Goal: Task Accomplishment & Management: Manage account settings

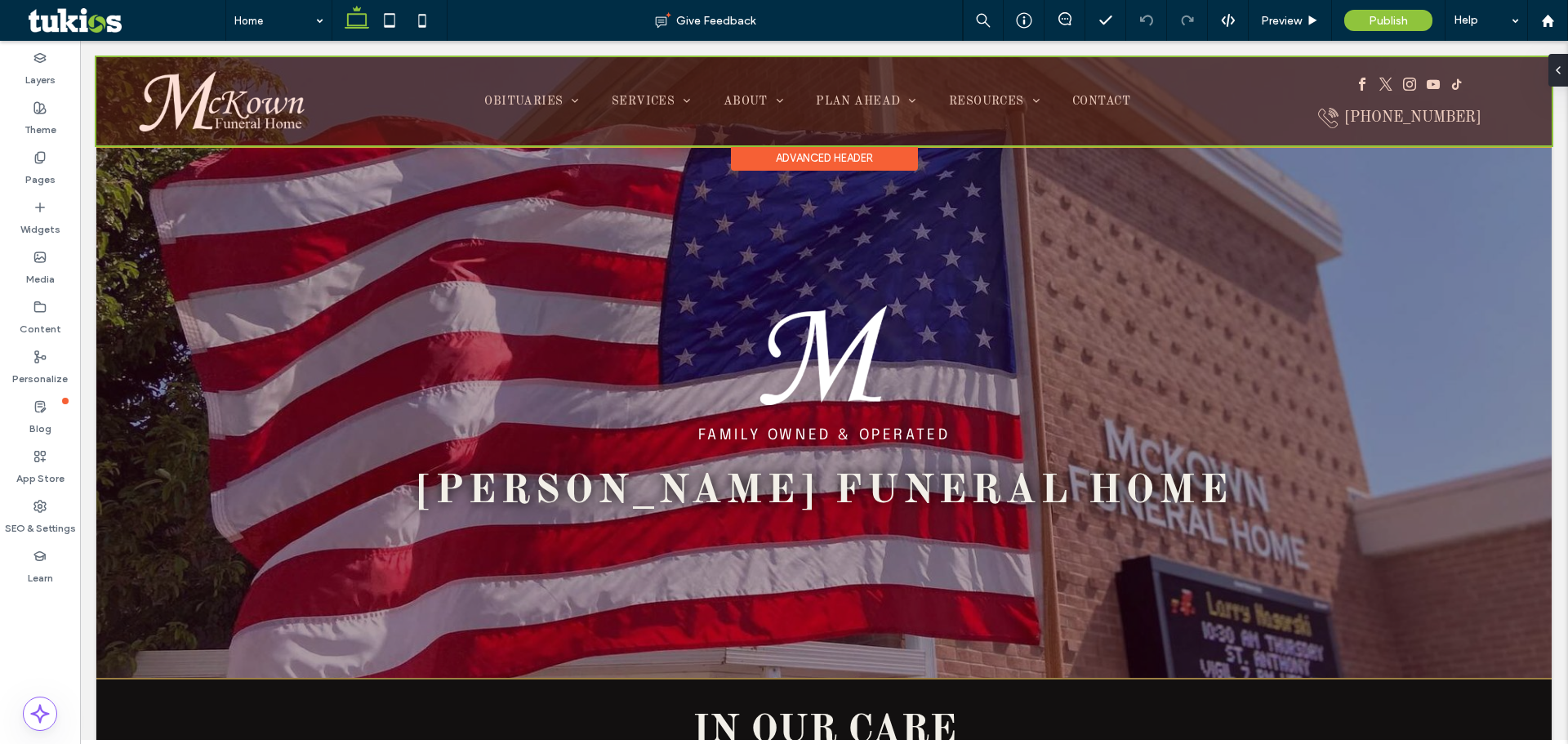
click at [715, 82] on div at bounding box center [824, 101] width 1455 height 89
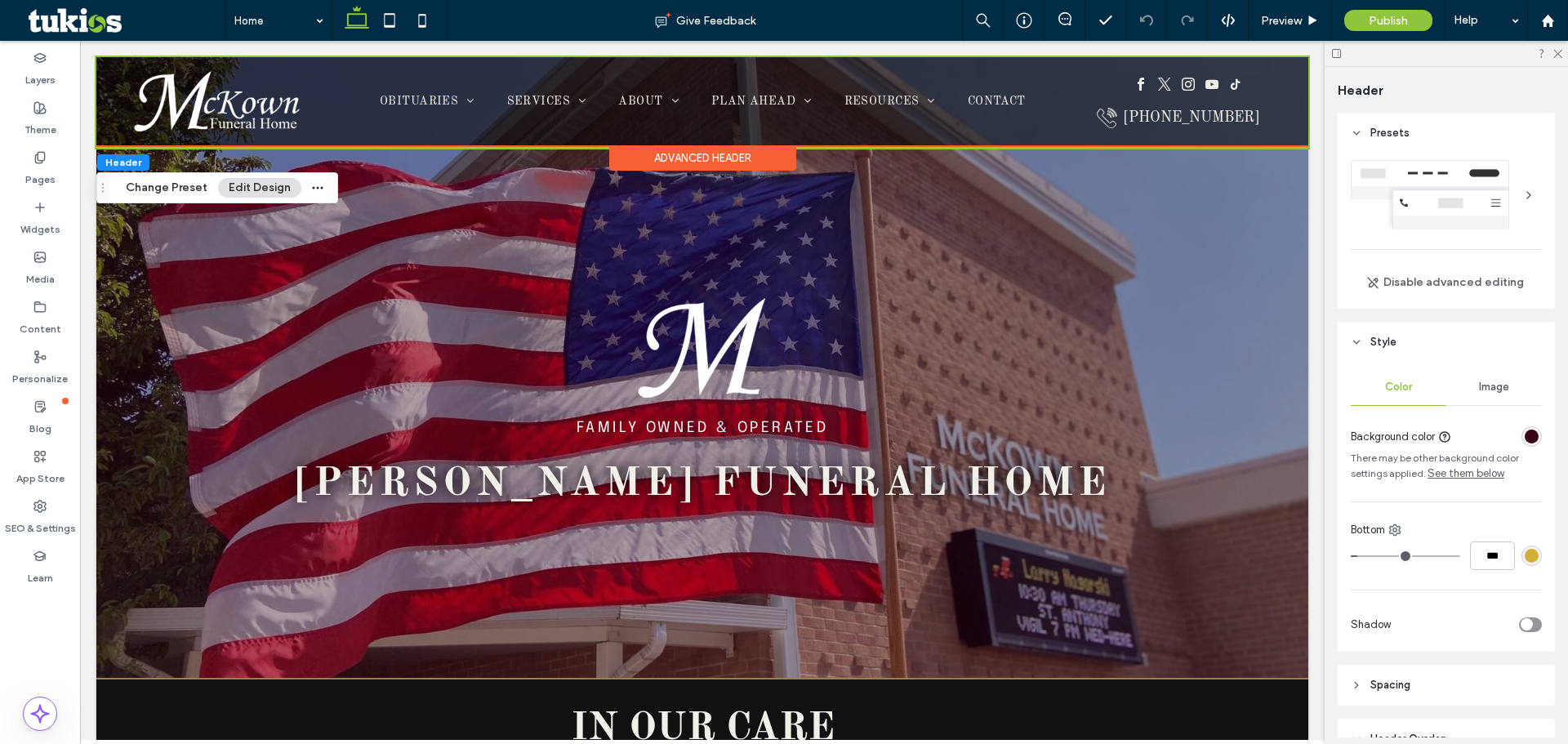
drag, startPoint x: 1297, startPoint y: 42, endPoint x: 1377, endPoint y: 82, distance: 89.4
click at [715, 82] on span "Header" at bounding box center [1360, 90] width 45 height 16
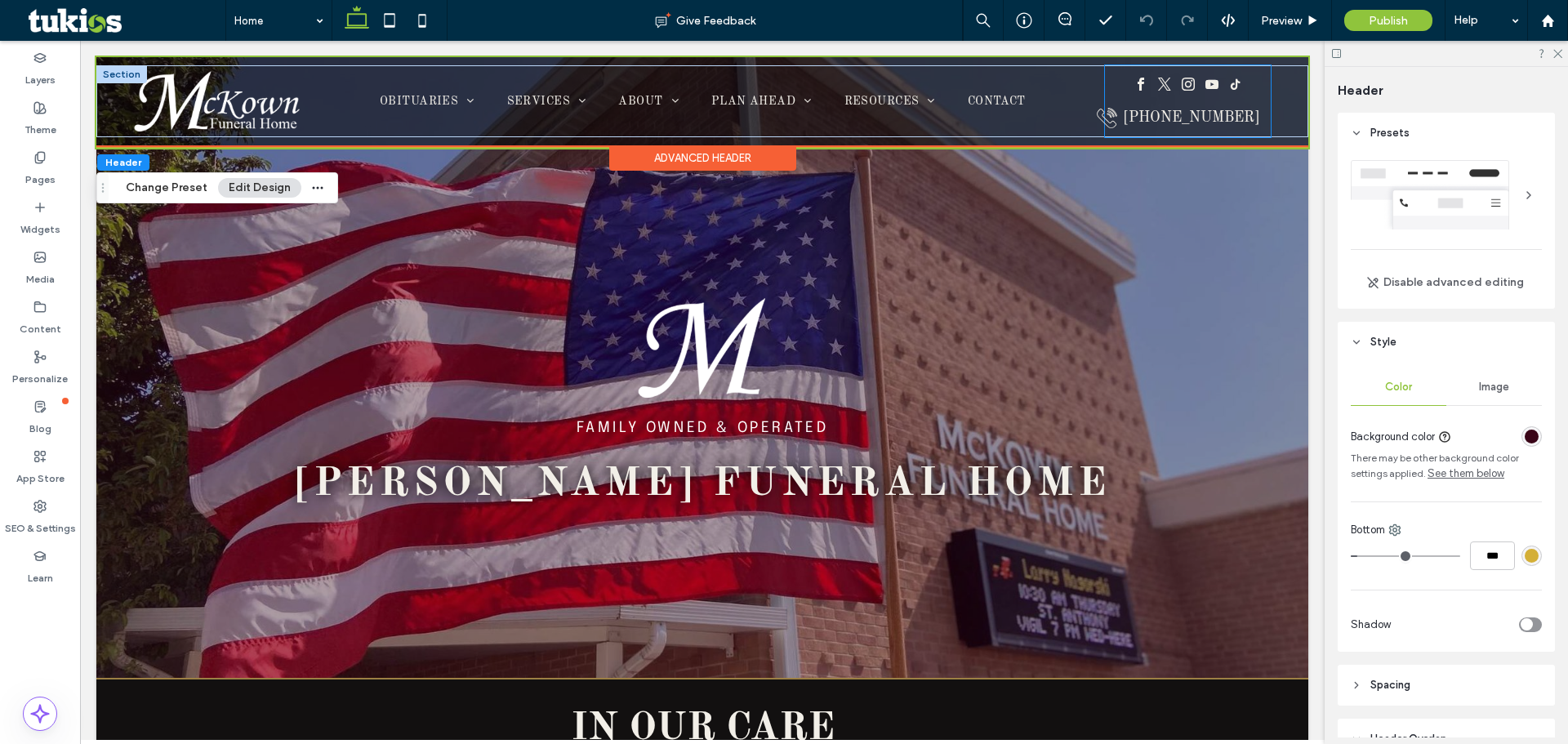
click at [715, 83] on span "instagram" at bounding box center [1189, 84] width 20 height 20
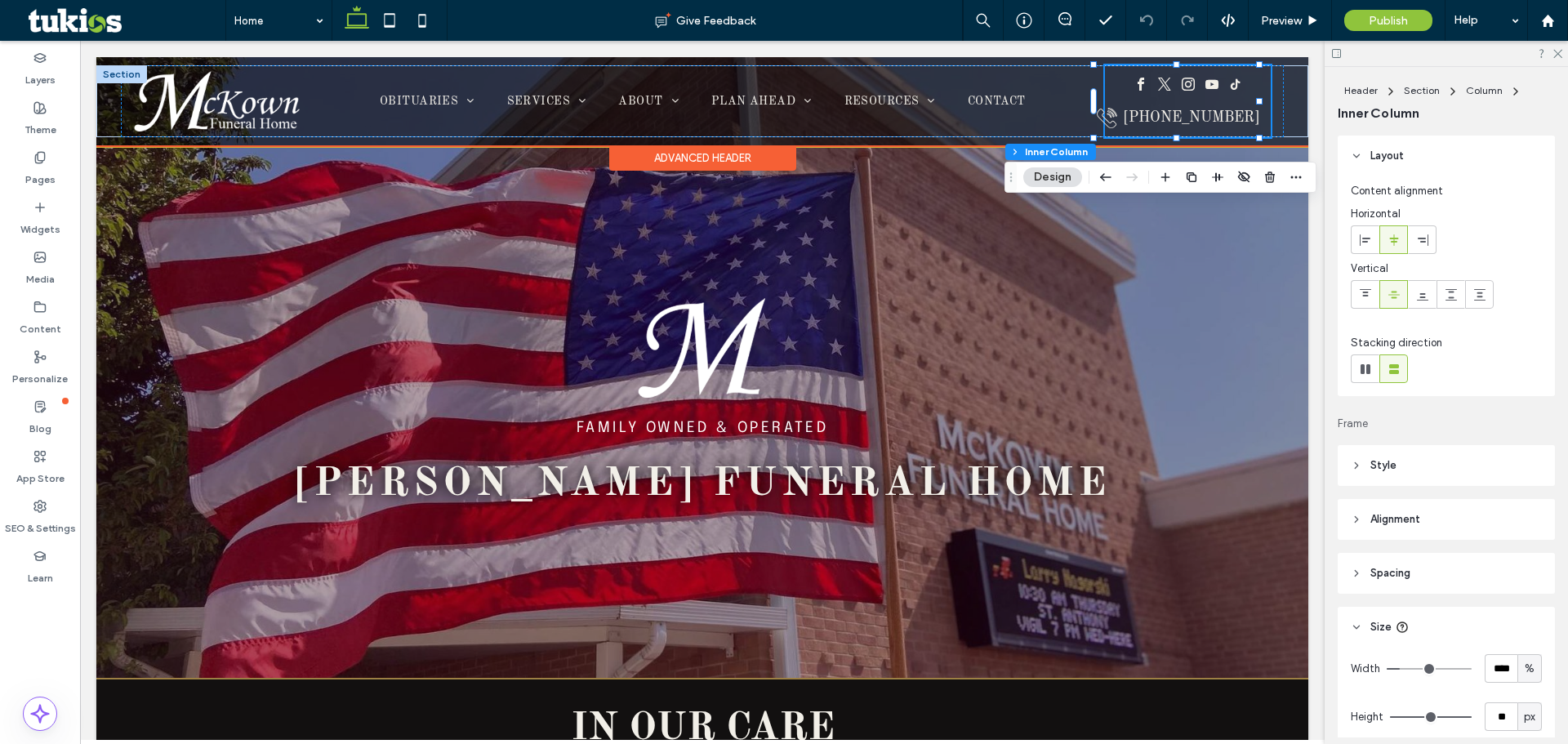
click at [715, 83] on span "instagram" at bounding box center [1189, 84] width 20 height 20
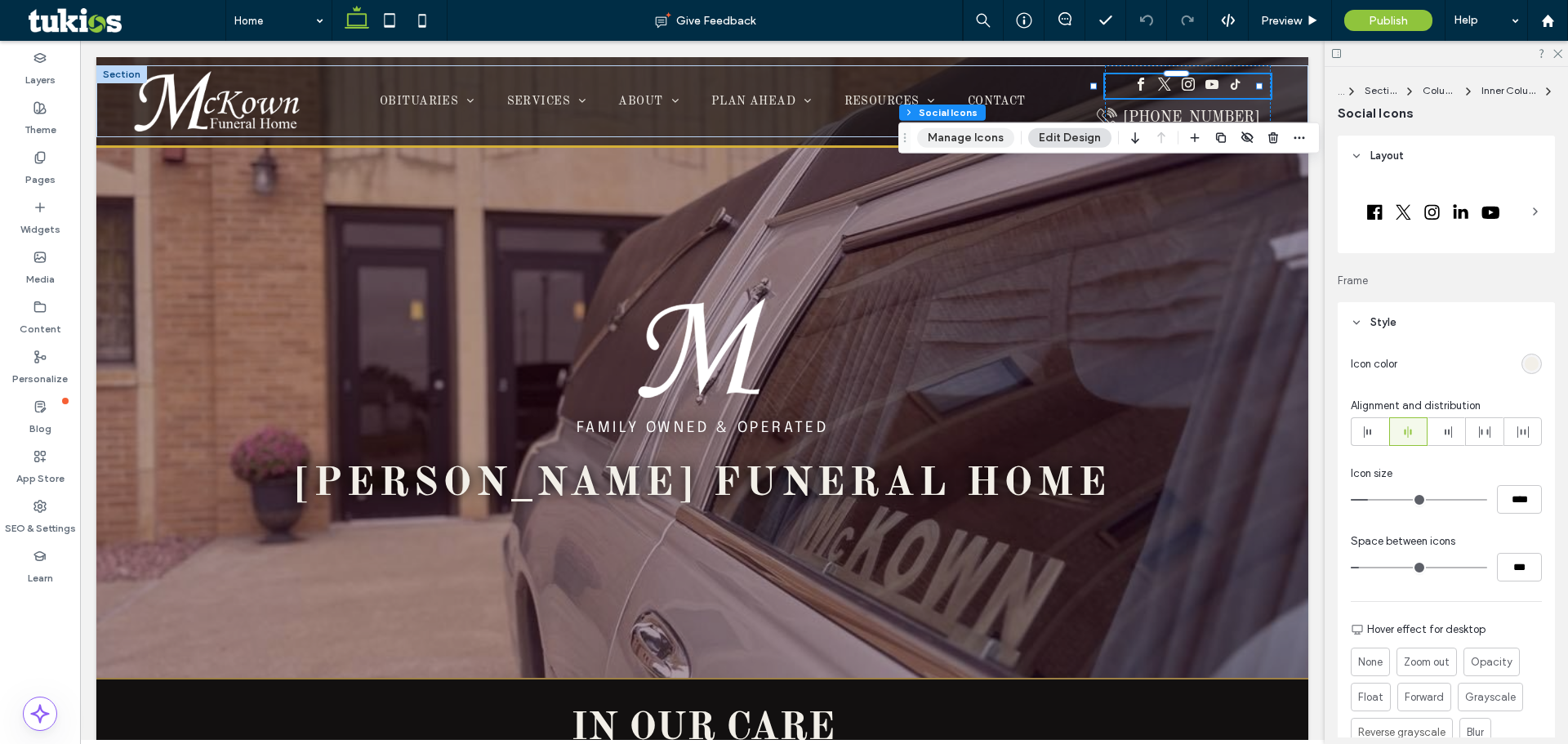
click at [715, 137] on button "Manage Icons" at bounding box center [966, 138] width 98 height 20
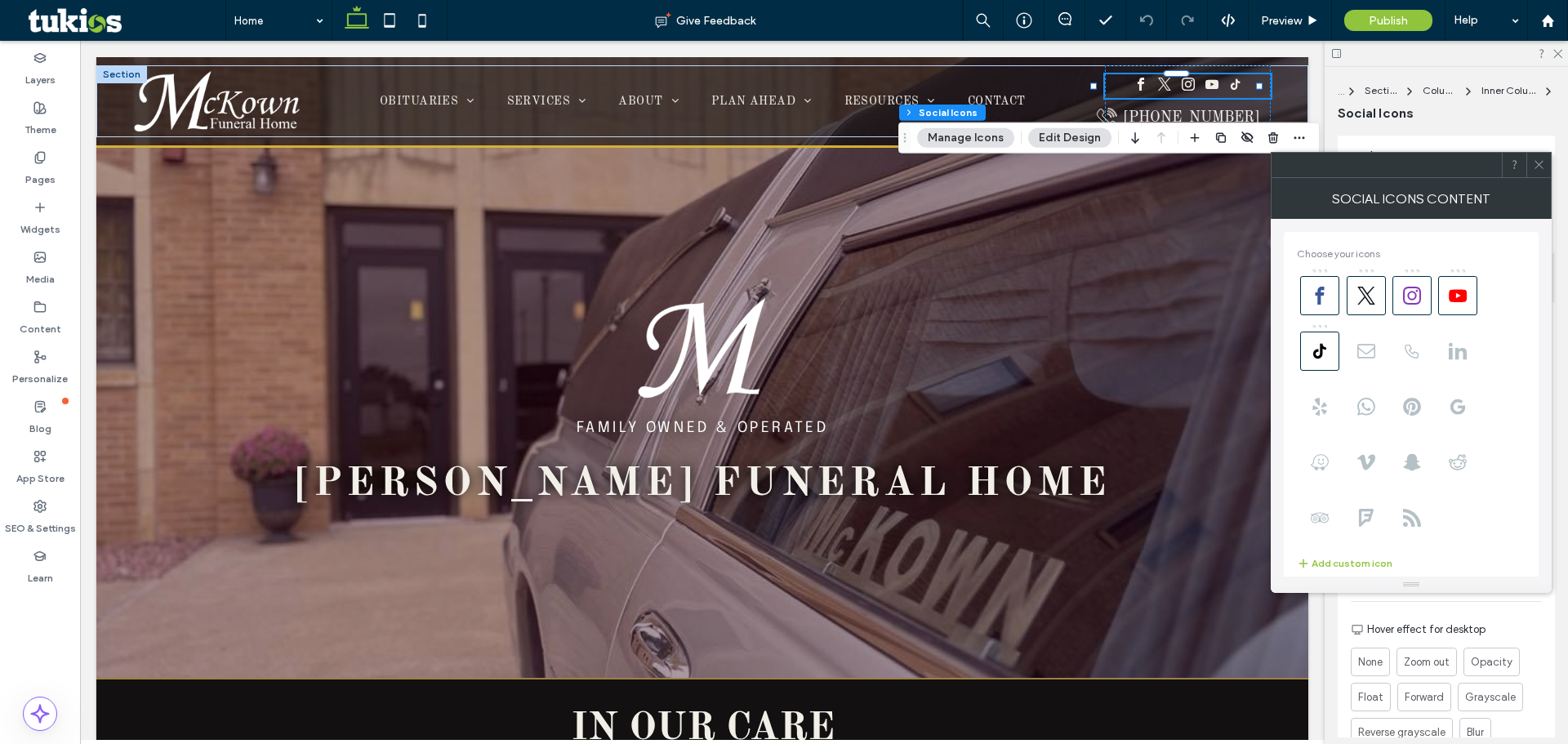
type input "**********"
click at [715, 317] on div at bounding box center [1411, 406] width 229 height 278
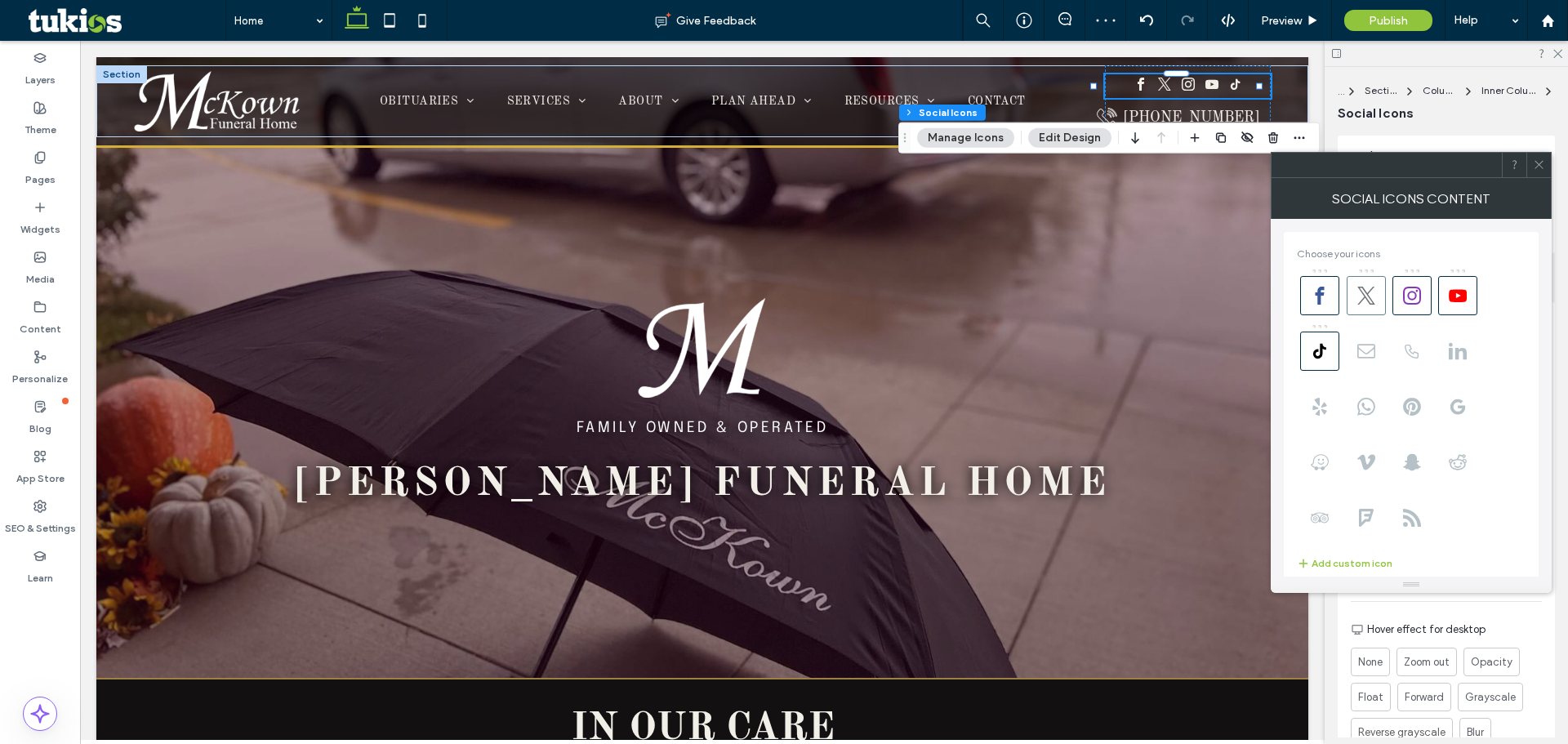
click at [715, 290] on icon at bounding box center [1366, 295] width 18 height 18
click at [715, 291] on use at bounding box center [1412, 295] width 18 height 18
click at [715, 292] on use at bounding box center [1458, 295] width 18 height 12
click at [715, 347] on icon at bounding box center [1320, 351] width 18 height 18
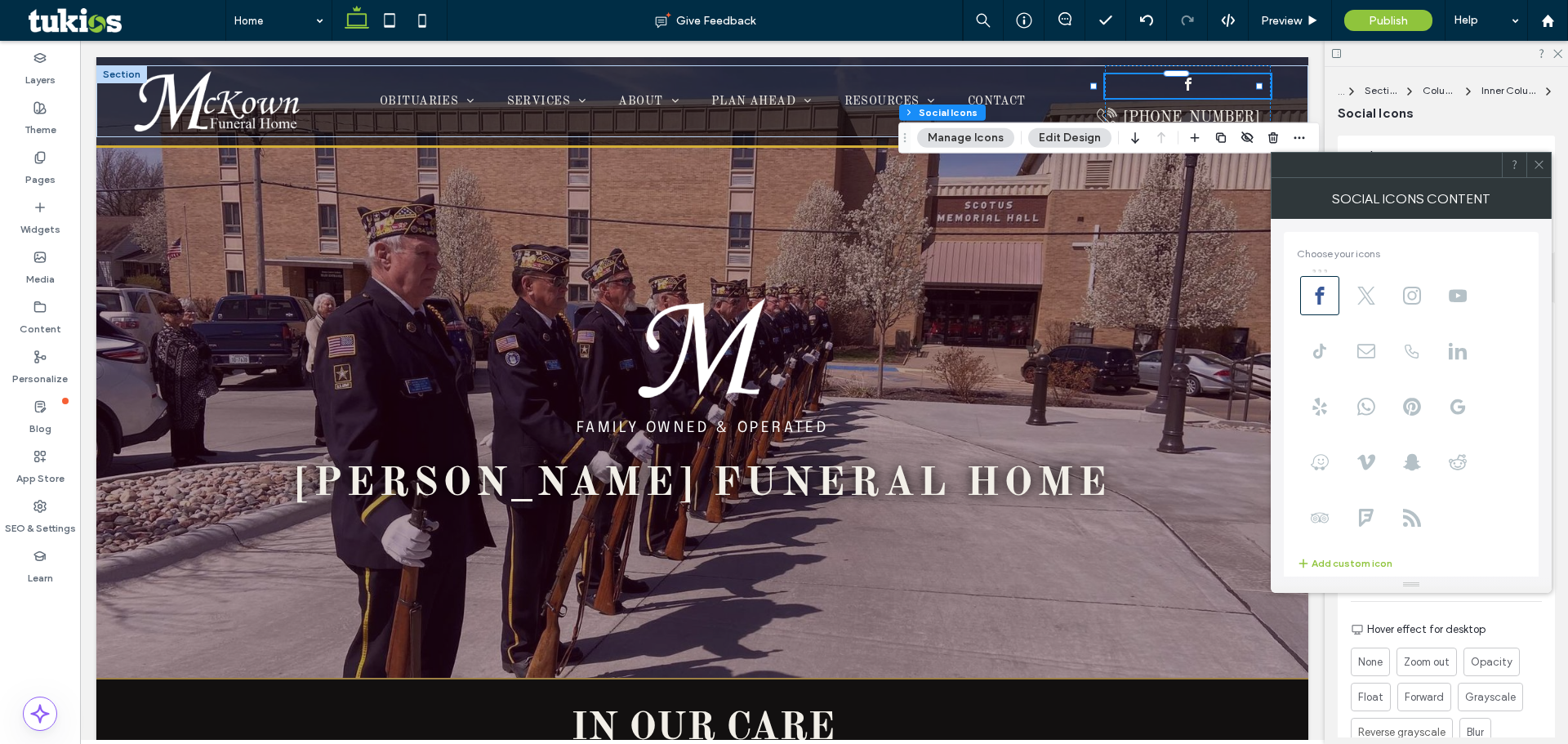
click at [715, 161] on icon at bounding box center [1540, 165] width 12 height 12
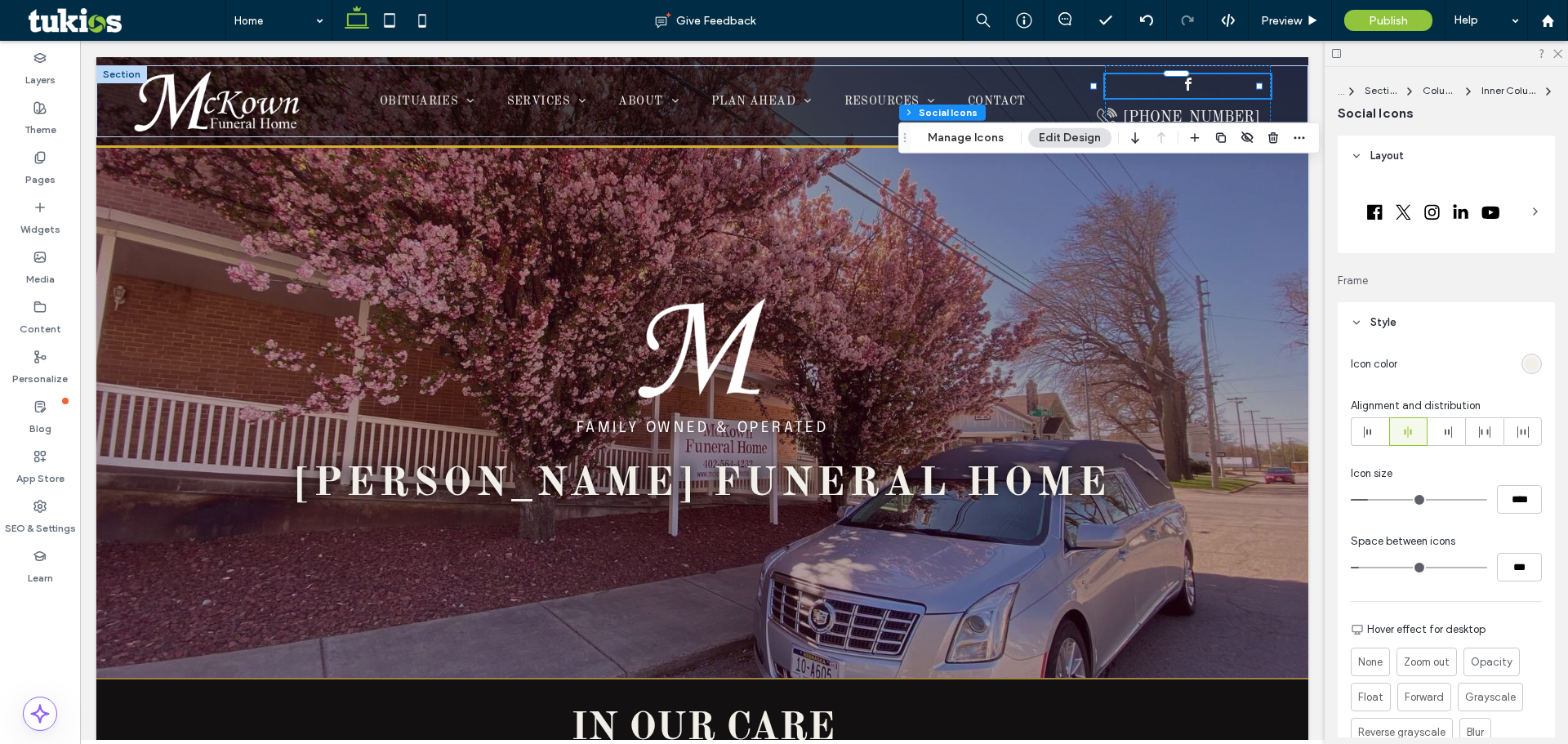
click at [715, 208] on icon at bounding box center [1535, 211] width 13 height 13
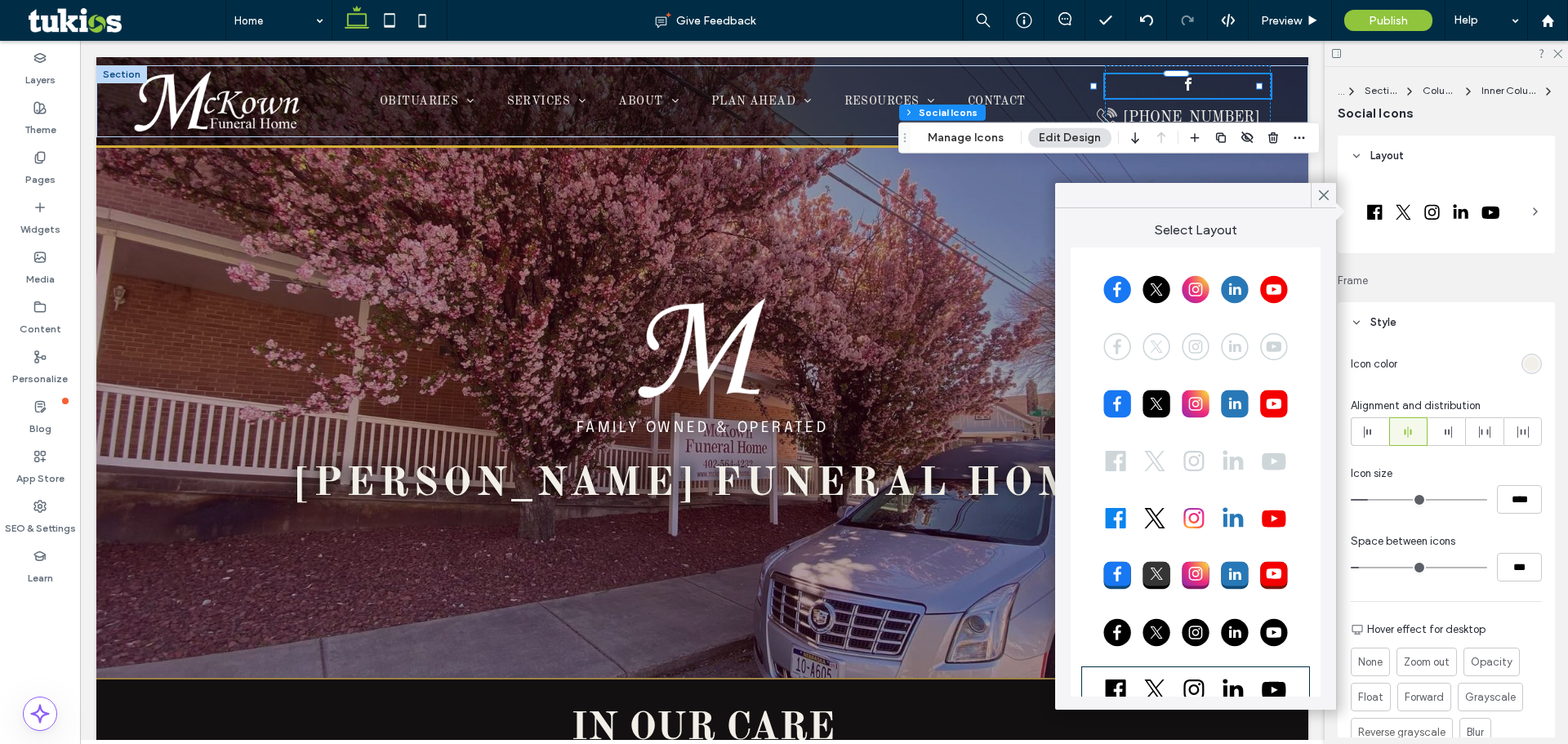
click at [715, 347] on div at bounding box center [1196, 347] width 223 height 41
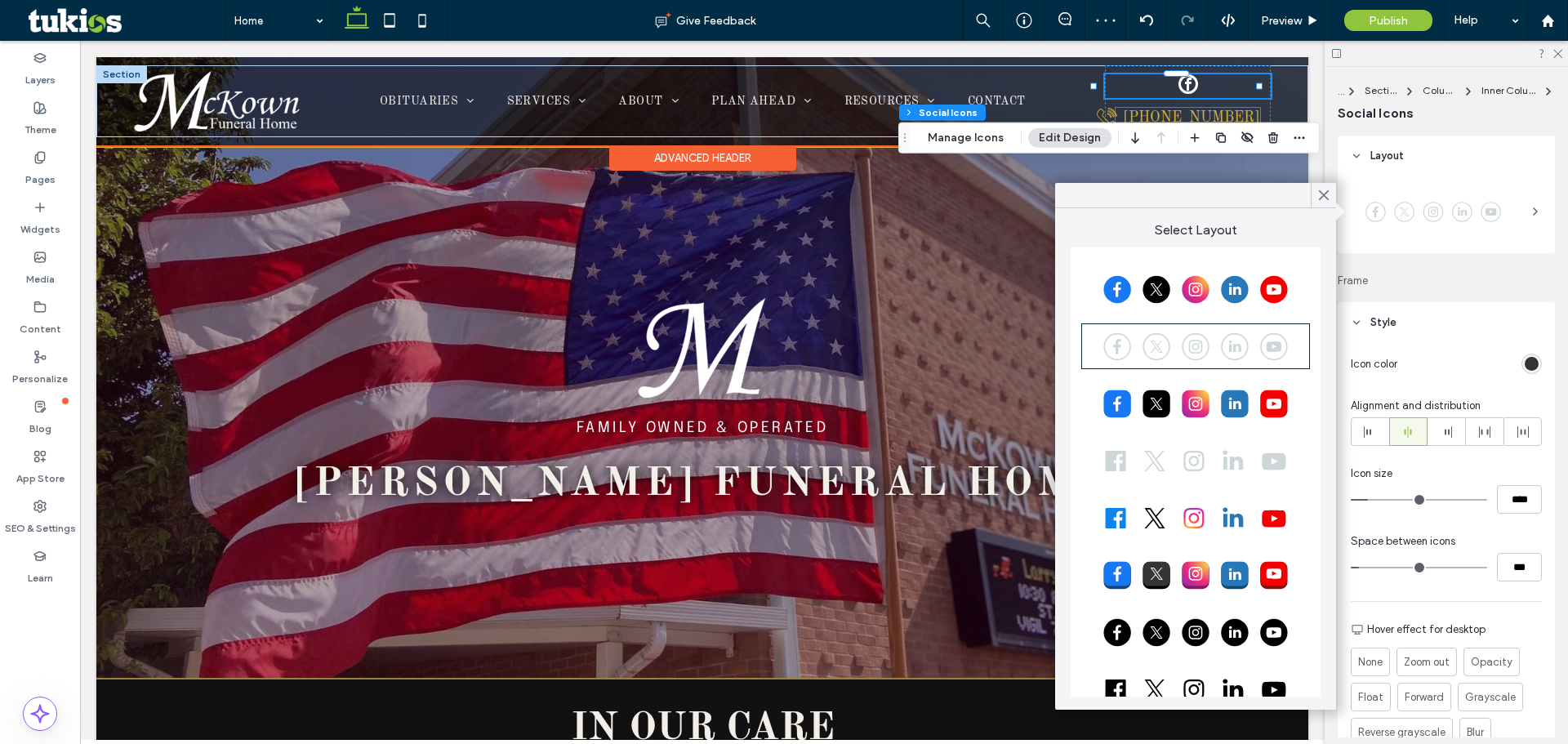
click at [715, 112] on div "[PHONE_NUMBER]" at bounding box center [1191, 118] width 137 height 18
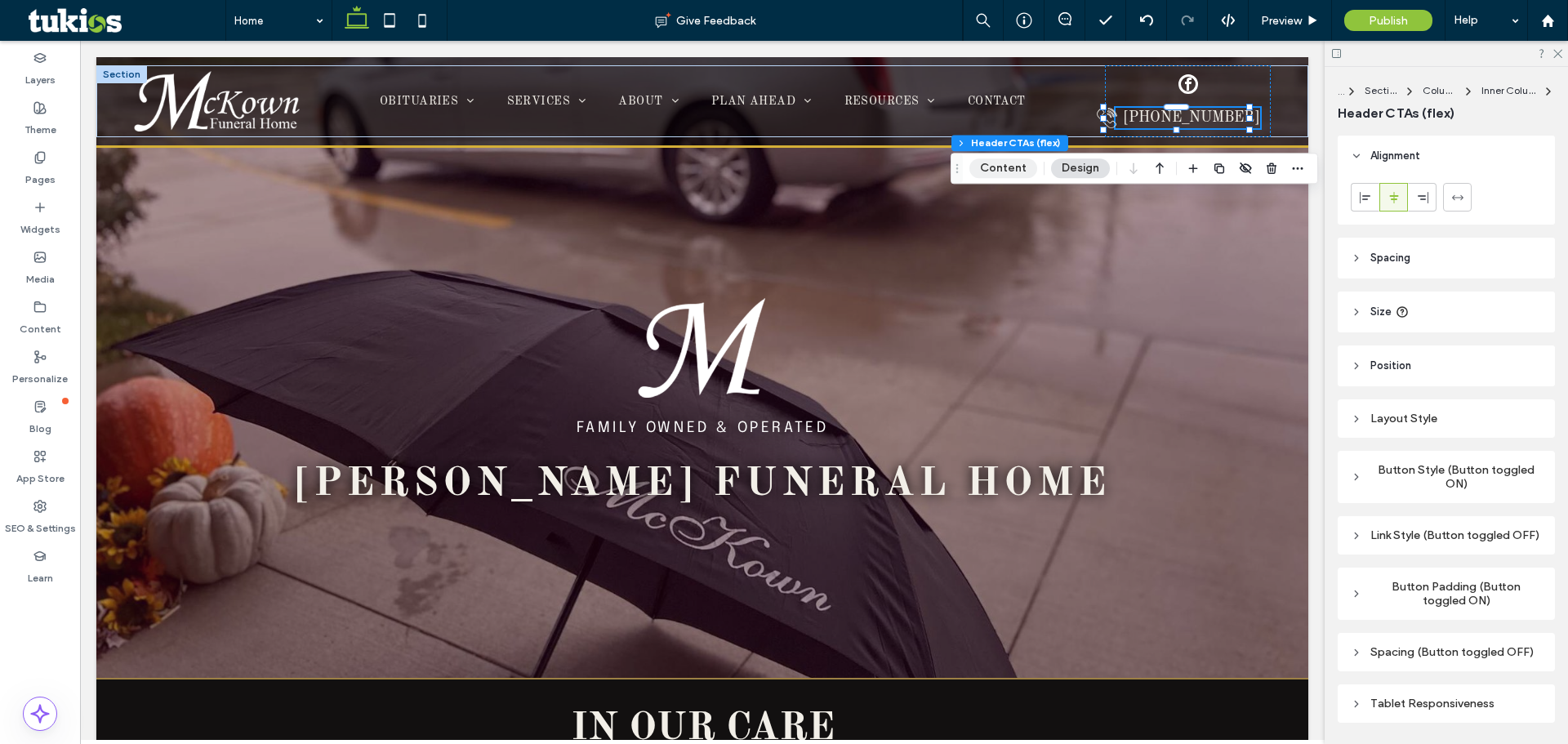
click at [715, 167] on button "Content" at bounding box center [1003, 168] width 67 height 20
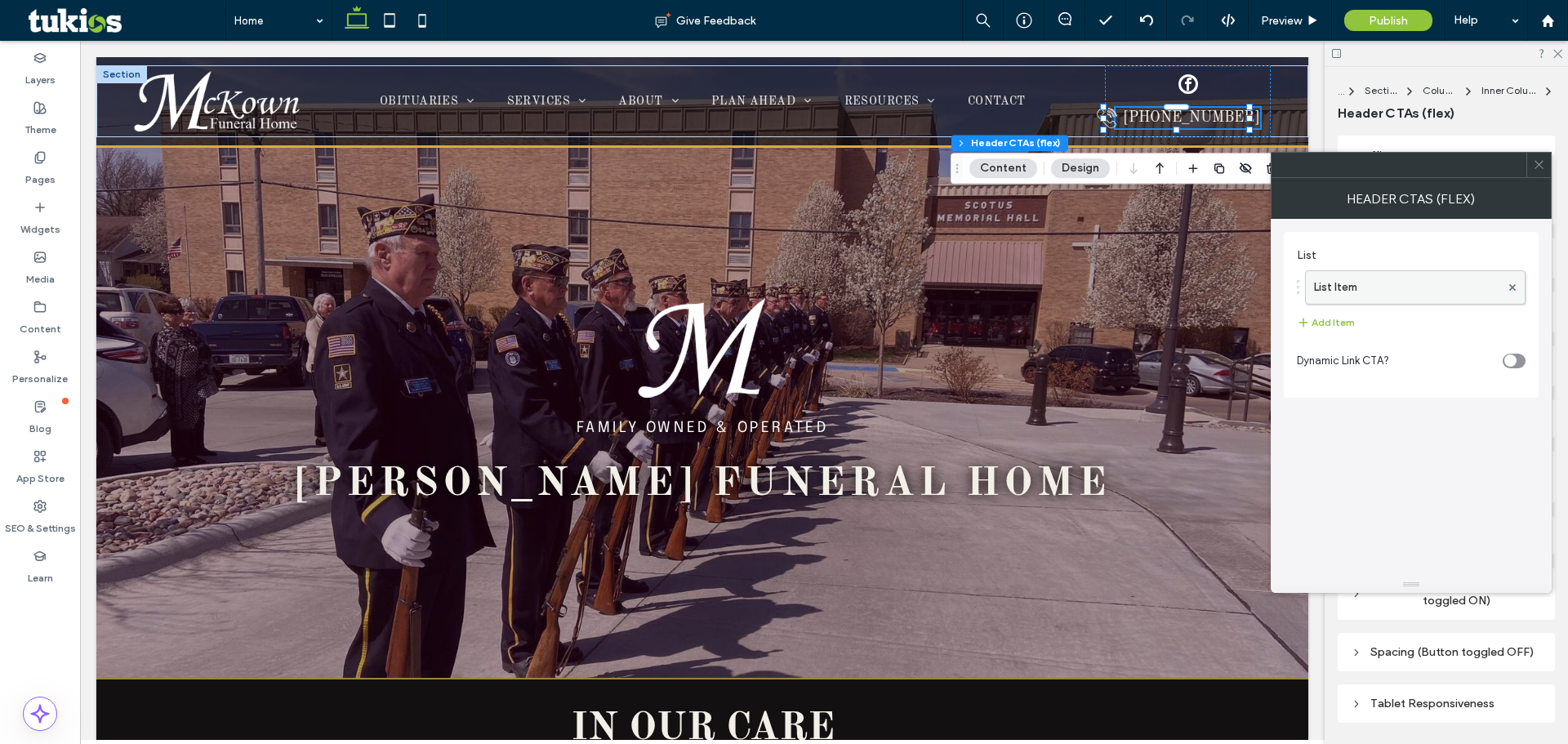
click at [715, 286] on label "List Item" at bounding box center [1408, 287] width 186 height 33
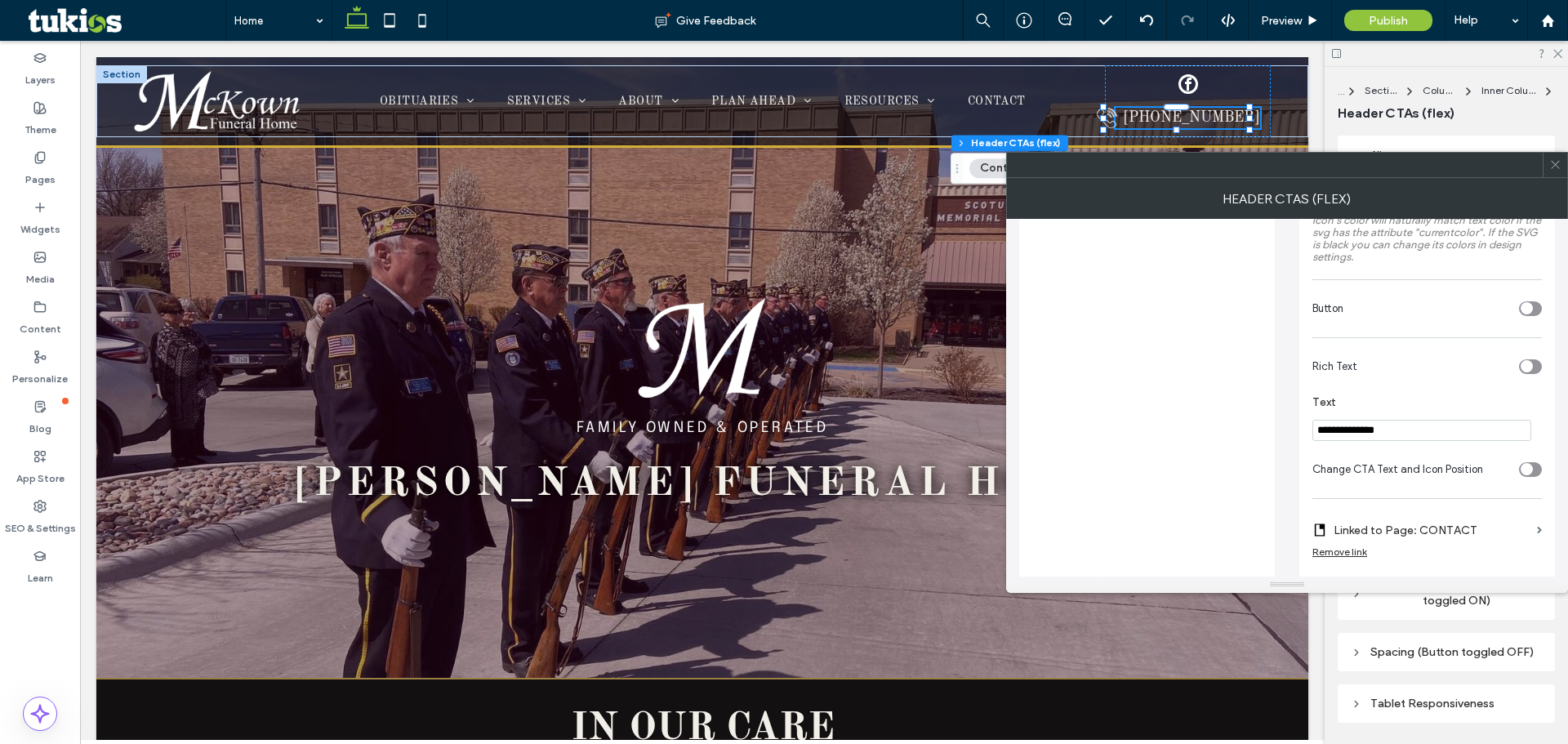
scroll to position [307, 0]
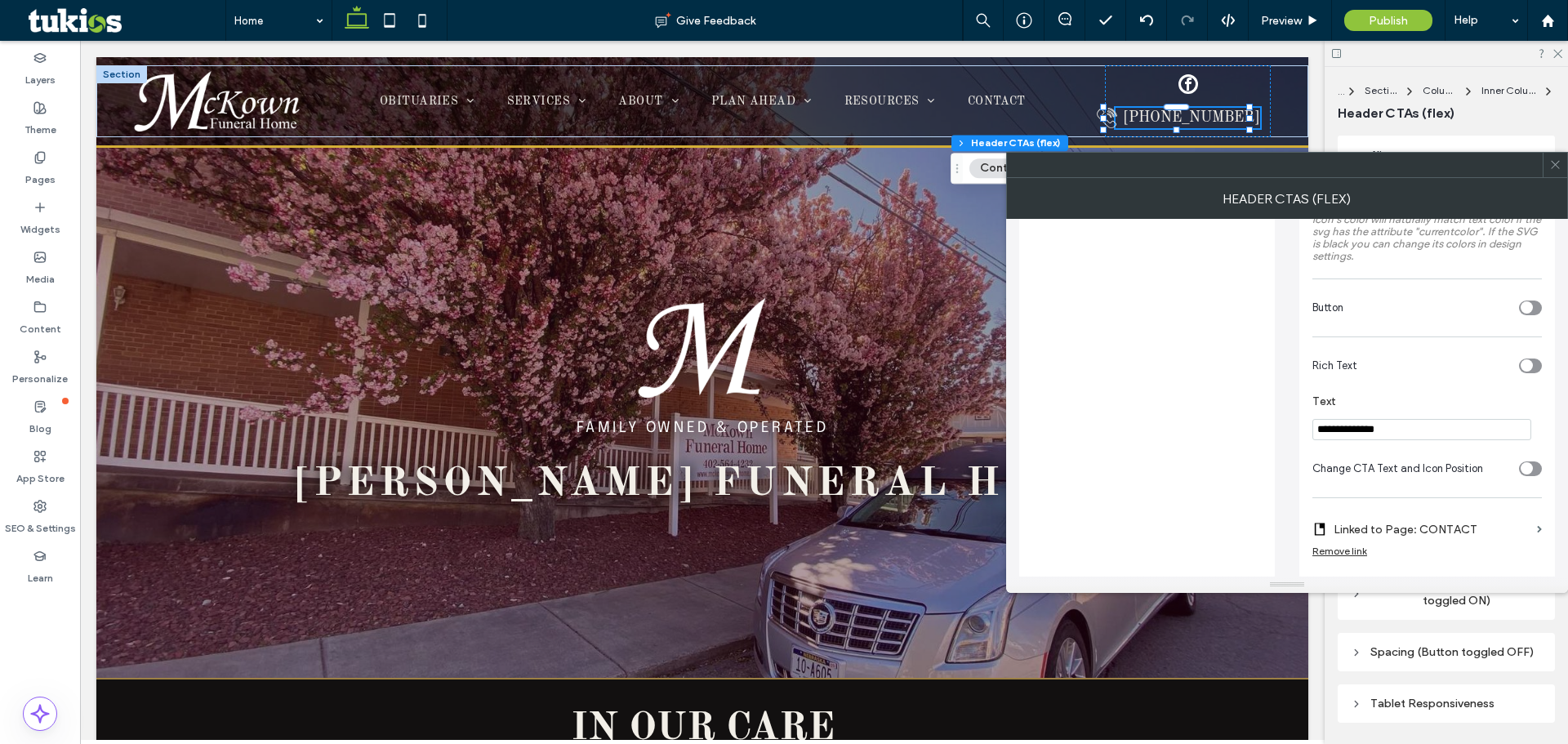
click at [715, 415] on section "**********" at bounding box center [1427, 418] width 230 height 62
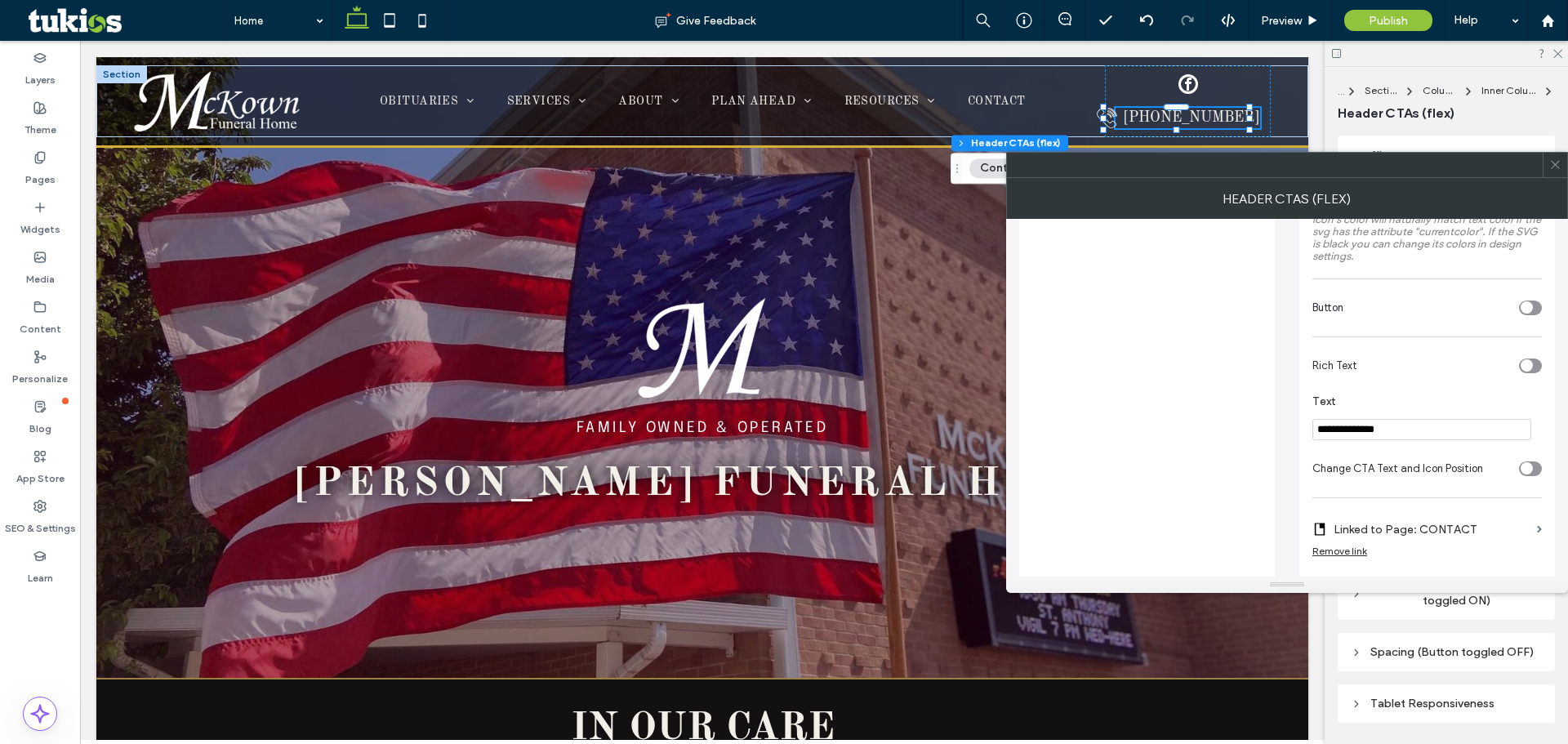
click at [715, 426] on input "**********" at bounding box center [1422, 430] width 219 height 21
drag, startPoint x: 1408, startPoint y: 426, endPoint x: 1273, endPoint y: 424, distance: 135.0
click at [715, 424] on div "**********" at bounding box center [1287, 315] width 535 height 805
click at [715, 424] on div "List List Item Add Item Dynamic Link CTA?" at bounding box center [1147, 321] width 255 height 792
click at [715, 425] on input "**********" at bounding box center [1422, 430] width 219 height 21
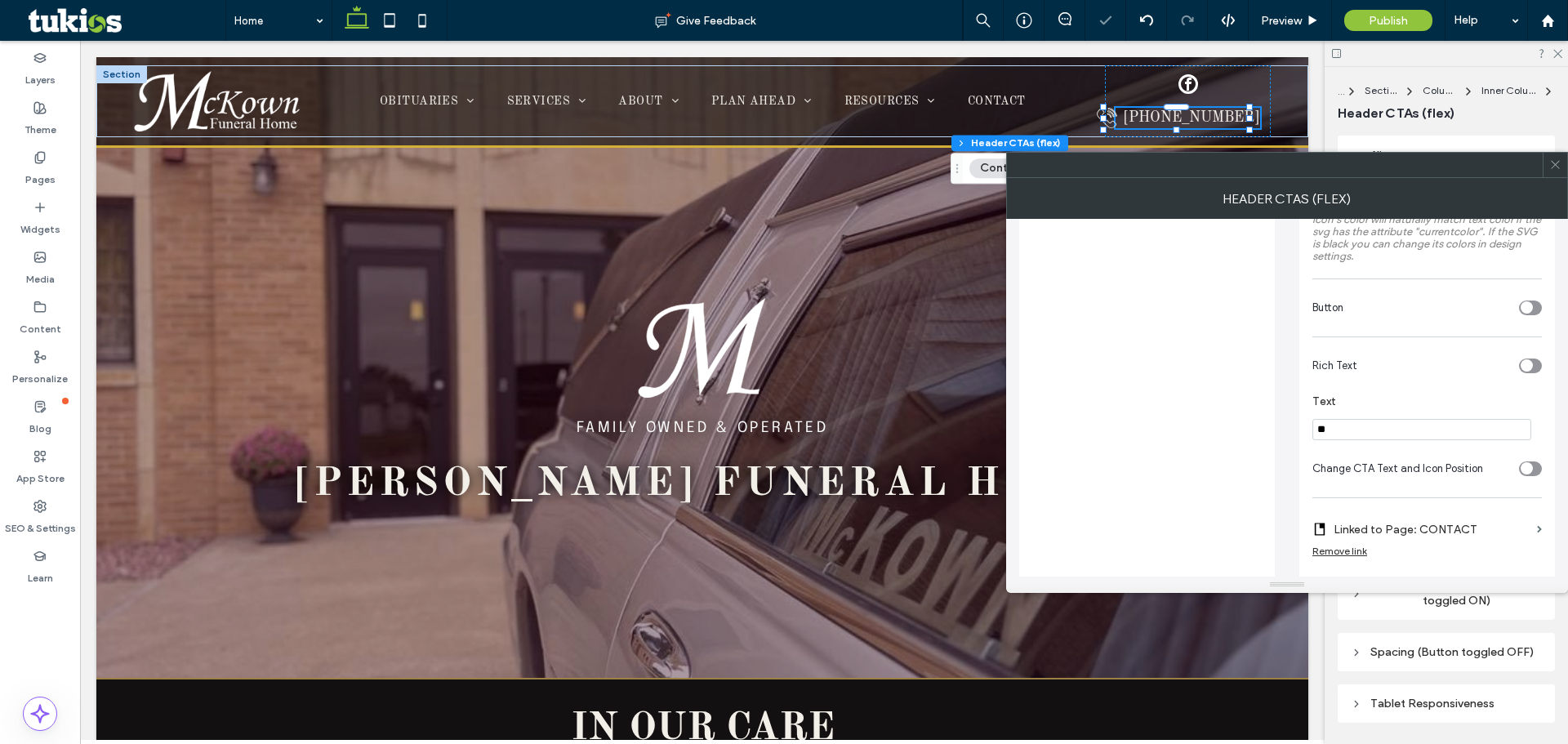
type input "*"
click at [715, 425] on input "Text" at bounding box center [1422, 430] width 219 height 21
paste input "**********"
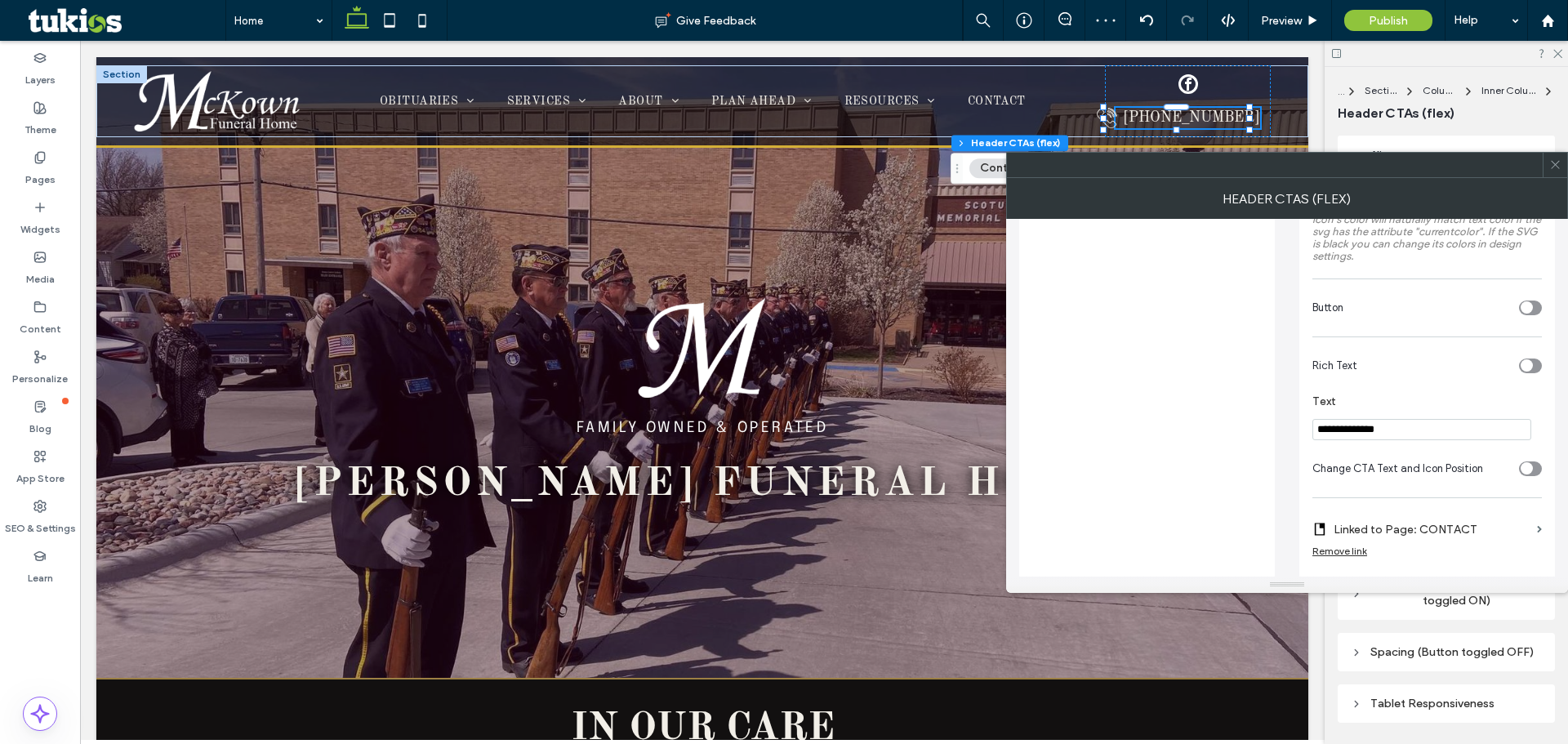
type input "**********"
click at [715, 519] on label "Linked to Page: CONTACT" at bounding box center [1432, 529] width 197 height 30
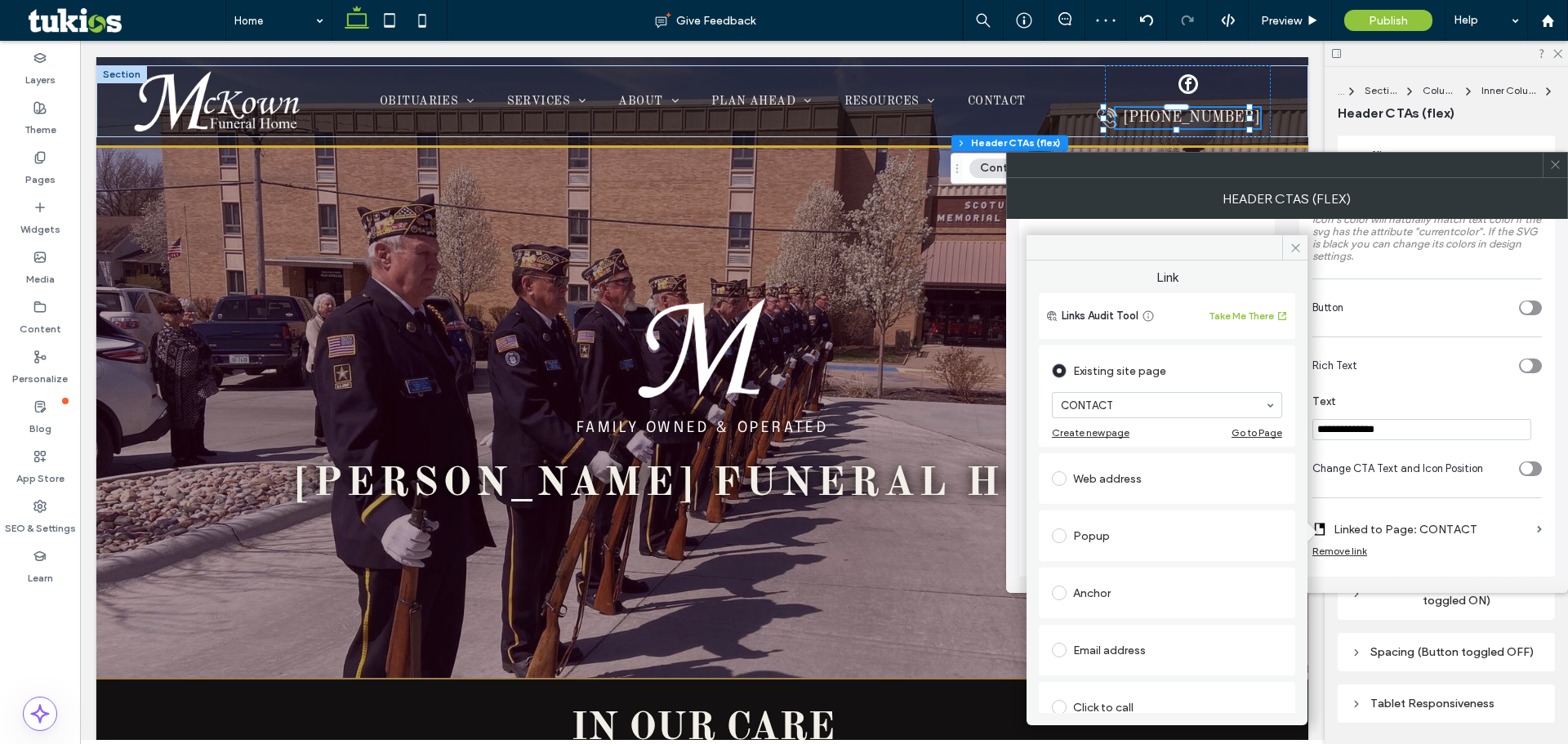
click at [715, 519] on label "Linked to Page: CONTACT" at bounding box center [1432, 529] width 197 height 30
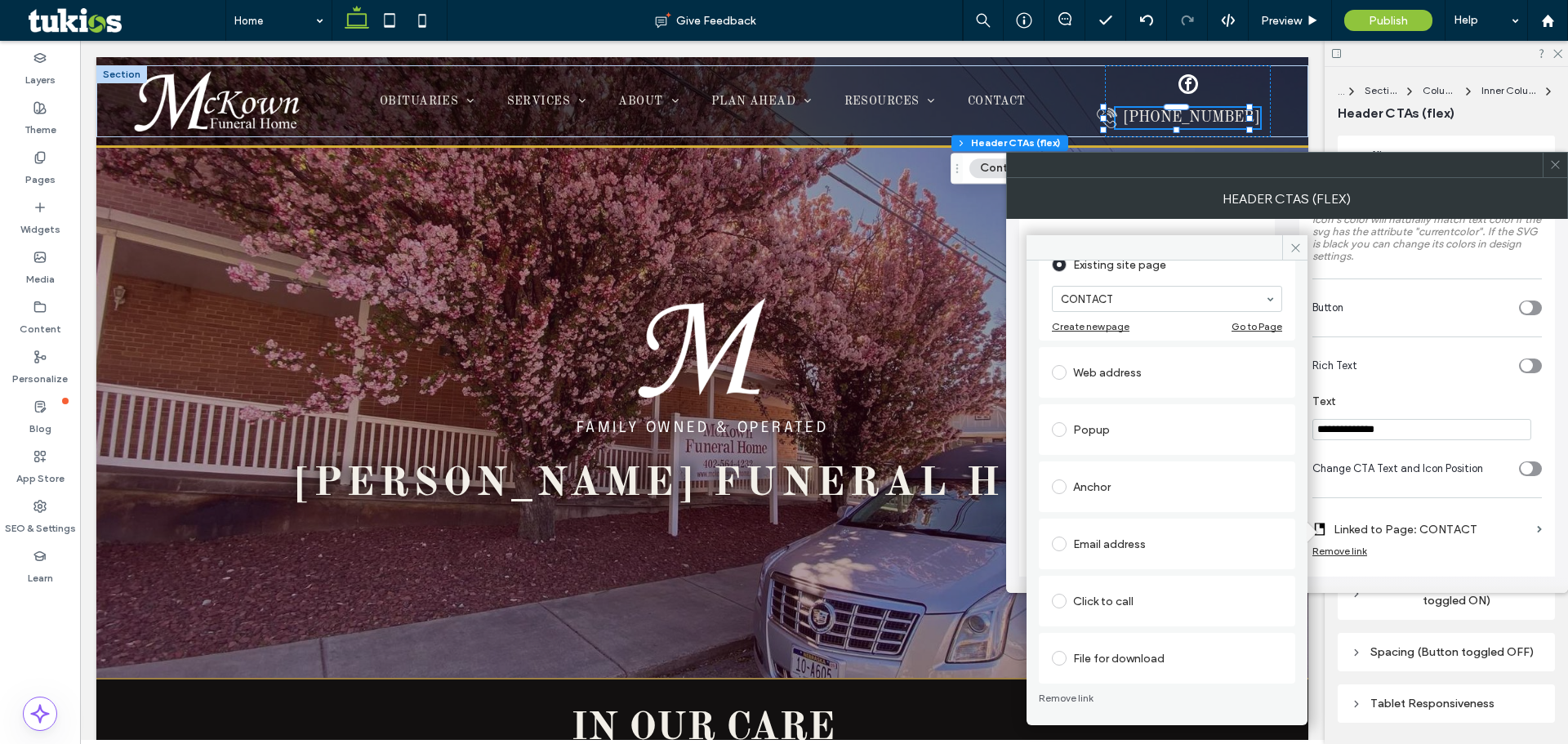
click at [715, 598] on div "Click to call" at bounding box center [1167, 600] width 230 height 26
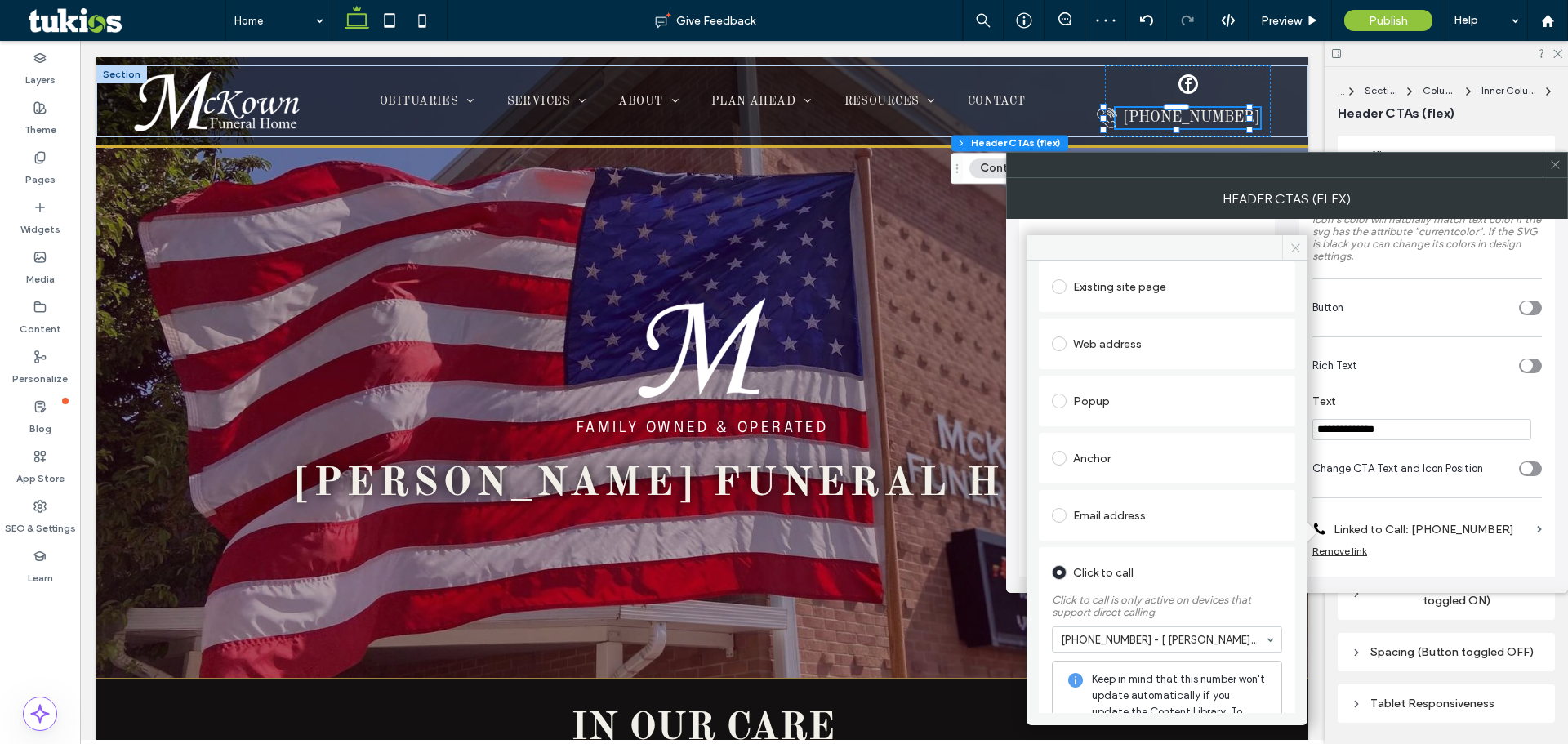
click at [715, 247] on icon at bounding box center [1296, 248] width 12 height 12
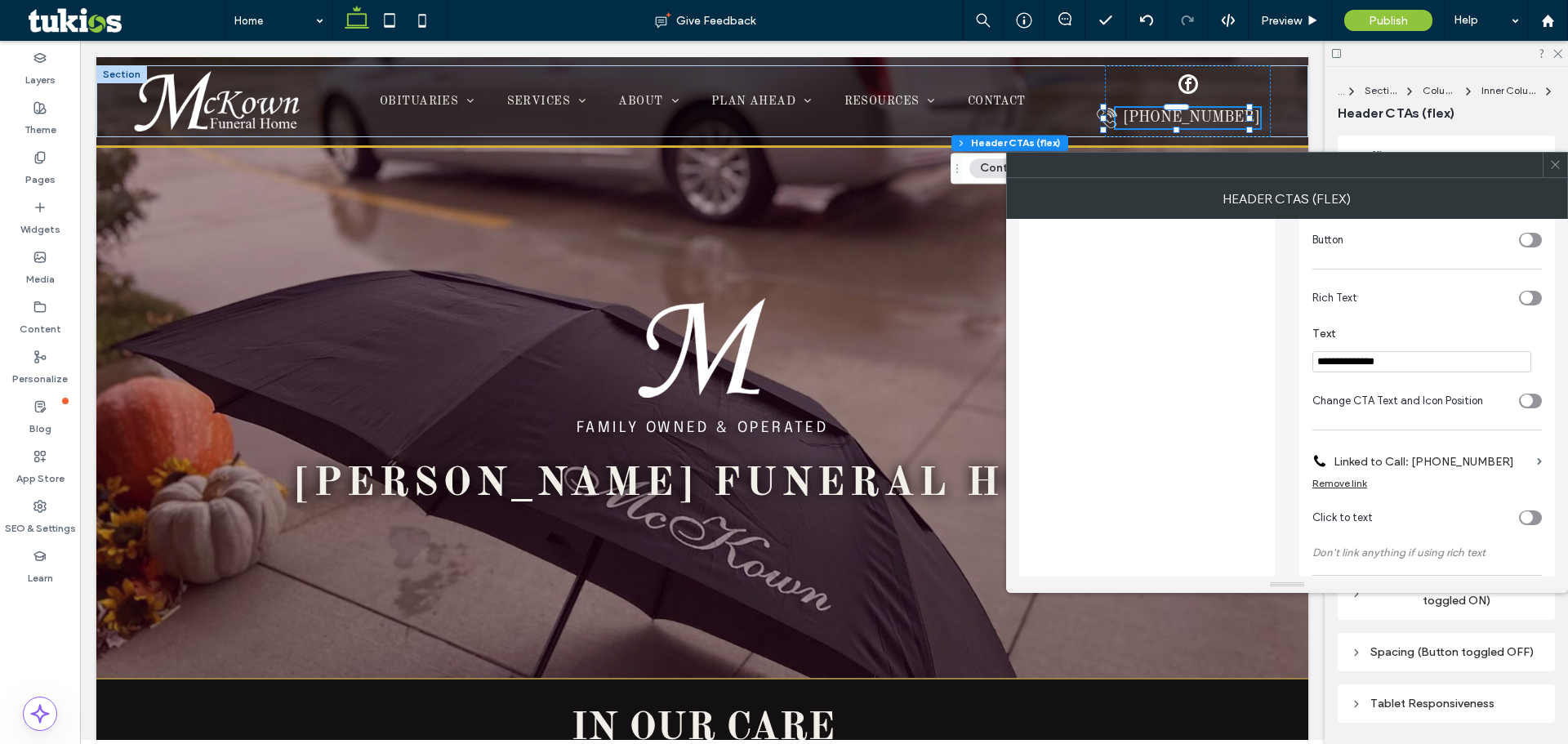
scroll to position [448, 0]
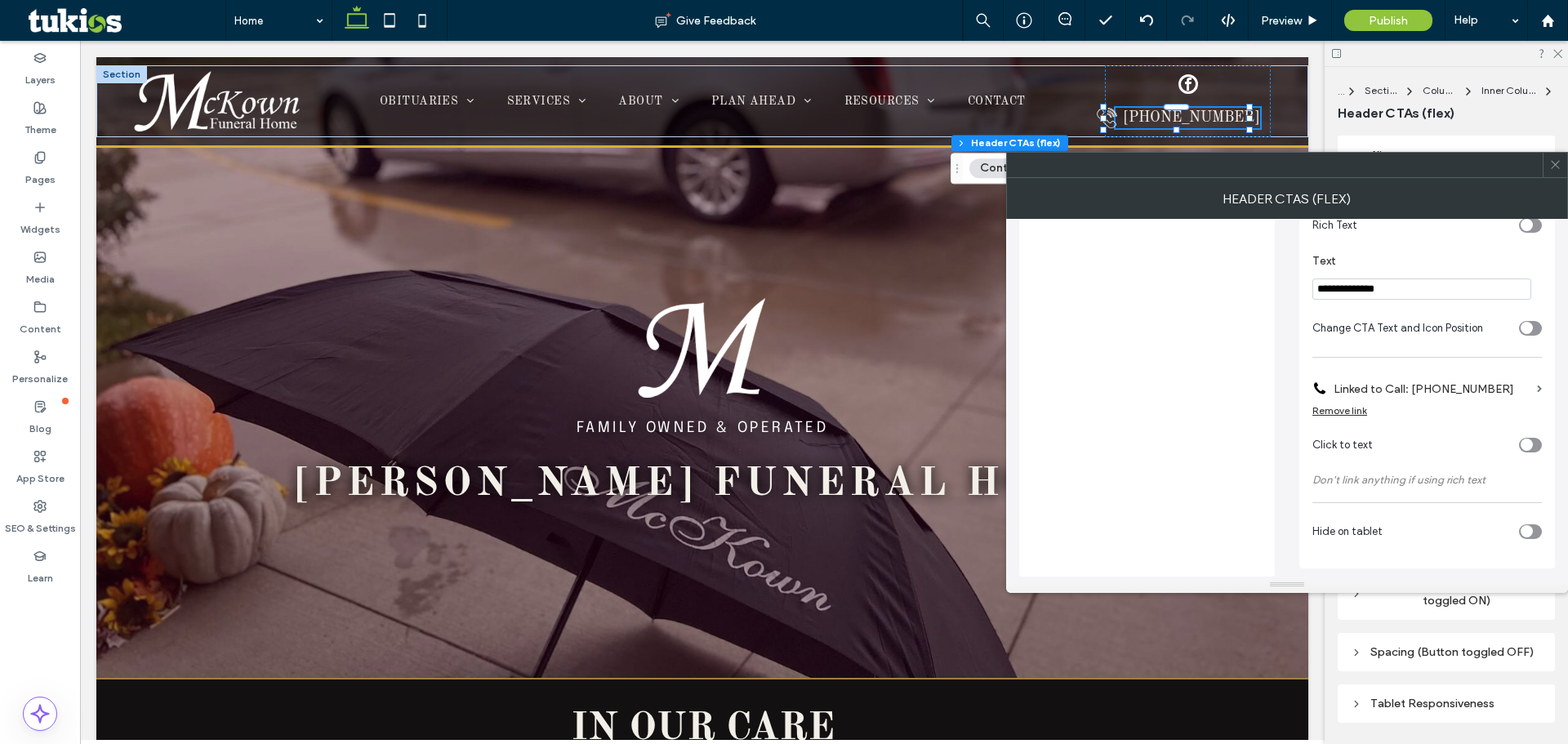
click at [715, 524] on section "Hide on tablet" at bounding box center [1427, 532] width 230 height 41
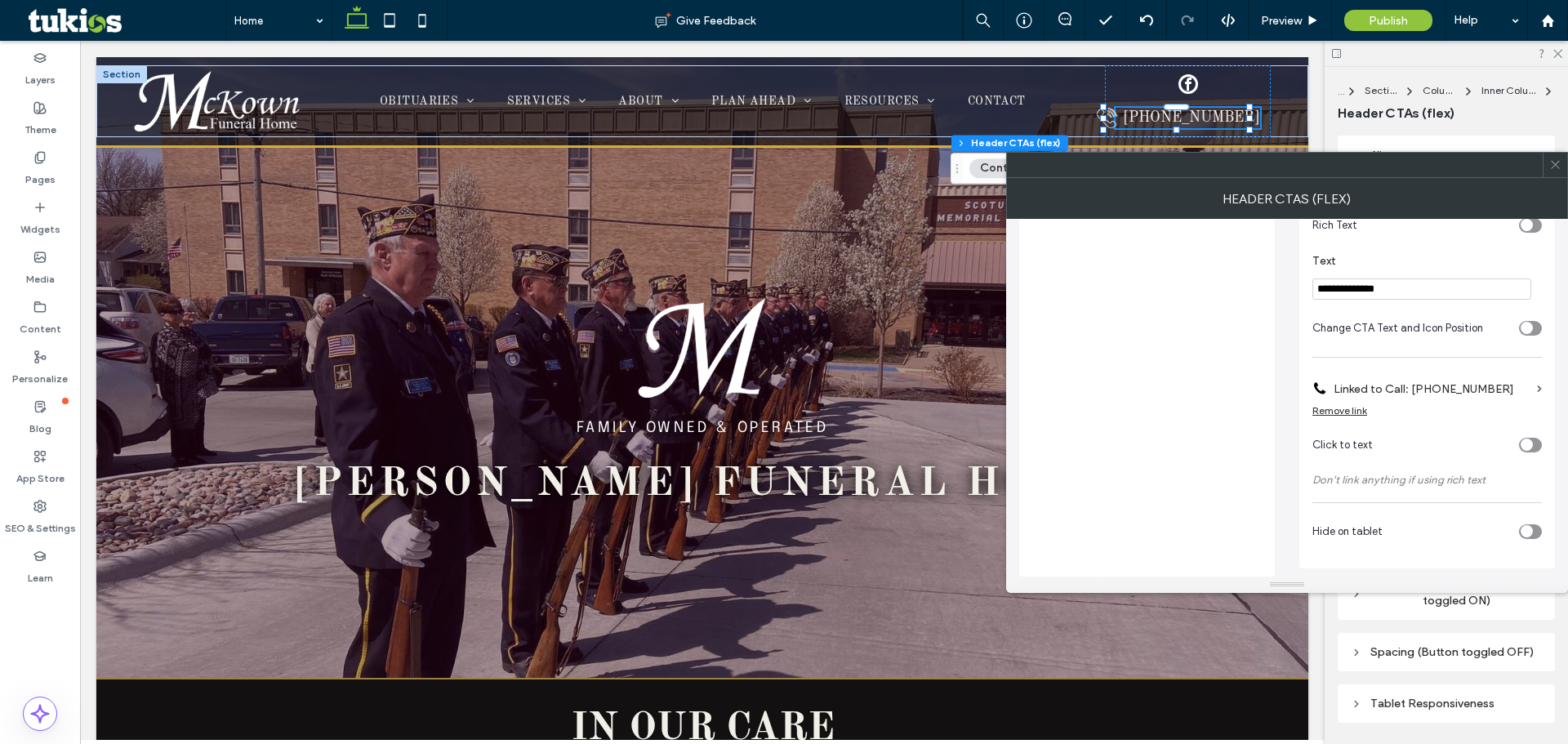
click at [715, 529] on div "toggle" at bounding box center [1527, 531] width 12 height 12
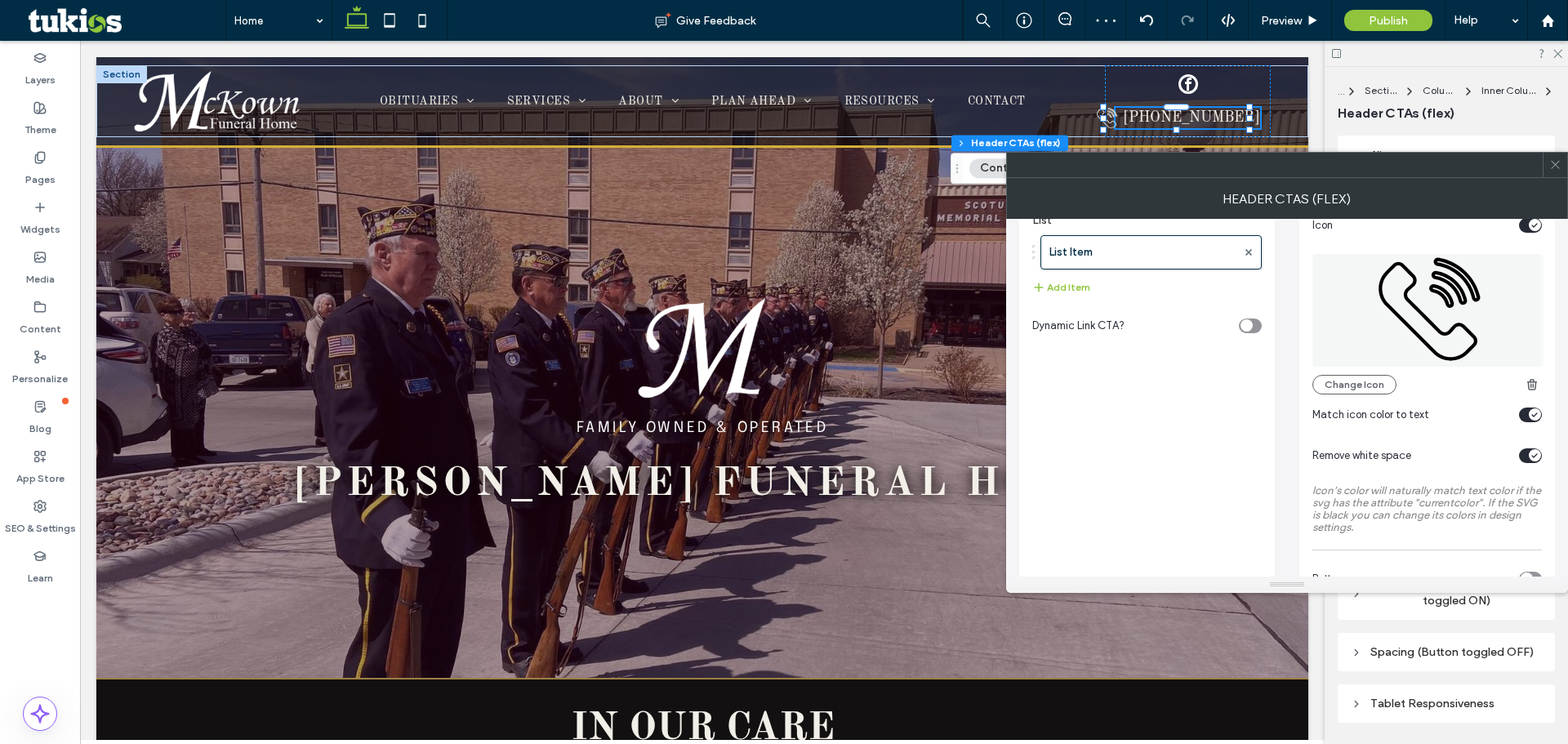
scroll to position [0, 0]
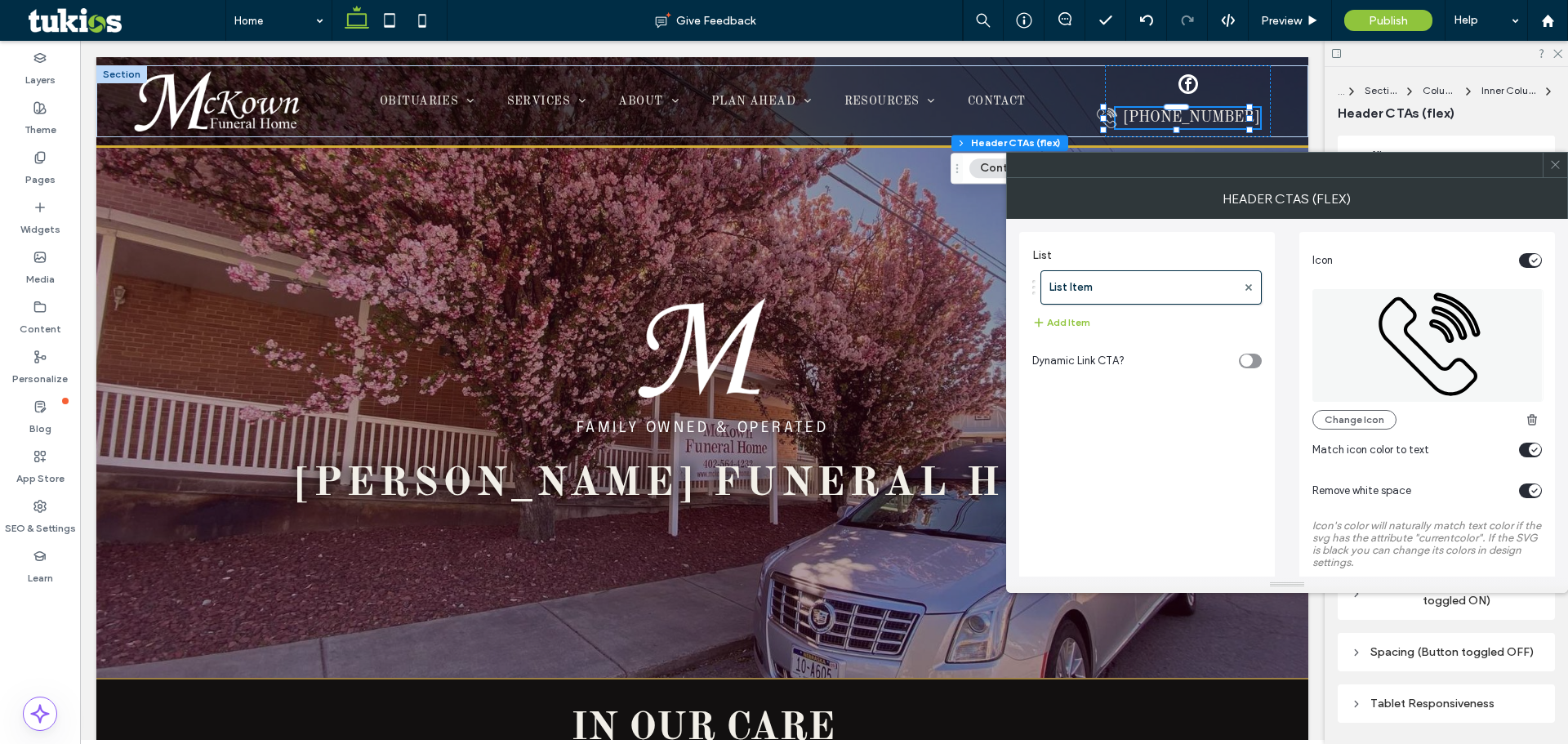
click at [715, 161] on use at bounding box center [1555, 165] width 8 height 8
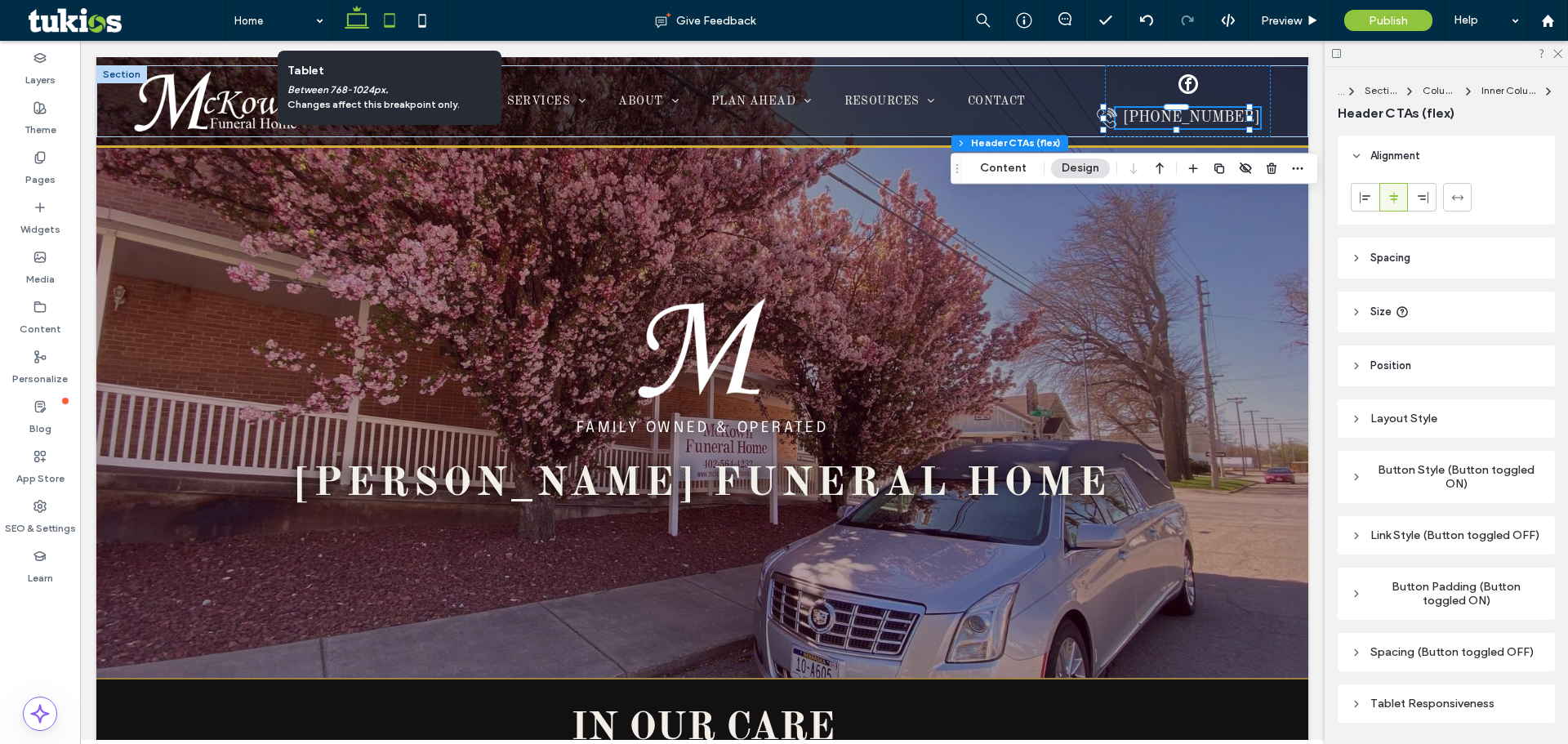
click at [393, 19] on icon at bounding box center [389, 20] width 33 height 33
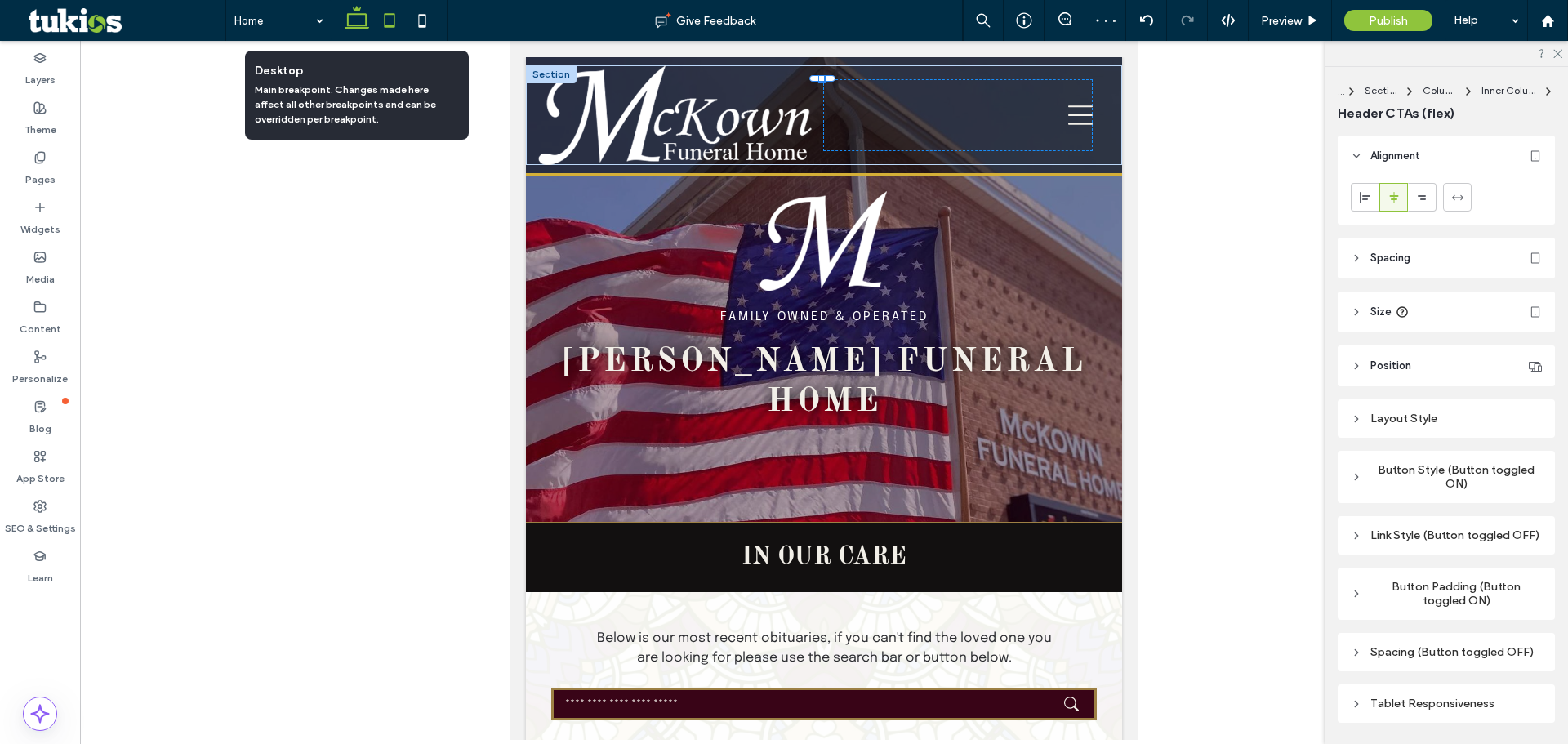
click at [364, 20] on icon at bounding box center [356, 20] width 33 height 33
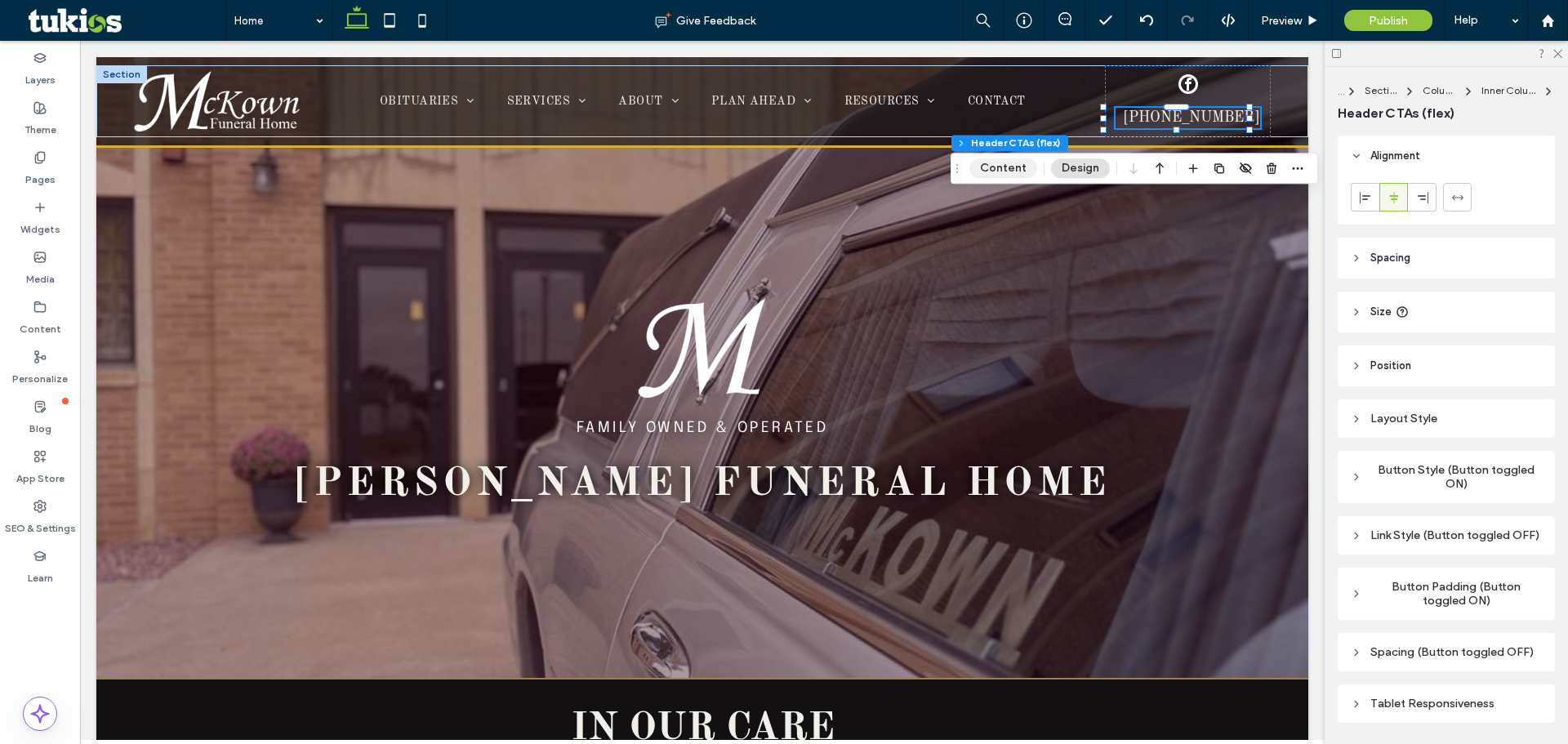
click at [715, 173] on button "Content" at bounding box center [1003, 168] width 67 height 20
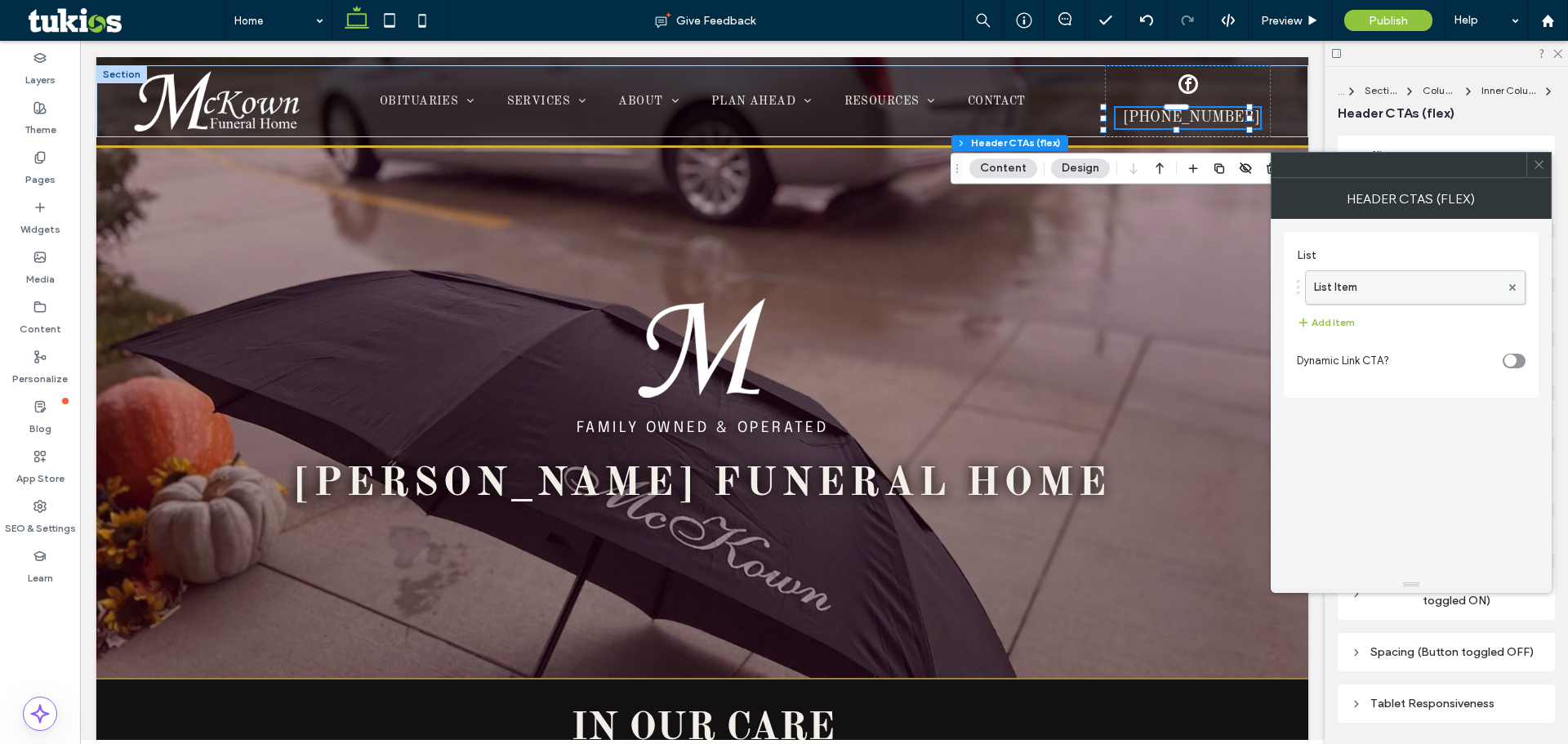
click at [715, 288] on label "List Item" at bounding box center [1408, 287] width 186 height 33
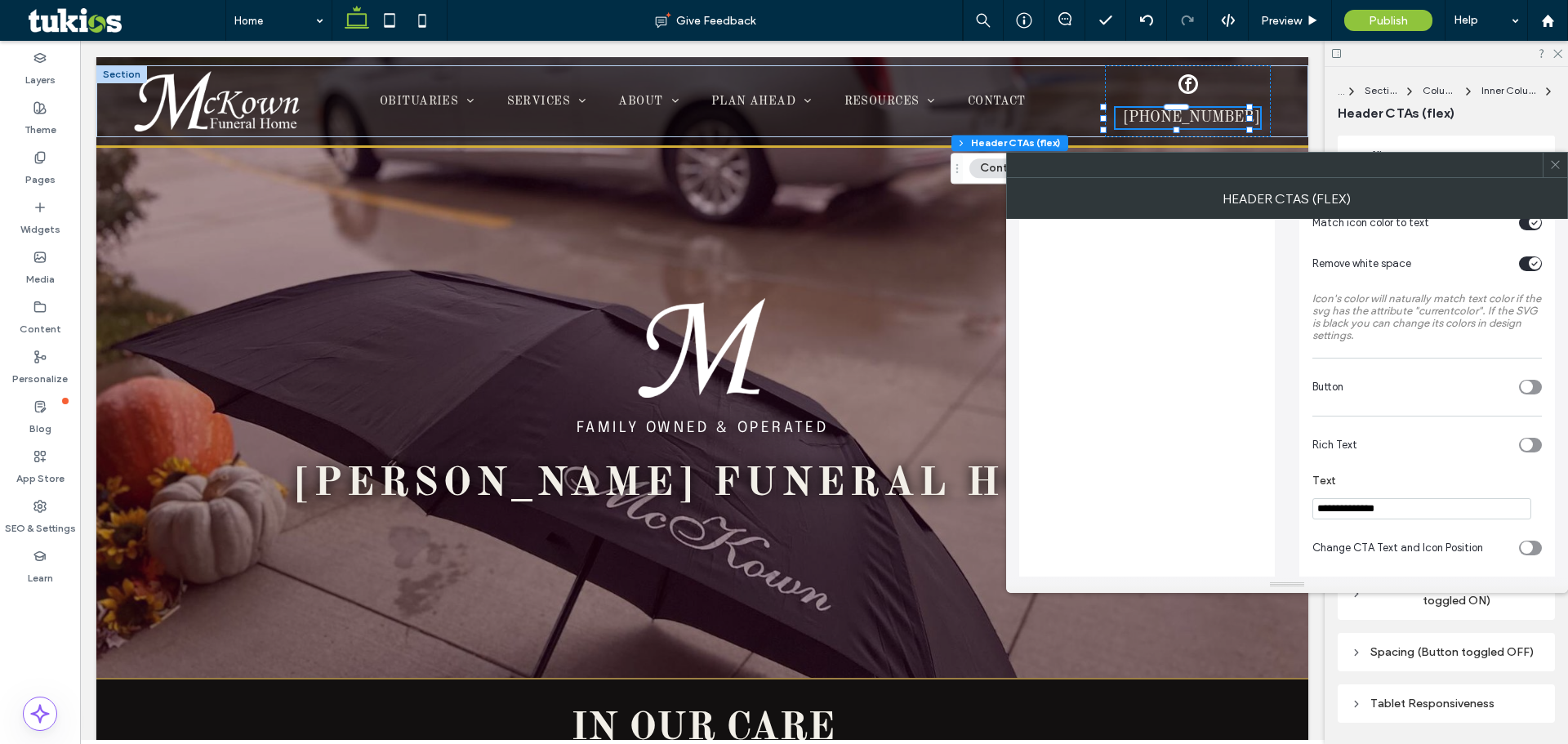
scroll to position [448, 0]
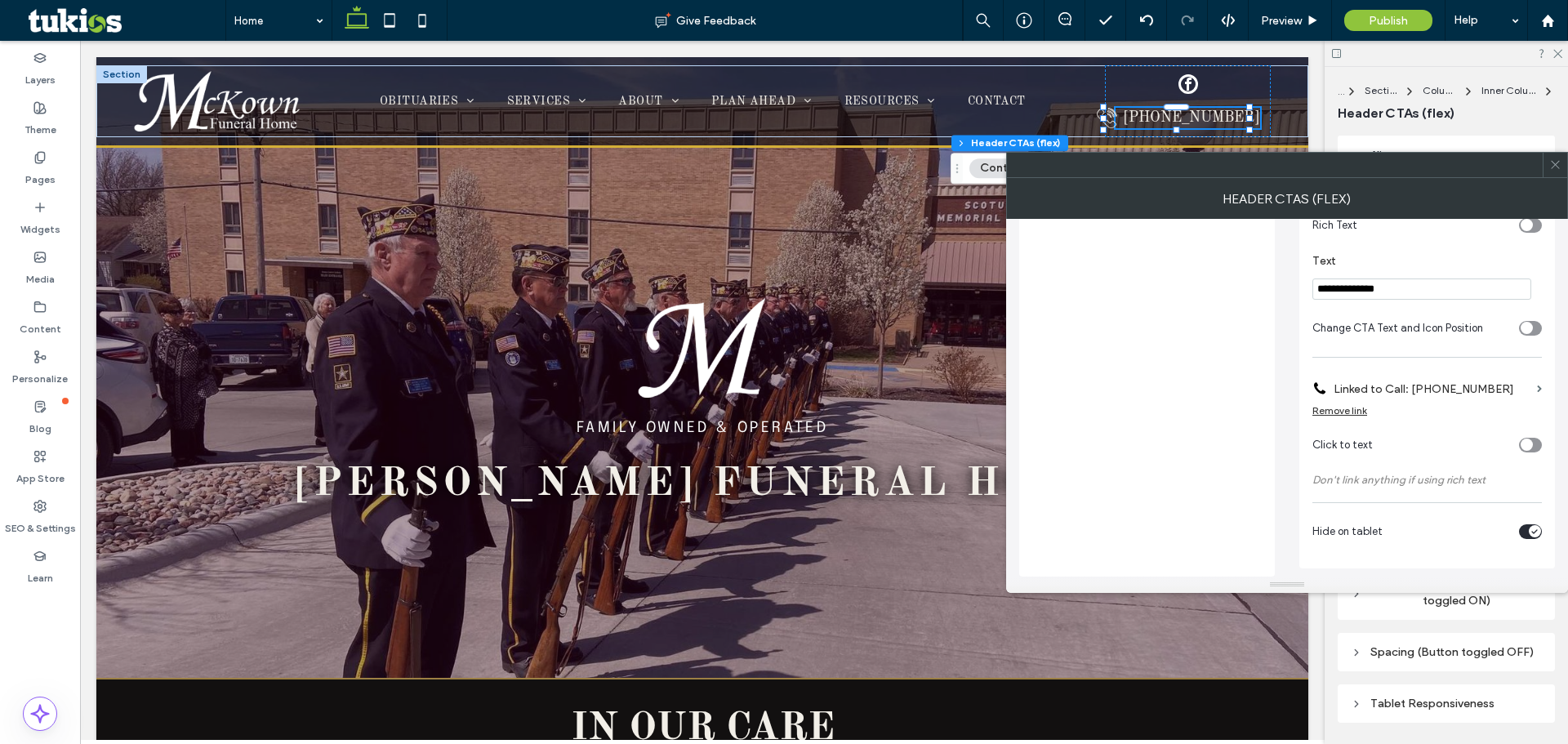
click at [715, 535] on div "toggle" at bounding box center [1535, 531] width 12 height 12
click at [715, 158] on span at bounding box center [1556, 165] width 12 height 25
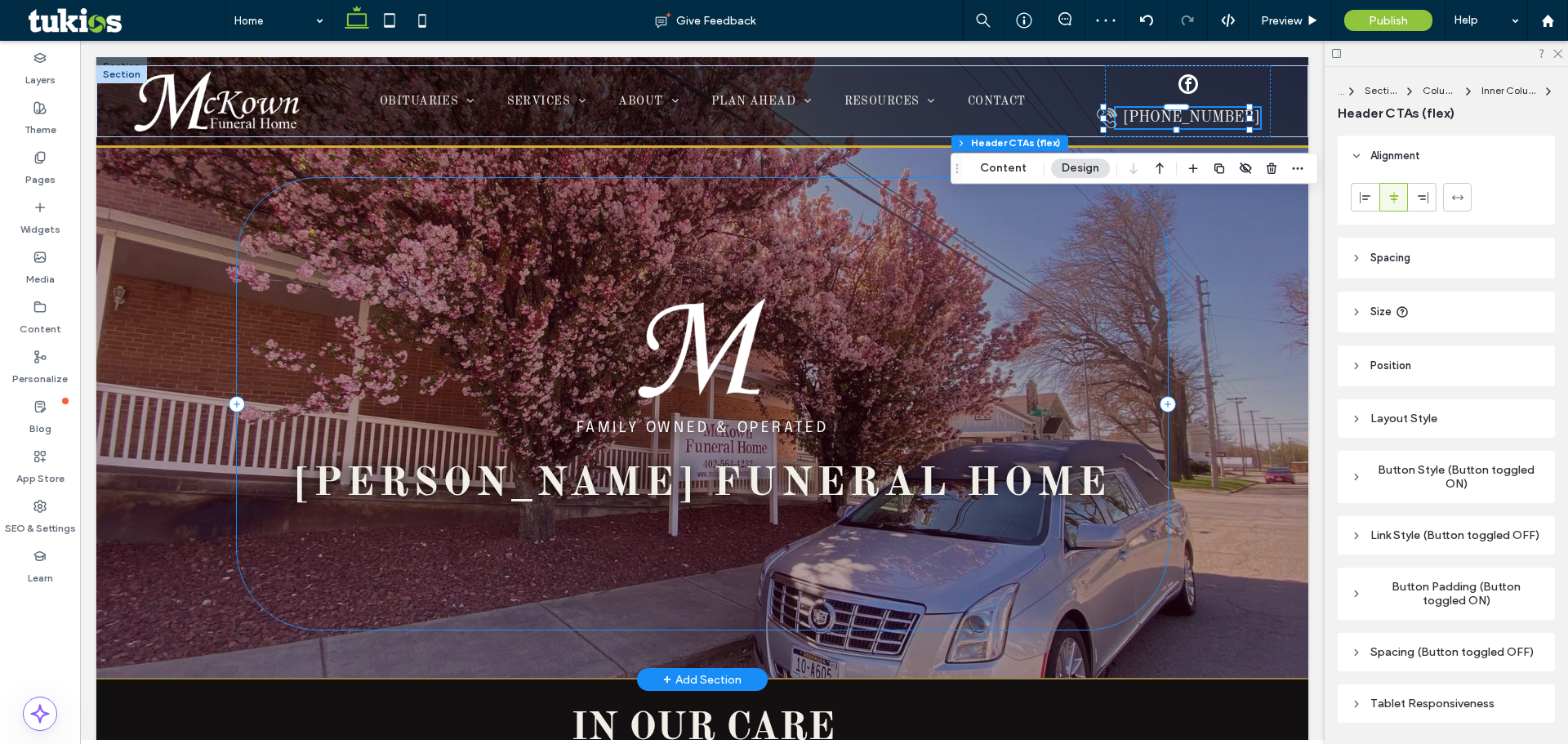
click at [715, 271] on div "FAMILY OWNED & OPERATED [PERSON_NAME] Funeral Home" at bounding box center [702, 403] width 932 height 451
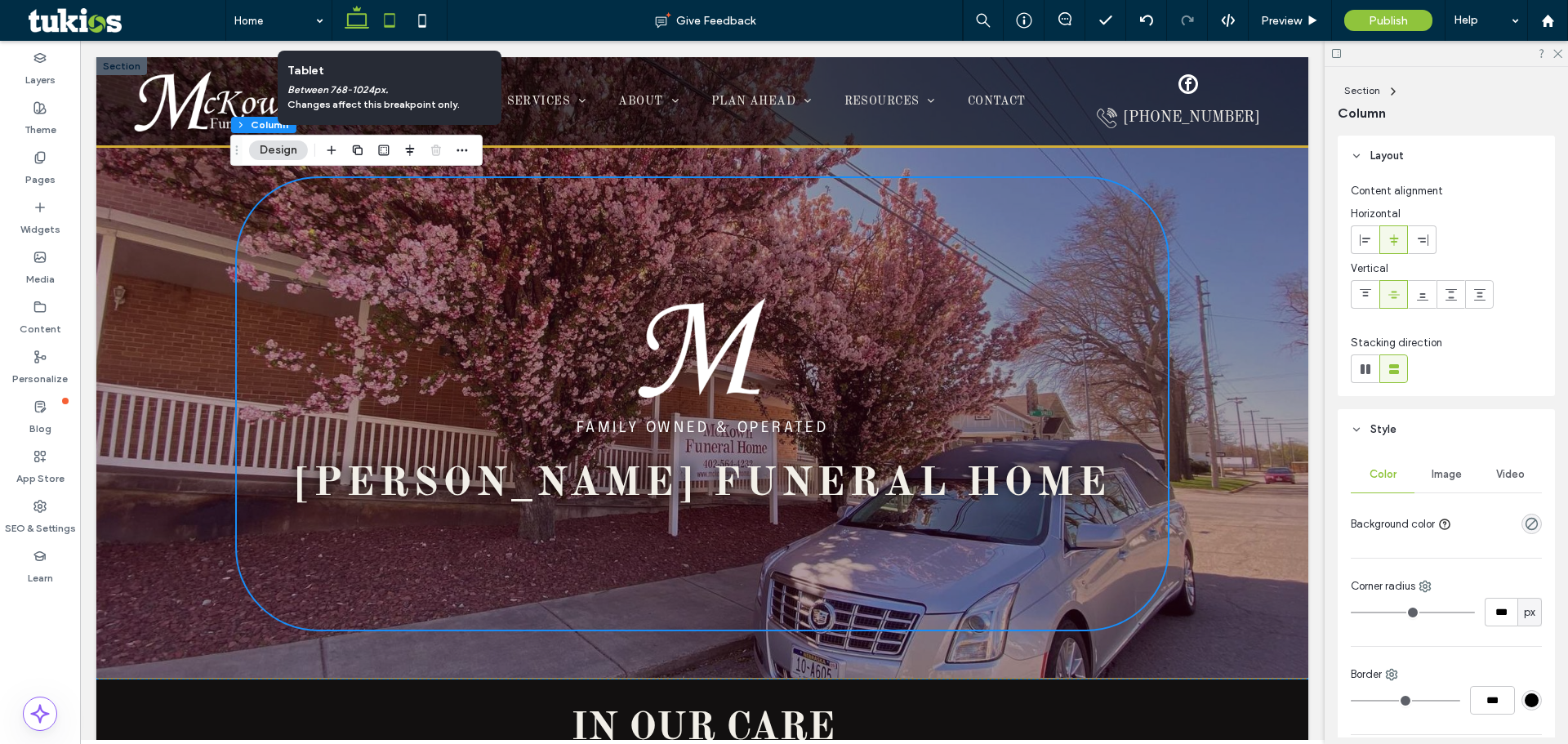
click at [385, 14] on use at bounding box center [390, 20] width 11 height 14
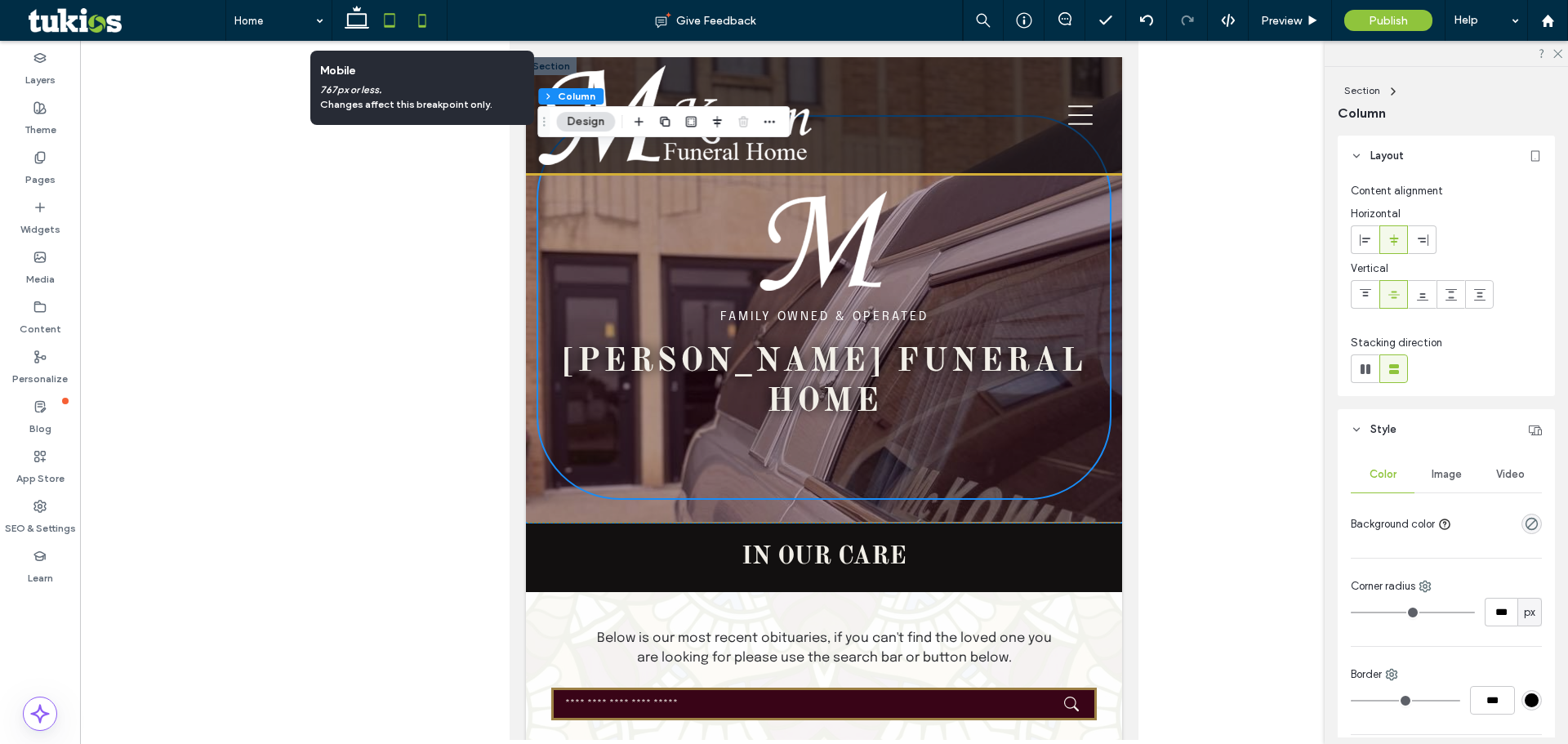
click at [417, 20] on icon at bounding box center [422, 20] width 33 height 33
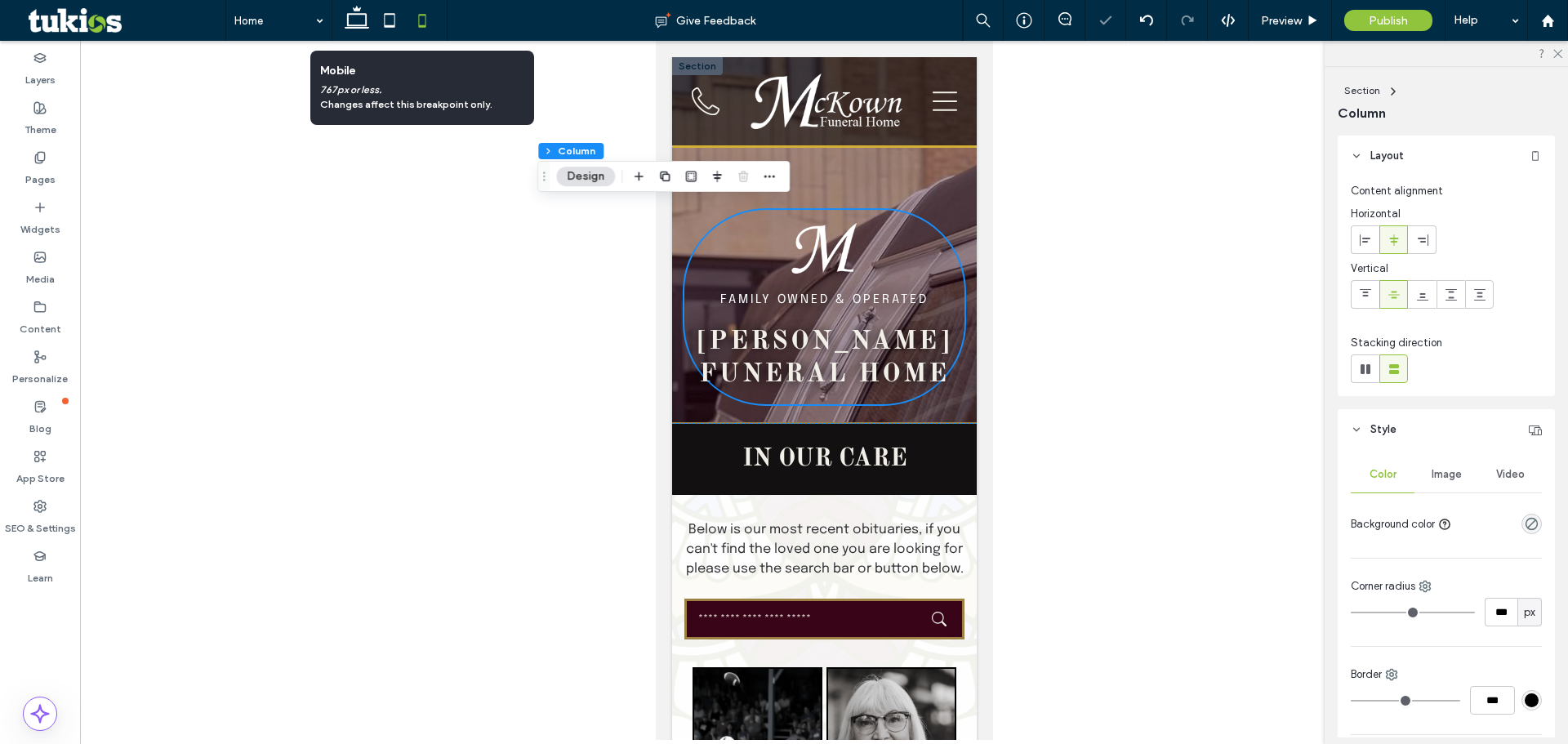
type input "***"
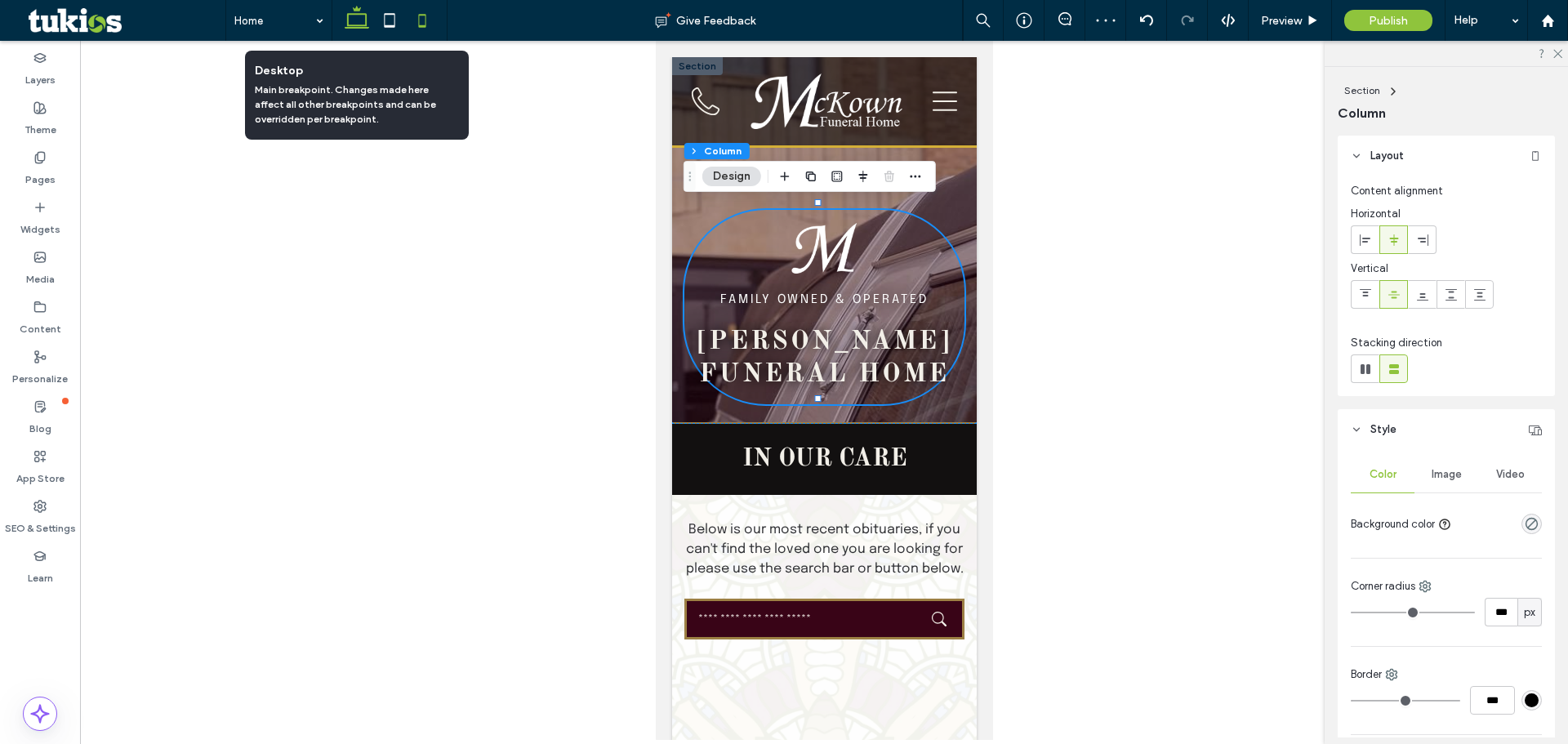
click at [359, 15] on use at bounding box center [357, 17] width 25 height 23
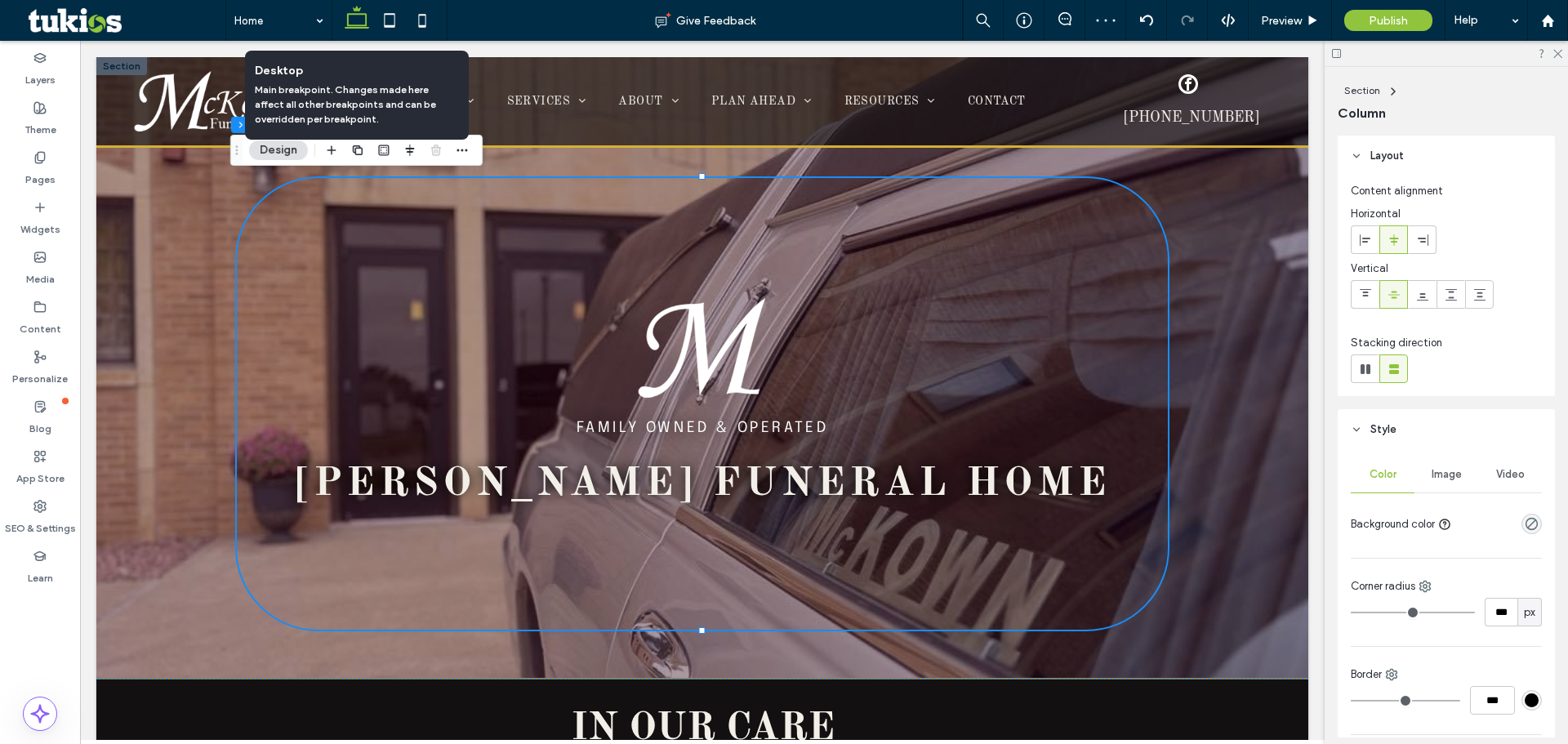
type input "****"
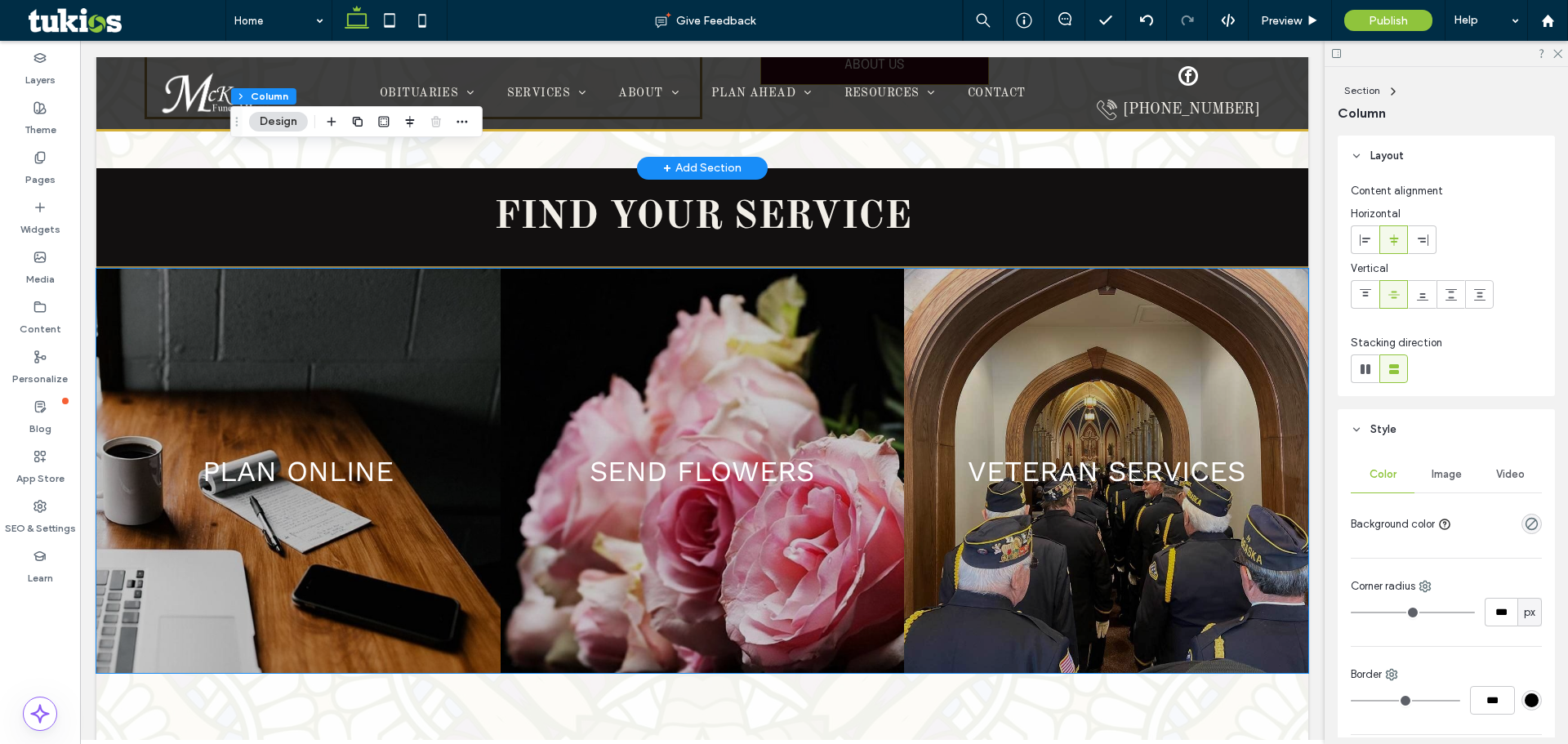
scroll to position [2362, 0]
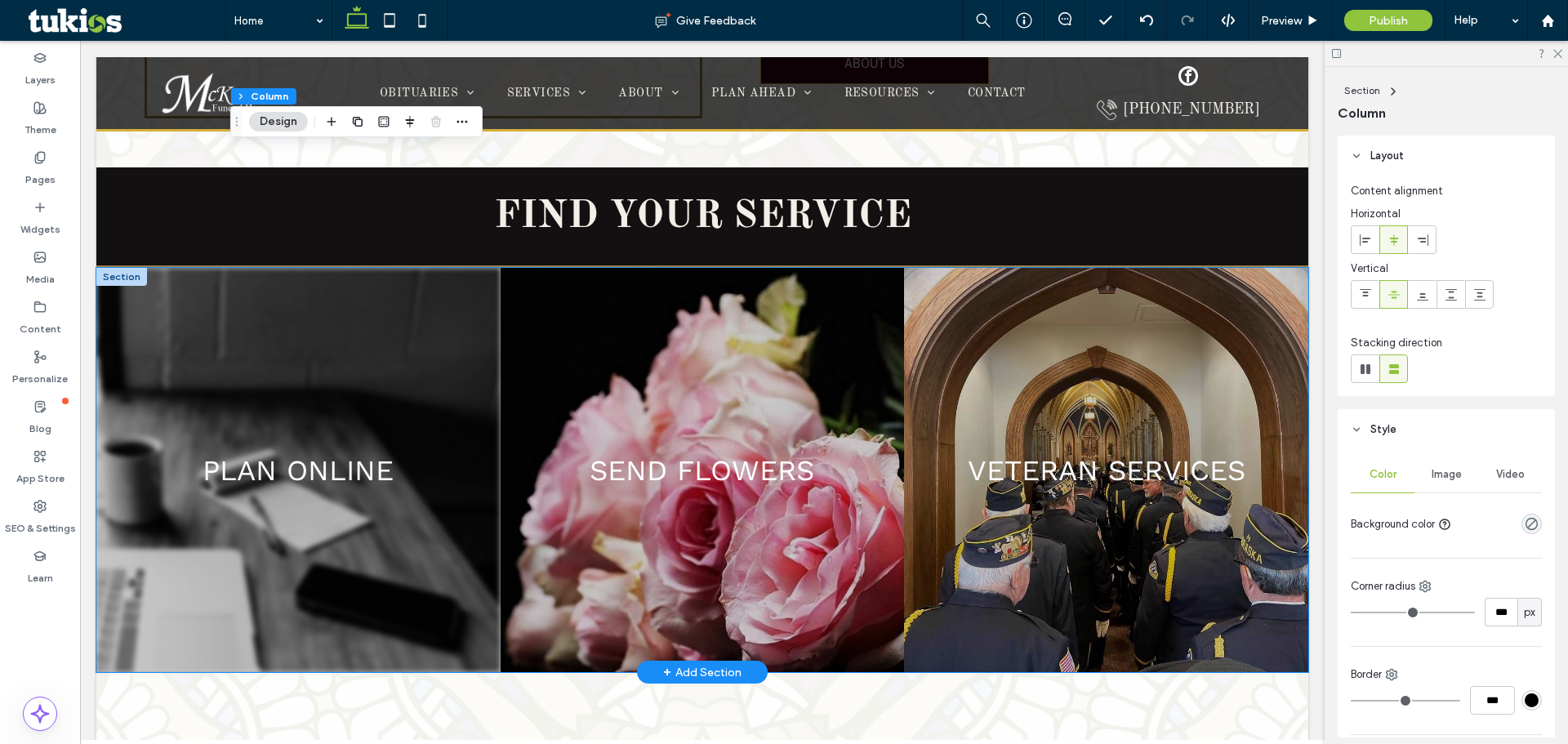
click at [317, 473] on link at bounding box center [299, 470] width 404 height 404
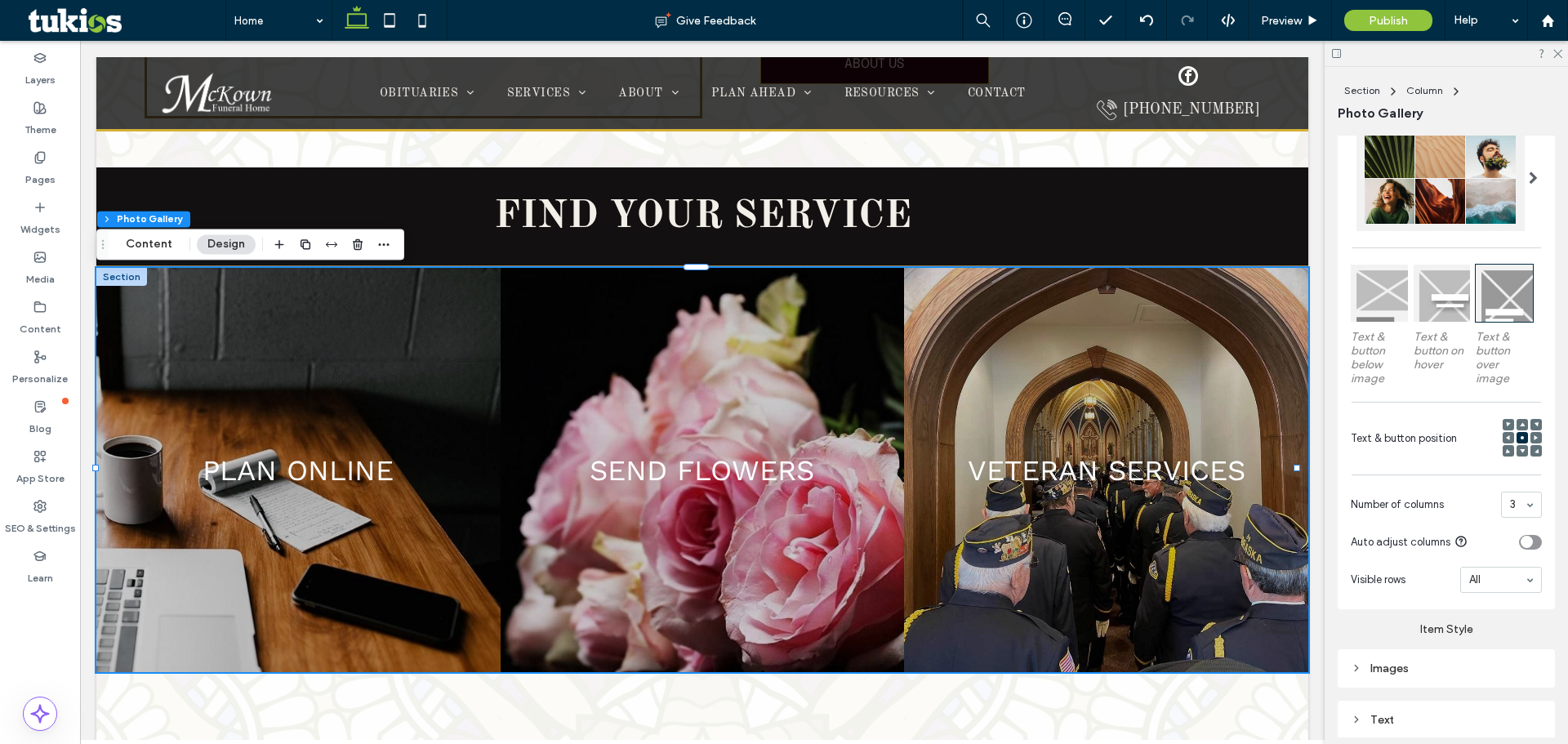
scroll to position [385, 0]
click at [715, 448] on icon at bounding box center [1523, 450] width 5 height 5
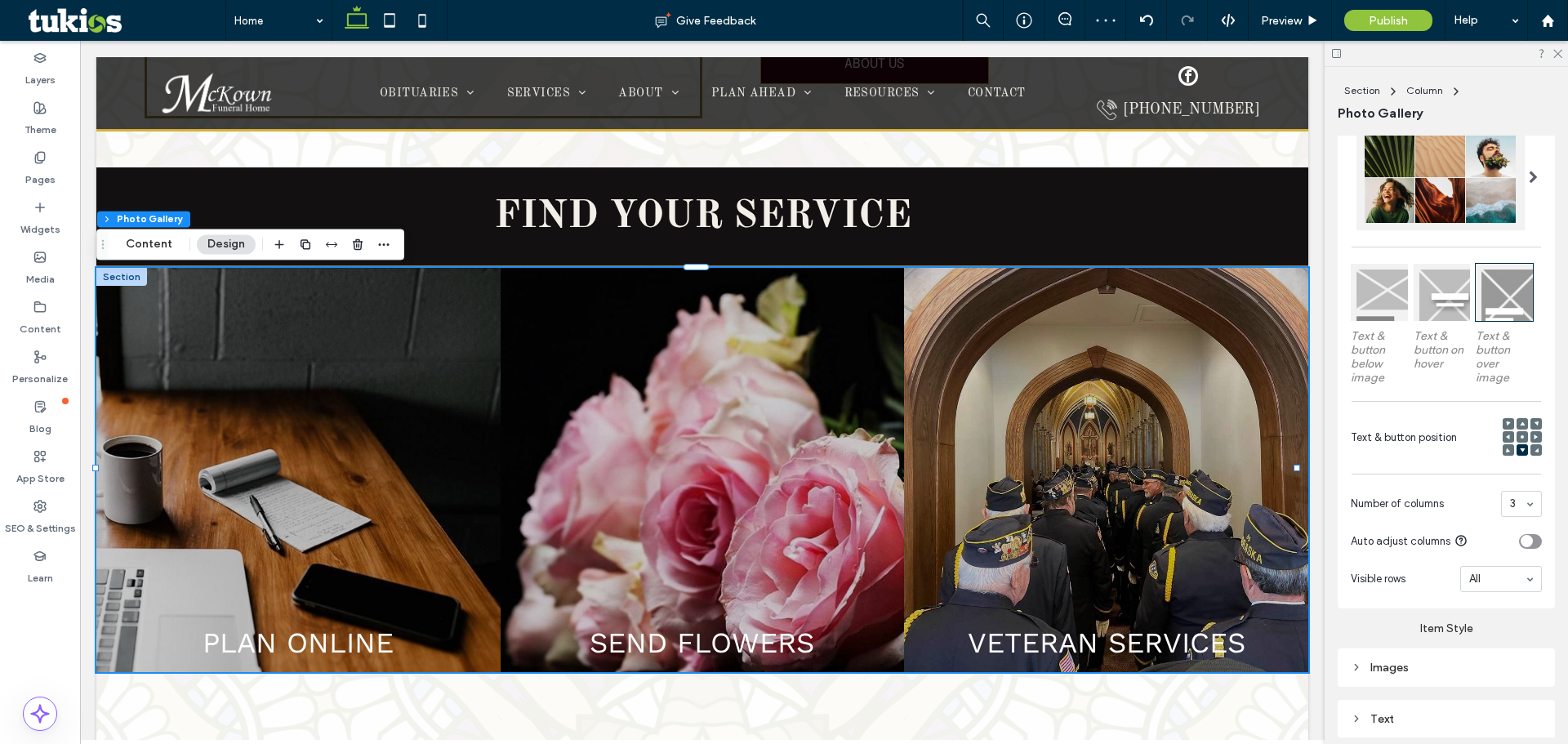
click at [715, 419] on span at bounding box center [1523, 424] width 5 height 12
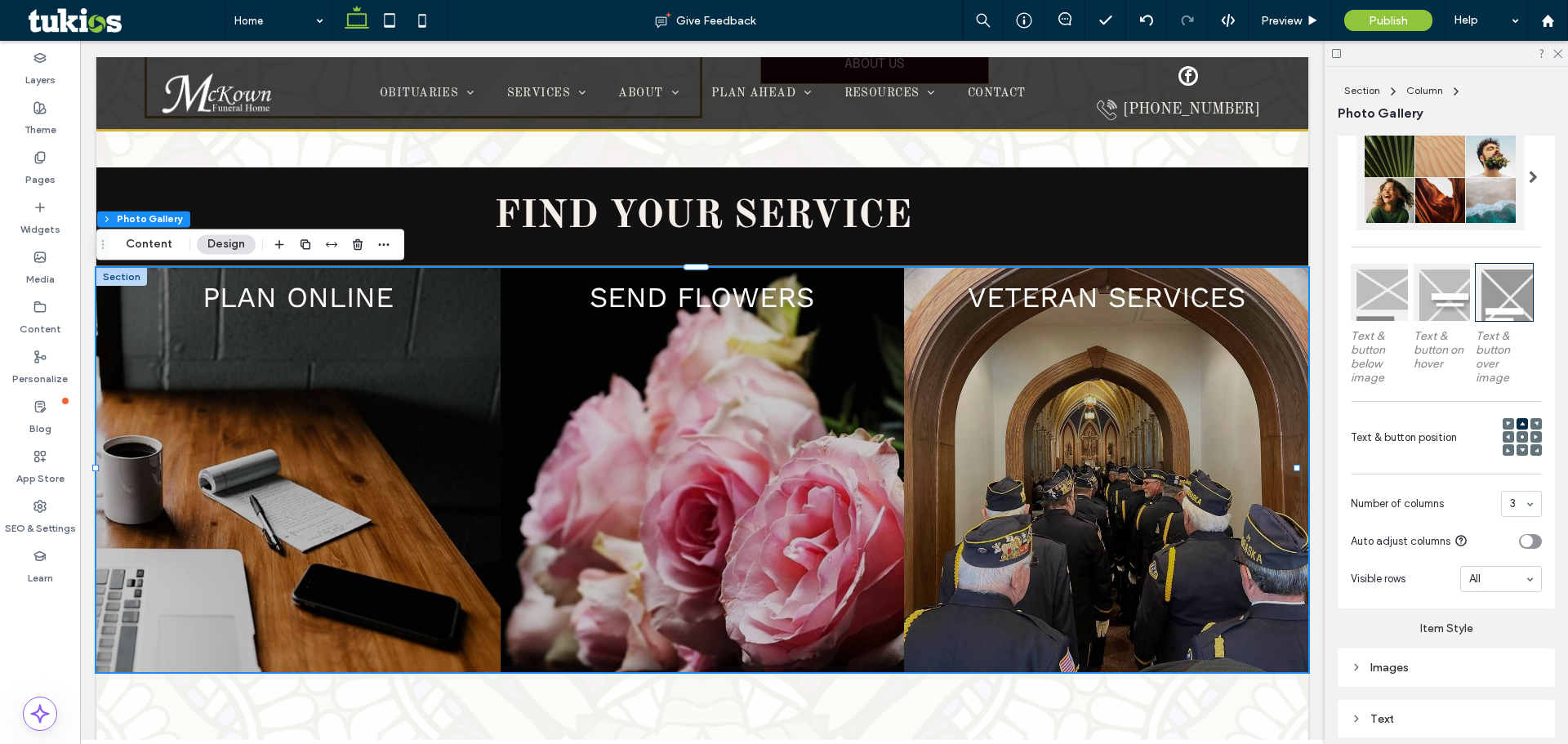
click at [715, 286] on div at bounding box center [1379, 293] width 57 height 57
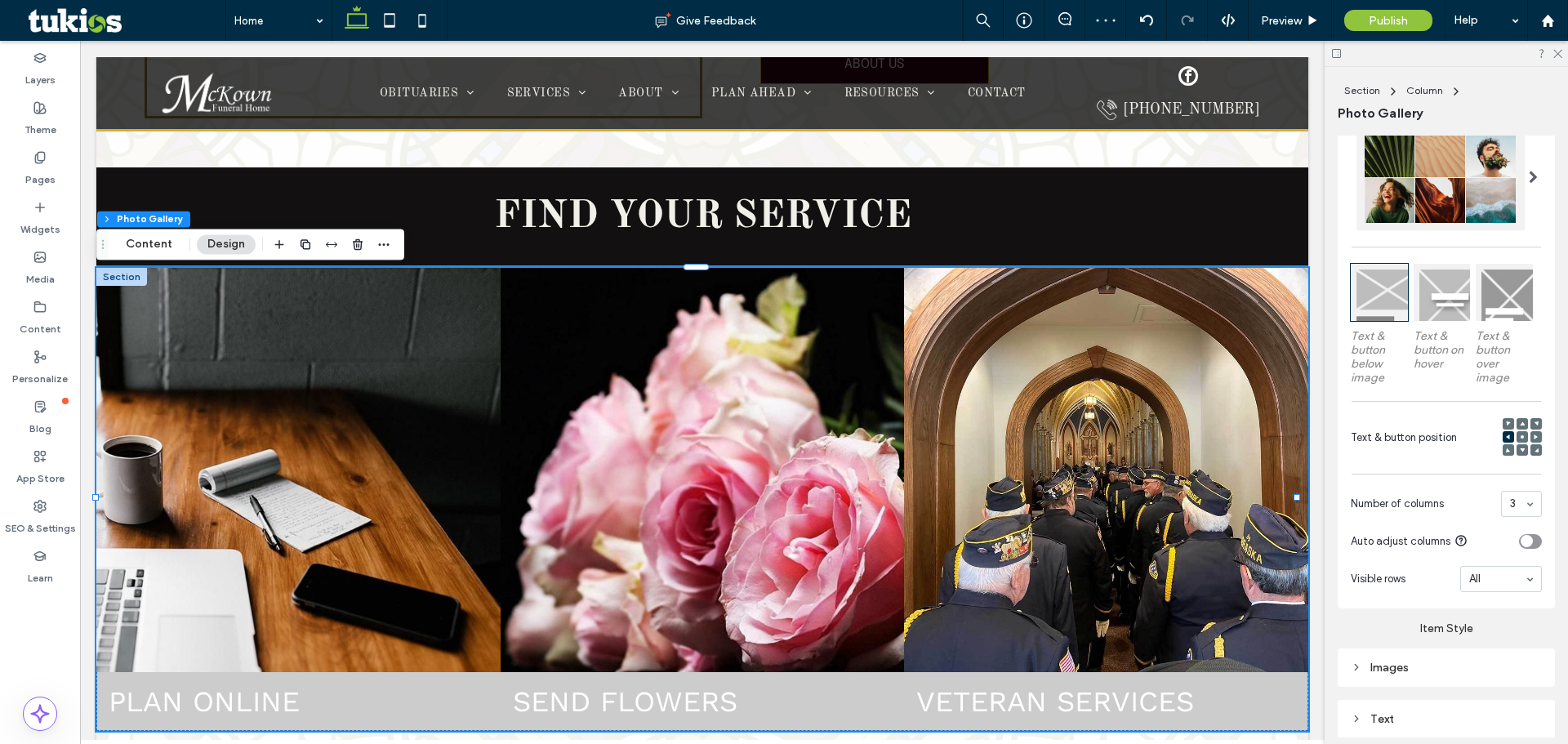
click at [715, 292] on div "Text & button below image Text & button on hover Text & button over image" at bounding box center [1447, 329] width 191 height 129
click at [715, 288] on div at bounding box center [1442, 293] width 57 height 57
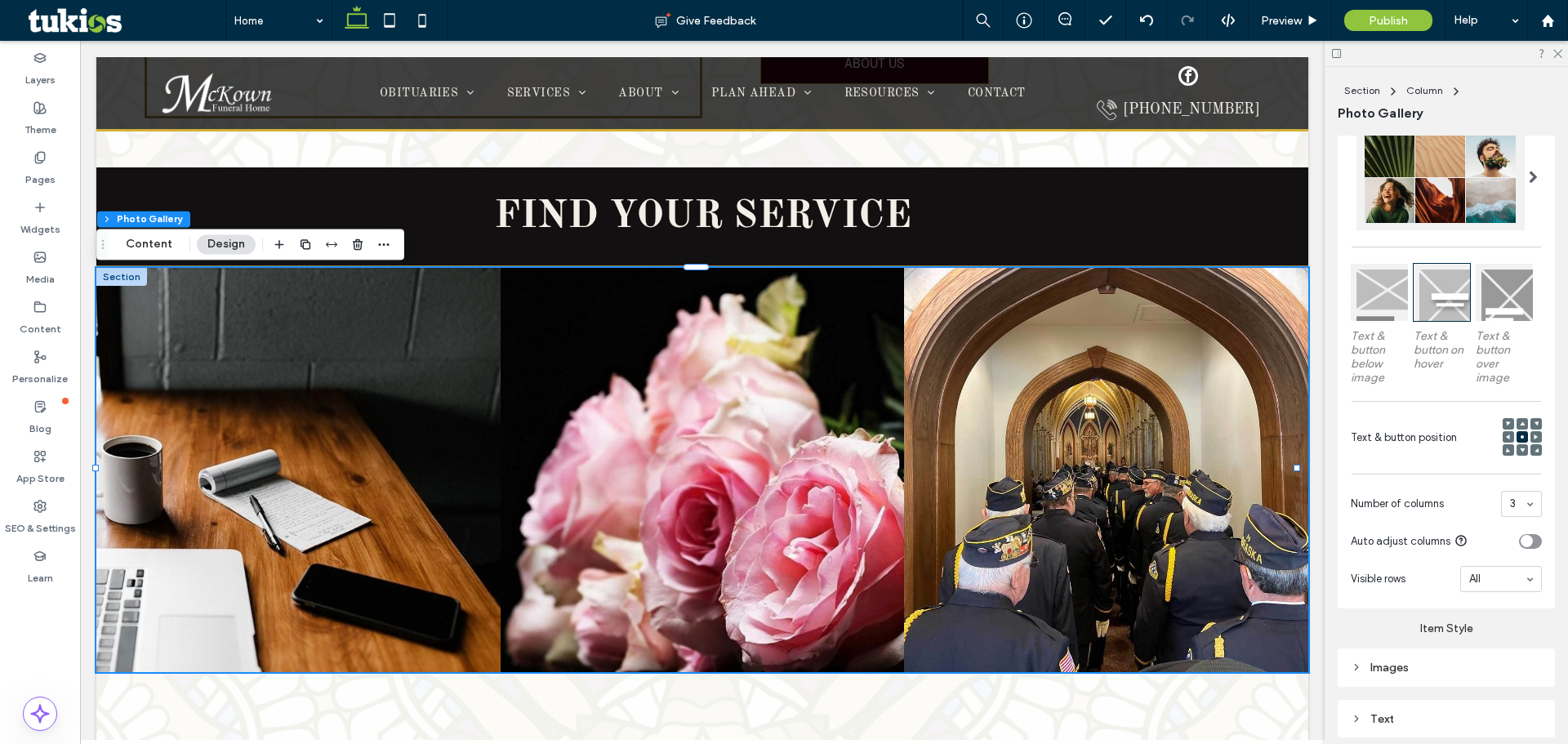
click at [715, 296] on div at bounding box center [1504, 293] width 57 height 57
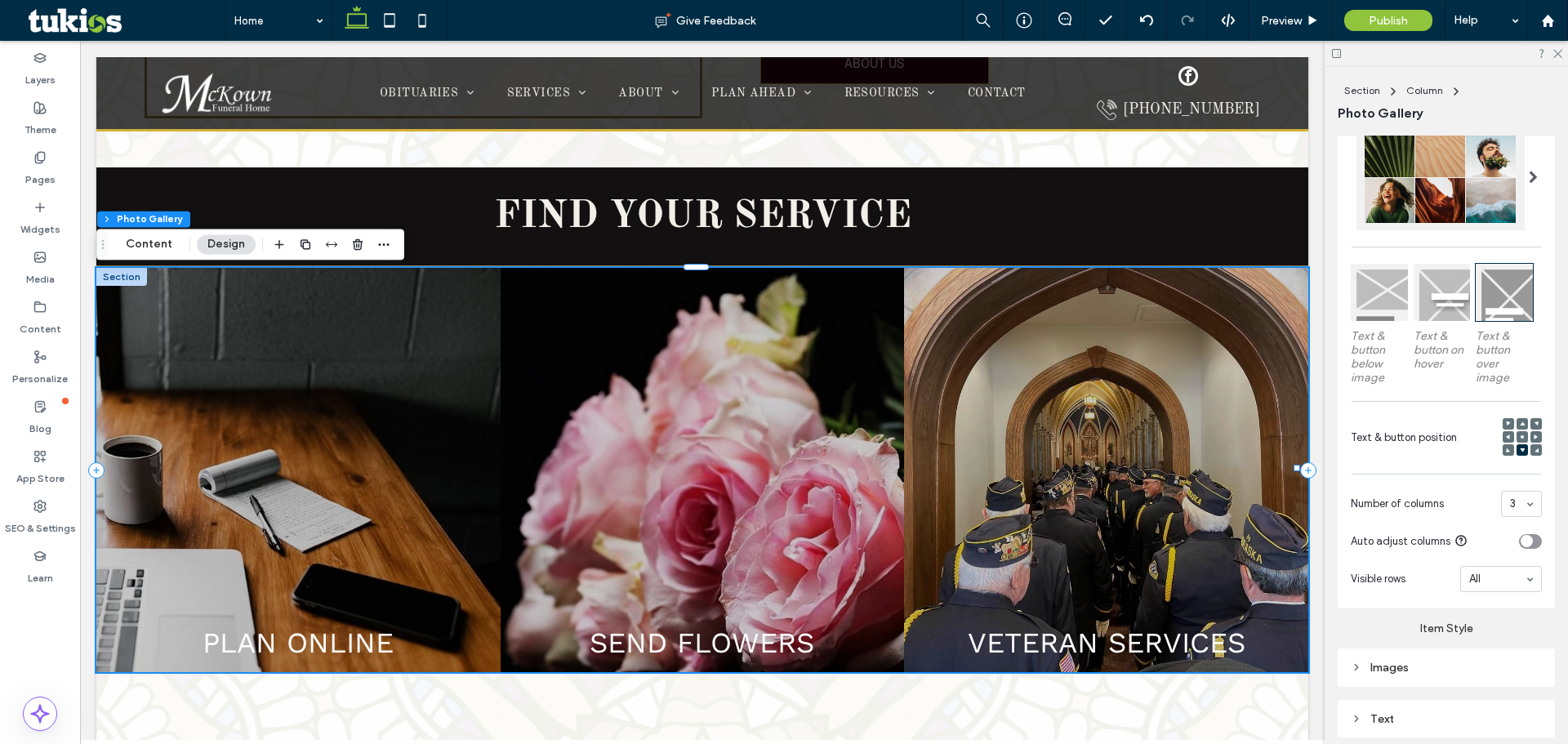
click at [715, 422] on use at bounding box center [1523, 423] width 5 height 4
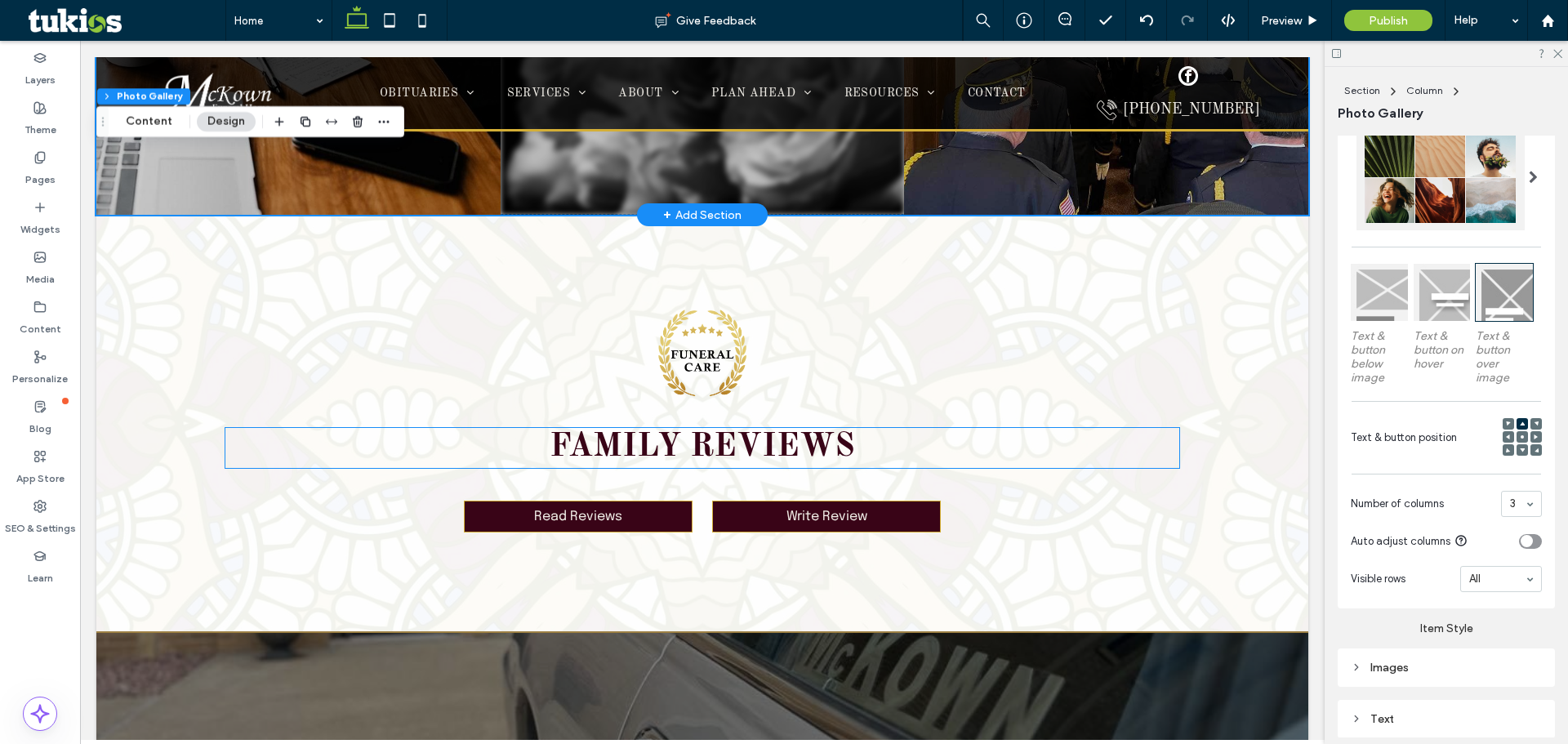
scroll to position [2826, 0]
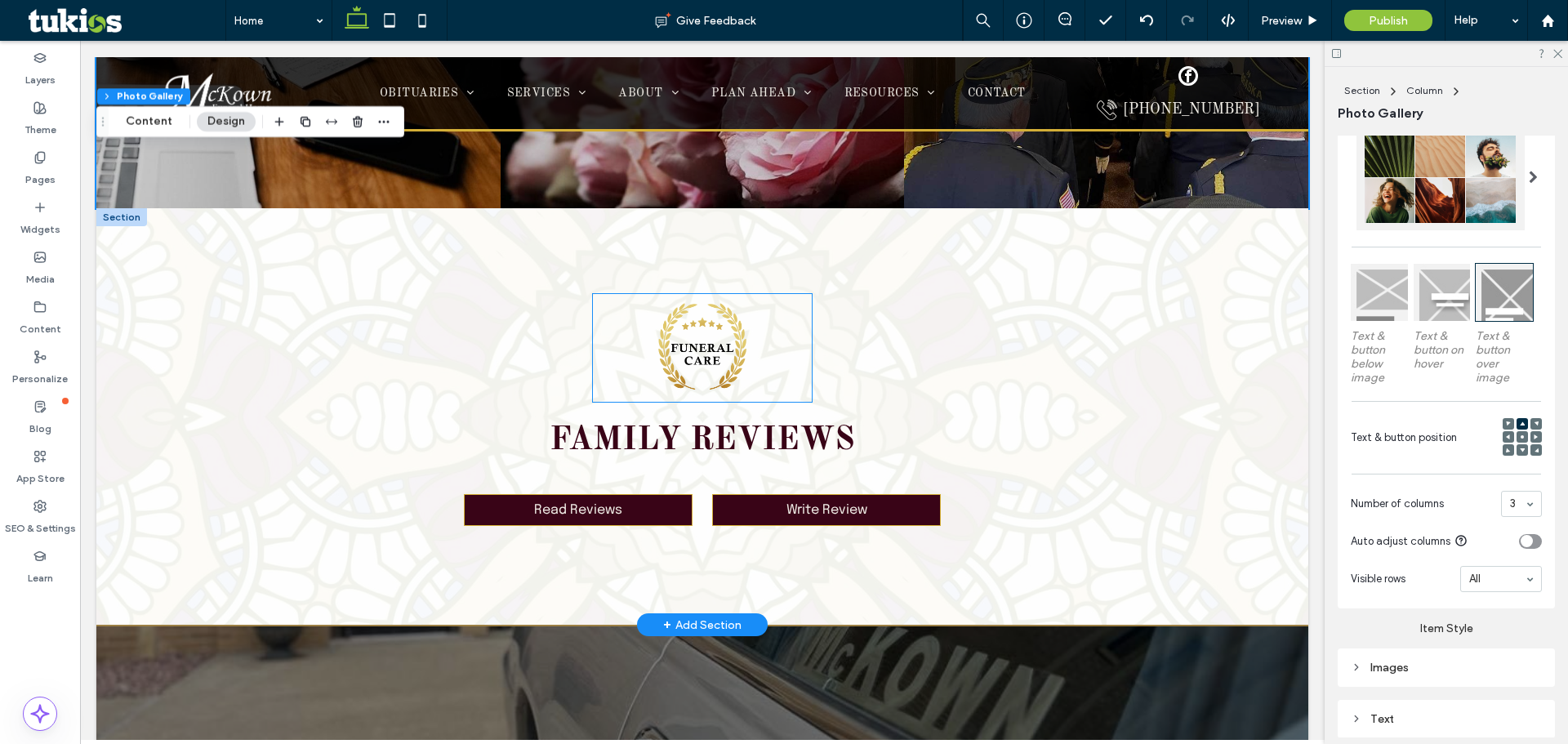
click at [702, 341] on img at bounding box center [702, 349] width 219 height 108
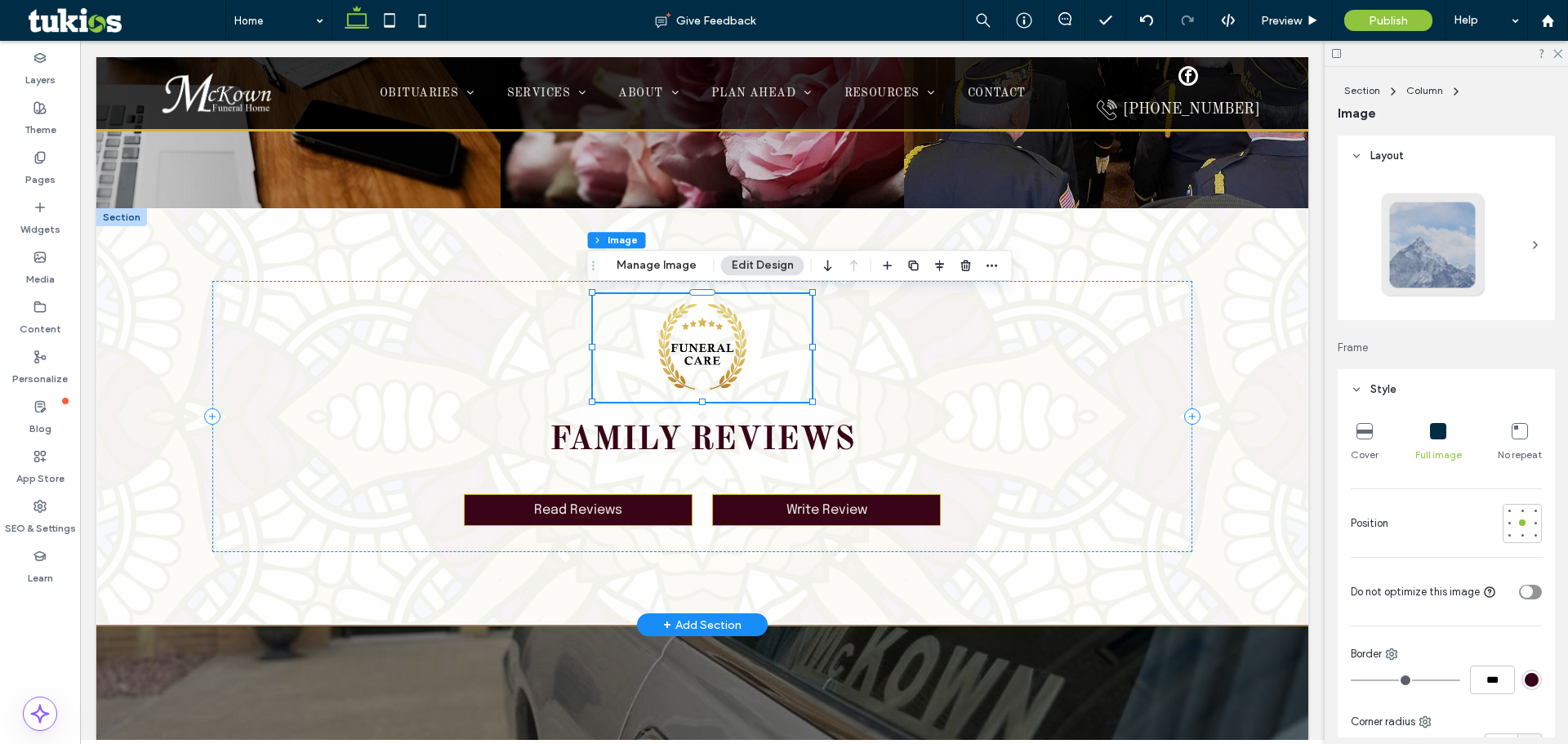
click at [702, 341] on img at bounding box center [702, 349] width 219 height 108
click at [644, 263] on button "Manage Image" at bounding box center [657, 265] width 101 height 20
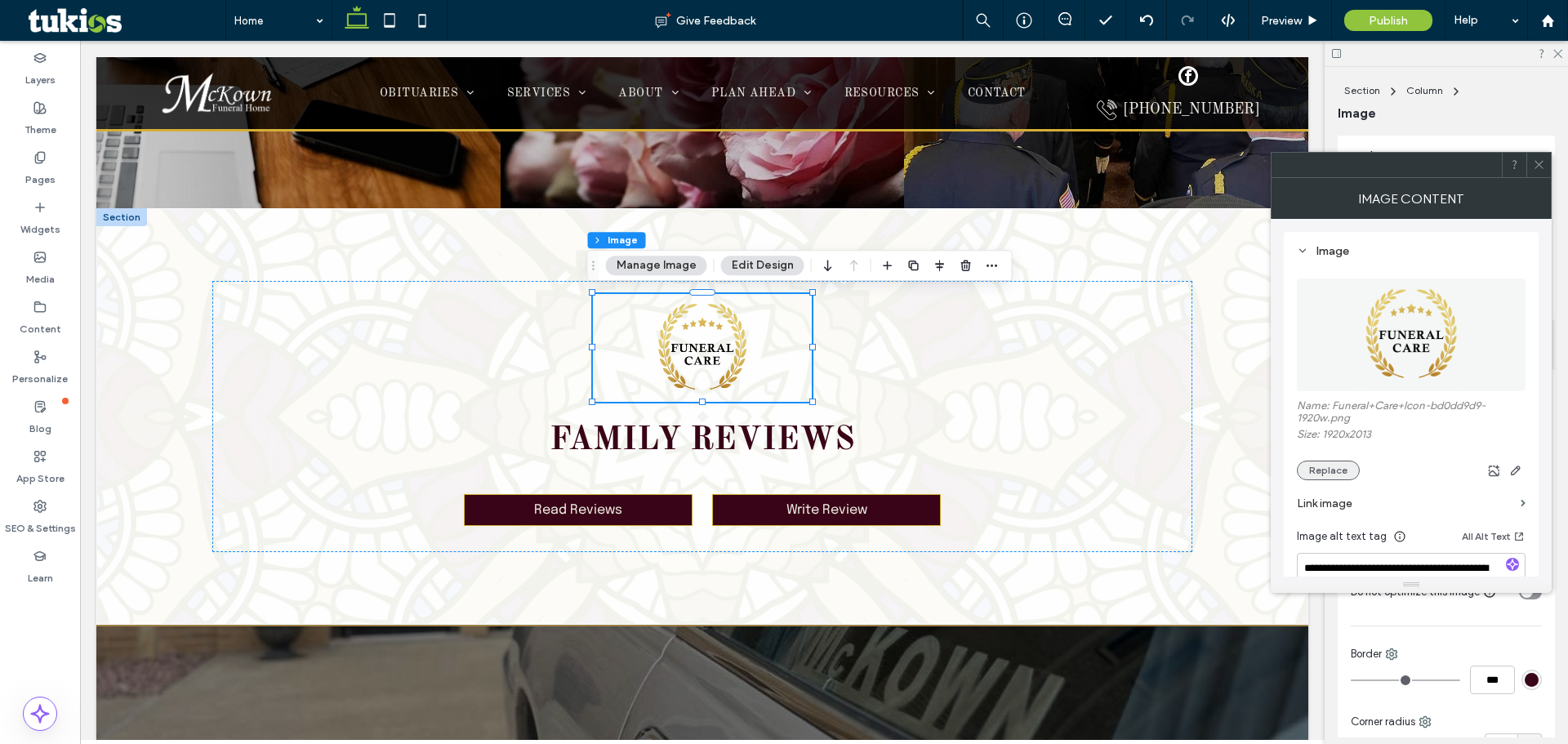
click at [715, 463] on button "Replace" at bounding box center [1328, 471] width 63 height 20
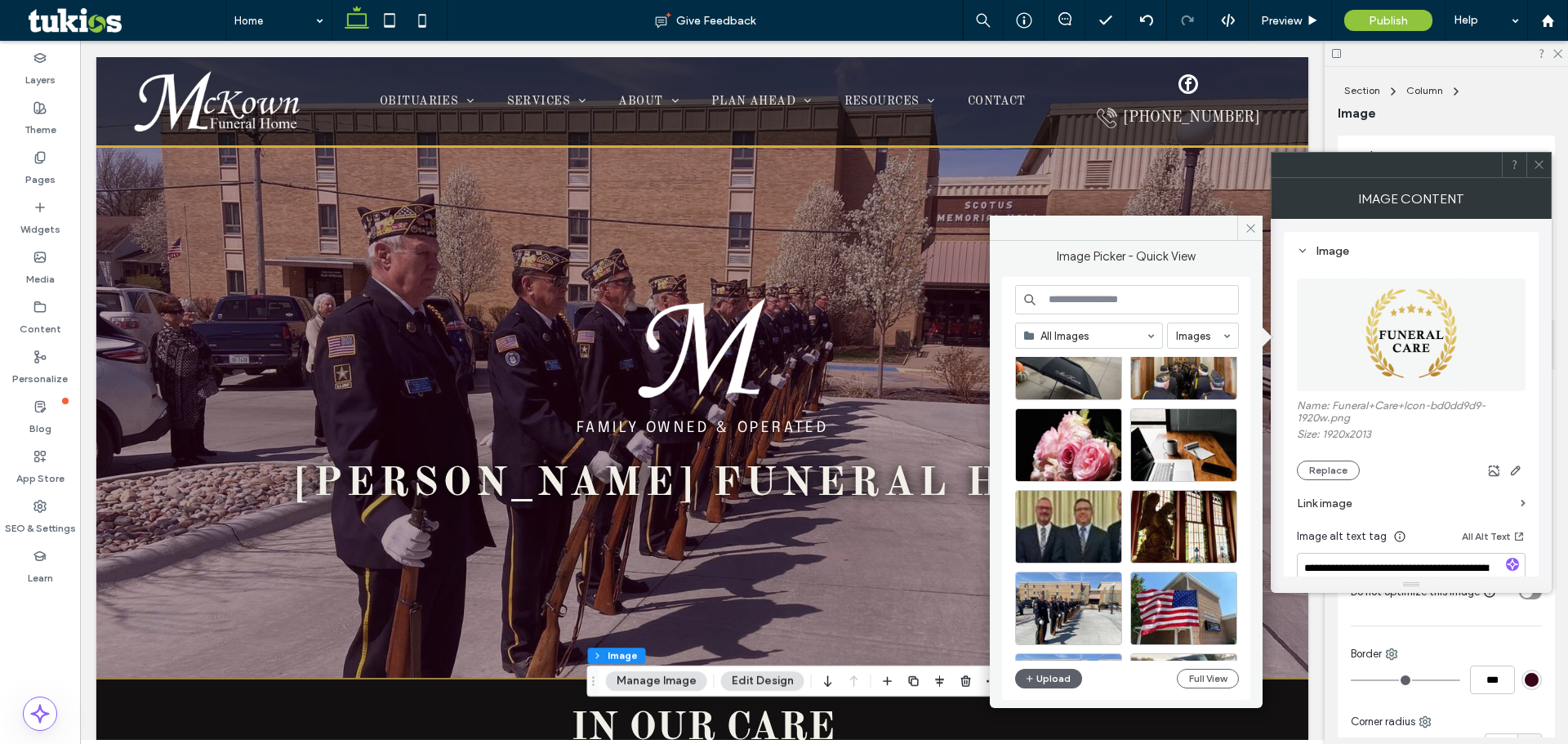
scroll to position [295, 0]
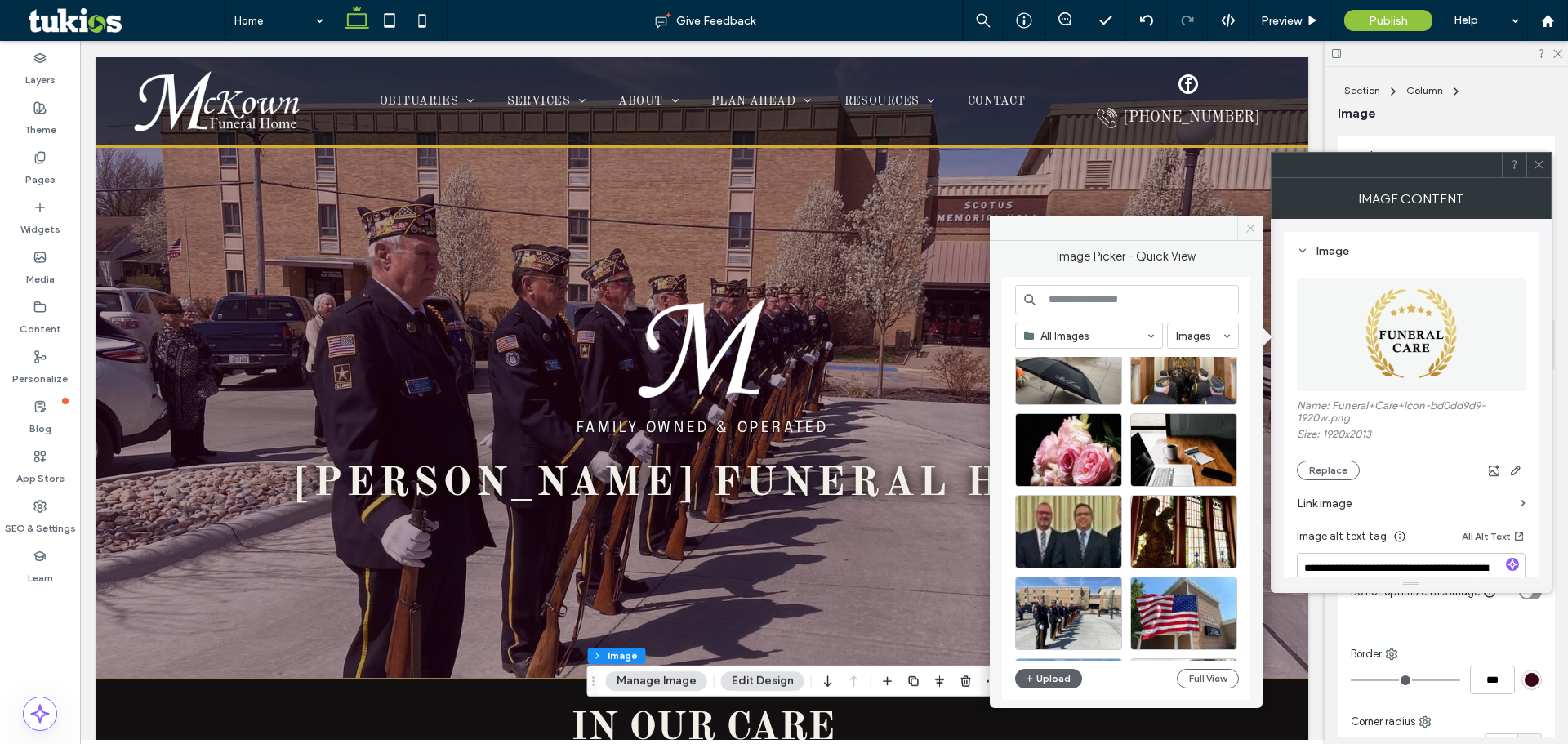
click at [715, 234] on icon at bounding box center [1251, 229] width 12 height 12
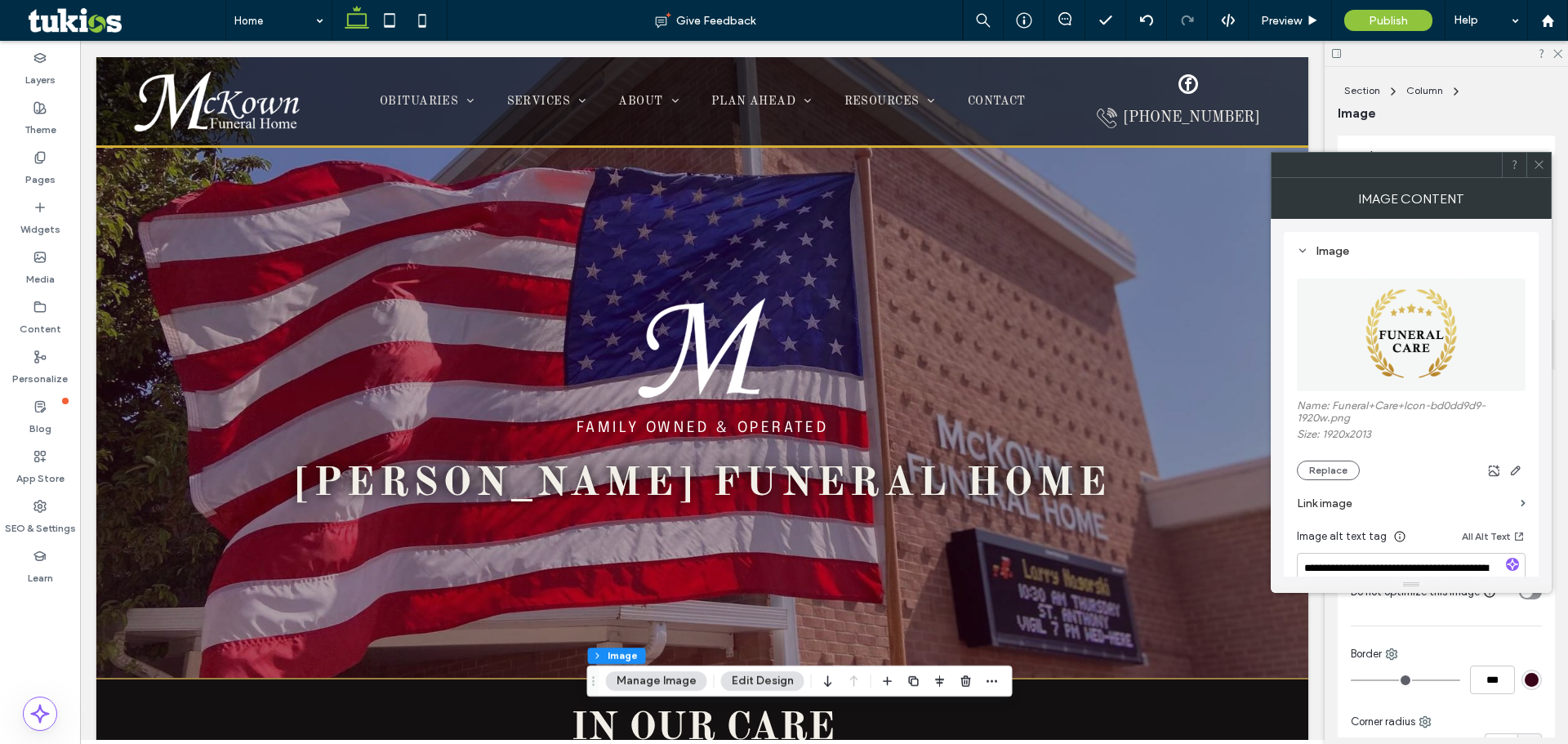
scroll to position [0, 0]
click at [715, 168] on use at bounding box center [1538, 165] width 8 height 8
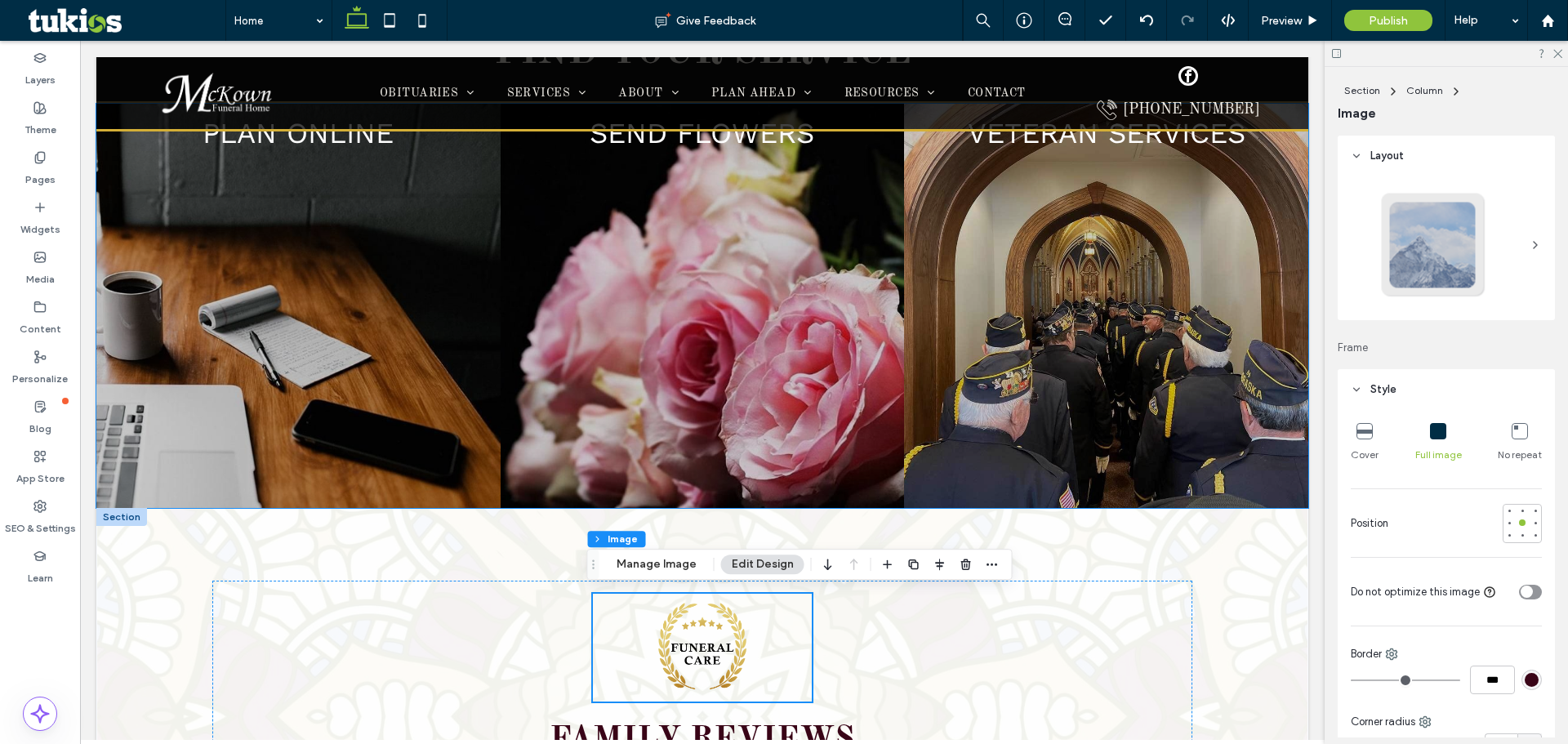
scroll to position [2527, 0]
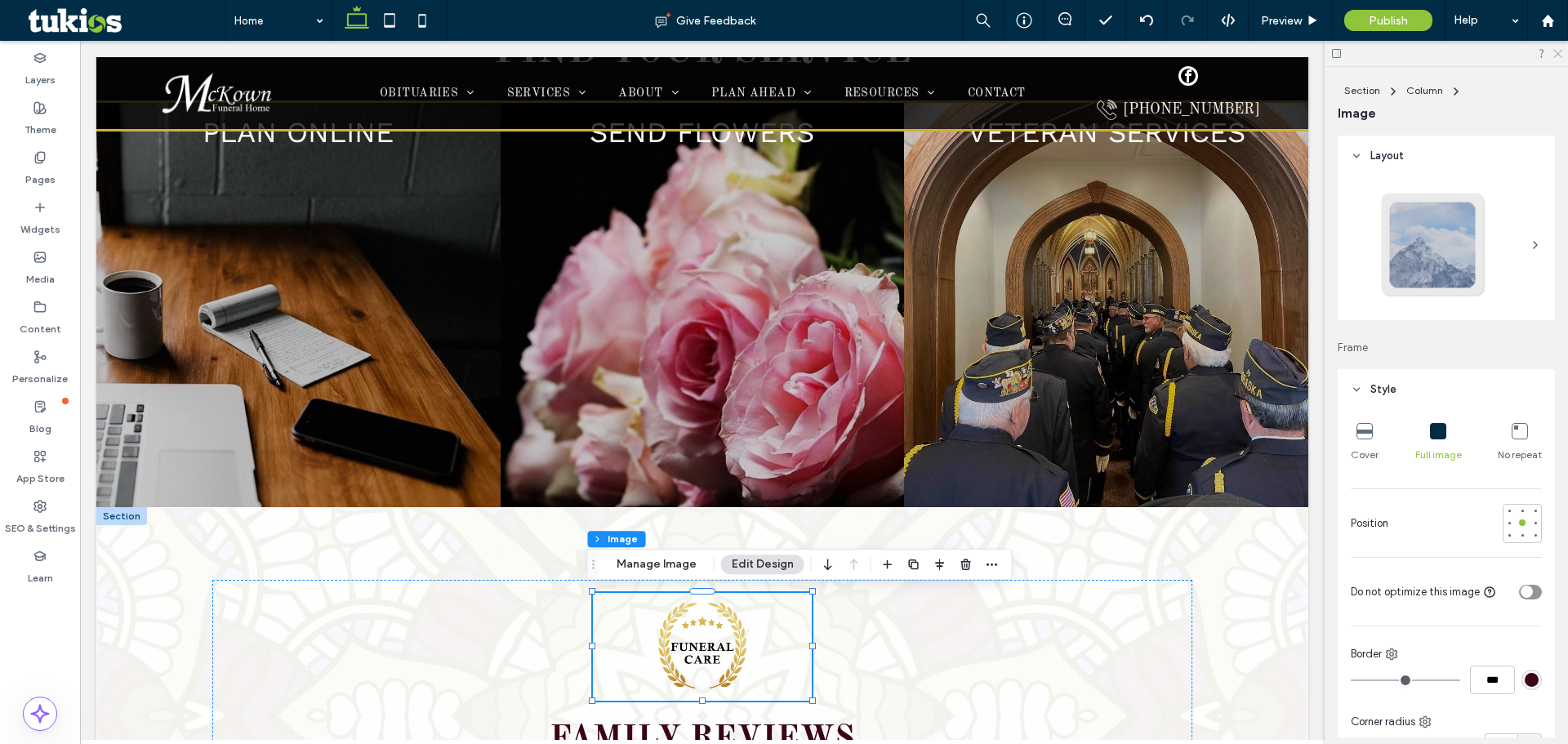
click at [715, 55] on icon at bounding box center [1557, 52] width 11 height 11
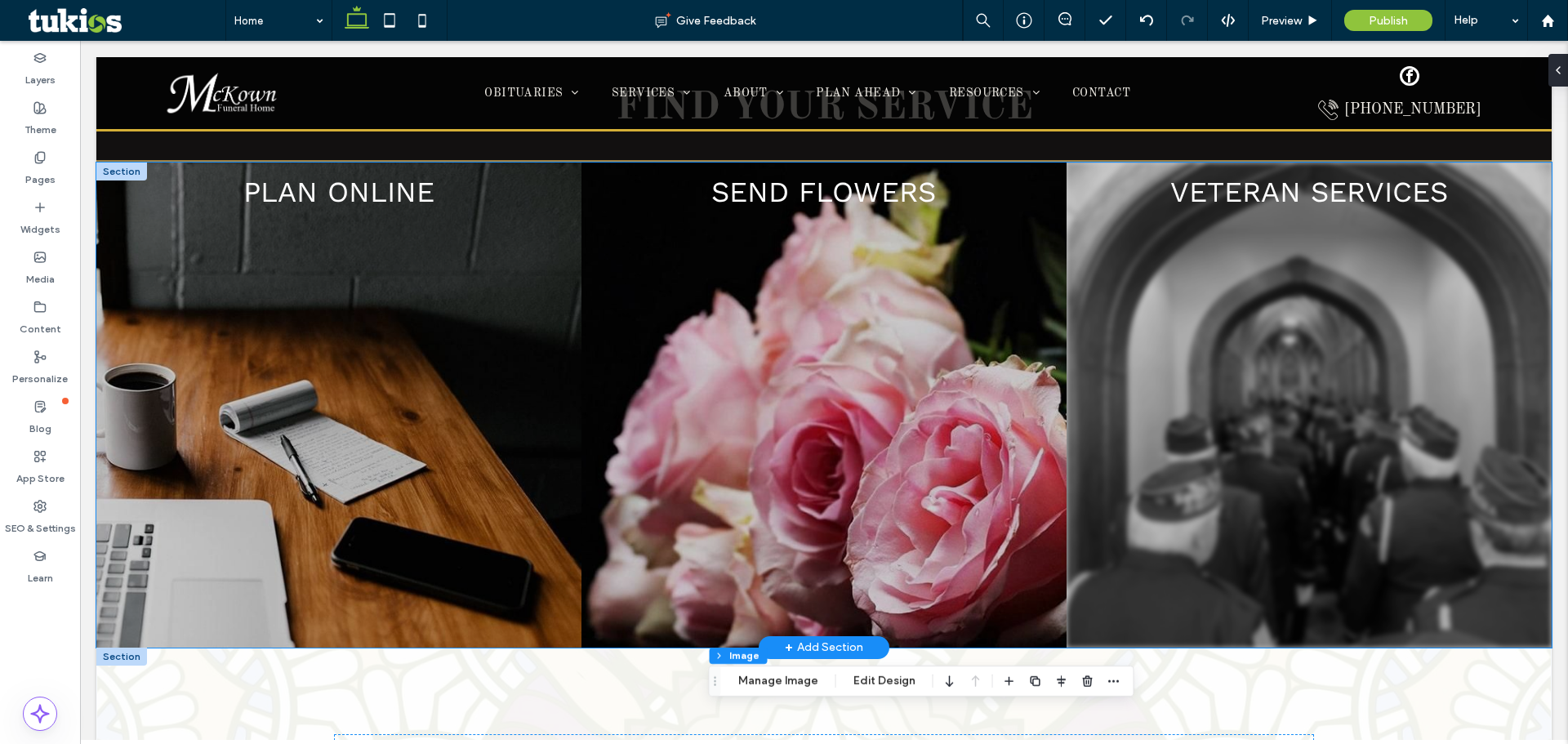
scroll to position [2549, 0]
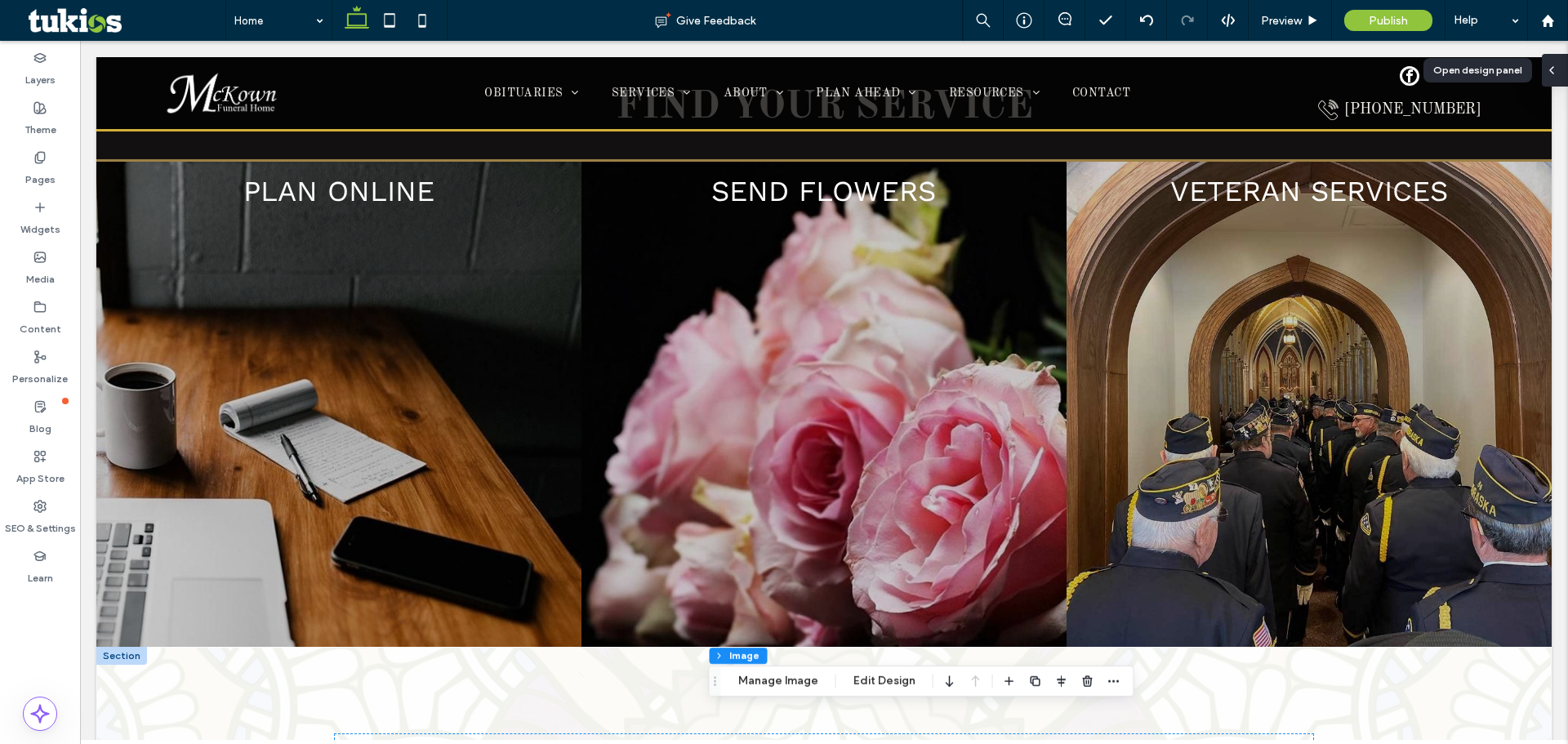
click at [715, 72] on div at bounding box center [1555, 70] width 26 height 33
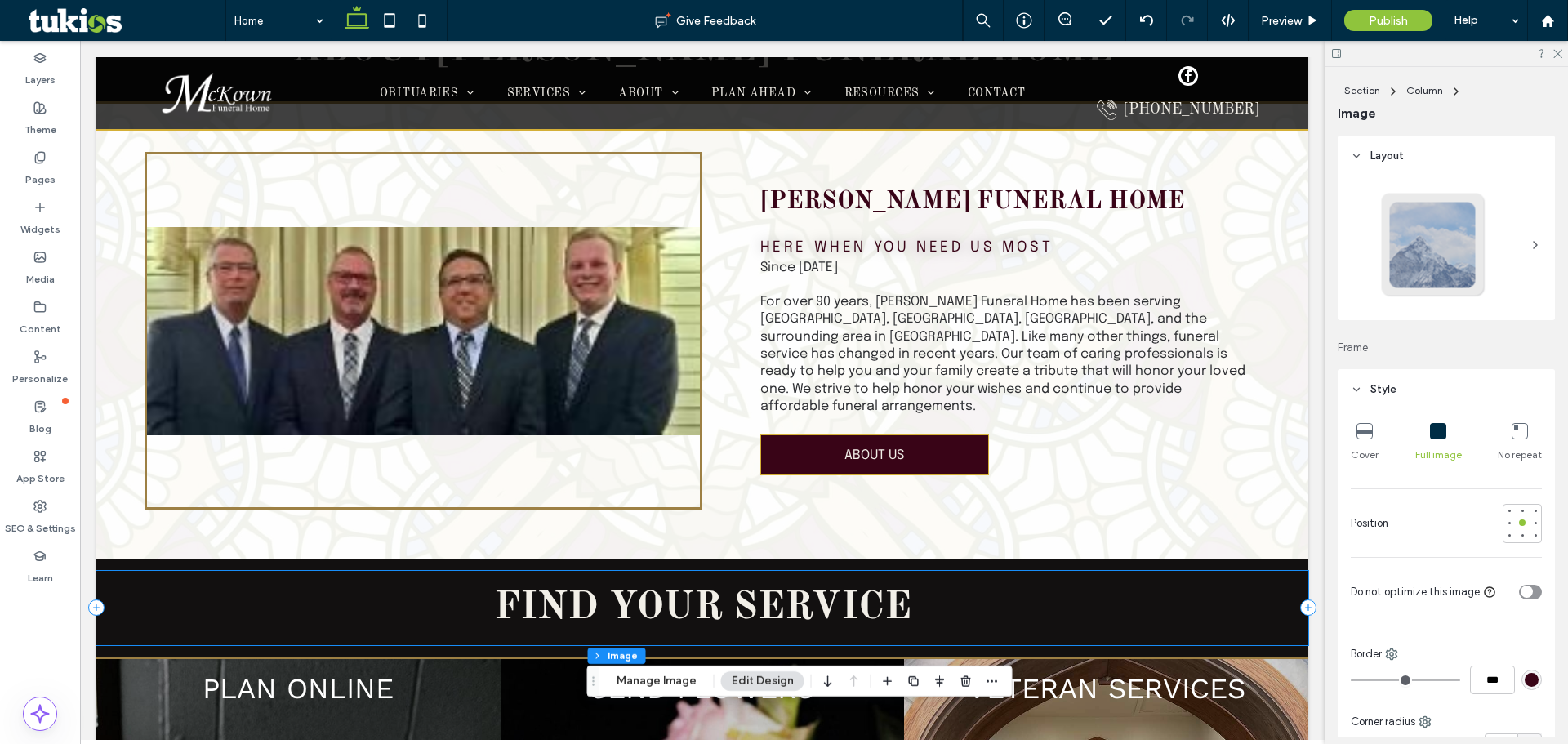
scroll to position [1970, 0]
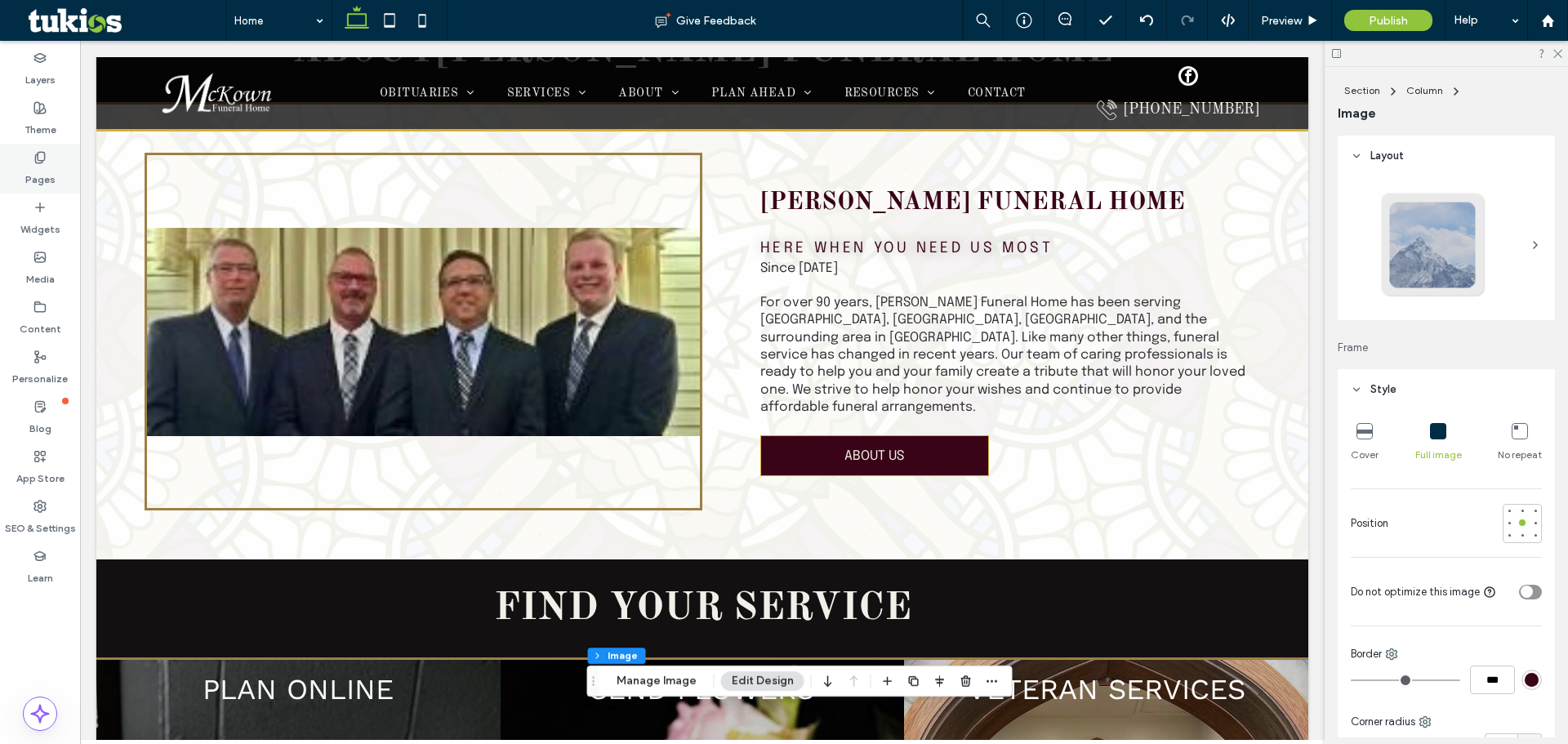
click at [43, 159] on icon at bounding box center [40, 157] width 13 height 13
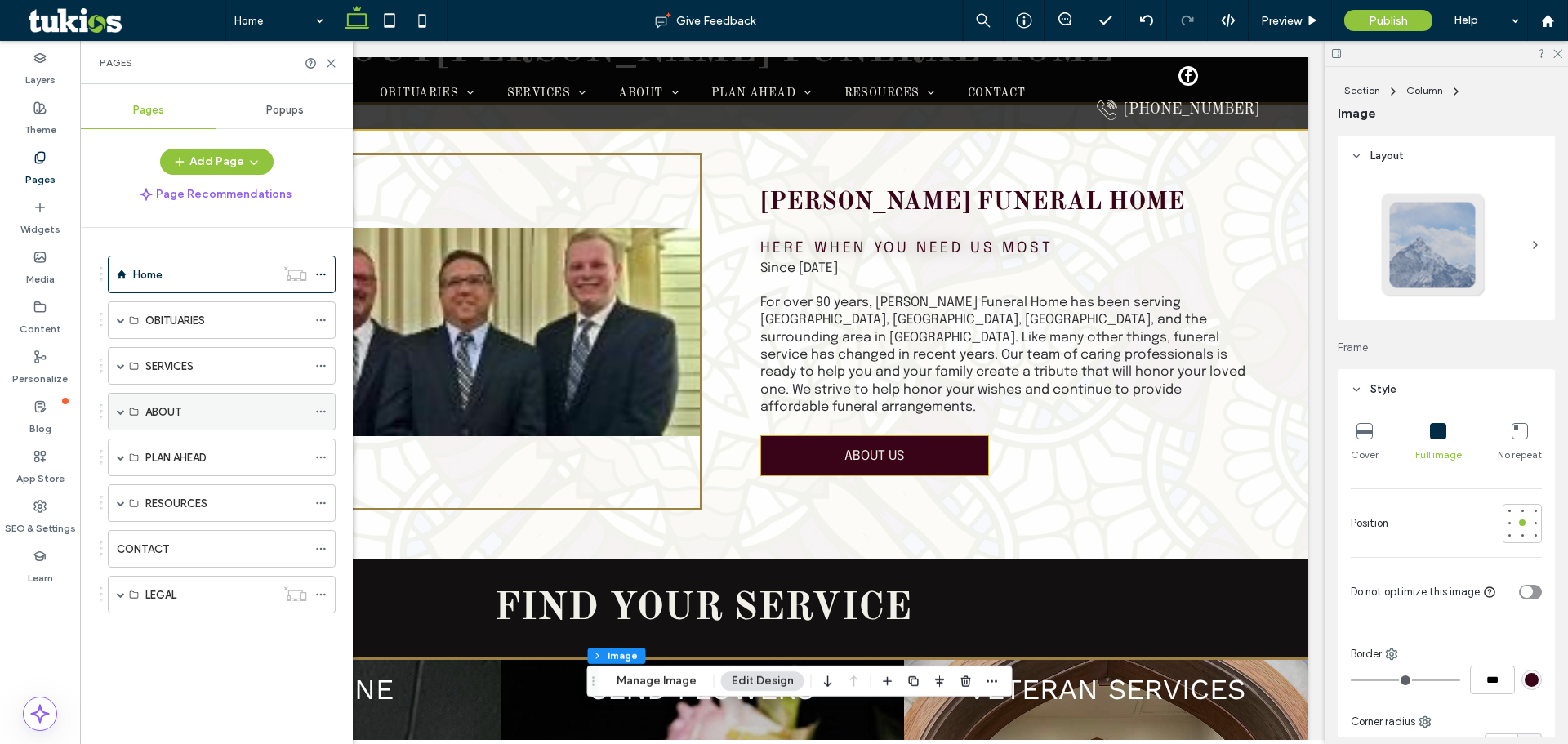
click at [120, 411] on span at bounding box center [121, 411] width 8 height 8
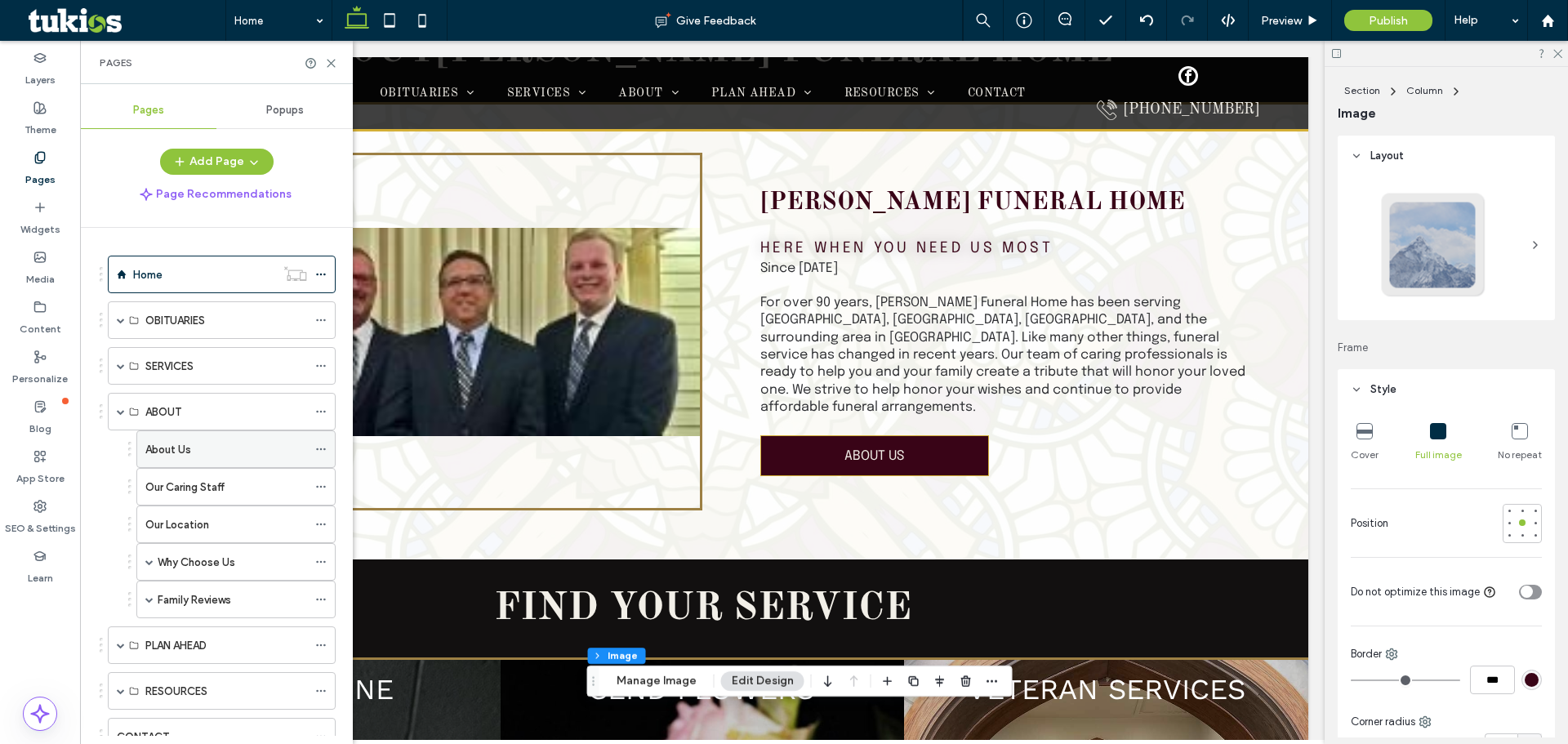
click at [179, 450] on label "About Us" at bounding box center [168, 450] width 46 height 28
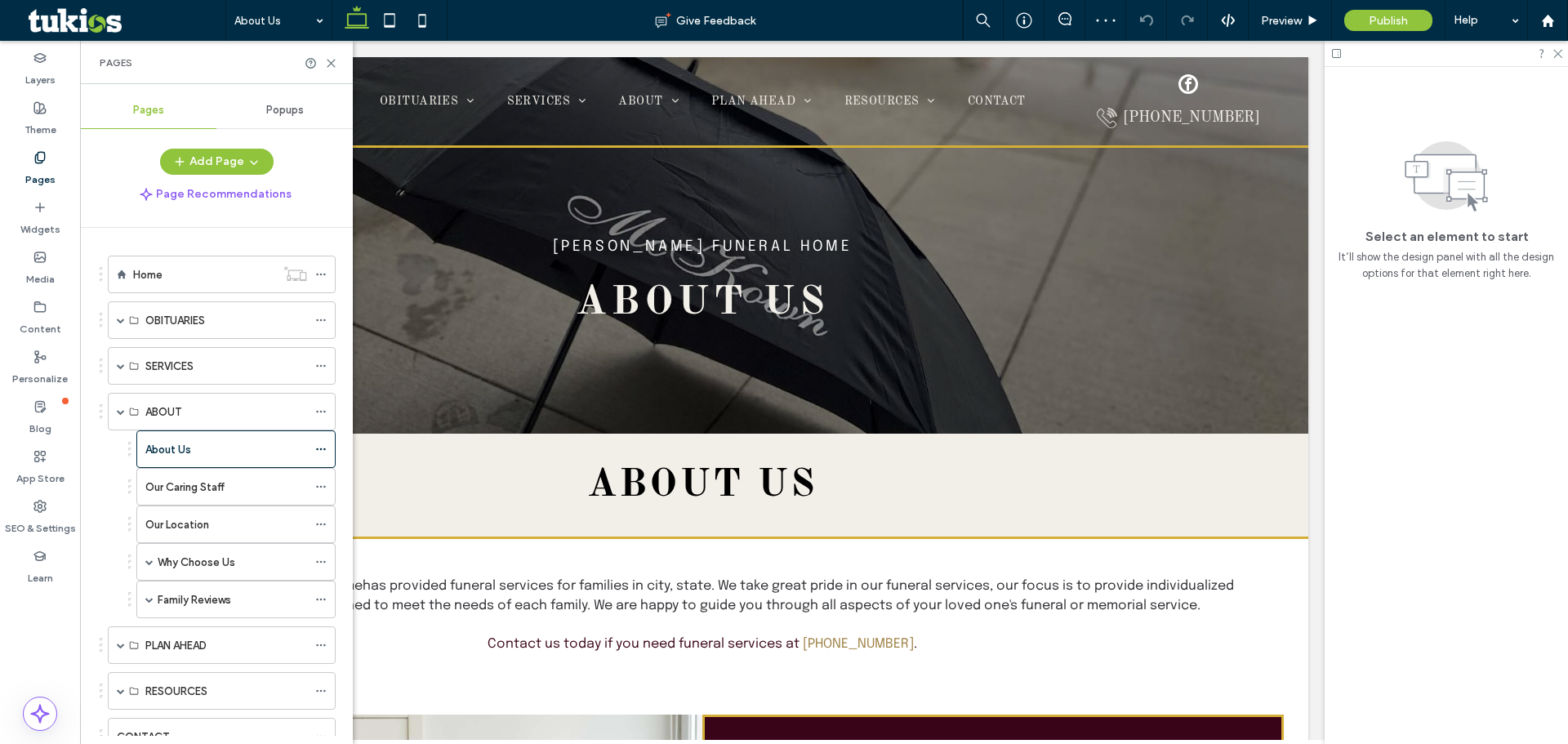
click at [548, 599] on span "[PERSON_NAME] Funeral Home has provided funeral services for families in city, …" at bounding box center [703, 596] width 1064 height 34
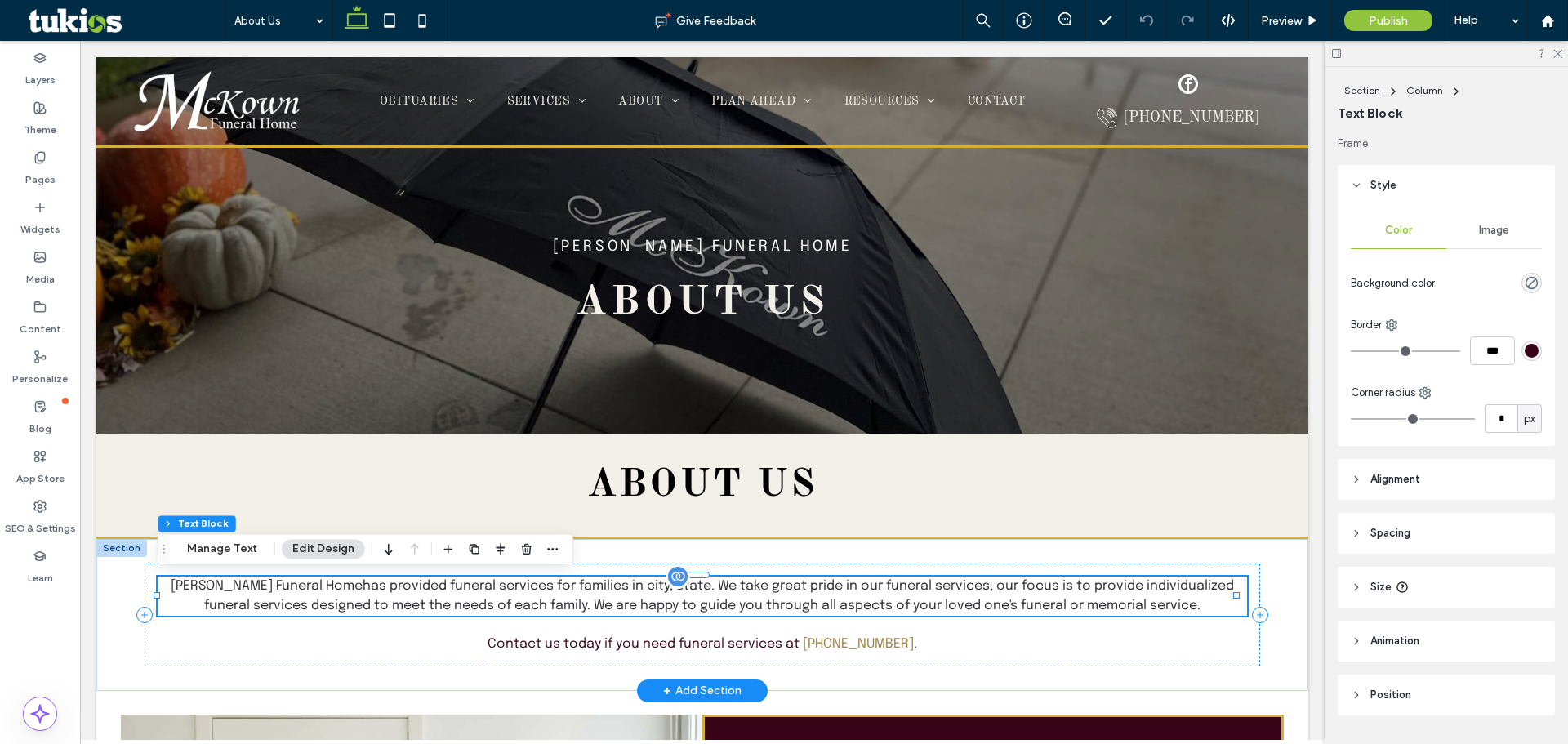
click at [475, 596] on p "[PERSON_NAME] Funeral Home has provided funeral services for families in city, …" at bounding box center [702, 597] width 1088 height 39
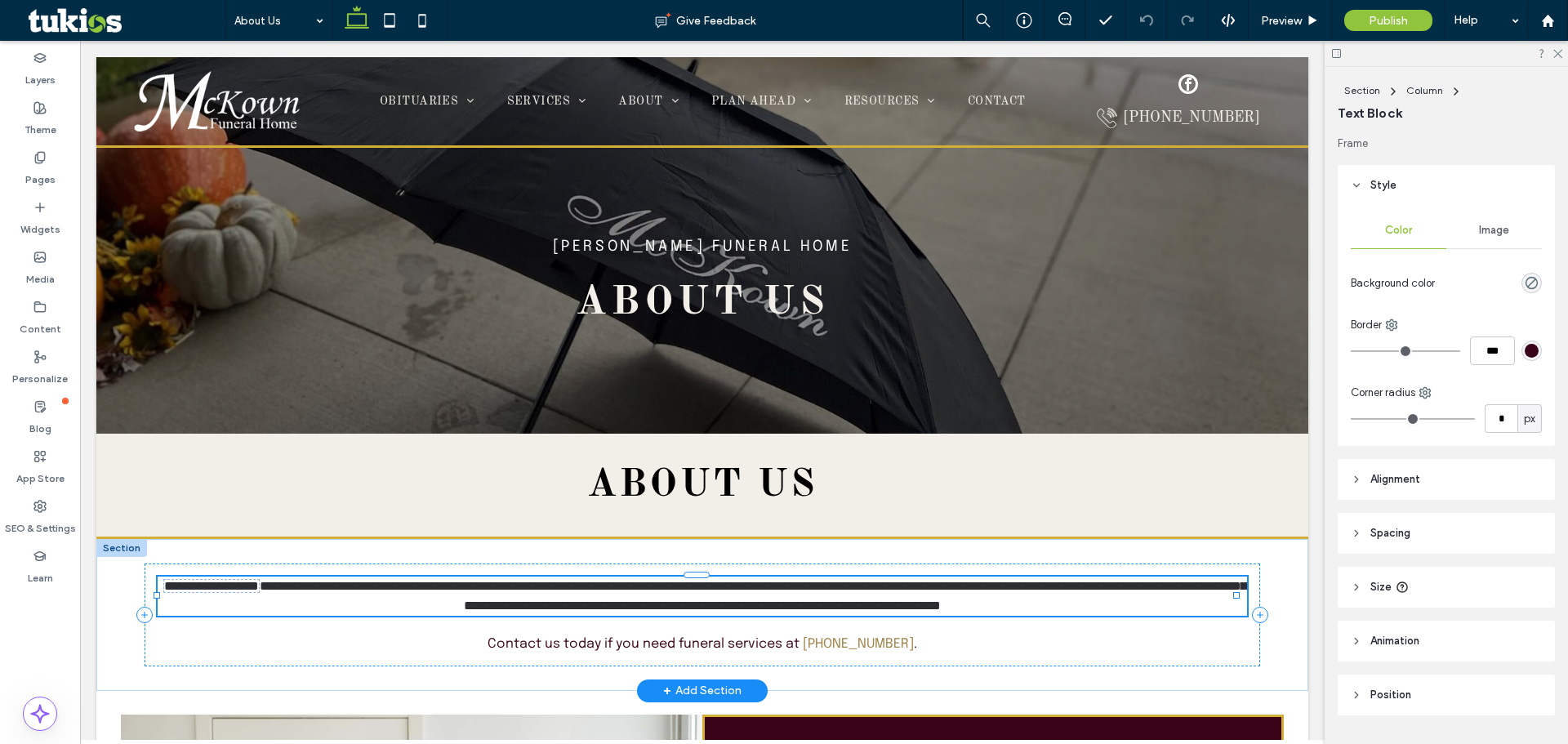
type input "********"
type input "**"
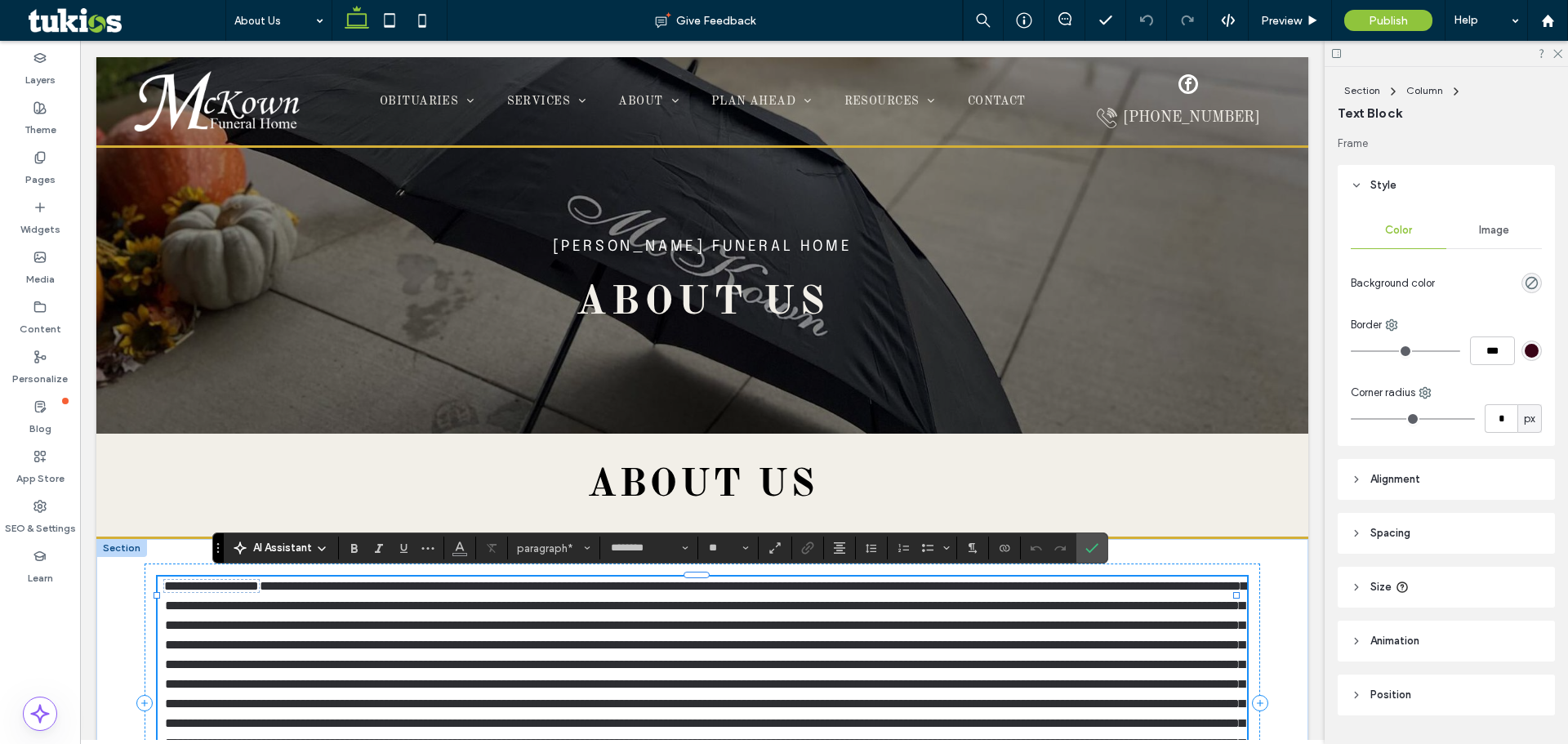
click at [475, 596] on p "**********" at bounding box center [702, 685] width 1088 height 215
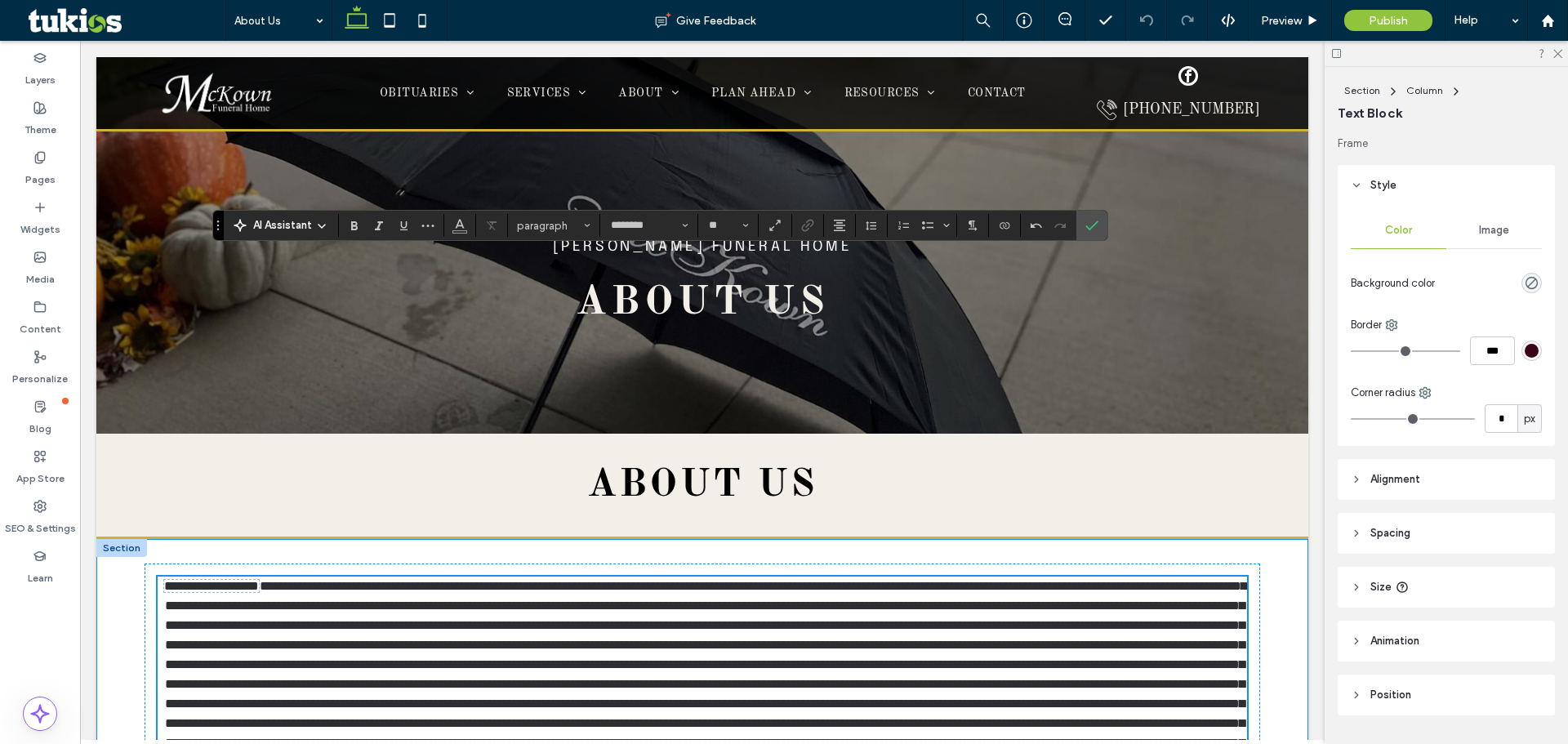
scroll to position [323, 0]
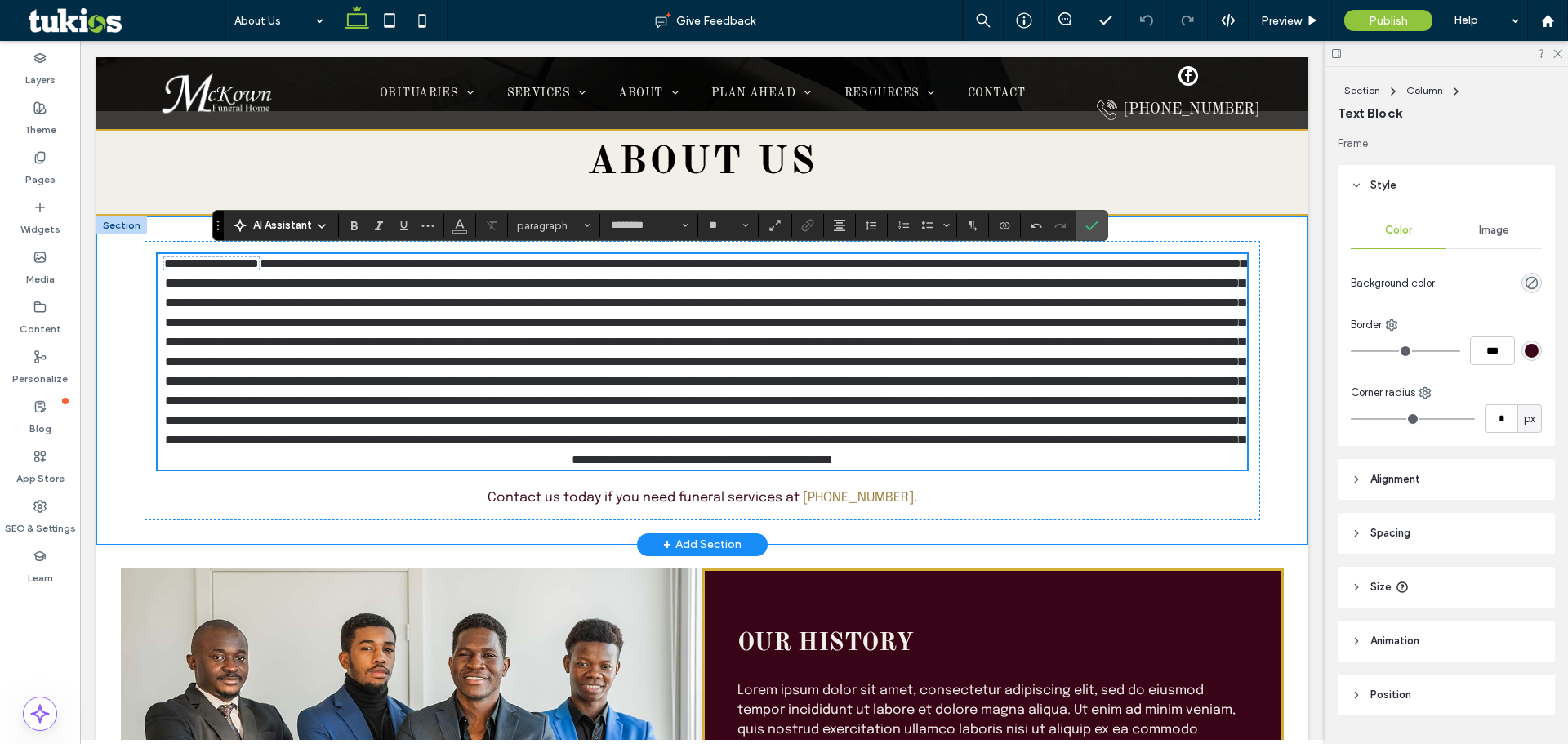
click at [475, 545] on div "**********" at bounding box center [702, 380] width 1212 height 328
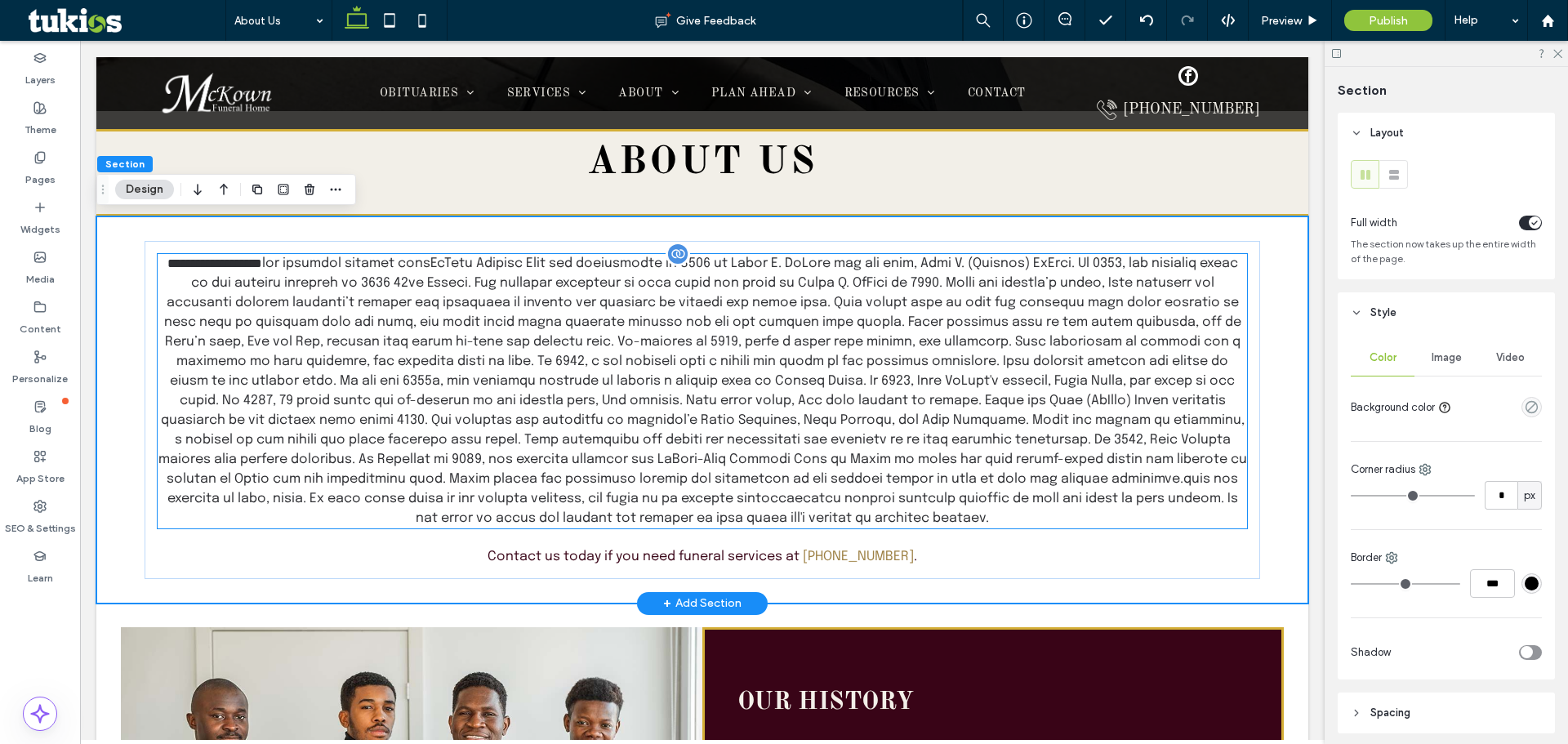
click at [678, 349] on p "**********" at bounding box center [702, 392] width 1088 height 275
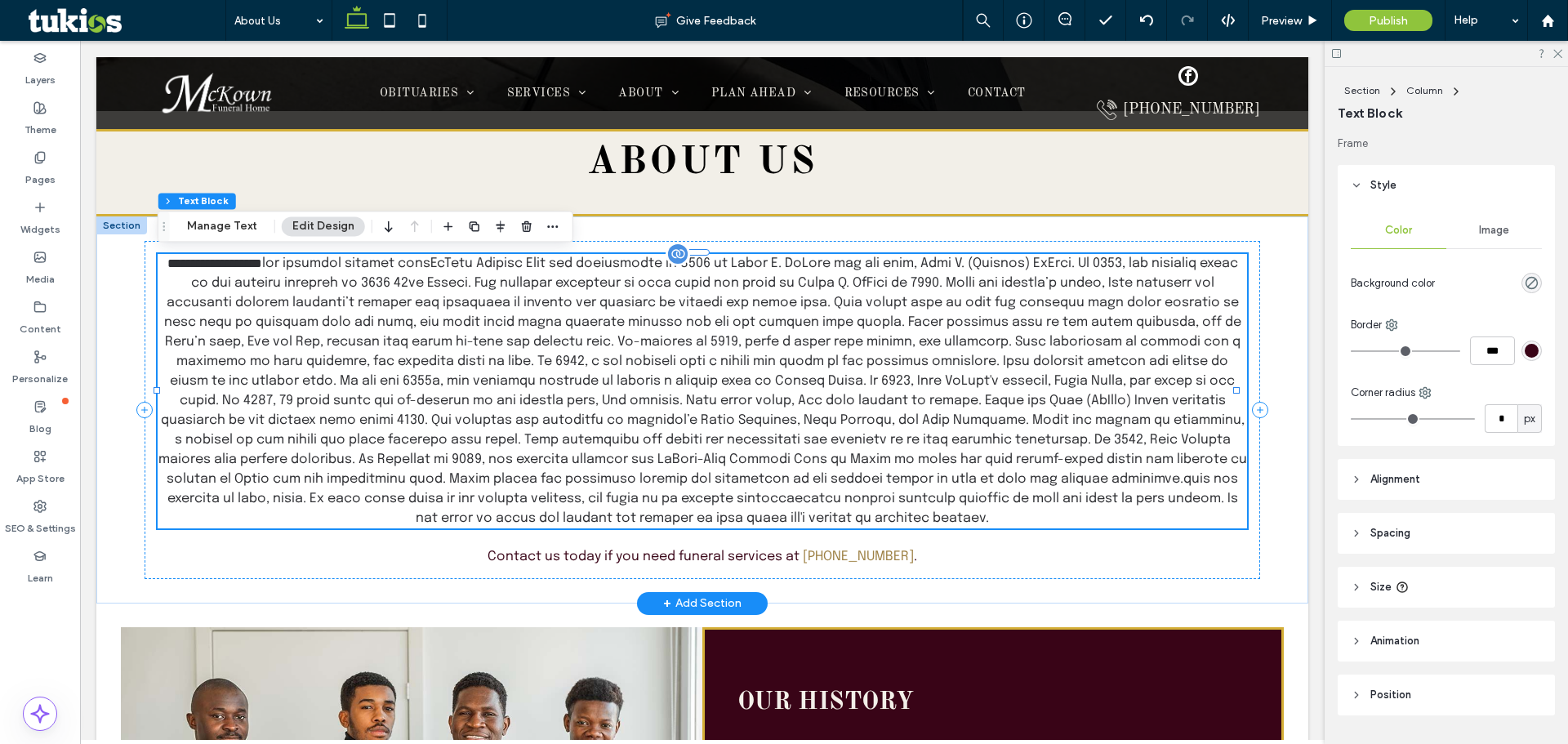
click at [678, 349] on p "**********" at bounding box center [702, 392] width 1088 height 275
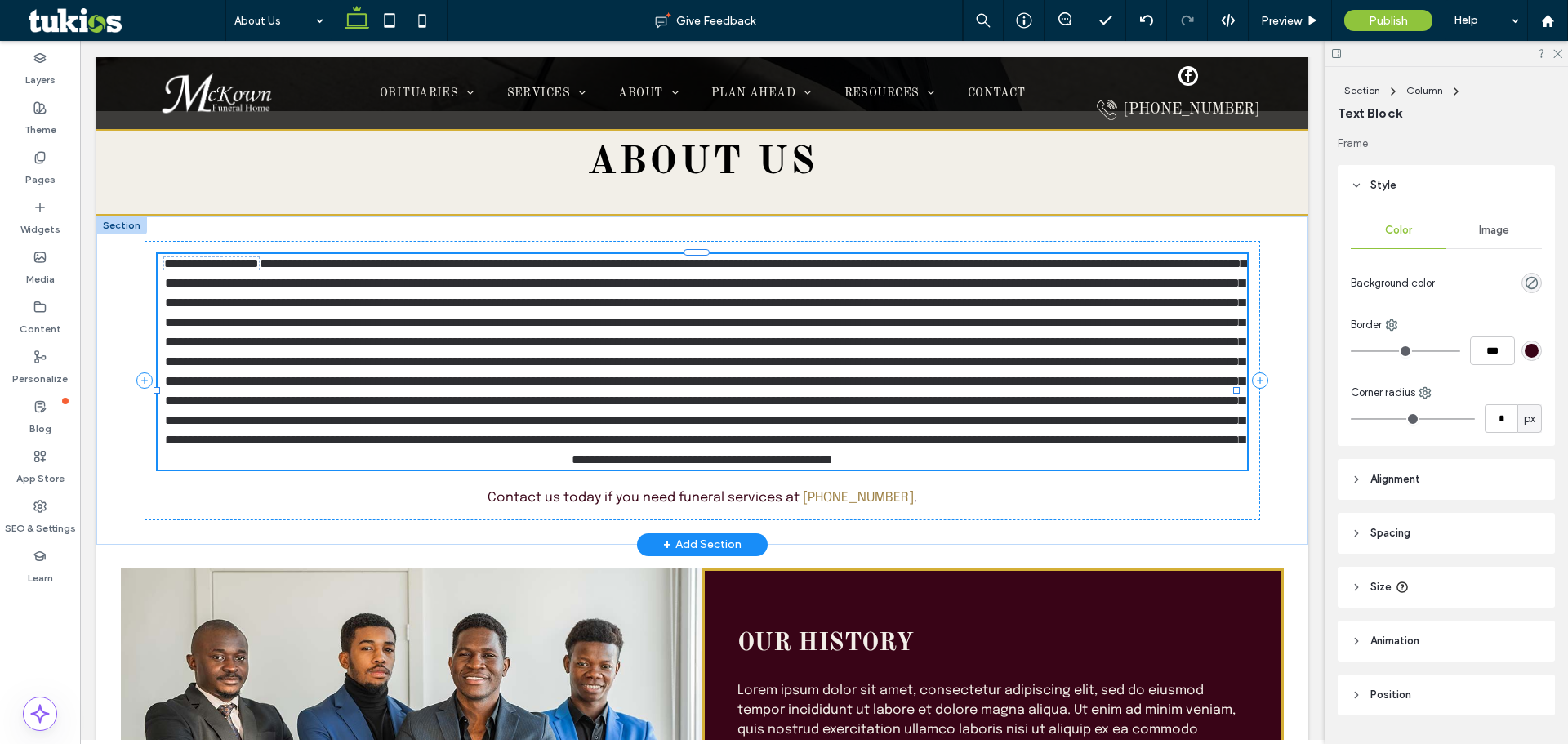
type input "********"
type input "**"
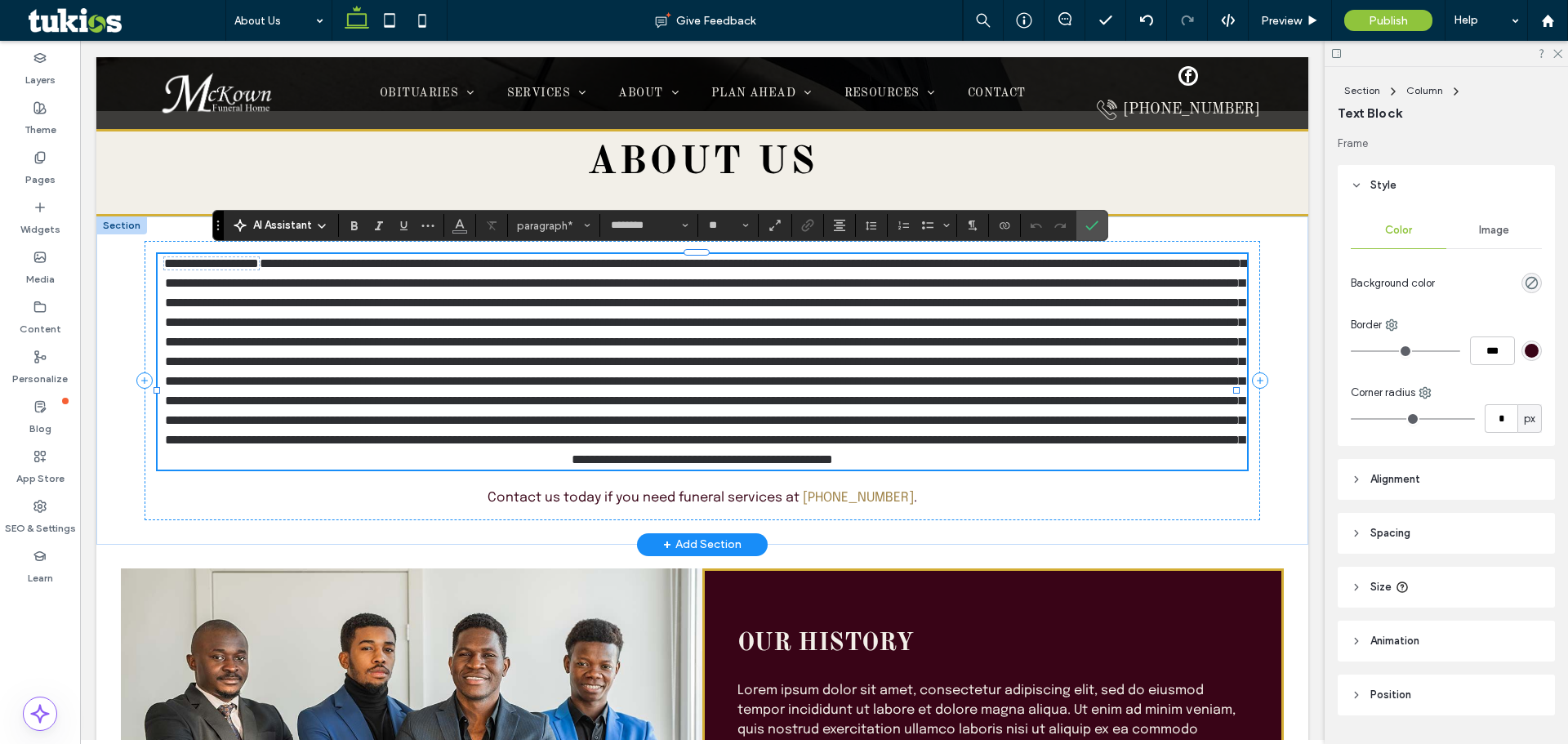
click at [678, 349] on p "**********" at bounding box center [702, 362] width 1088 height 215
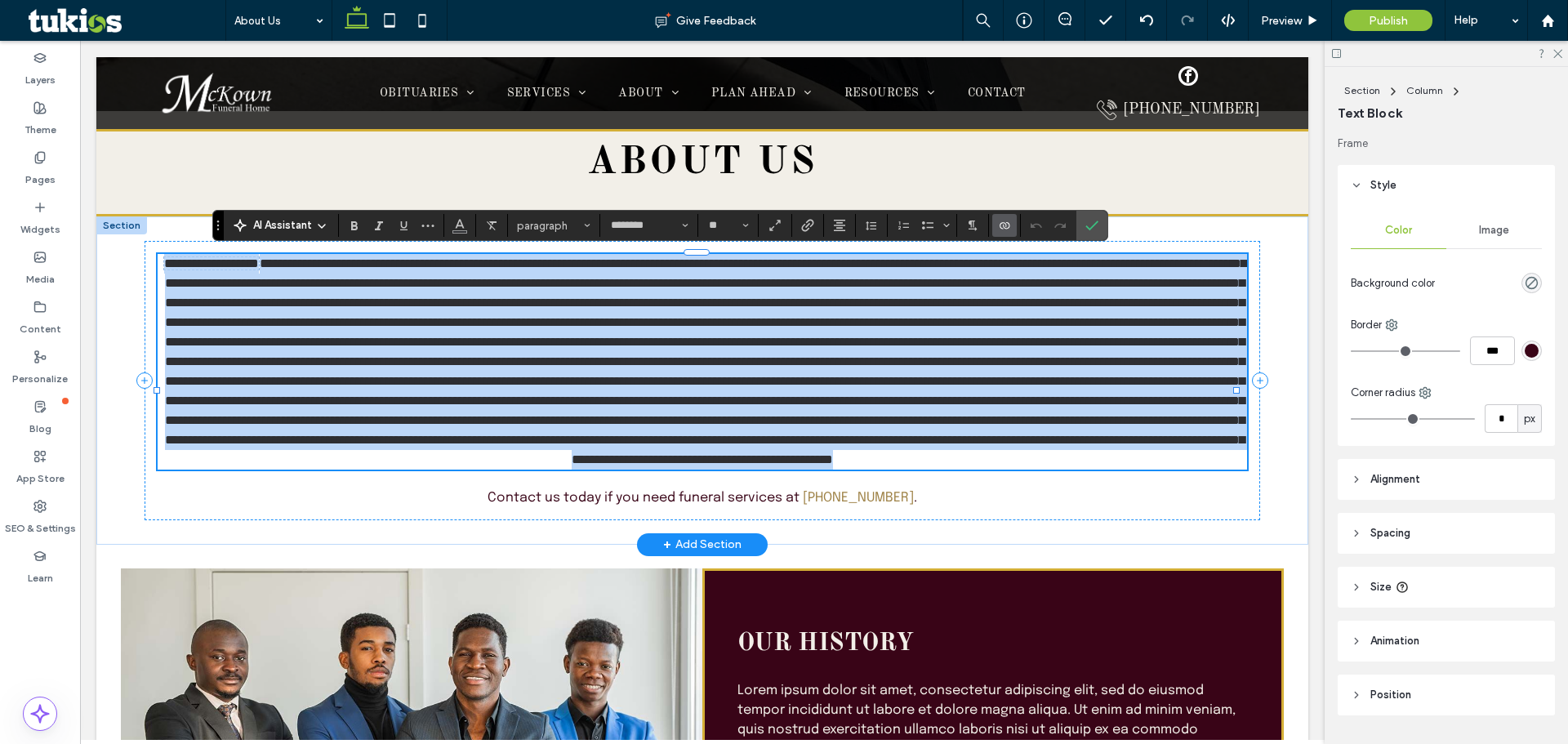
paste div
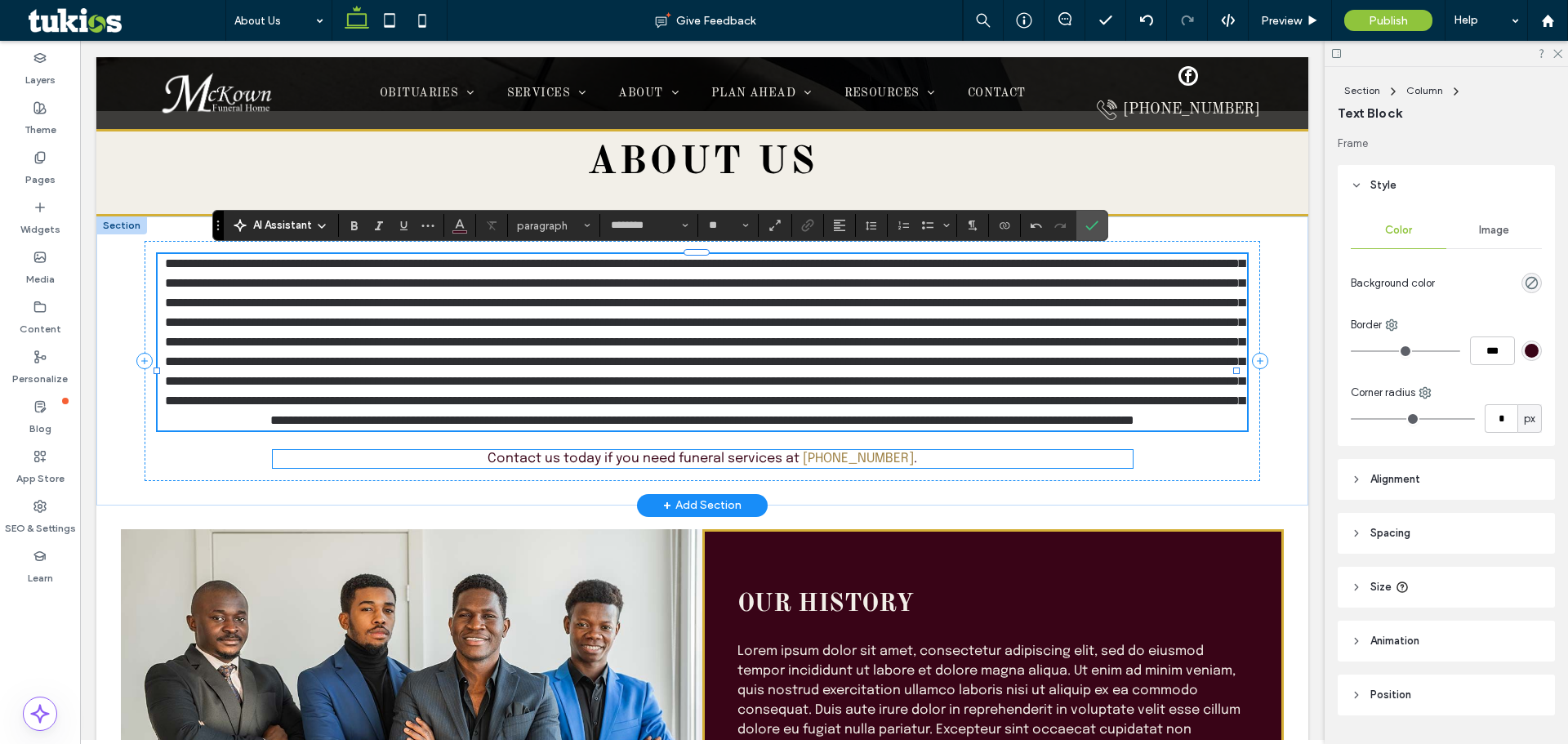
click at [616, 468] on p "Contact us [DATE] if you need funeral services at ﻿ [PHONE_NUMBER] ." at bounding box center [702, 459] width 430 height 18
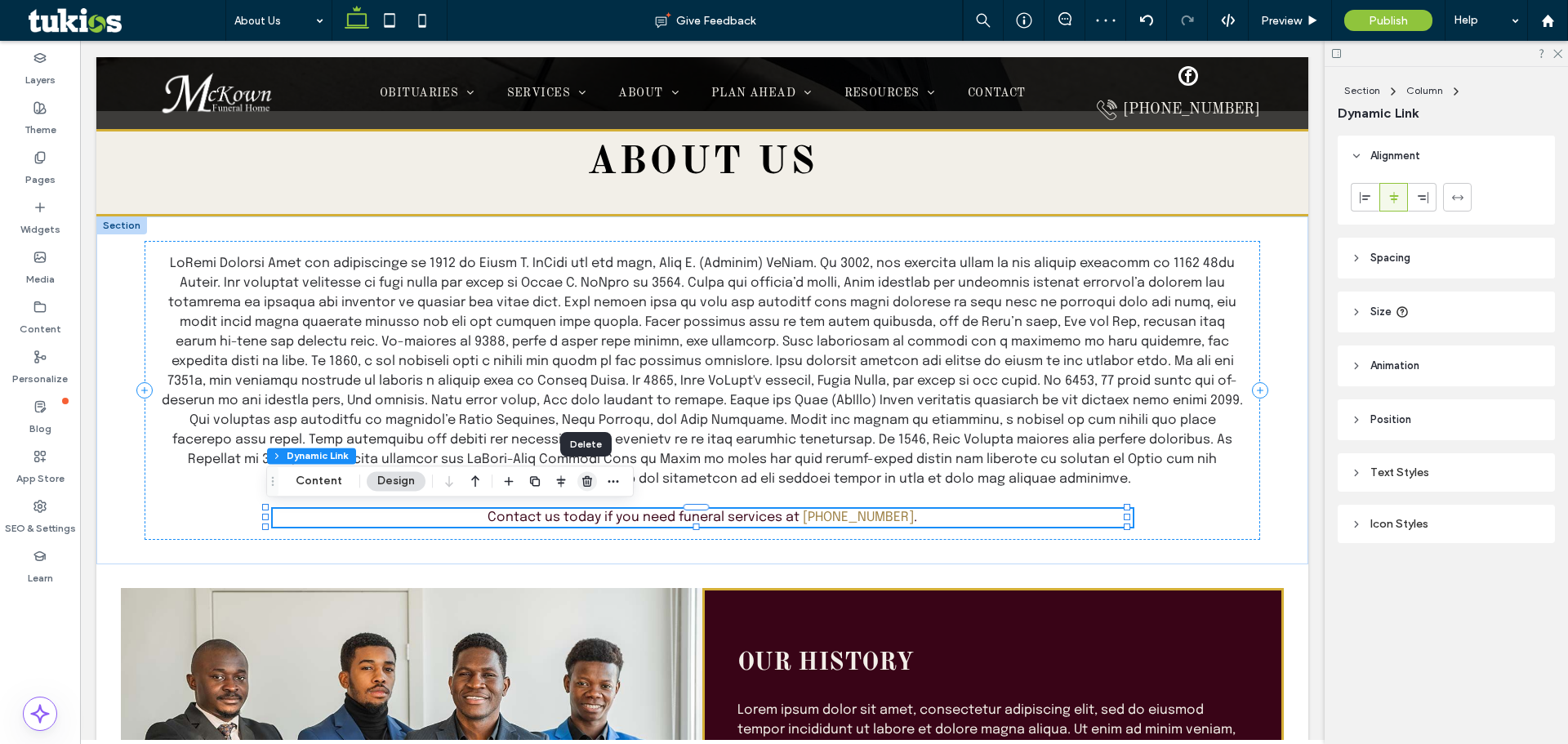
click at [584, 479] on use "button" at bounding box center [587, 482] width 10 height 11
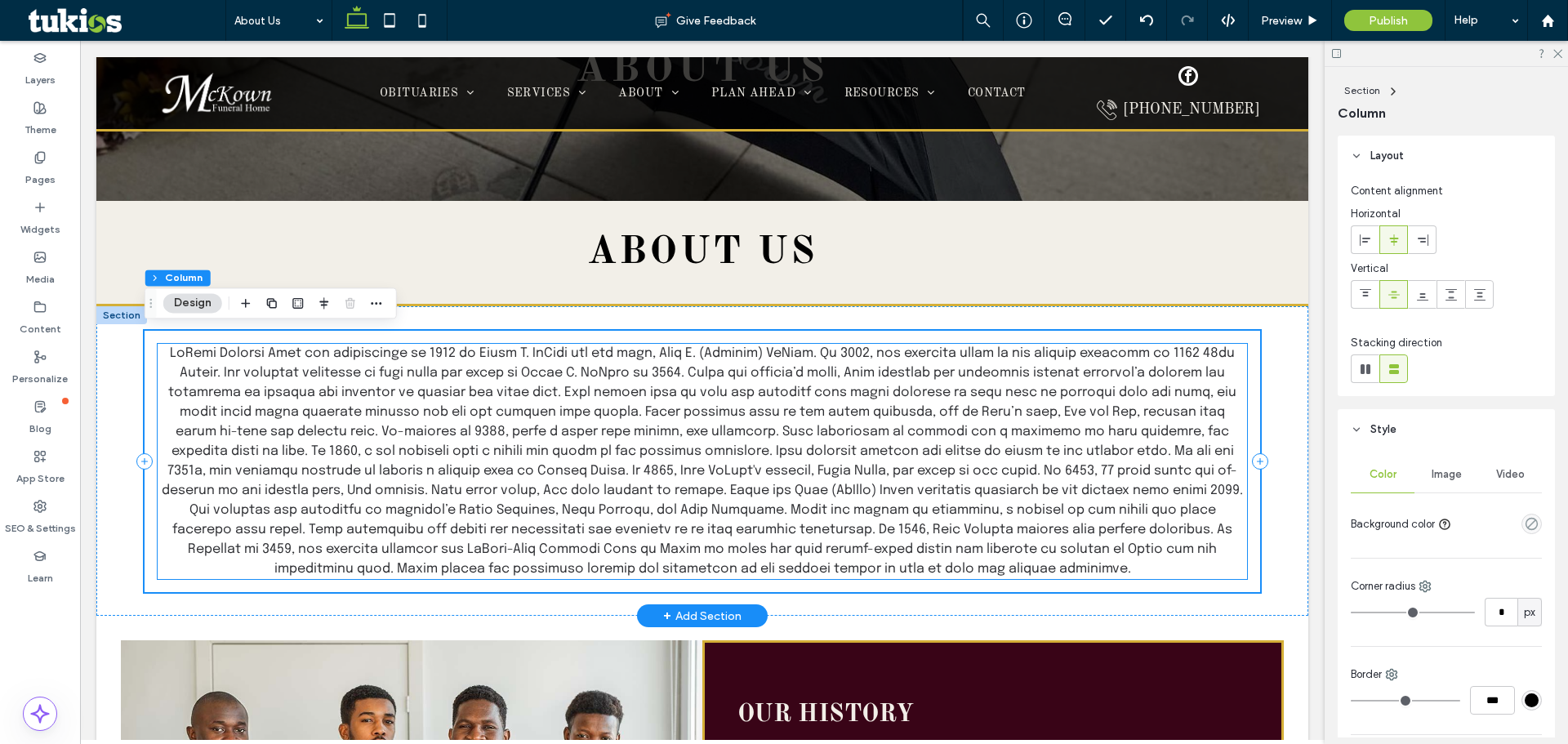
scroll to position [232, 0]
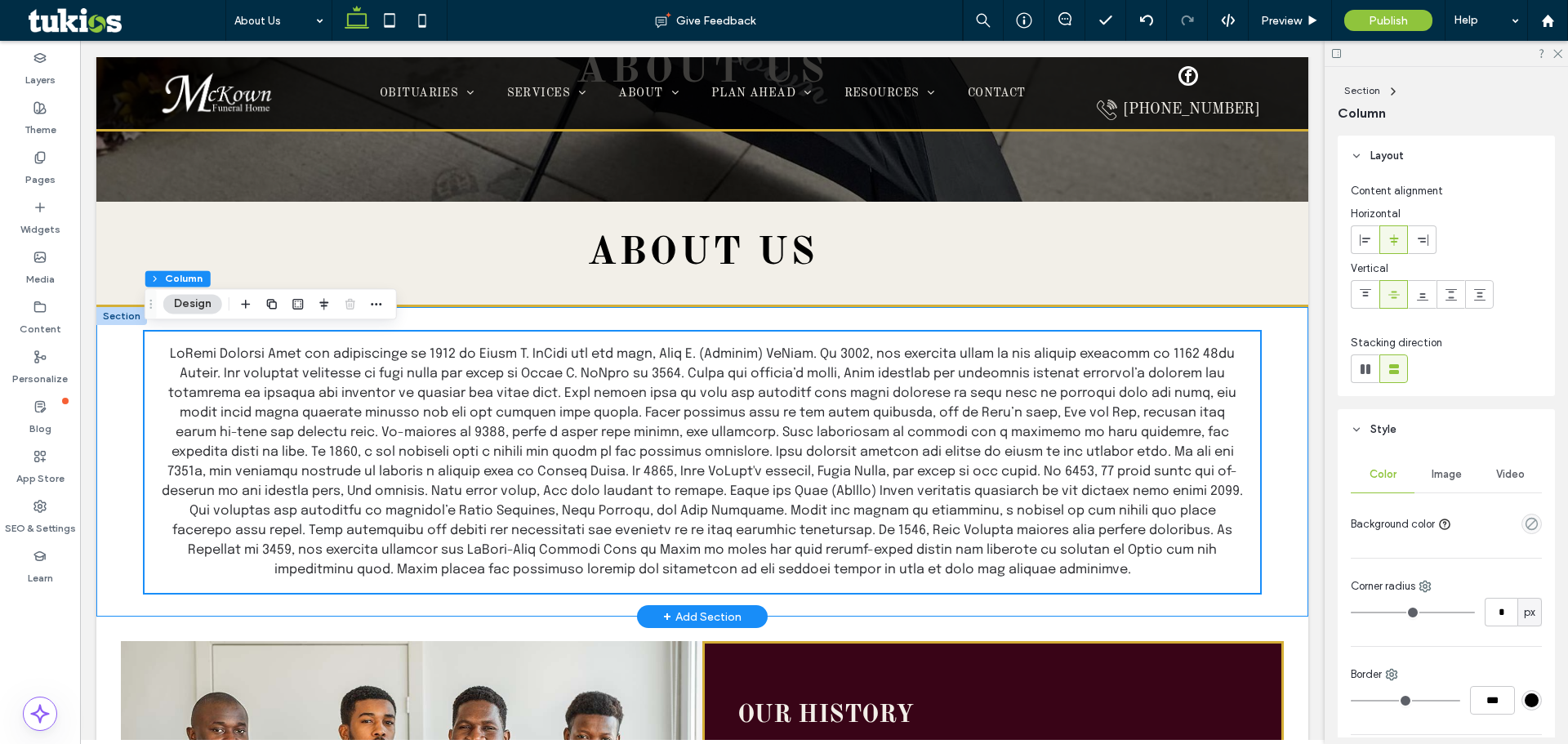
click at [715, 319] on div at bounding box center [702, 461] width 1212 height 309
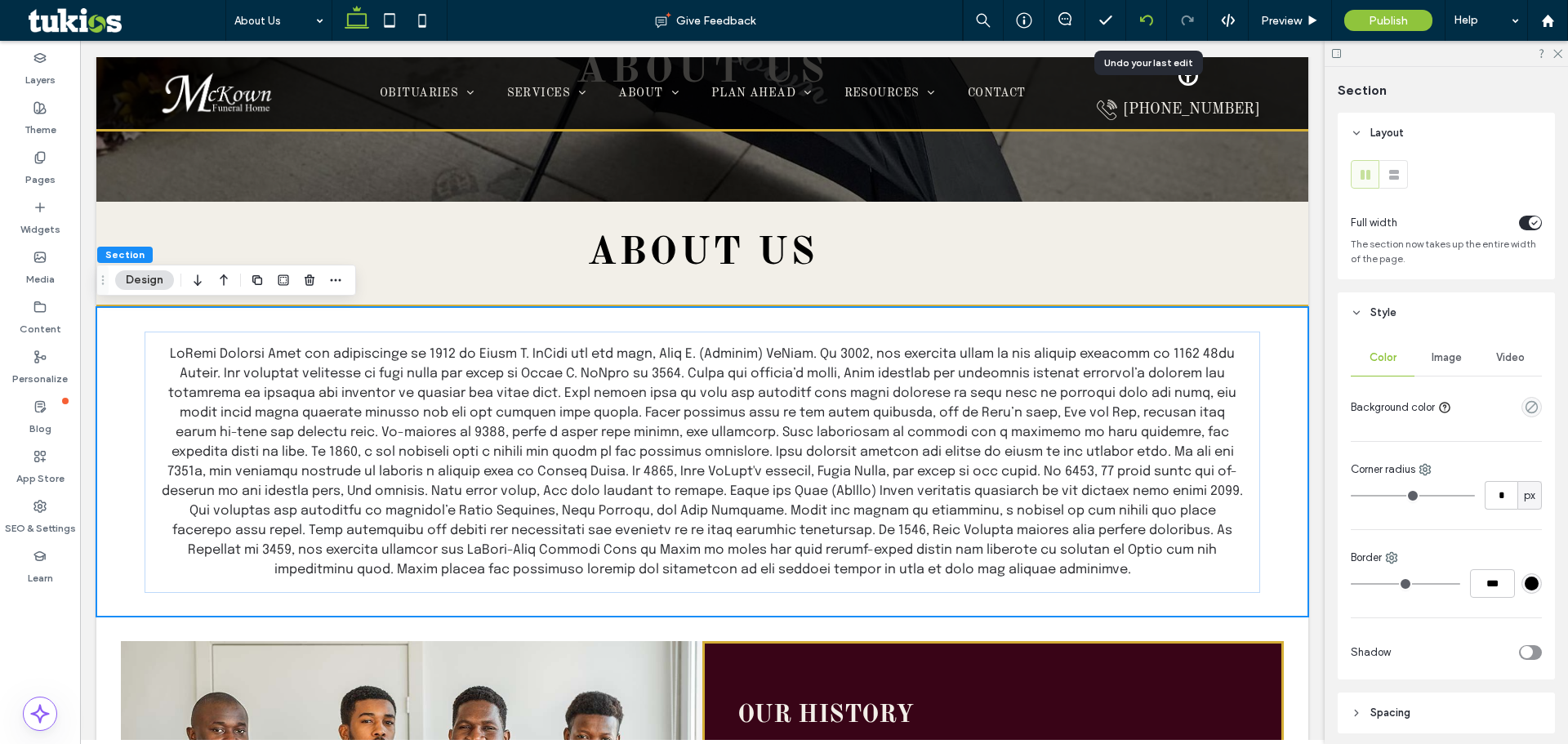
click at [715, 18] on icon at bounding box center [1146, 20] width 13 height 13
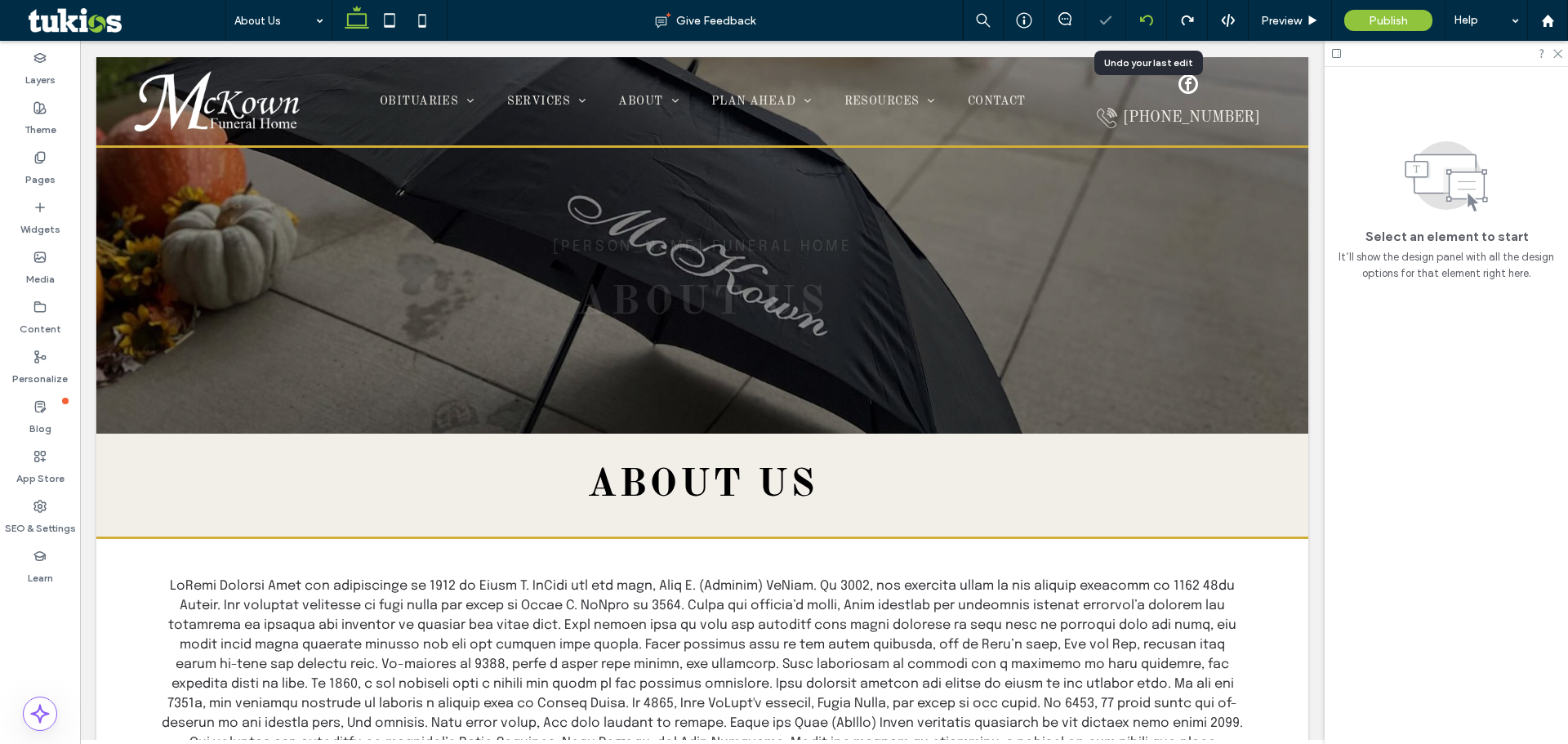
scroll to position [0, 0]
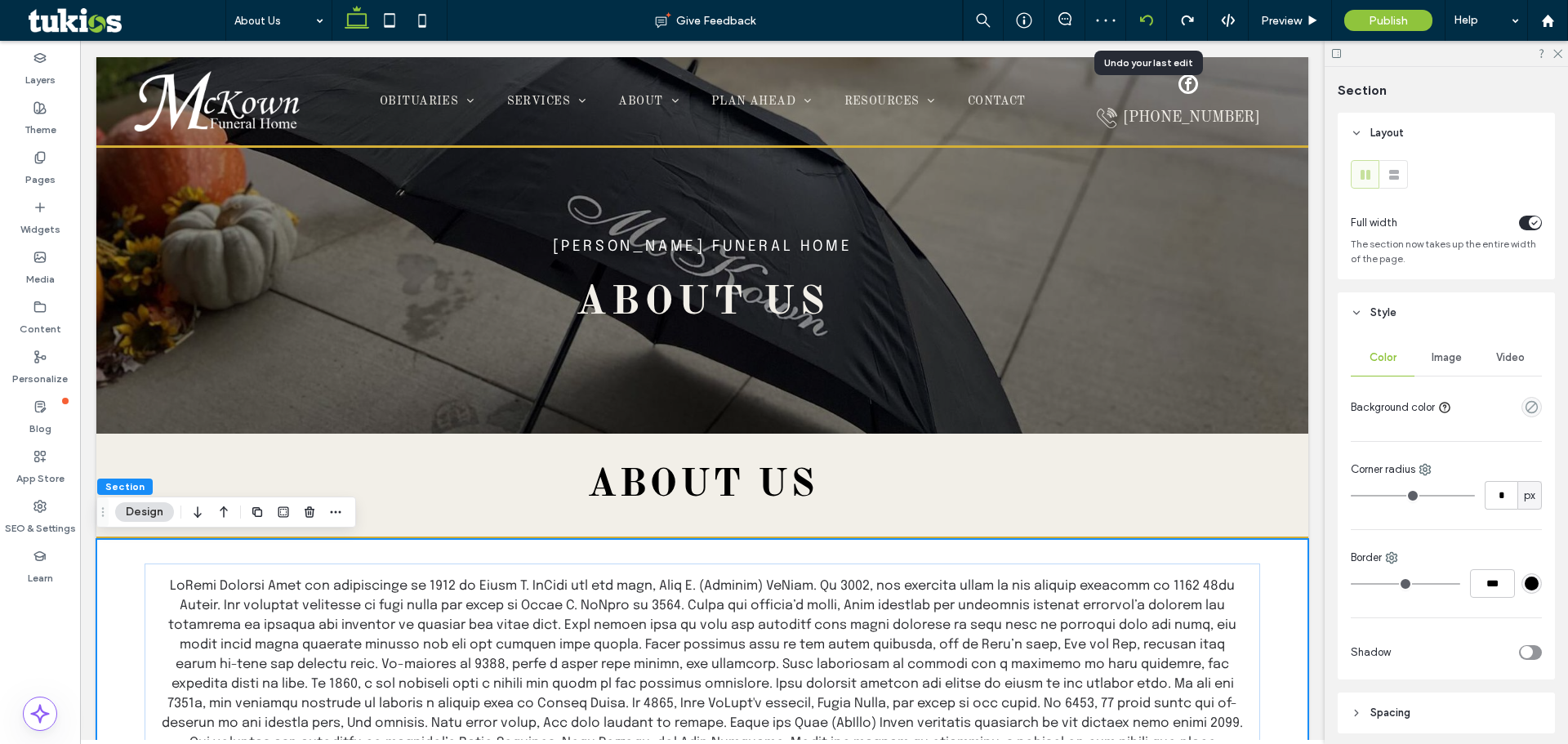
click at [715, 20] on icon at bounding box center [1146, 20] width 13 height 13
click at [715, 21] on icon at bounding box center [1146, 20] width 13 height 13
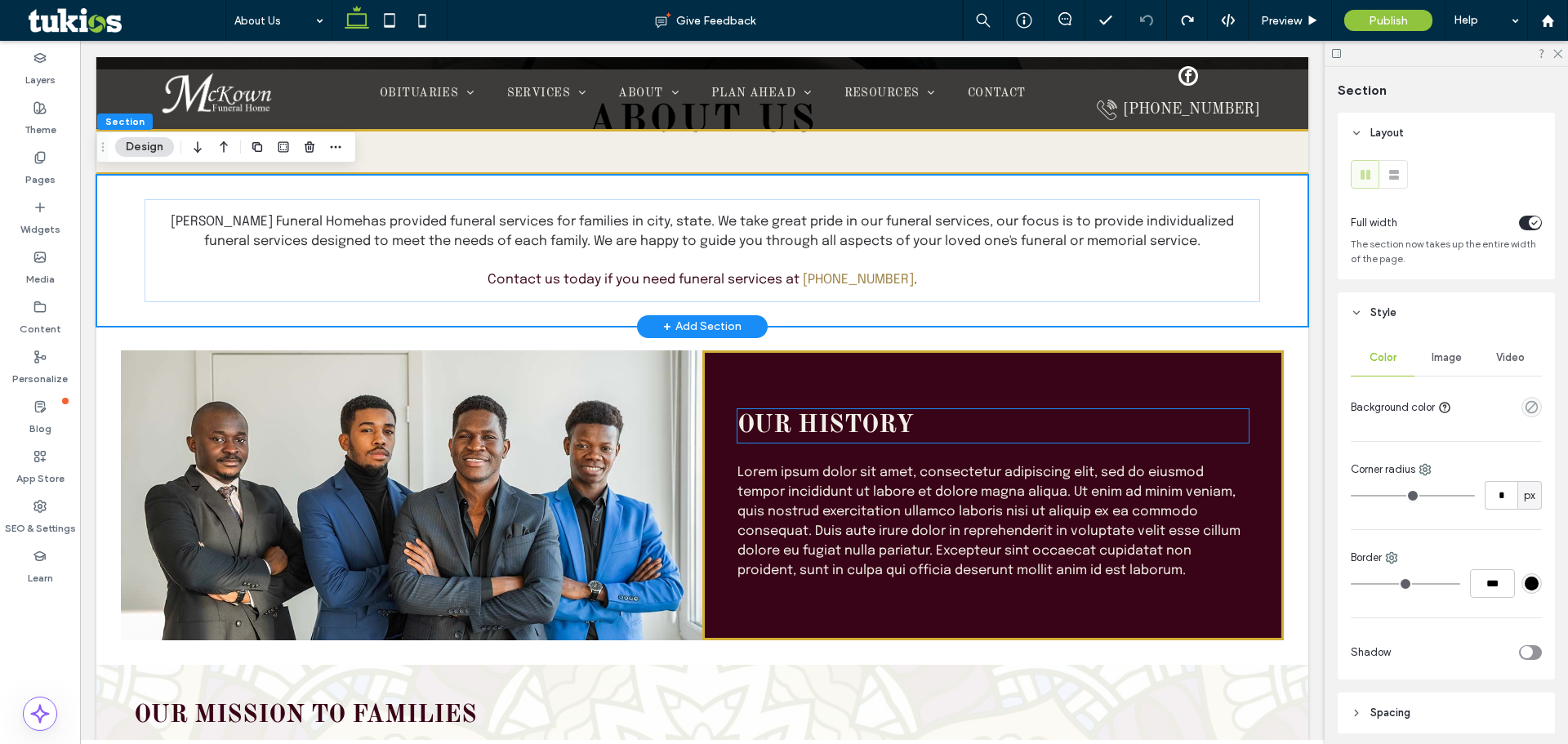
scroll to position [365, 0]
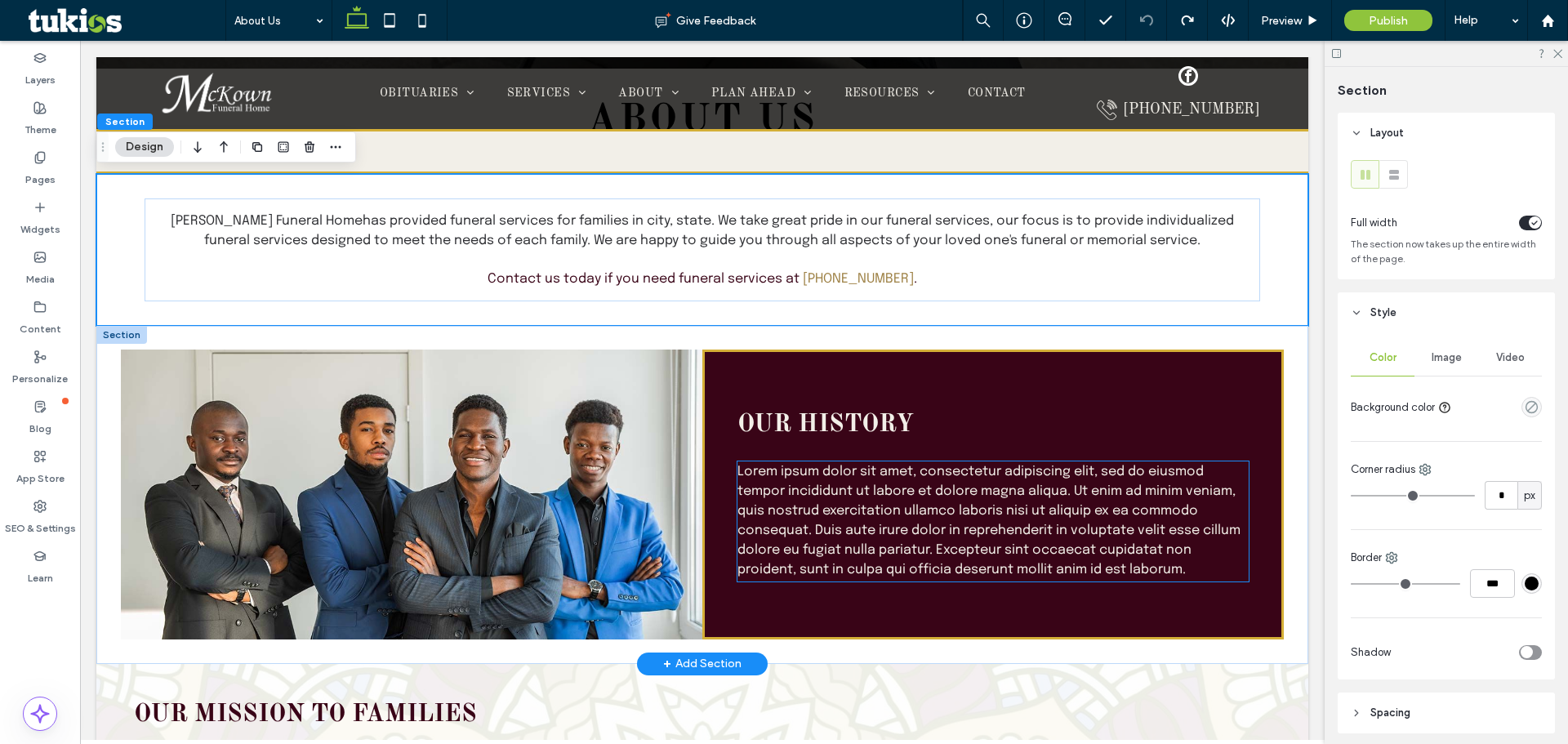
click at [715, 529] on span "Lorem ipsum dolor sit amet, consectetur adipiscing elit, sed do eiusmod tempor …" at bounding box center [989, 521] width 503 height 112
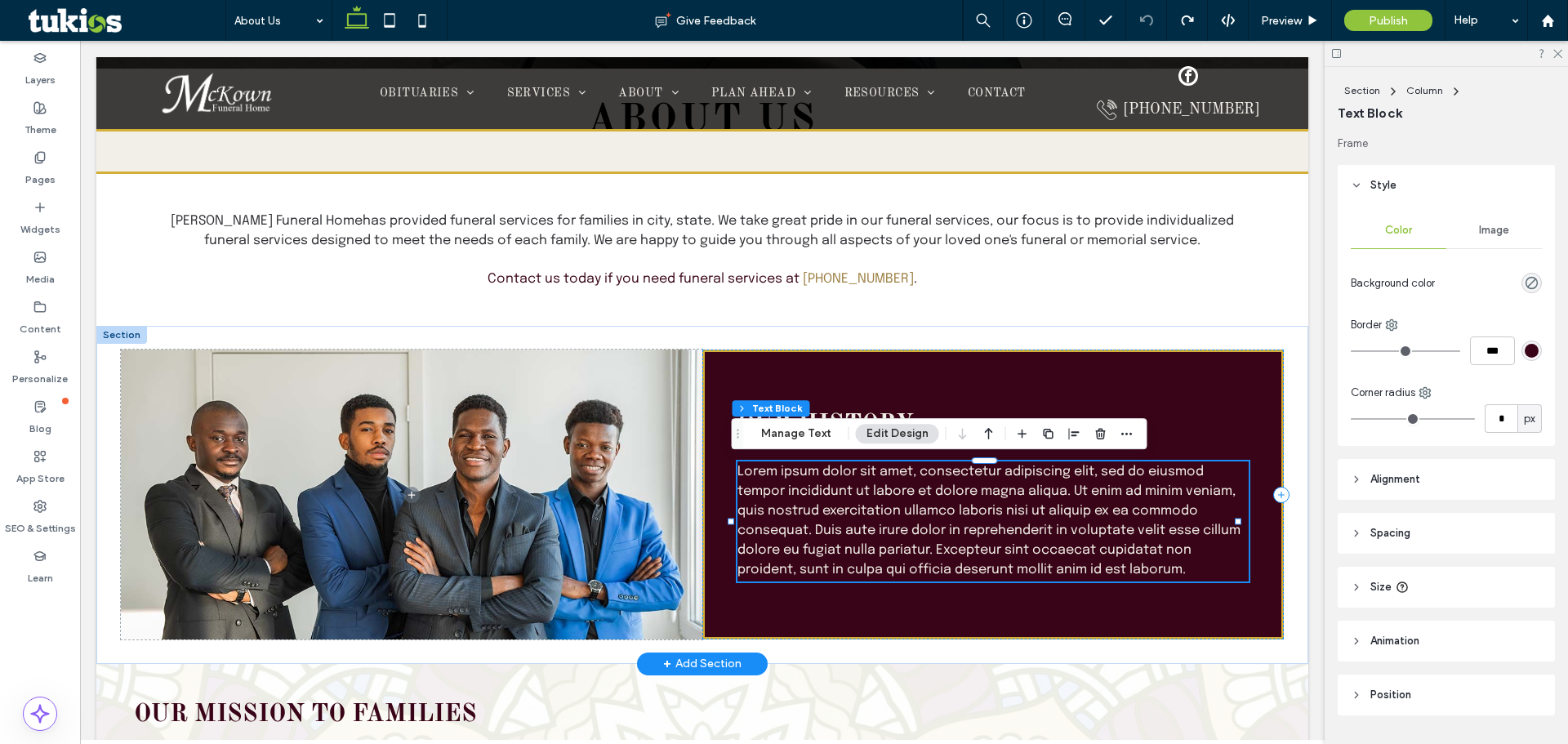
click at [715, 529] on span "Lorem ipsum dolor sit amet, consectetur adipiscing elit, sed do eiusmod tempor …" at bounding box center [989, 521] width 503 height 112
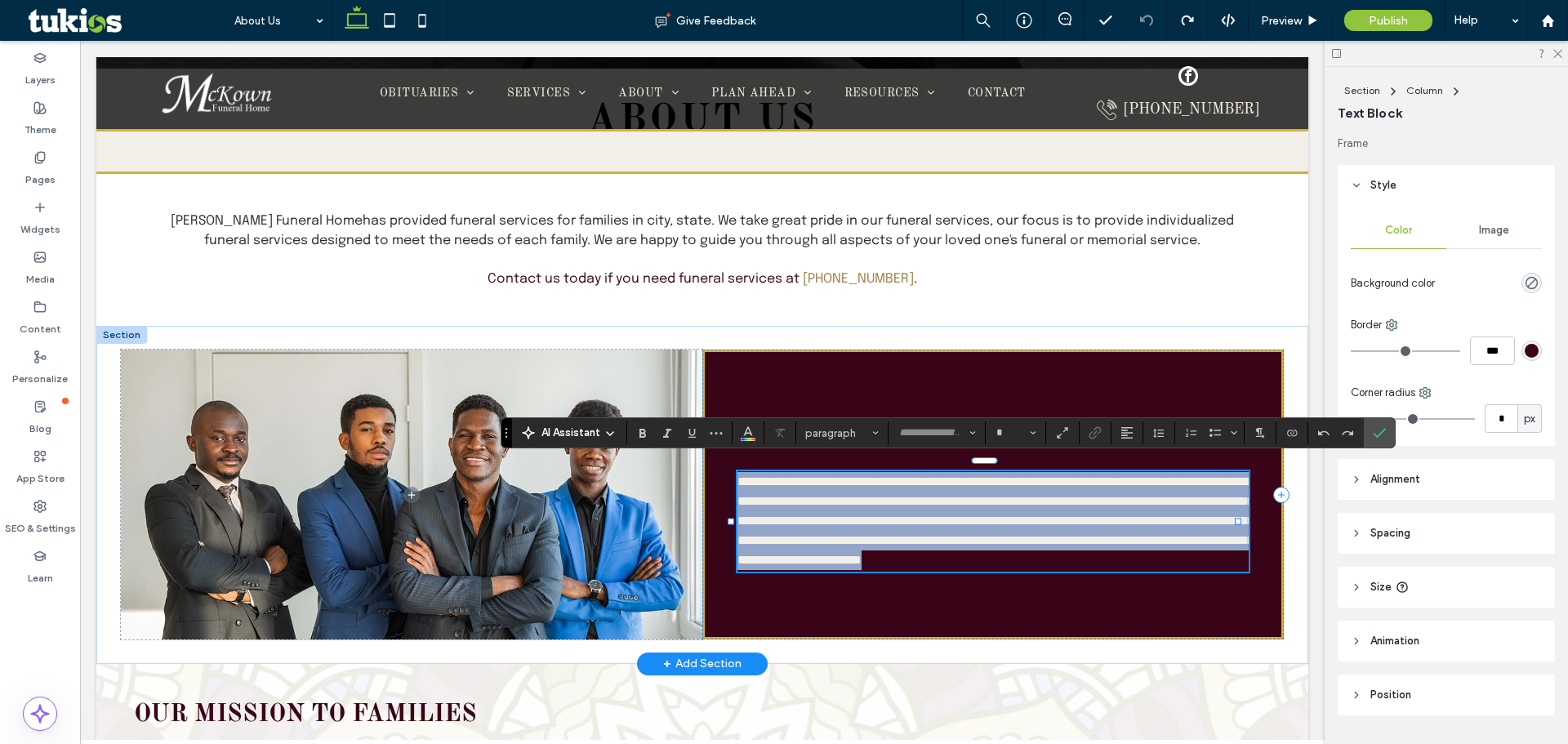
type input "********"
type input "**"
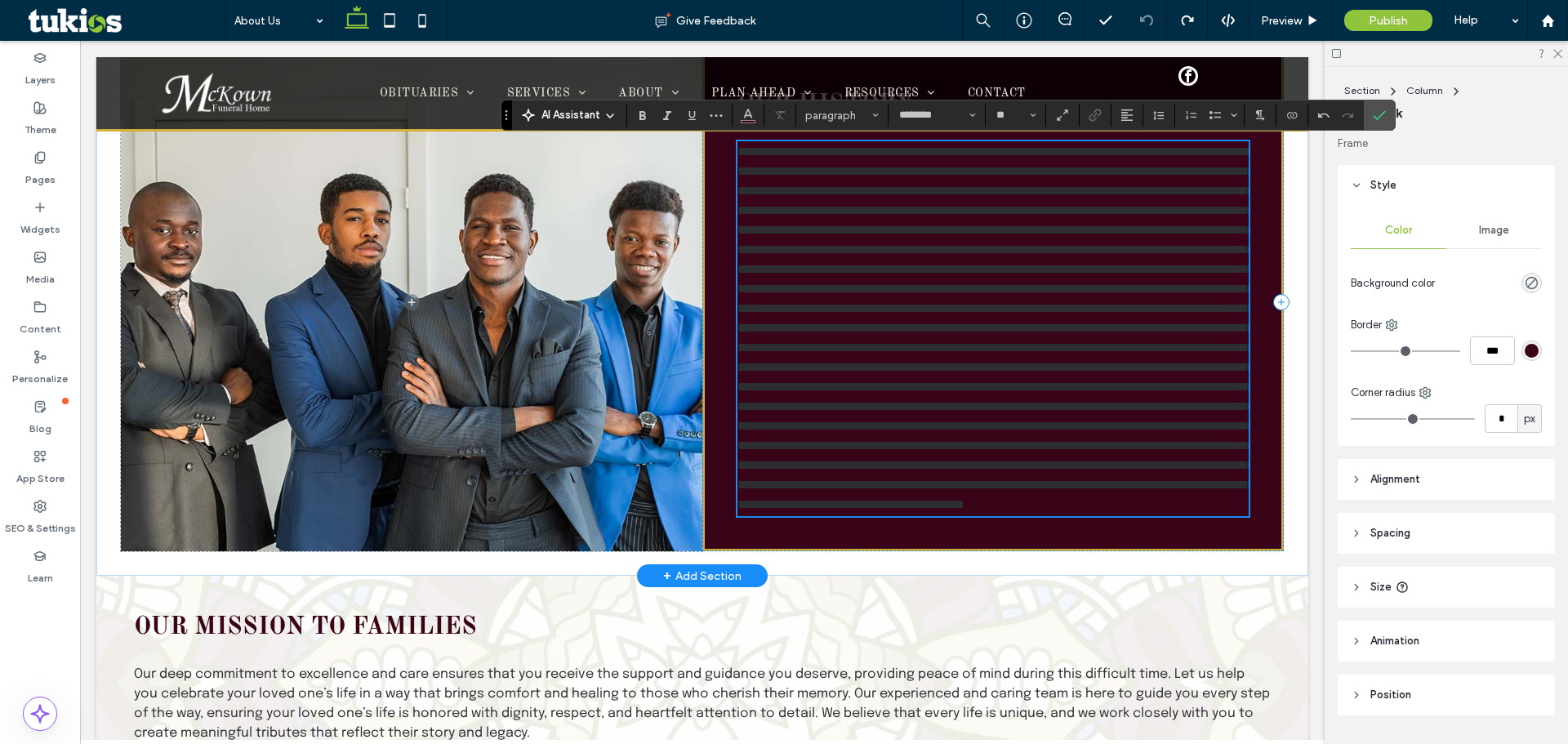
scroll to position [661, 0]
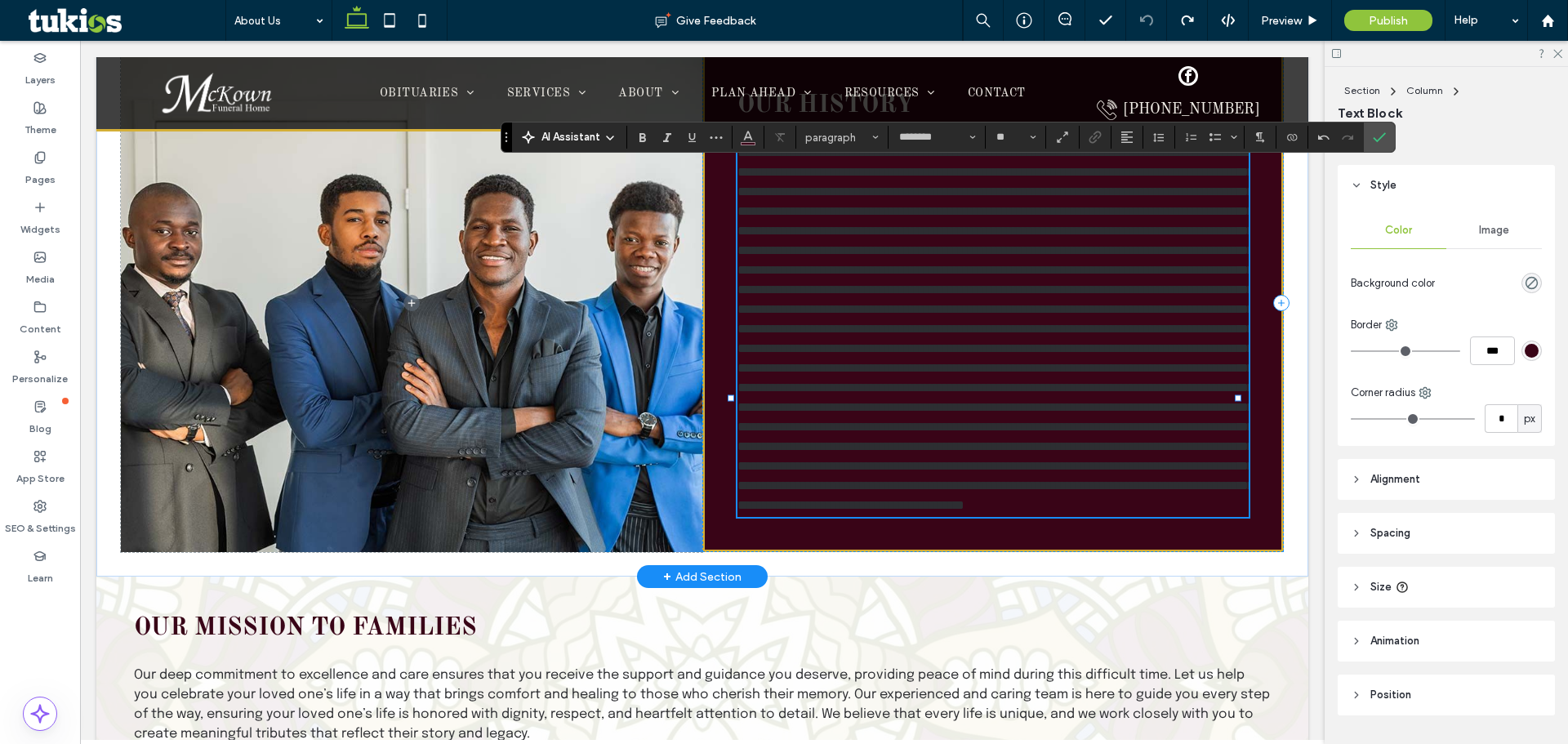
click at [715, 338] on p at bounding box center [993, 329] width 511 height 372
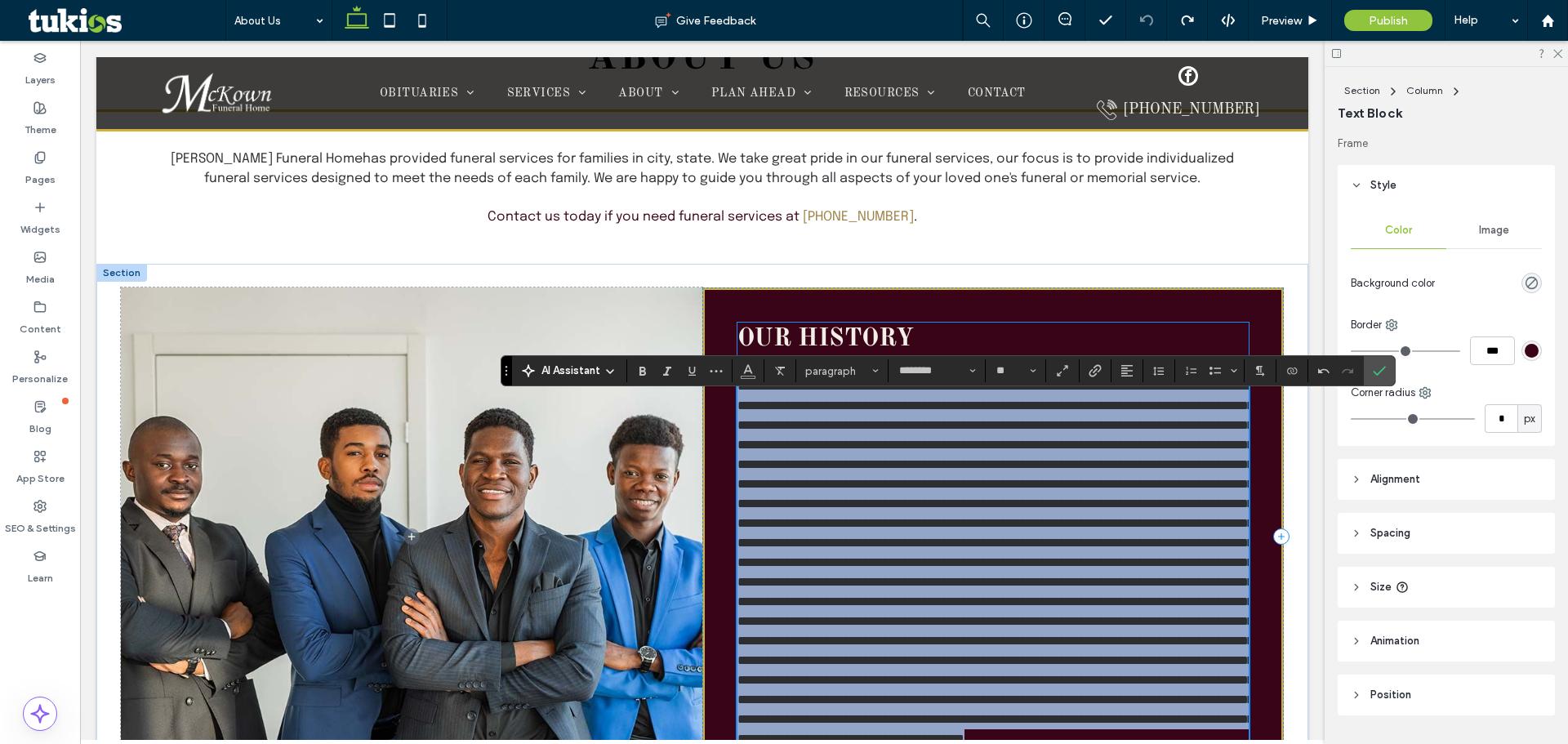
scroll to position [427, 0]
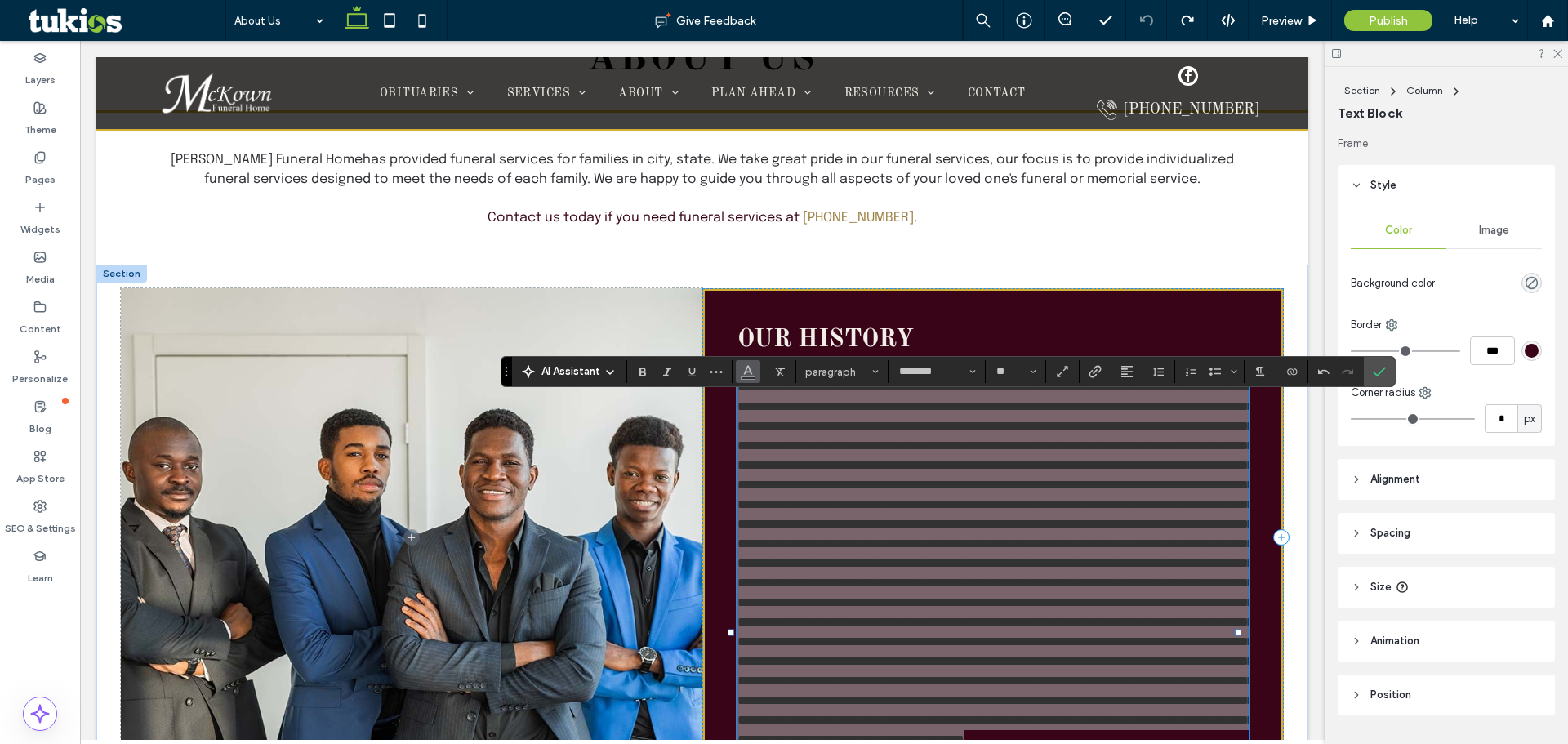
click at [715, 380] on span "Color" at bounding box center [748, 370] width 13 height 21
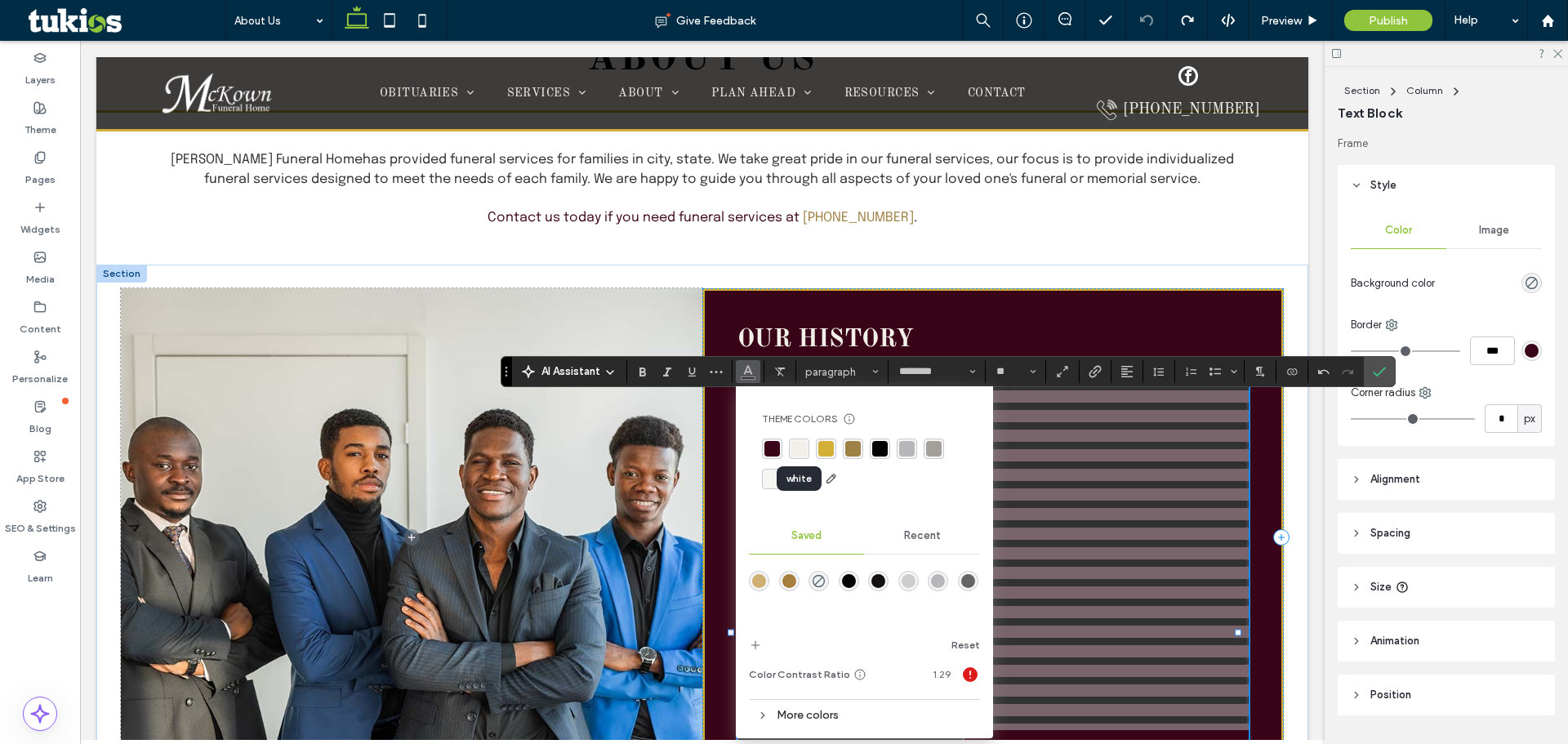
click at [715, 444] on div "rgba(242, 239, 232, 1)" at bounding box center [800, 450] width 16 height 16
click at [715, 452] on div "rgba(242, 239, 232, 1)" at bounding box center [800, 450] width 16 height 16
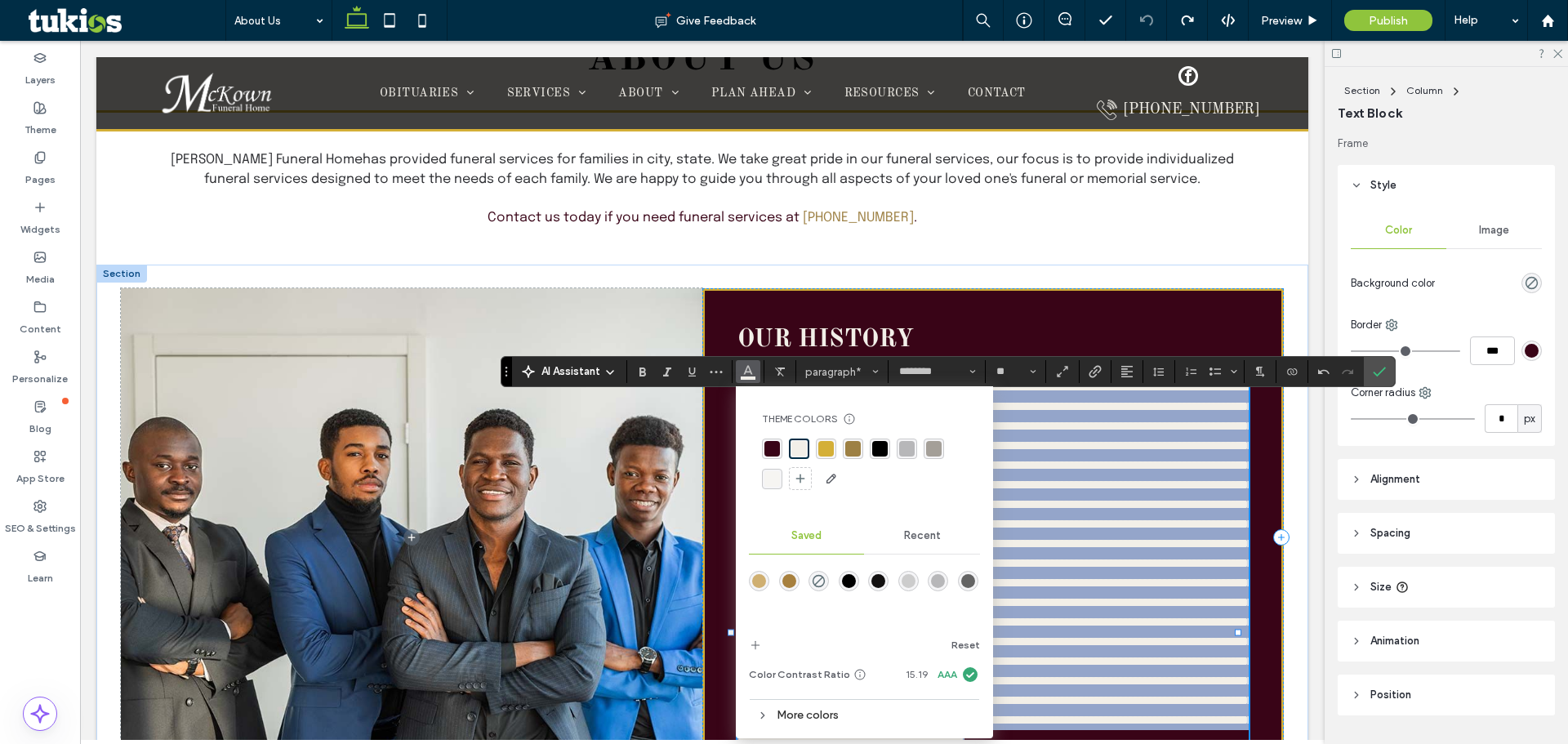
click at [715, 477] on span at bounding box center [995, 563] width 516 height 365
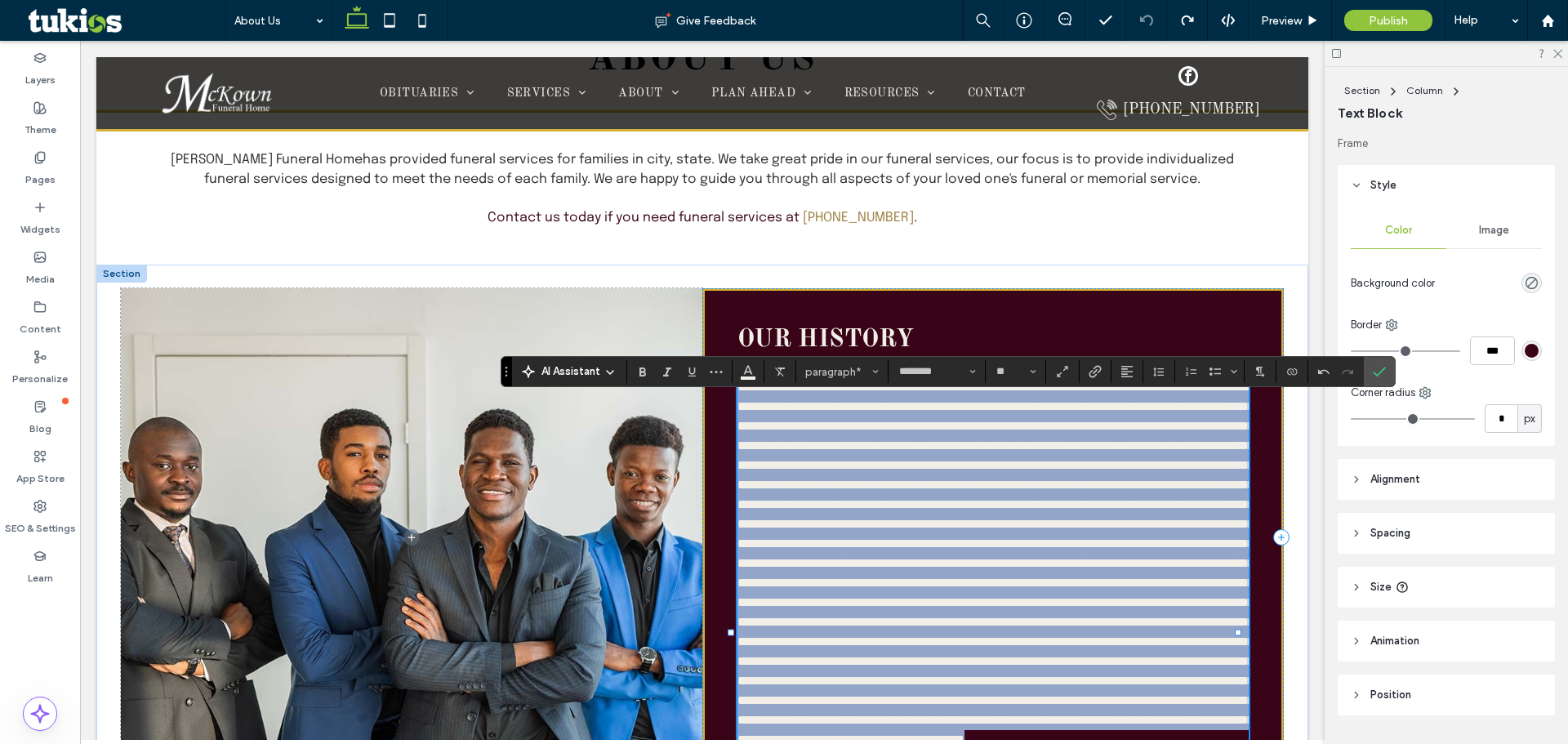
click at [715, 440] on span at bounding box center [995, 563] width 516 height 365
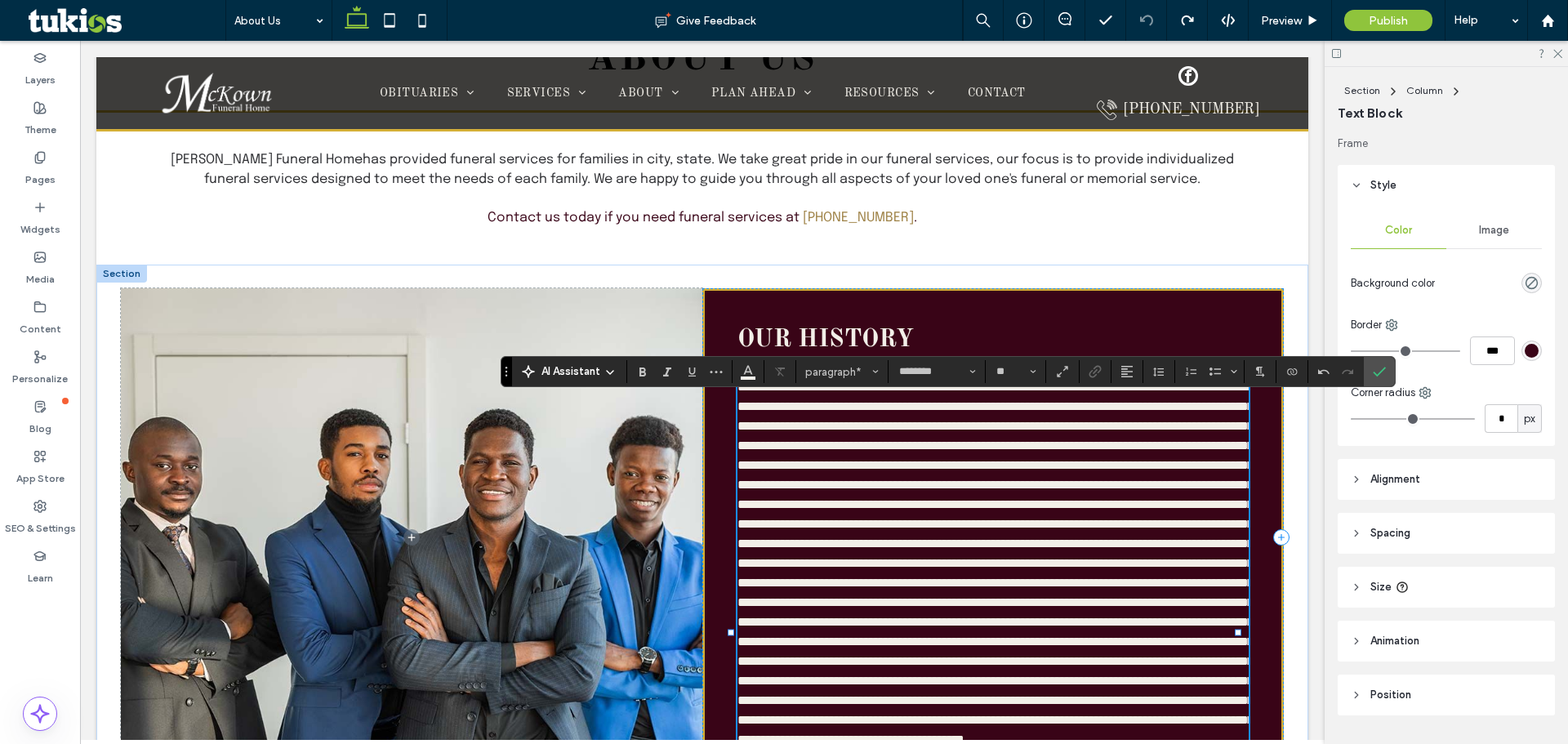
click at [715, 442] on span at bounding box center [995, 563] width 516 height 365
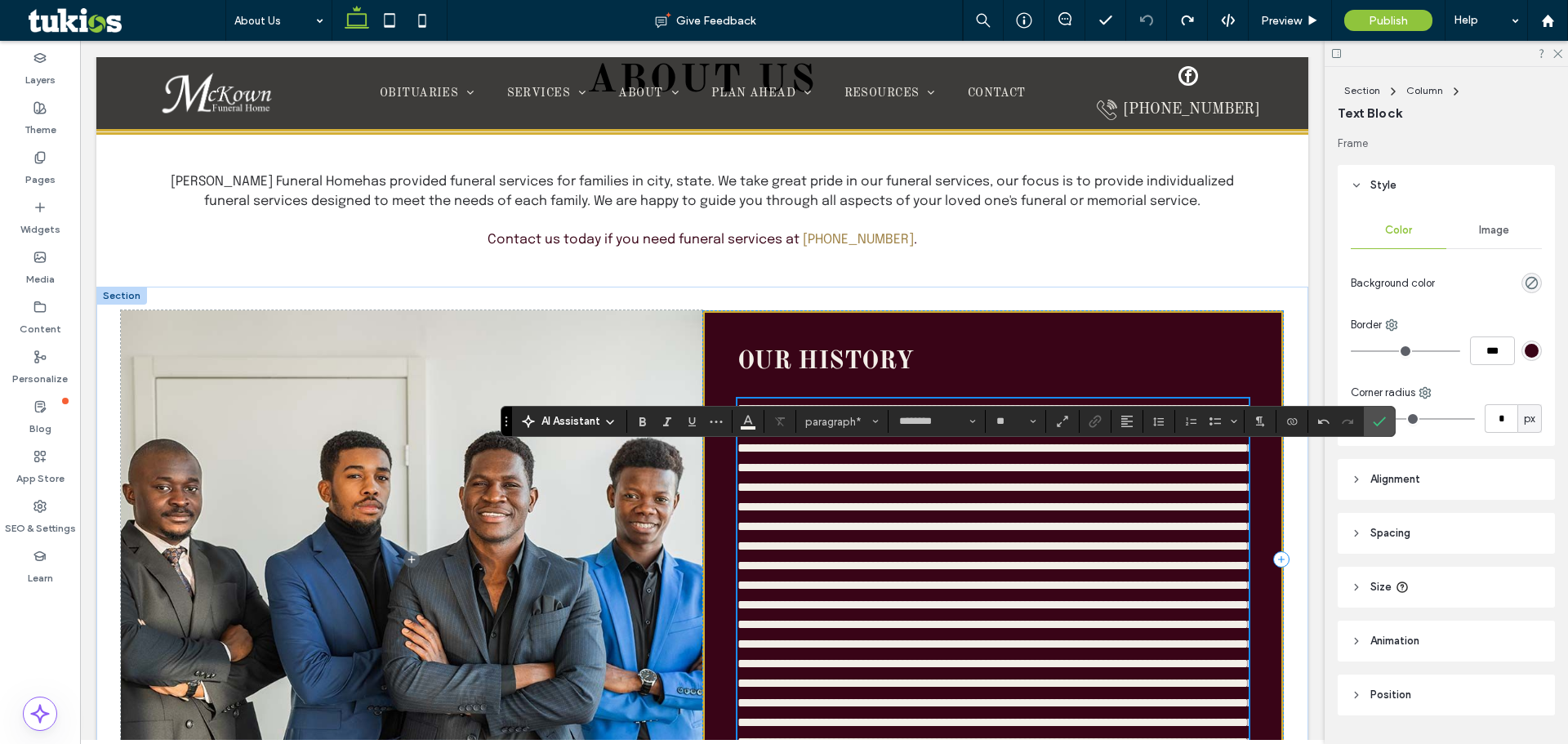
scroll to position [410, 0]
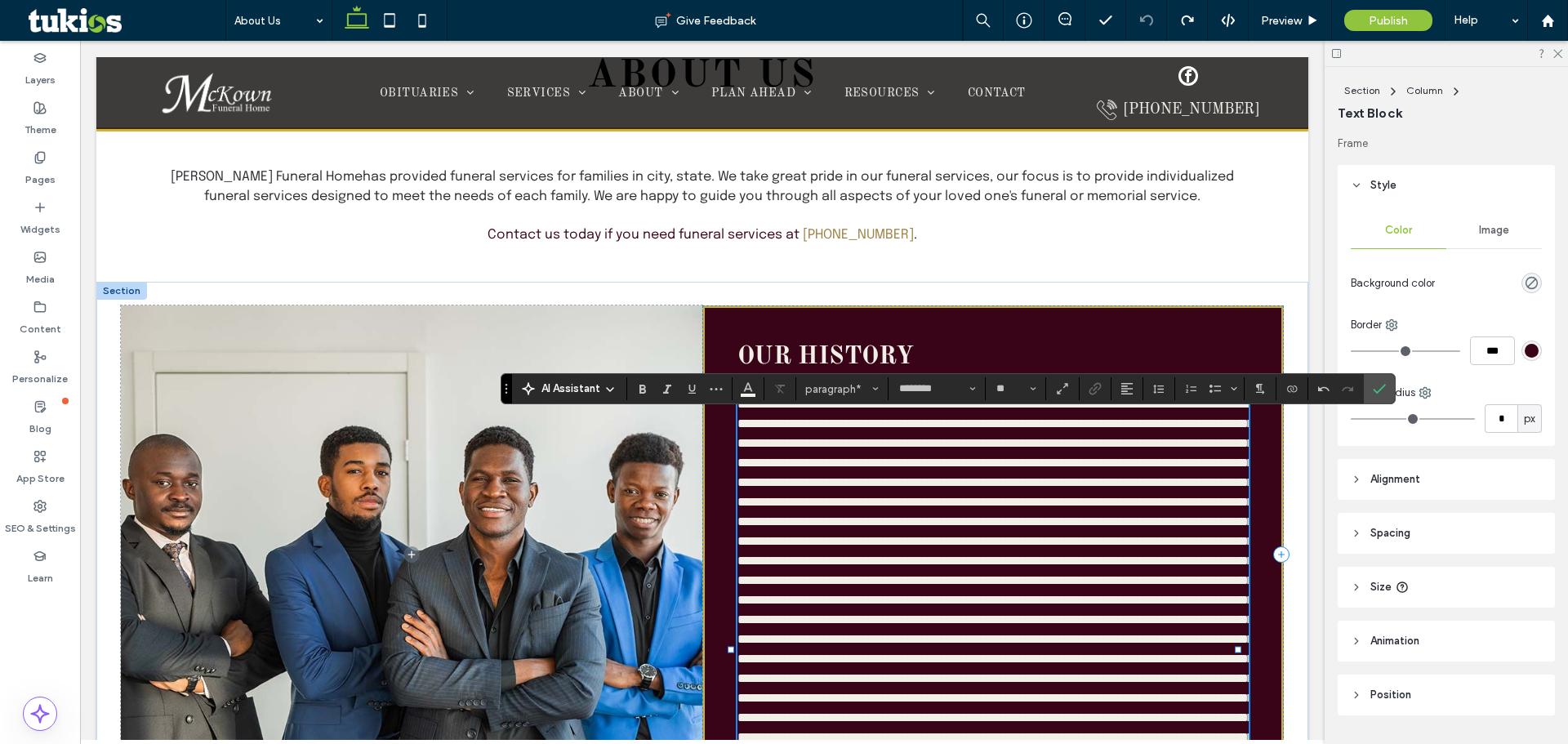
click at [715, 507] on span at bounding box center [995, 581] width 516 height 365
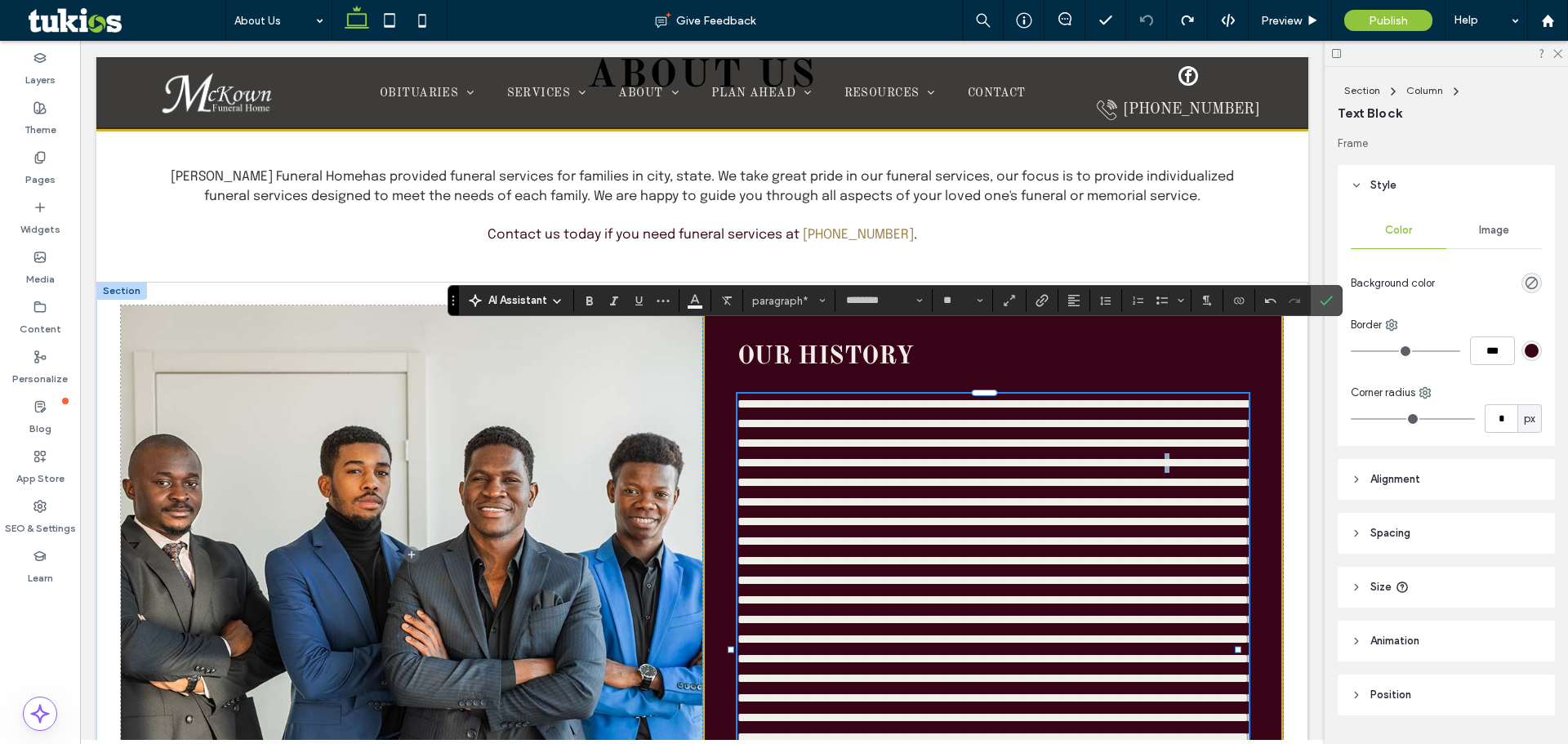
drag, startPoint x: 505, startPoint y: 387, endPoint x: 452, endPoint y: 298, distance: 103.6
click at [452, 298] on icon "Drag" at bounding box center [454, 301] width 4 height 10
click at [715, 419] on span at bounding box center [995, 581] width 516 height 365
click at [715, 577] on span at bounding box center [995, 581] width 516 height 365
click at [715, 582] on span at bounding box center [995, 581] width 516 height 365
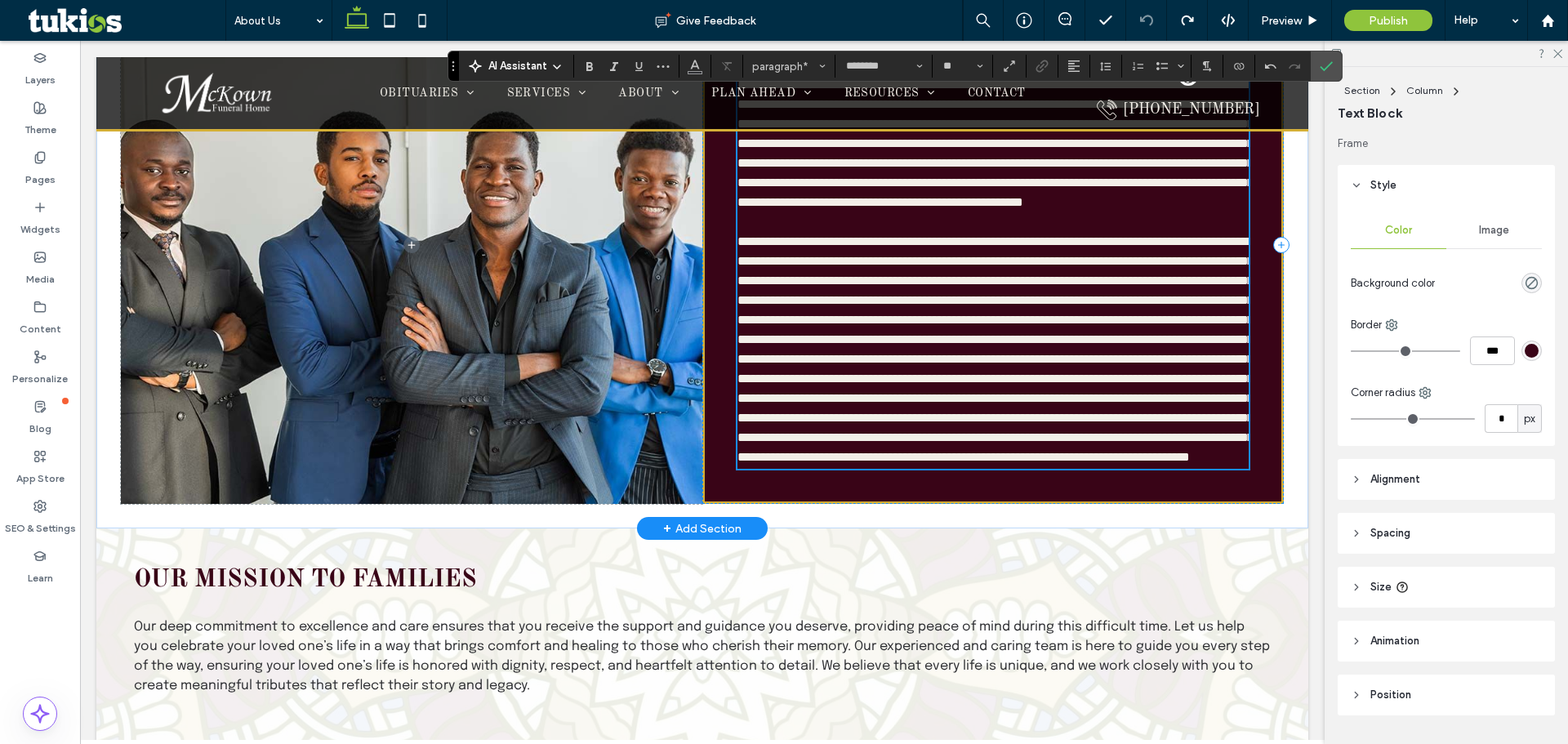
scroll to position [730, 0]
click at [715, 457] on span at bounding box center [995, 348] width 516 height 228
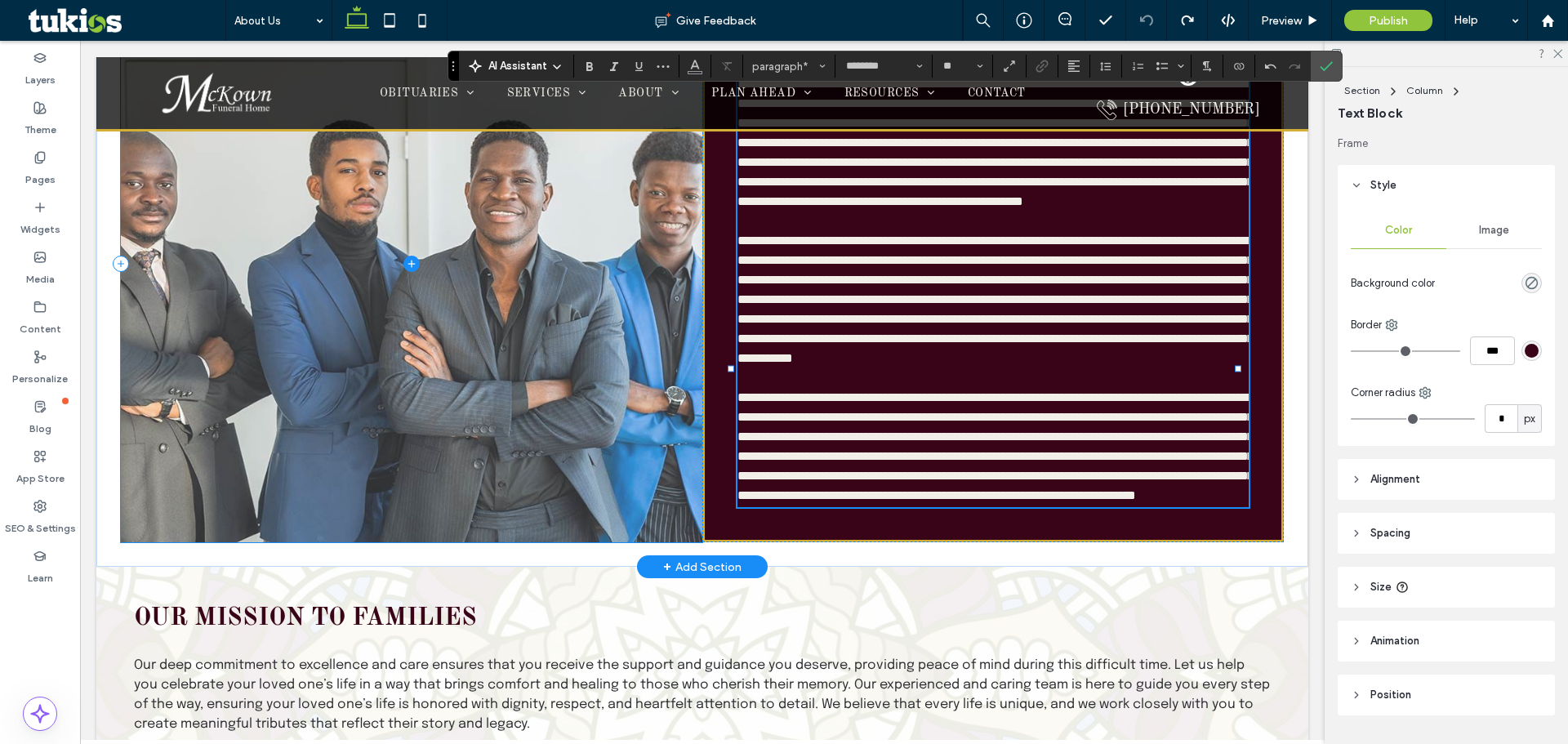
click at [572, 442] on span at bounding box center [411, 263] width 581 height 557
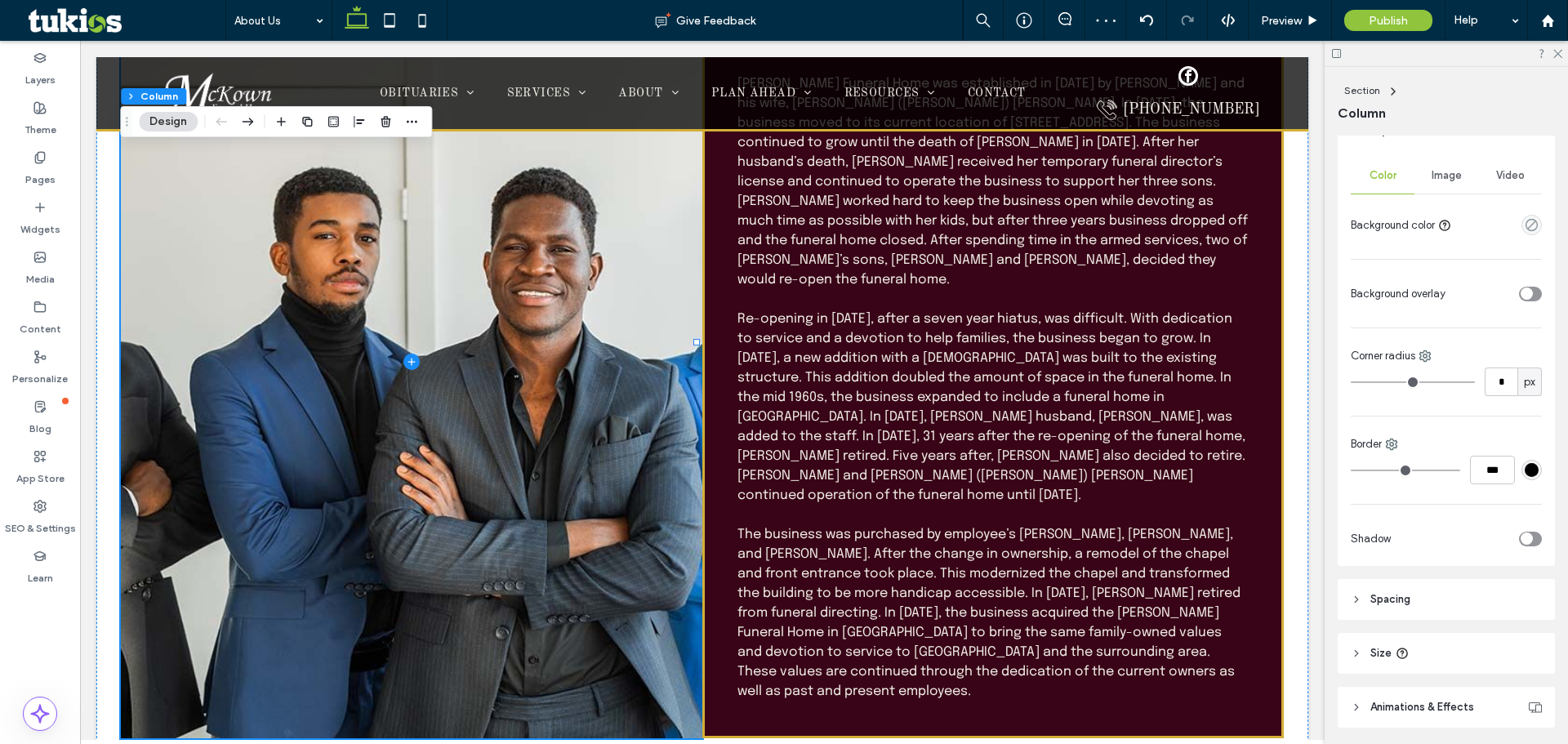
scroll to position [355, 0]
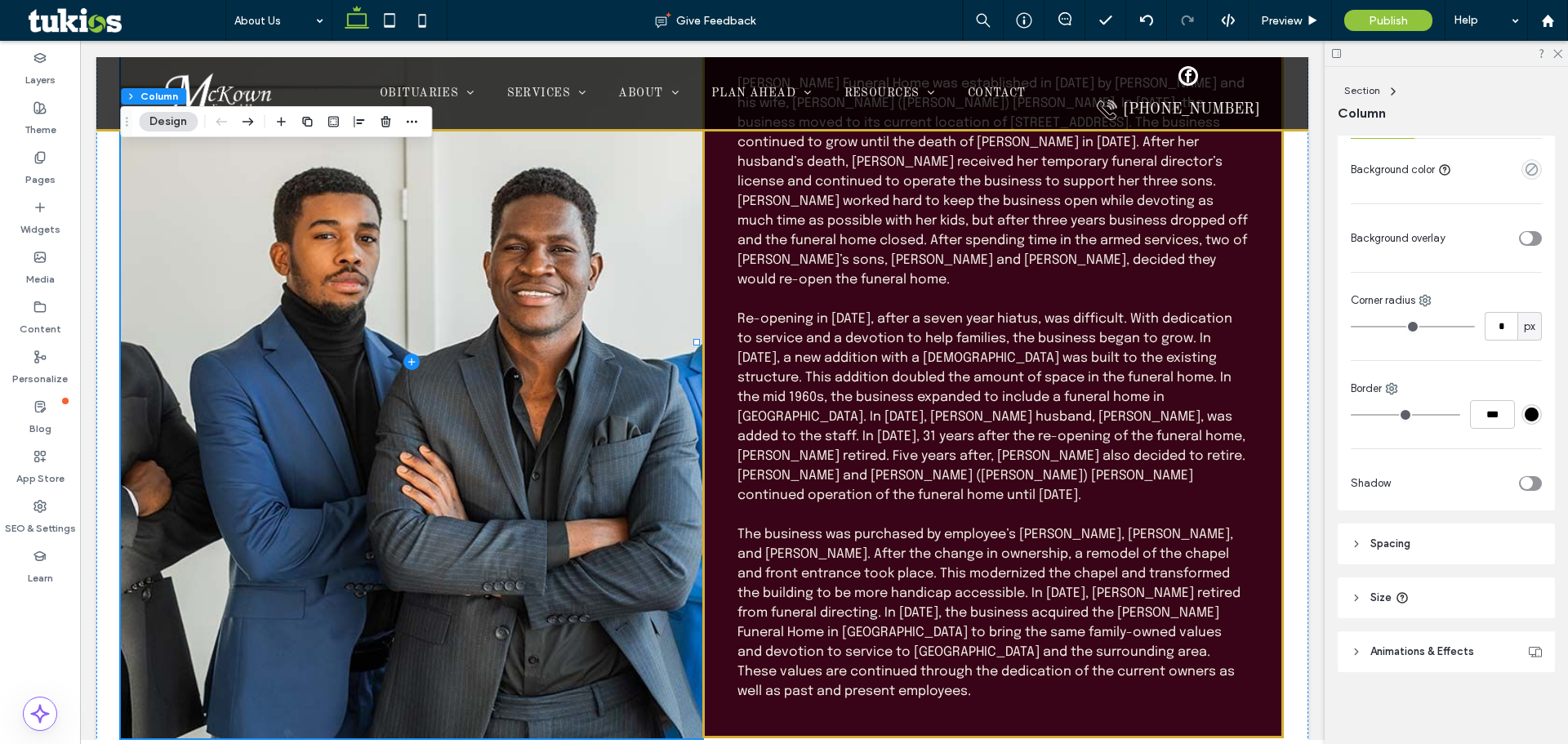
click at [715, 596] on span "Size" at bounding box center [1381, 598] width 21 height 16
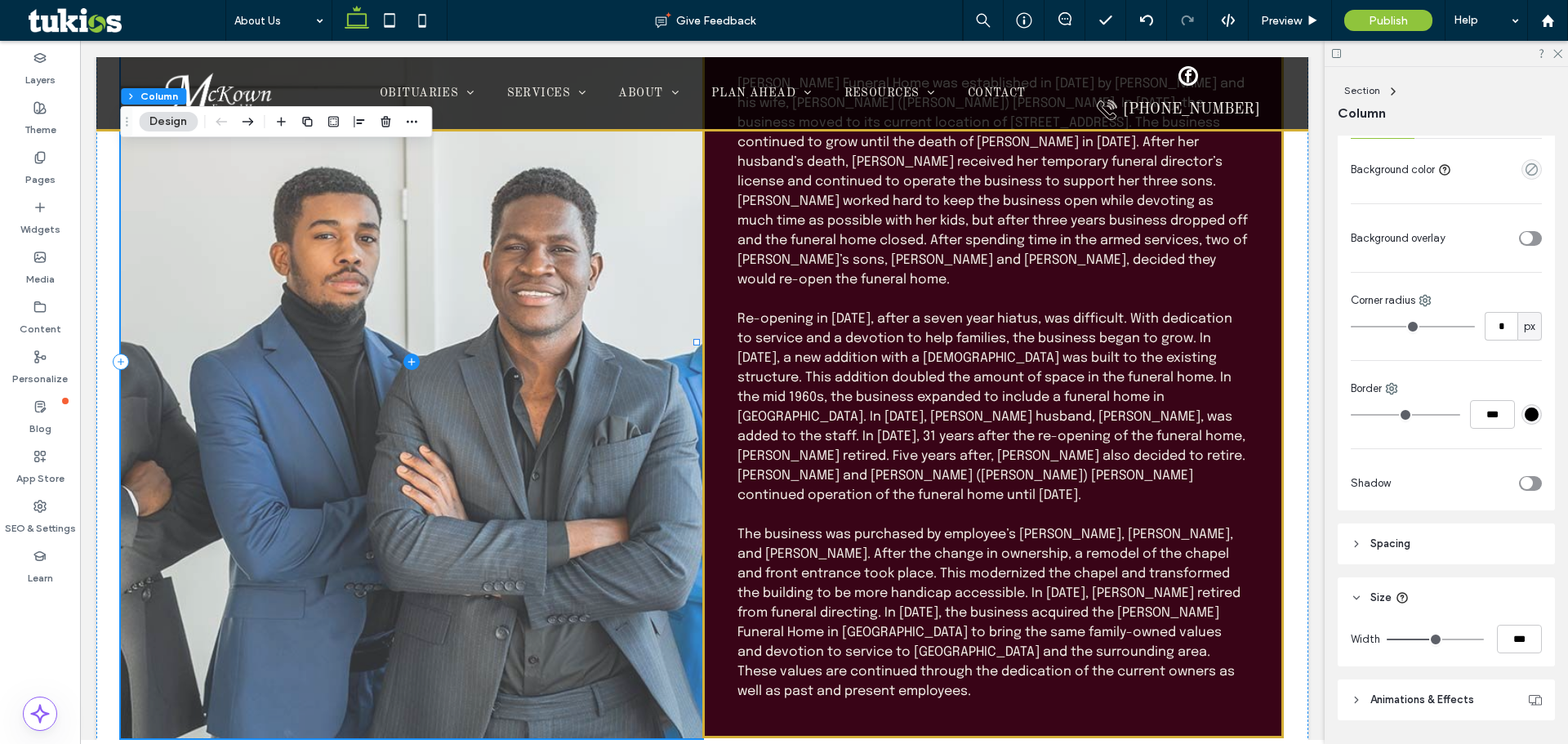
click at [227, 192] on span at bounding box center [411, 362] width 581 height 754
click at [300, 258] on span at bounding box center [411, 362] width 581 height 754
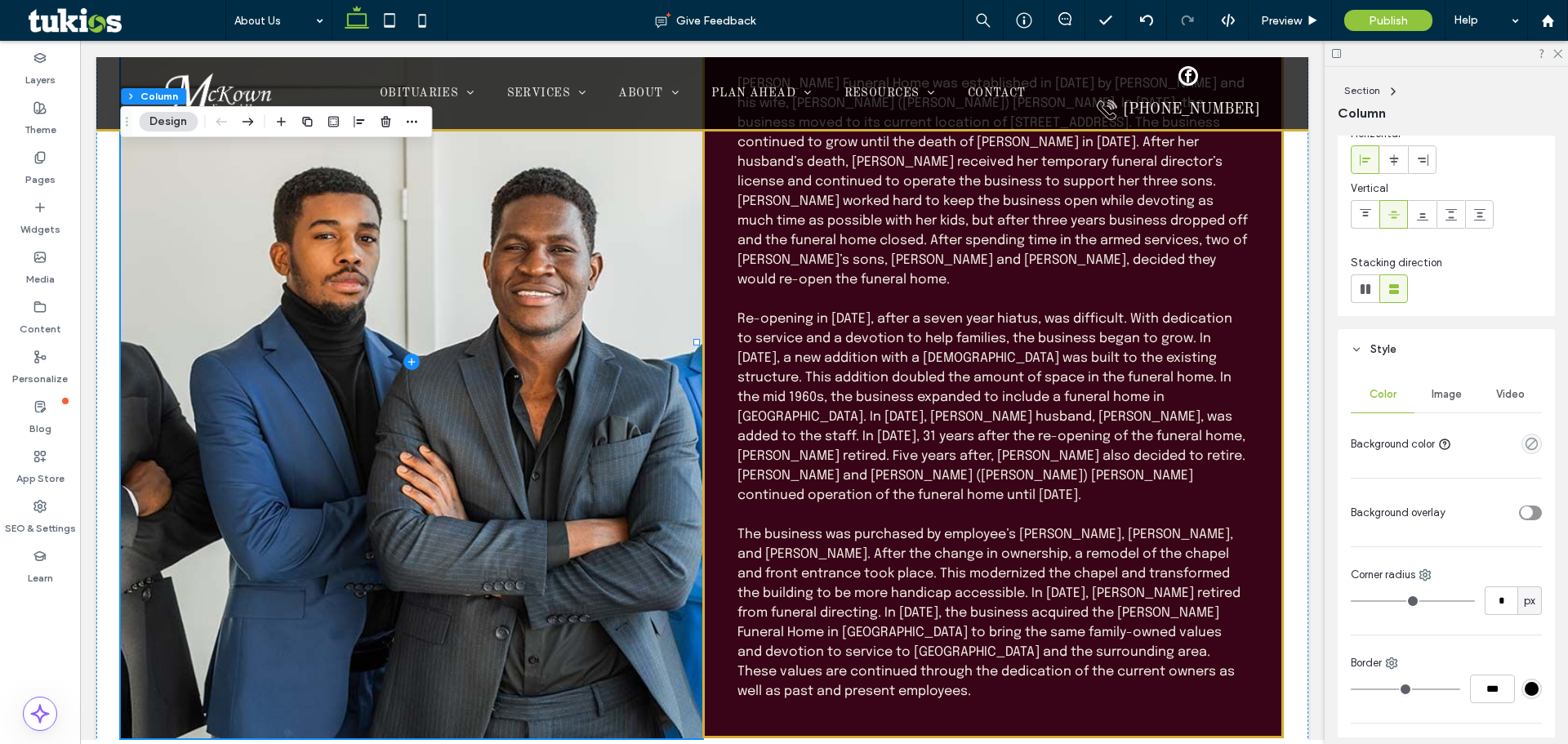
scroll to position [78, 0]
click at [715, 398] on span "Image" at bounding box center [1447, 396] width 30 height 13
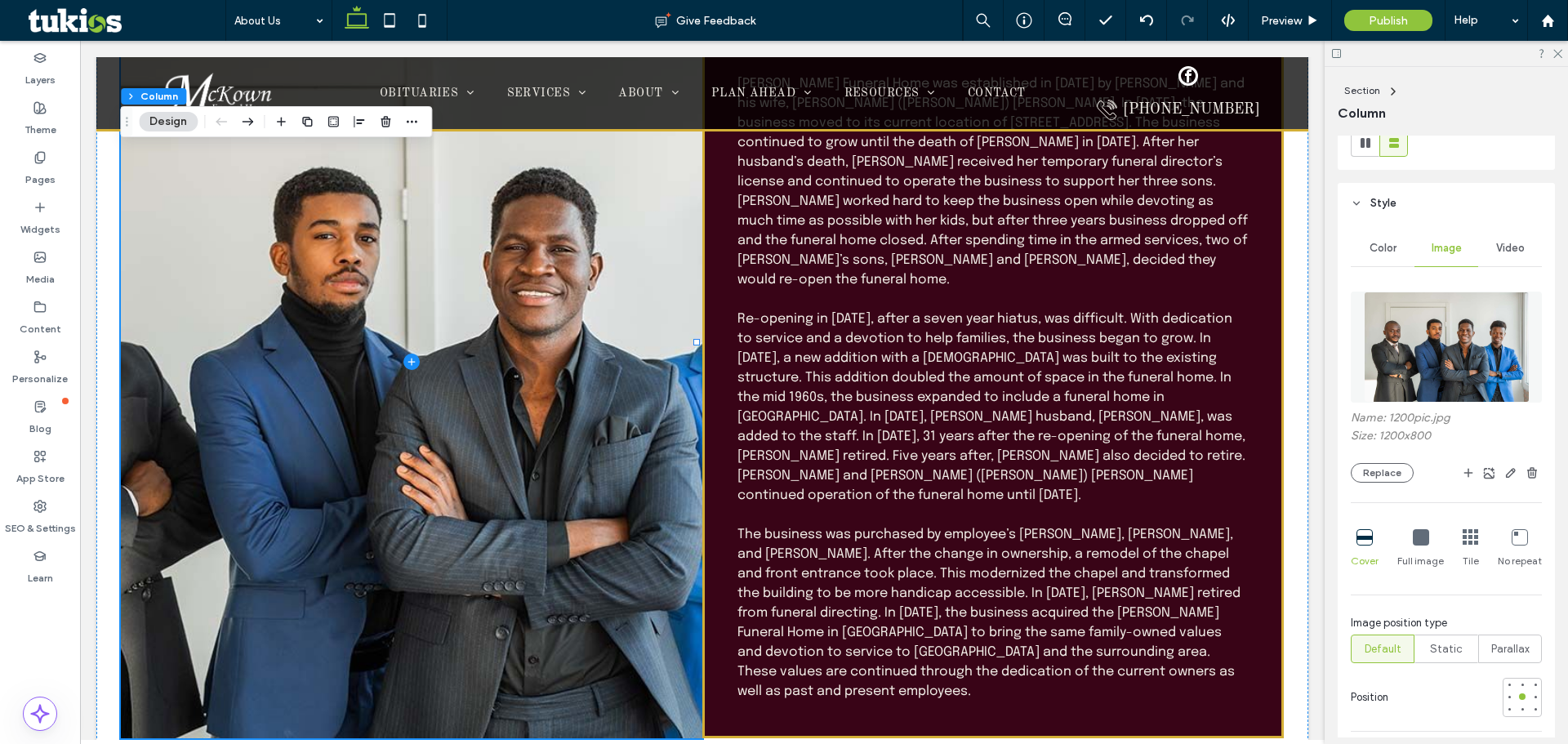
scroll to position [227, 0]
click at [715, 536] on icon at bounding box center [1421, 536] width 16 height 16
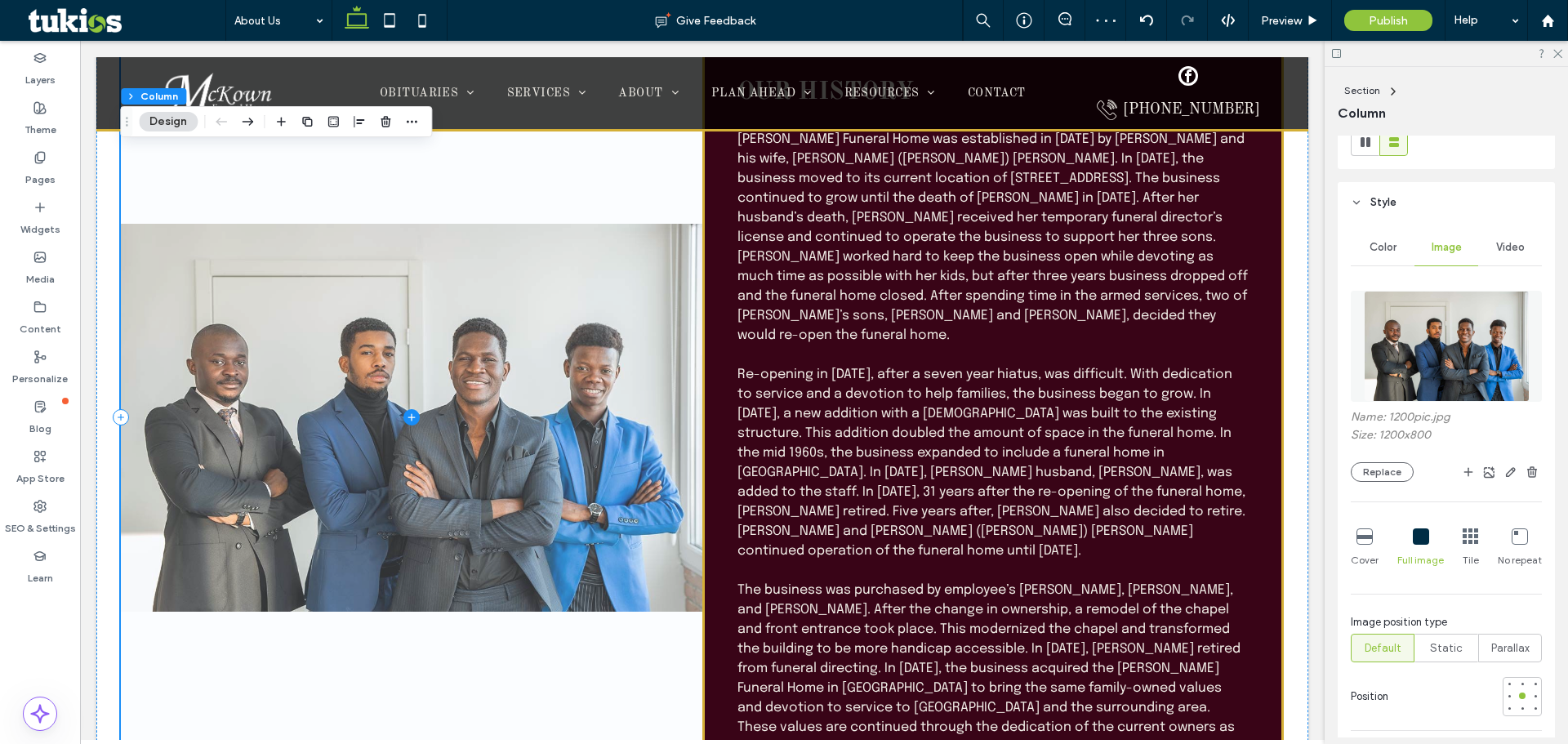
scroll to position [676, 0]
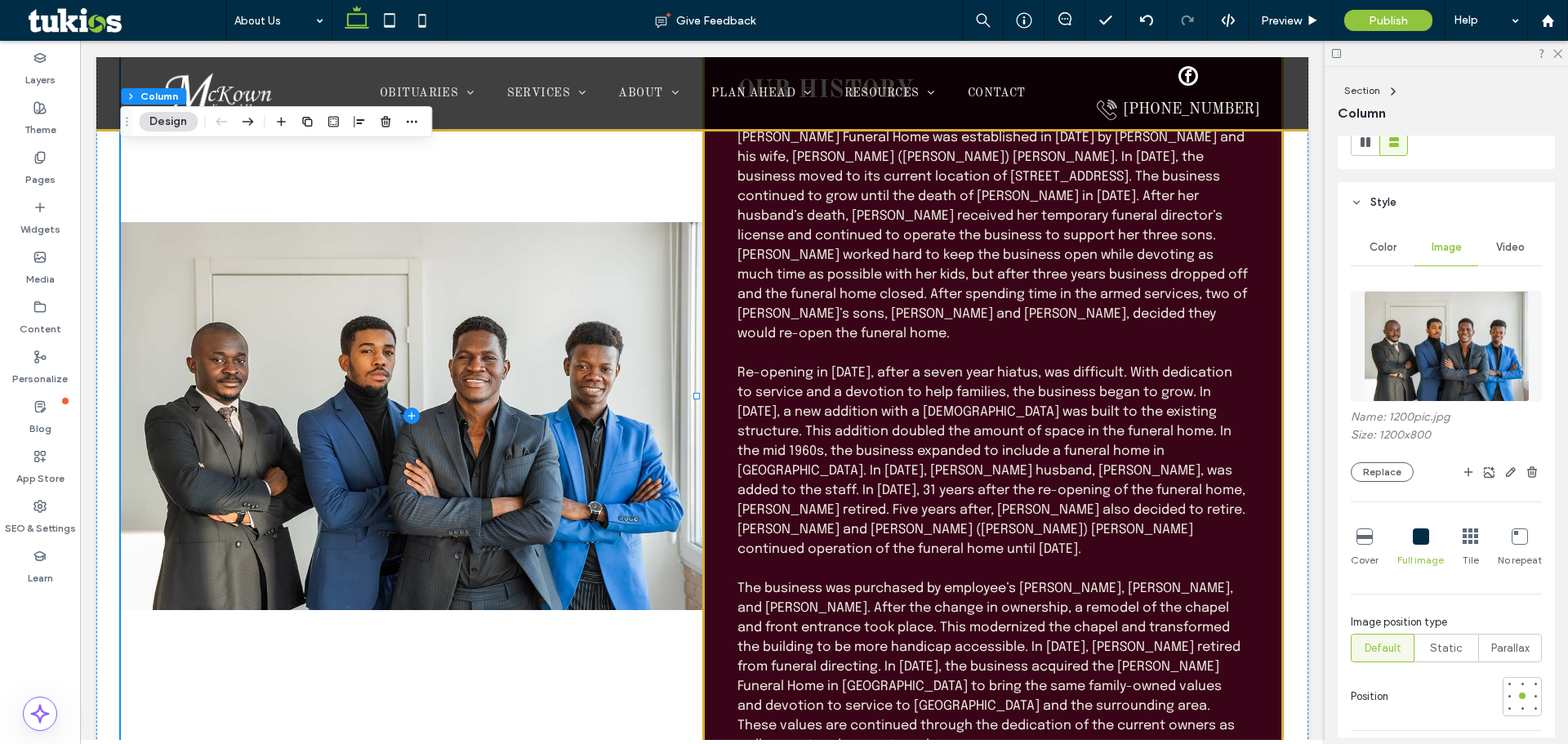
click at [715, 537] on icon at bounding box center [1364, 536] width 16 height 16
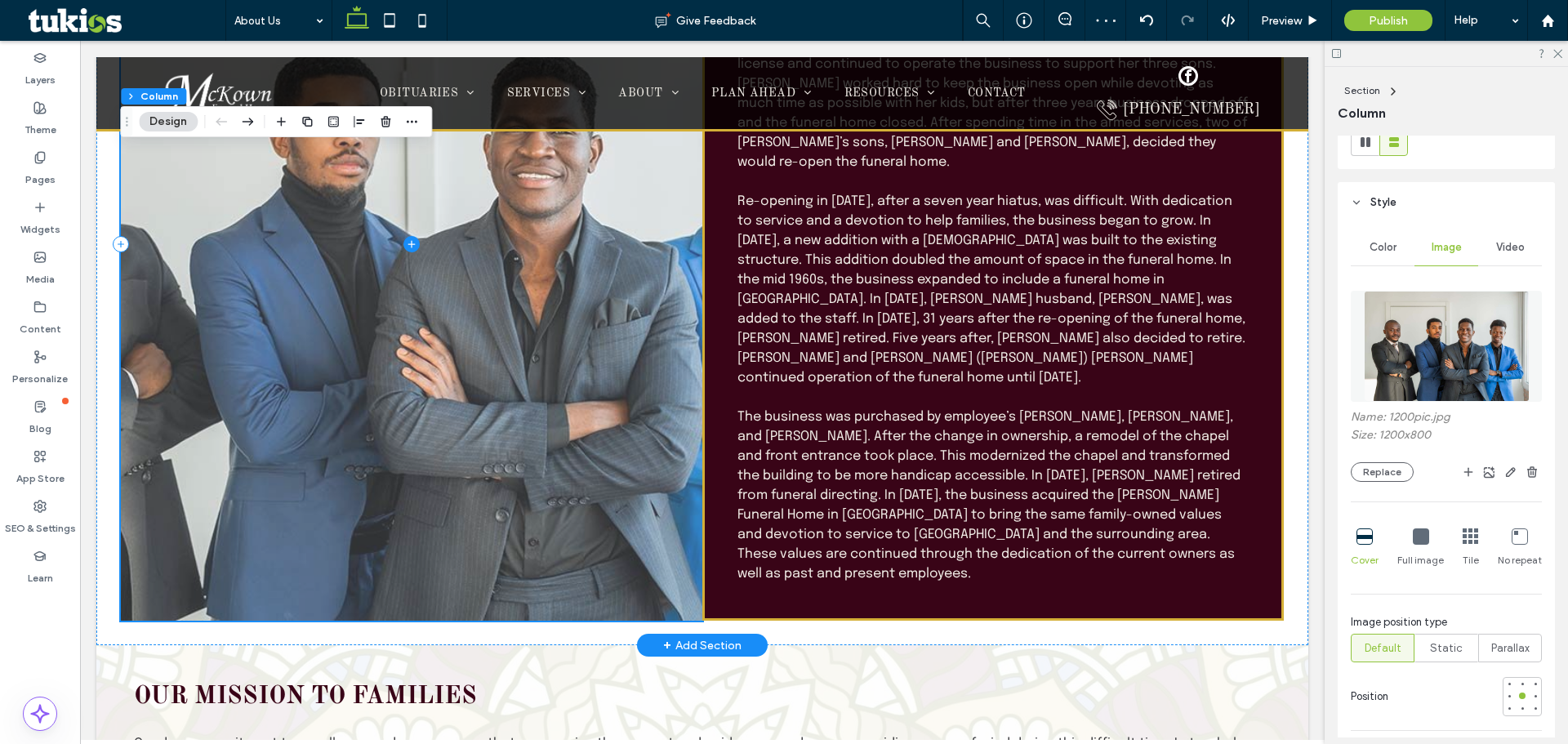
scroll to position [849, 0]
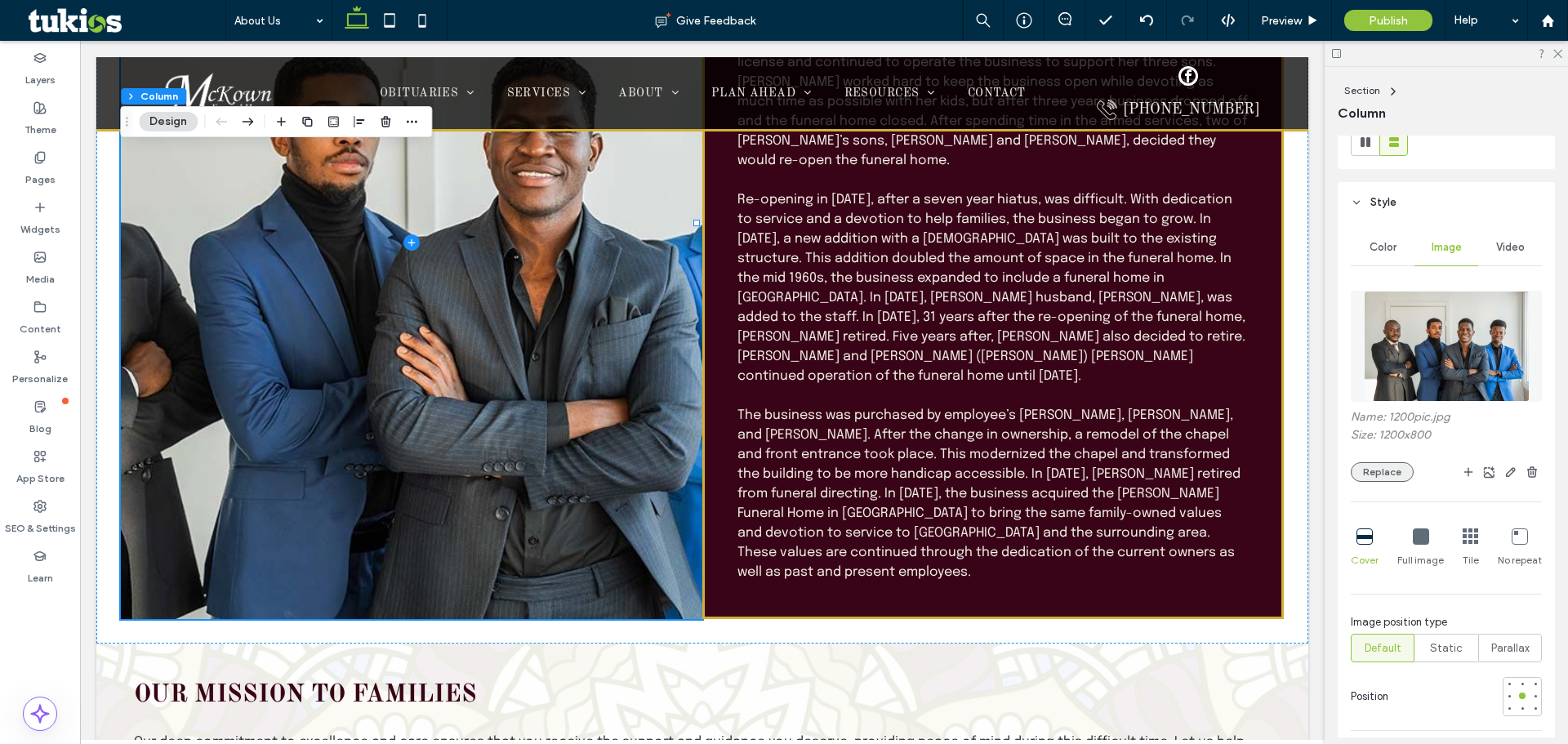
click at [715, 474] on button "Replace" at bounding box center [1382, 473] width 63 height 20
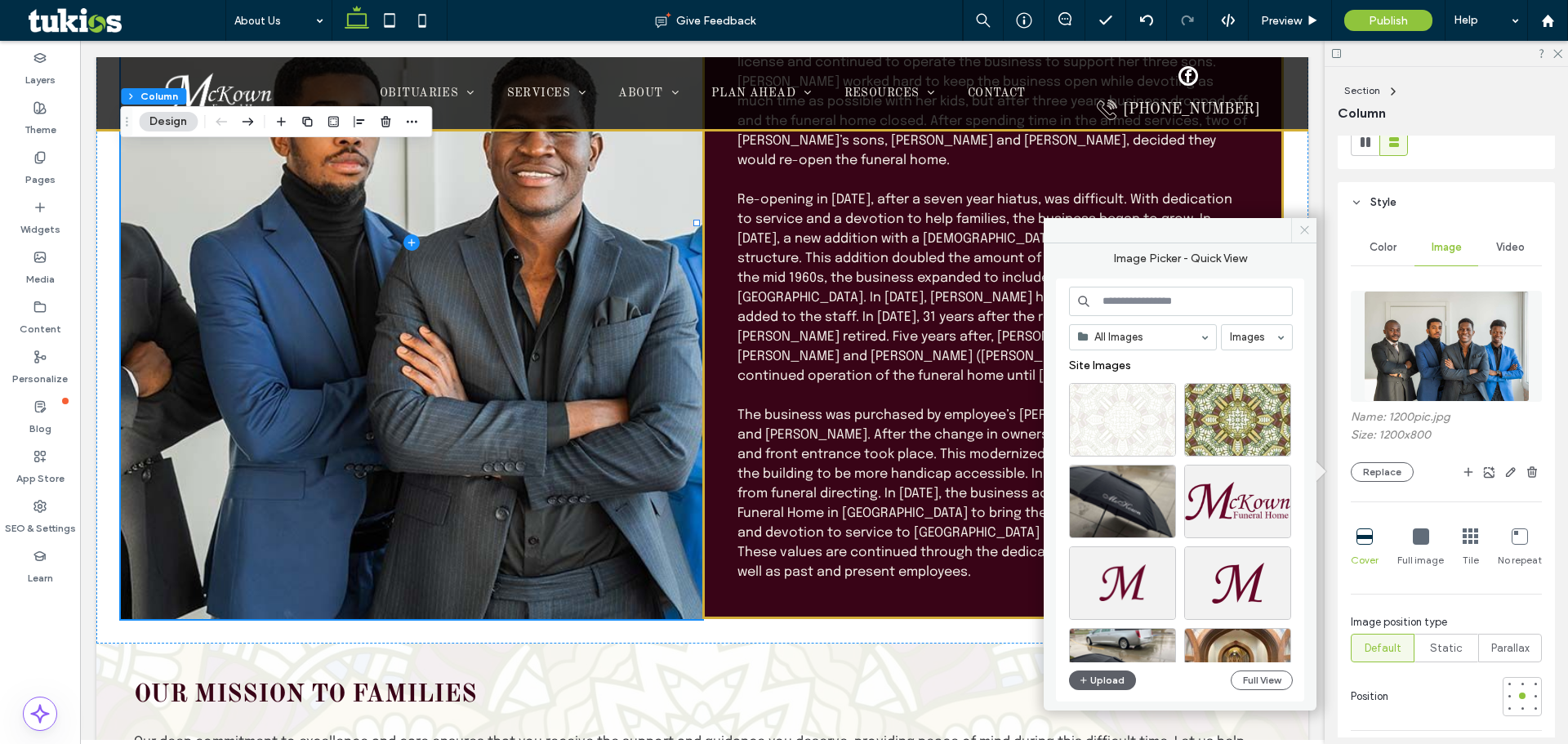
click at [715, 231] on icon at bounding box center [1305, 230] width 12 height 12
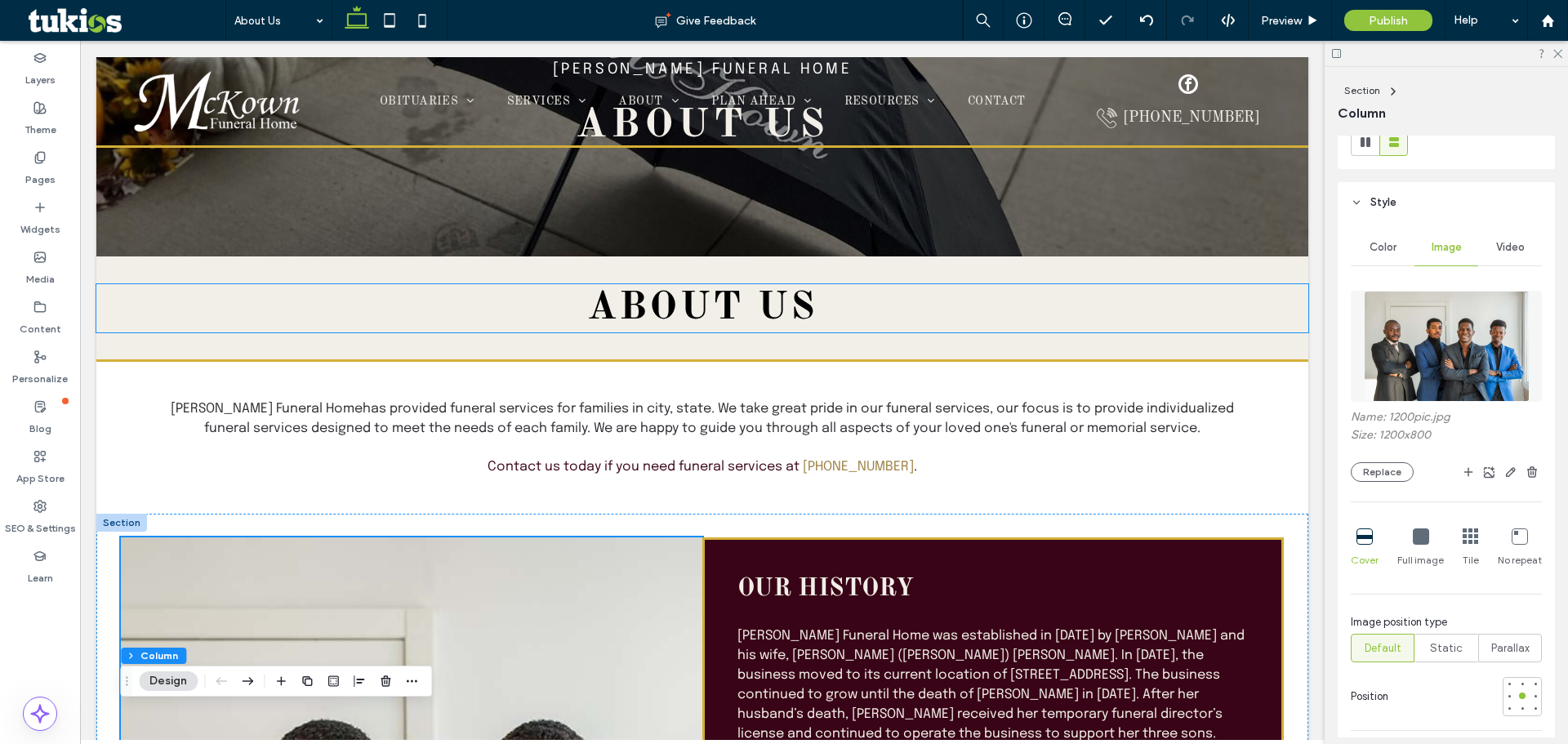
scroll to position [0, 0]
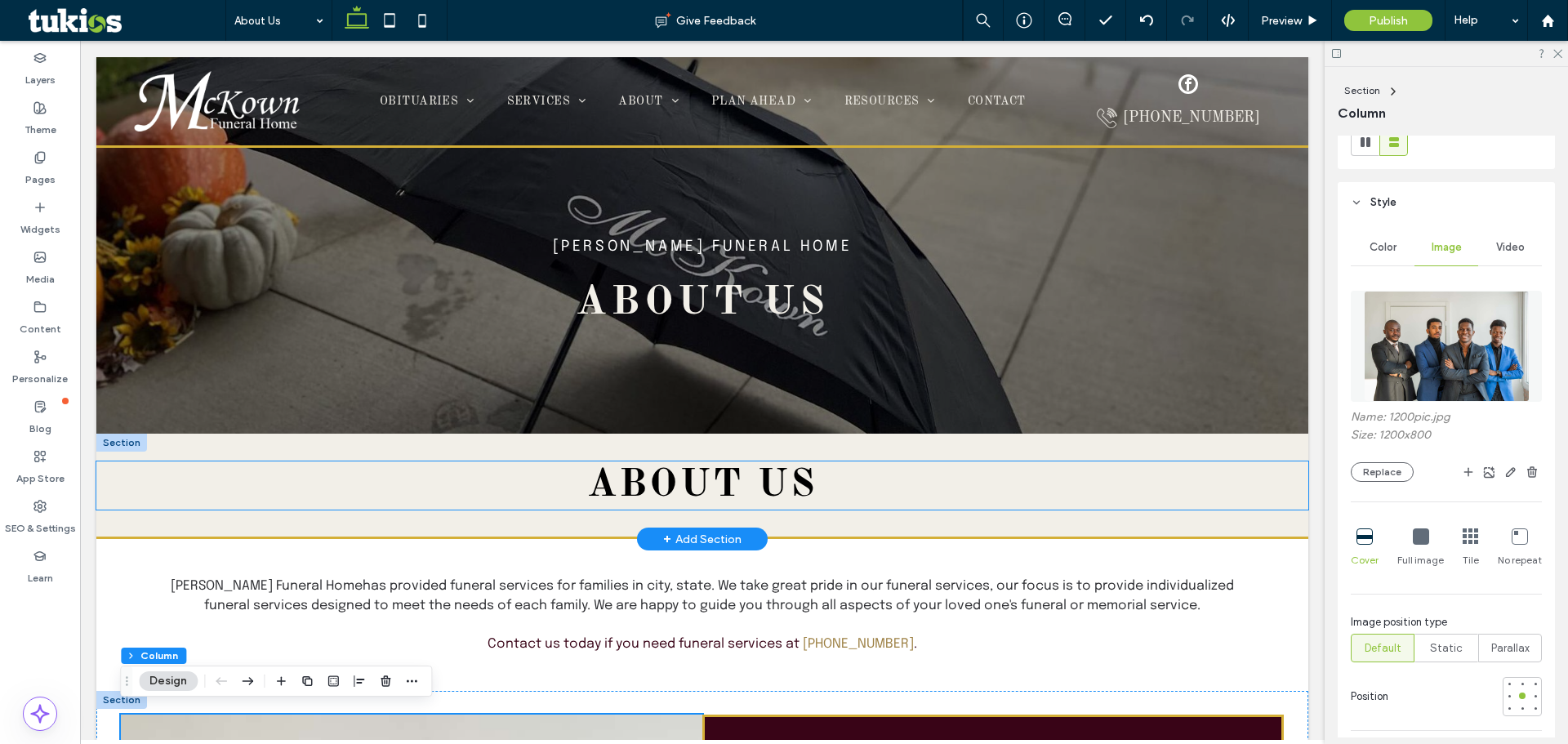
click at [715, 497] on strong "about us" at bounding box center [703, 485] width 231 height 39
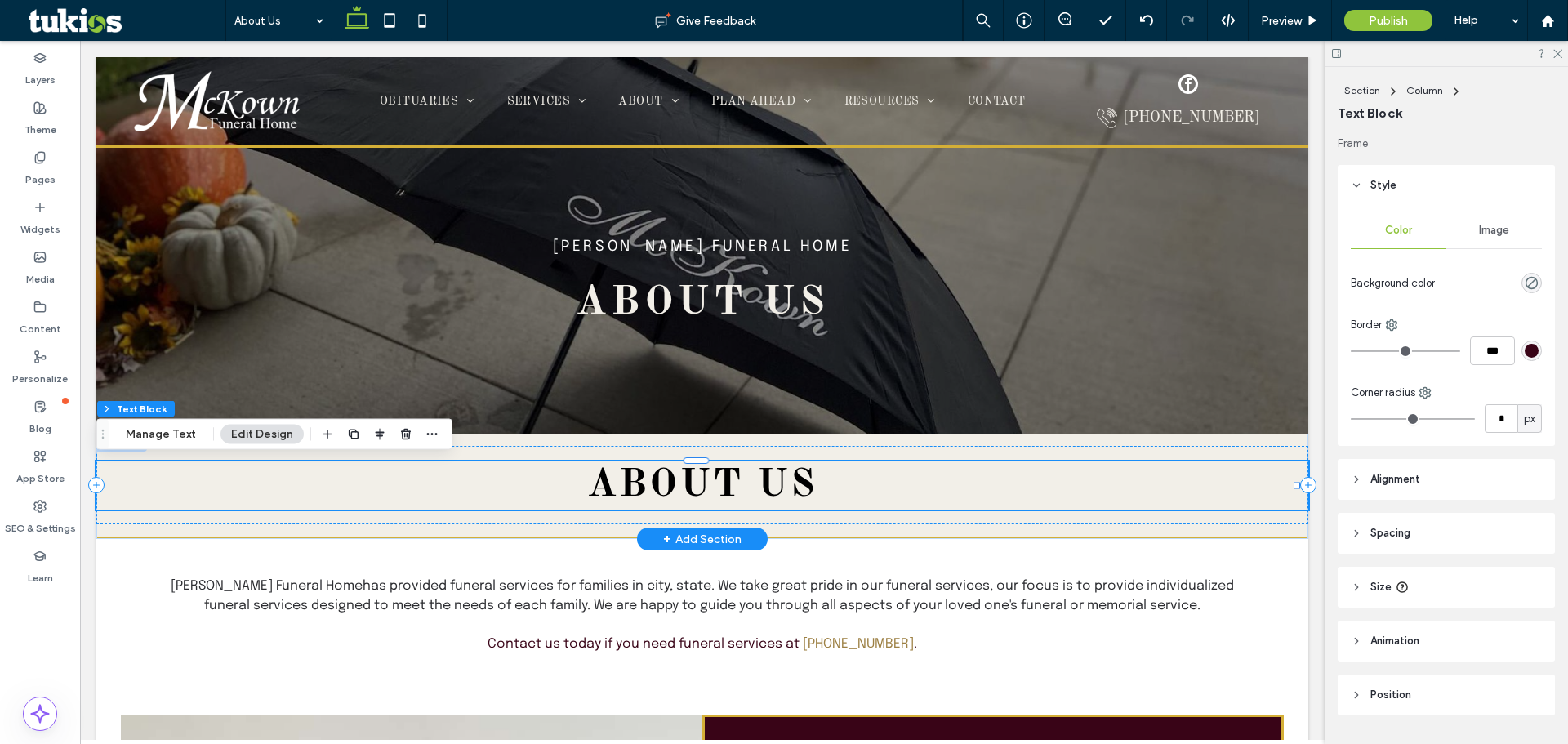
click at [715, 483] on strong "about us" at bounding box center [703, 485] width 231 height 39
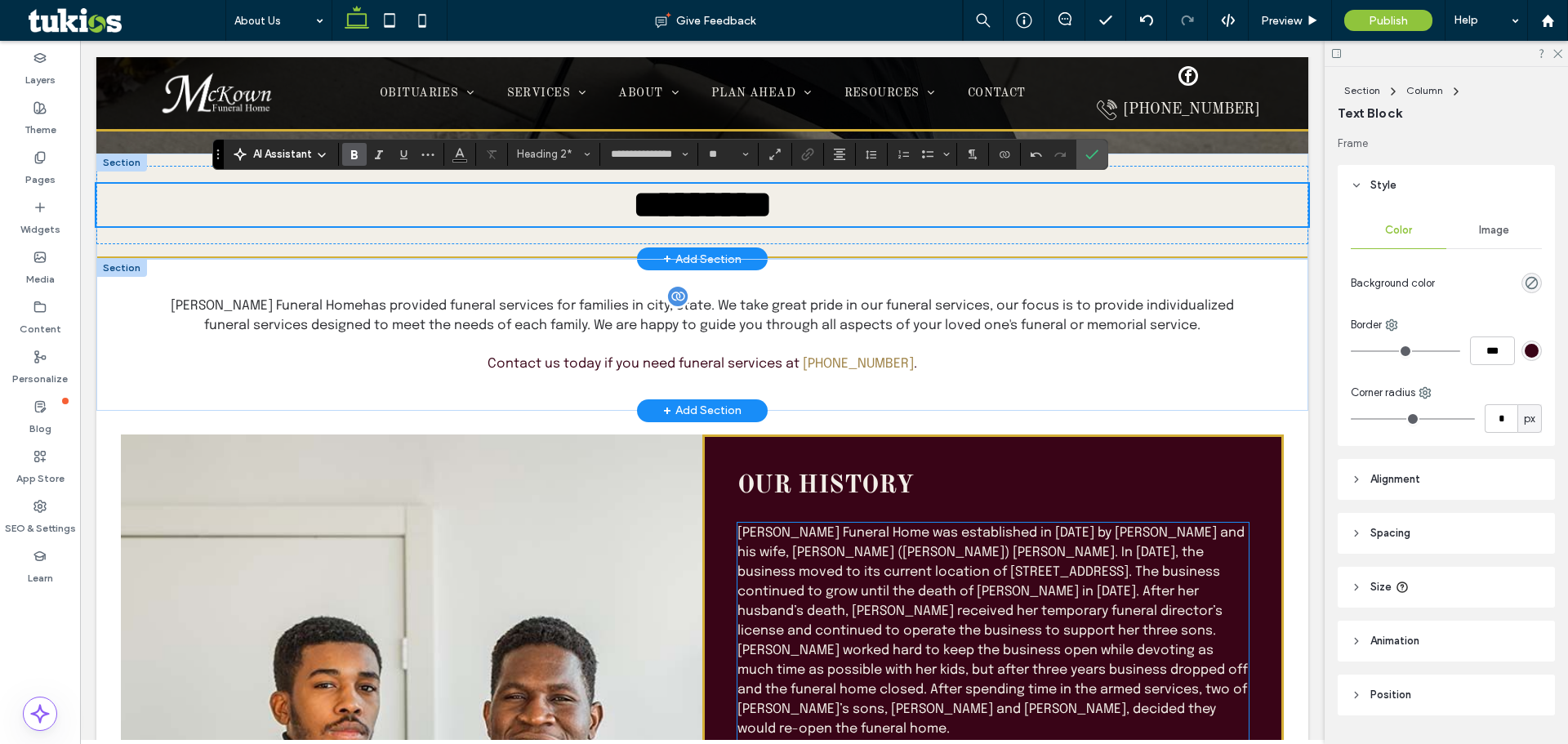
scroll to position [282, 0]
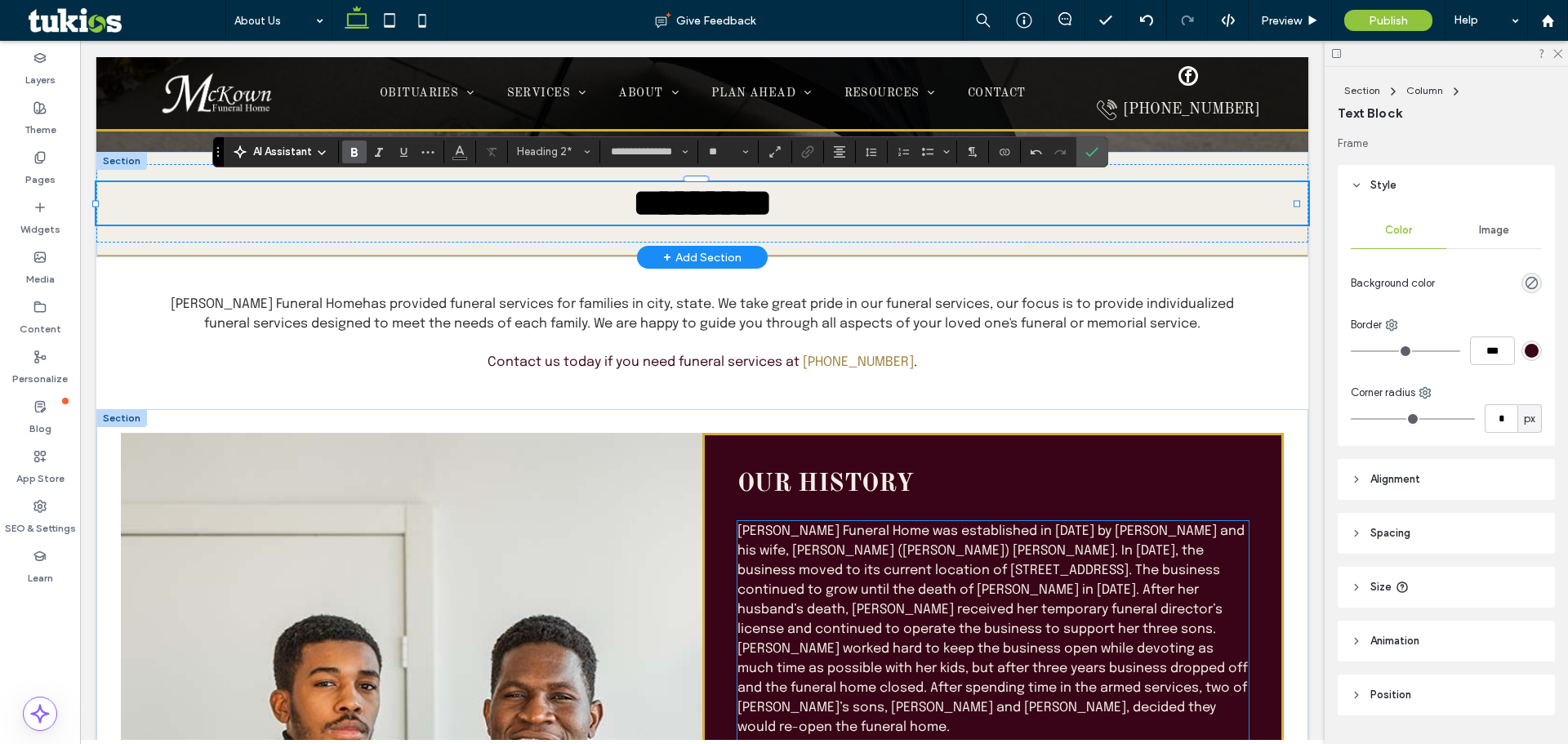
click at [715, 624] on span "[PERSON_NAME] Funeral Home was established in [DATE] by [PERSON_NAME] and his w…" at bounding box center [993, 630] width 511 height 210
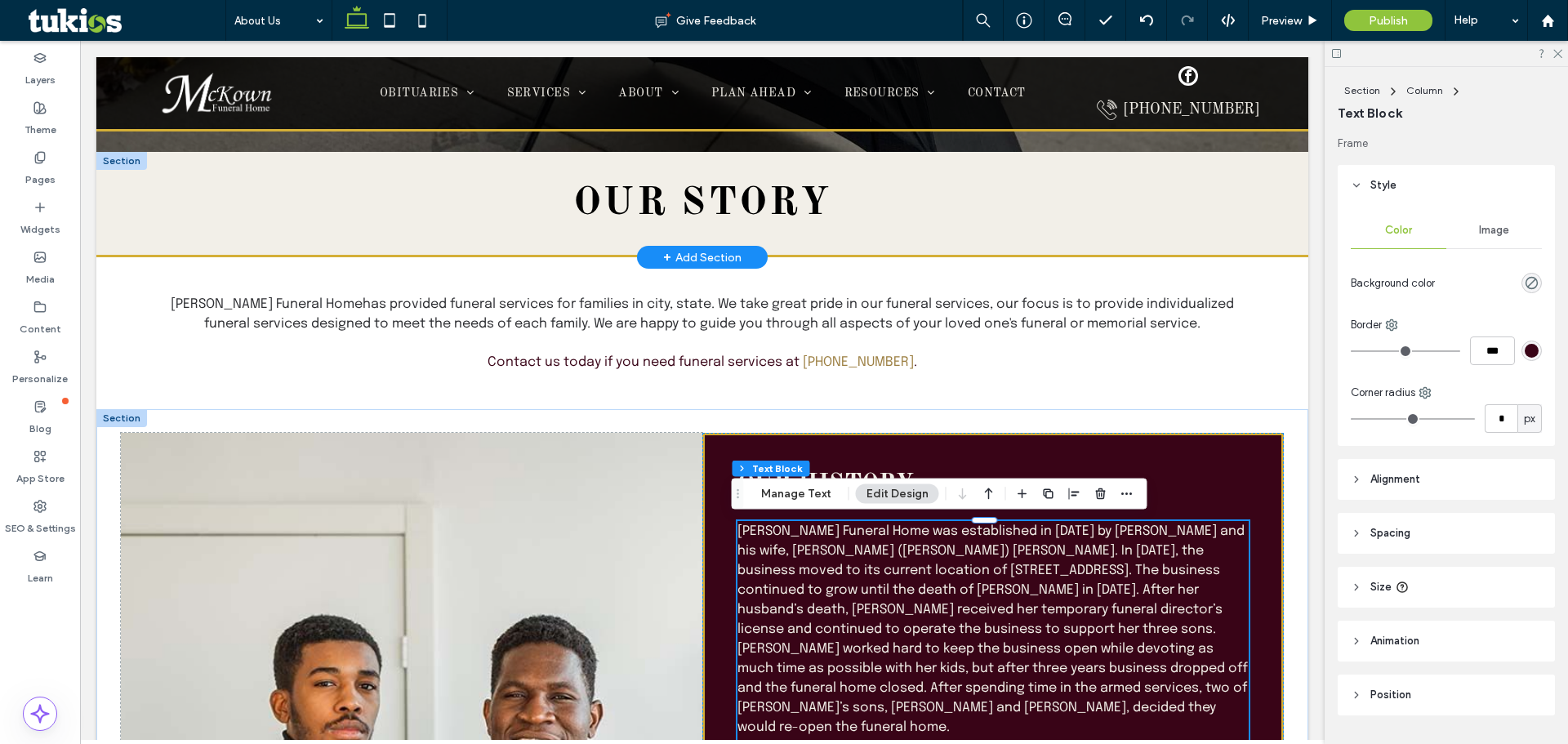
click at [715, 620] on p "[PERSON_NAME] Funeral Home was established in [DATE] by [PERSON_NAME] and his w…" at bounding box center [993, 630] width 511 height 215
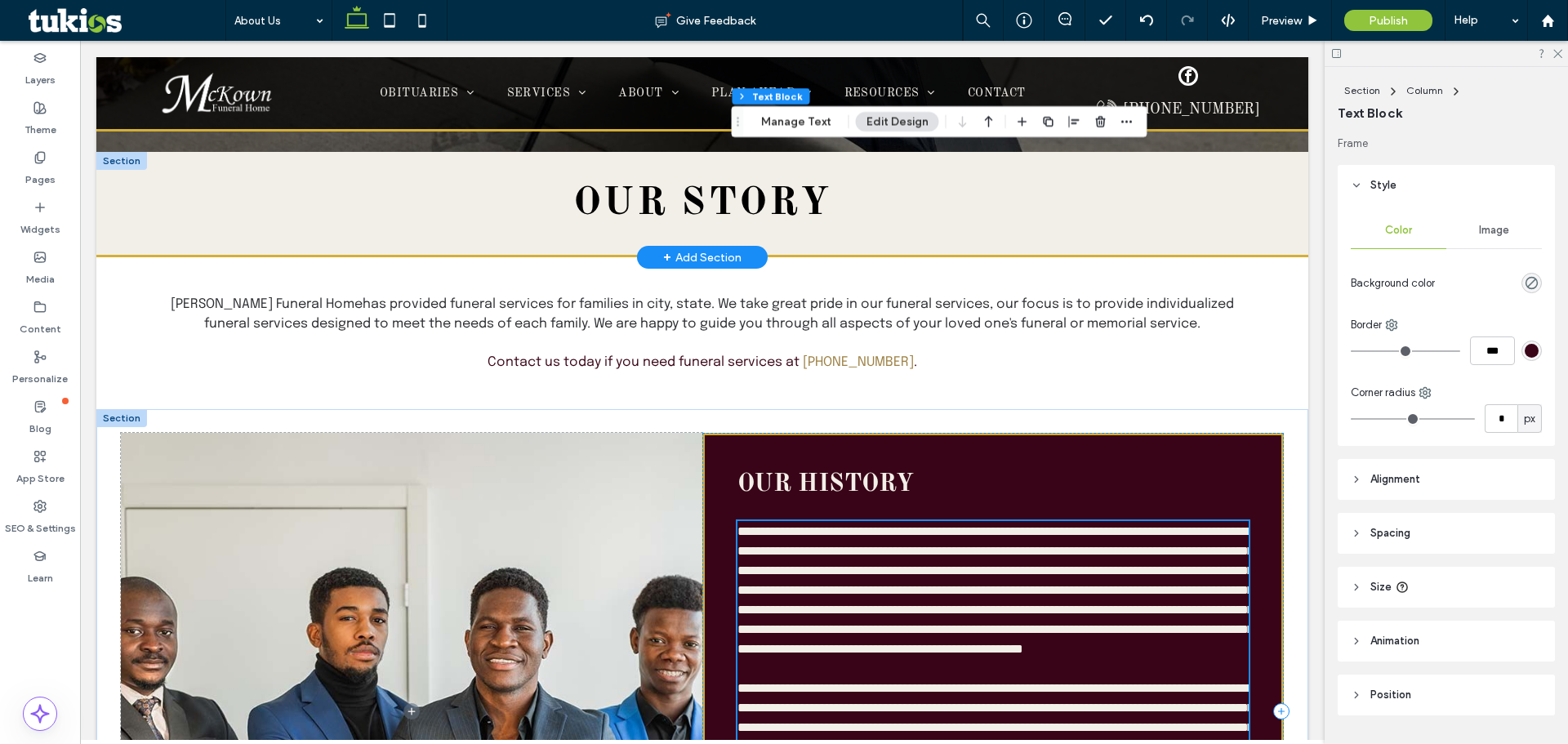
scroll to position [708, 0]
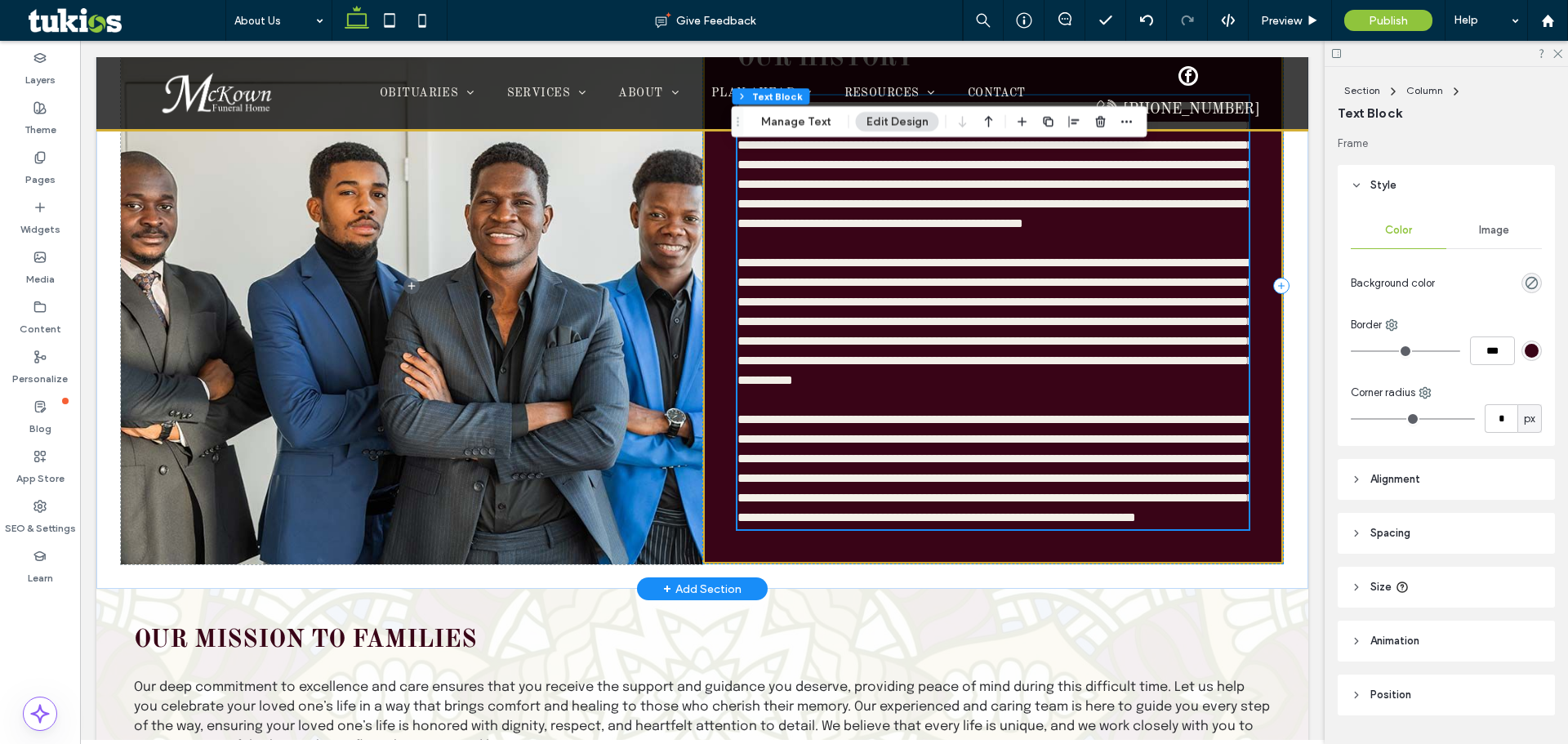
type input "********"
type input "**"
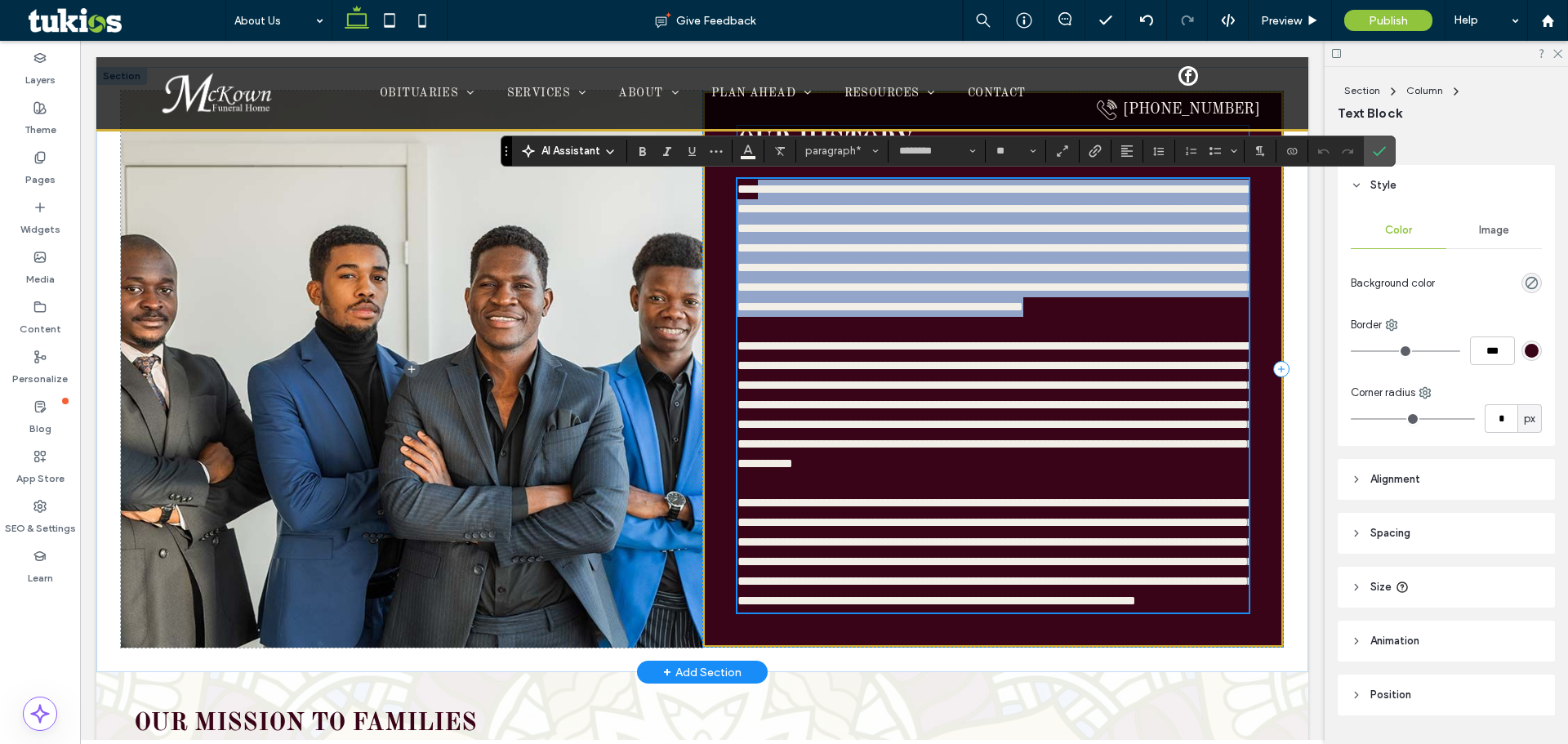
scroll to position [623, 0]
drag, startPoint x: 892, startPoint y: 276, endPoint x: 733, endPoint y: 192, distance: 179.8
click at [715, 192] on p "**********" at bounding box center [993, 249] width 511 height 137
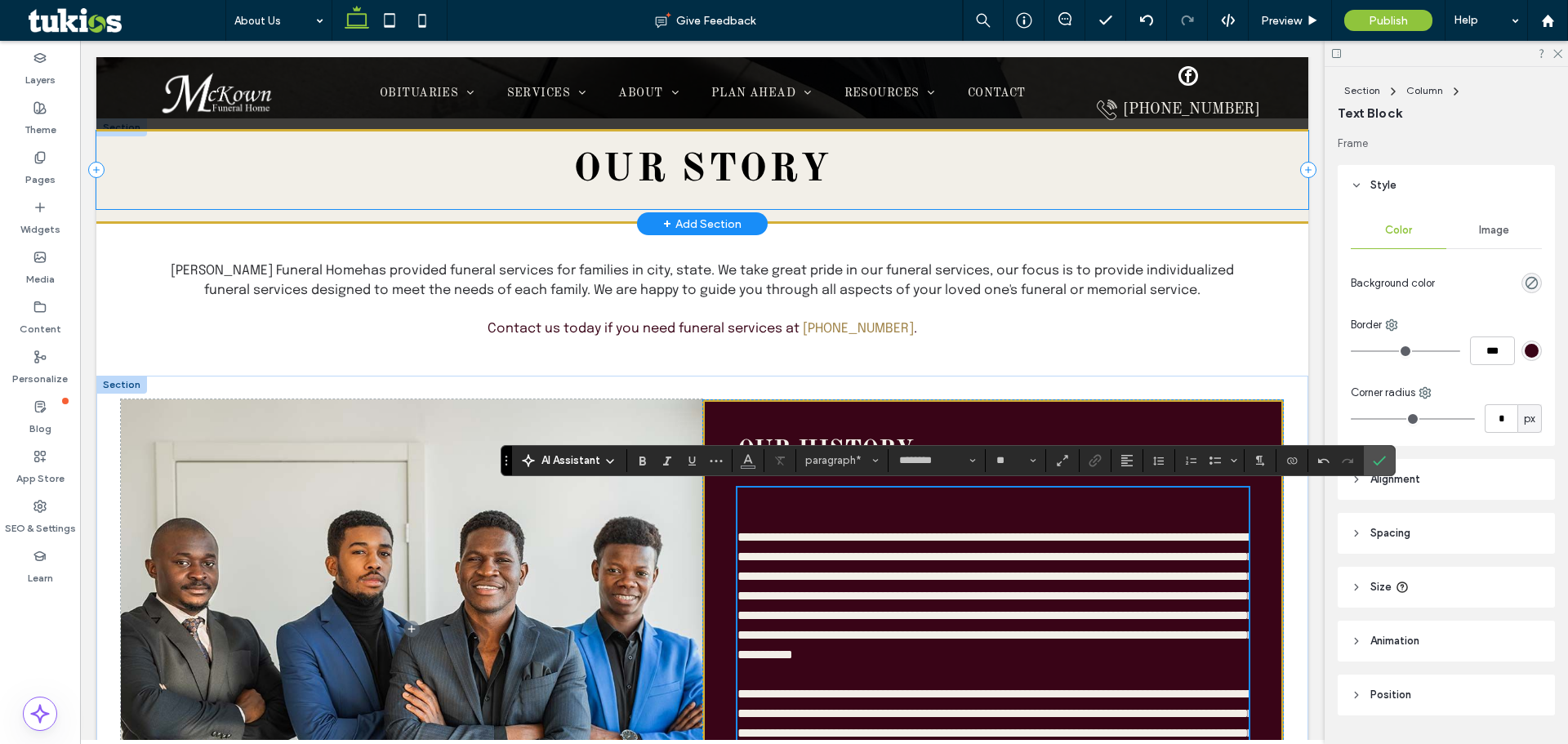
scroll to position [315, 0]
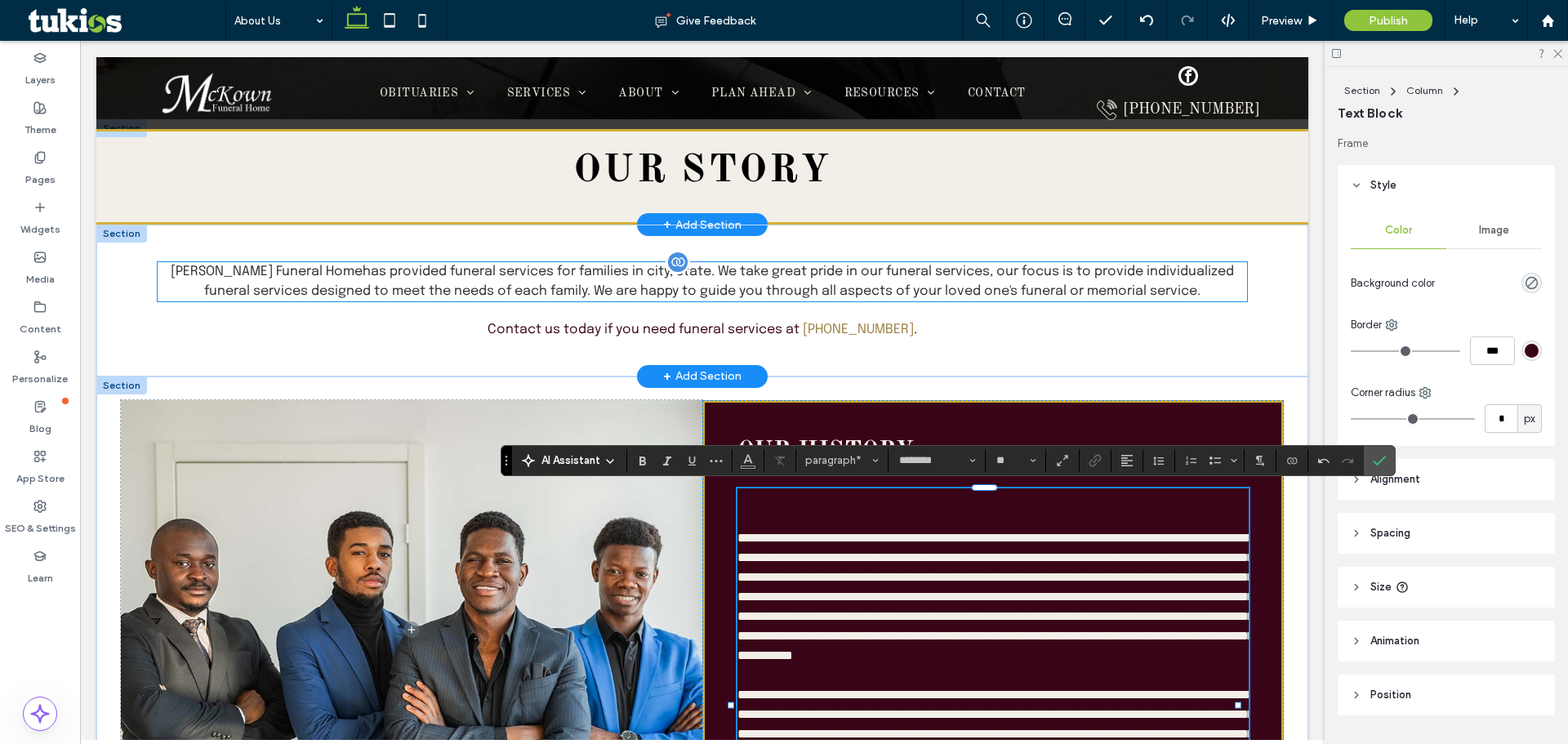
click at [603, 276] on span "[PERSON_NAME] Funeral Home has provided funeral services for families in city, …" at bounding box center [703, 282] width 1064 height 34
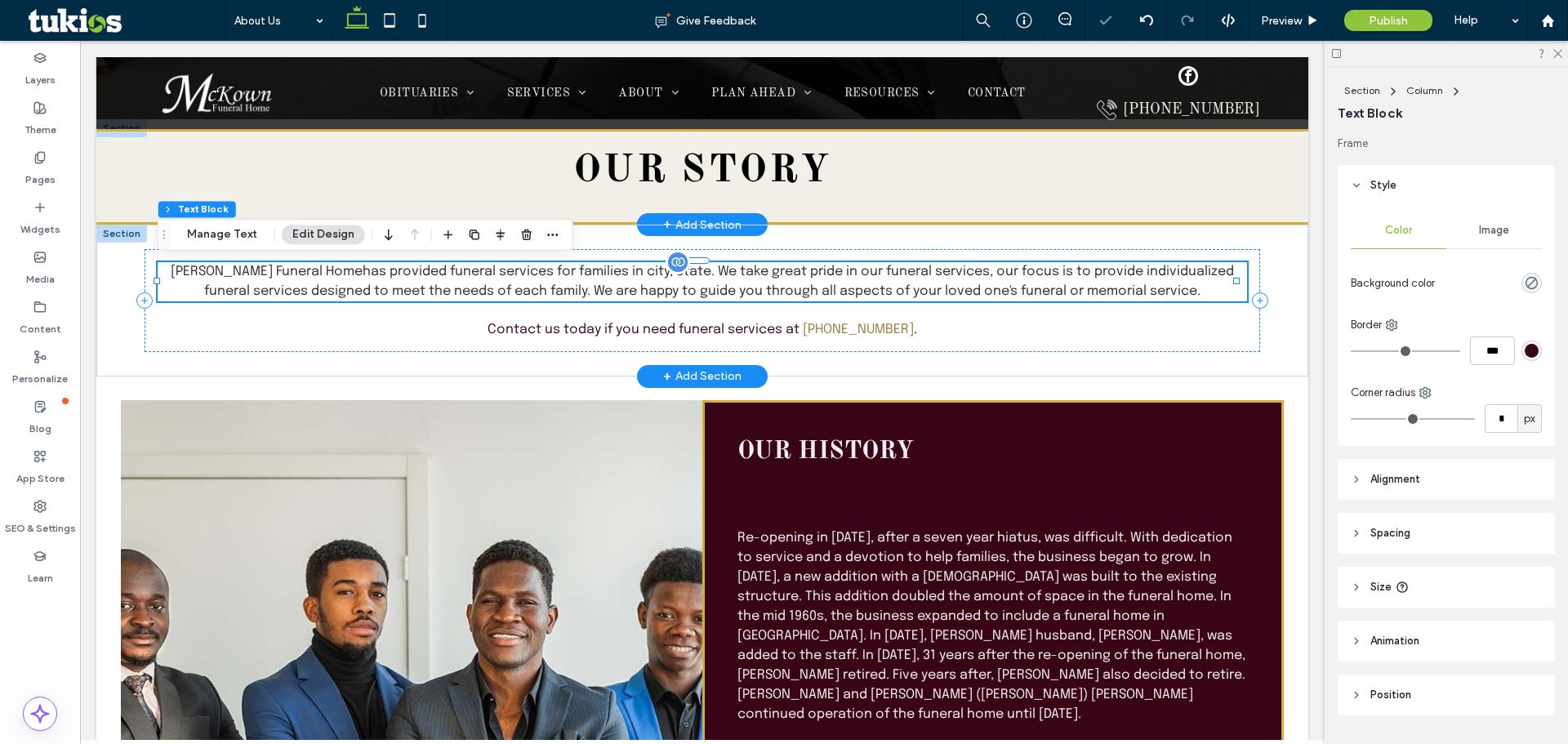
click at [603, 276] on span "[PERSON_NAME] Funeral Home has provided funeral services for families in city, …" at bounding box center [703, 282] width 1064 height 34
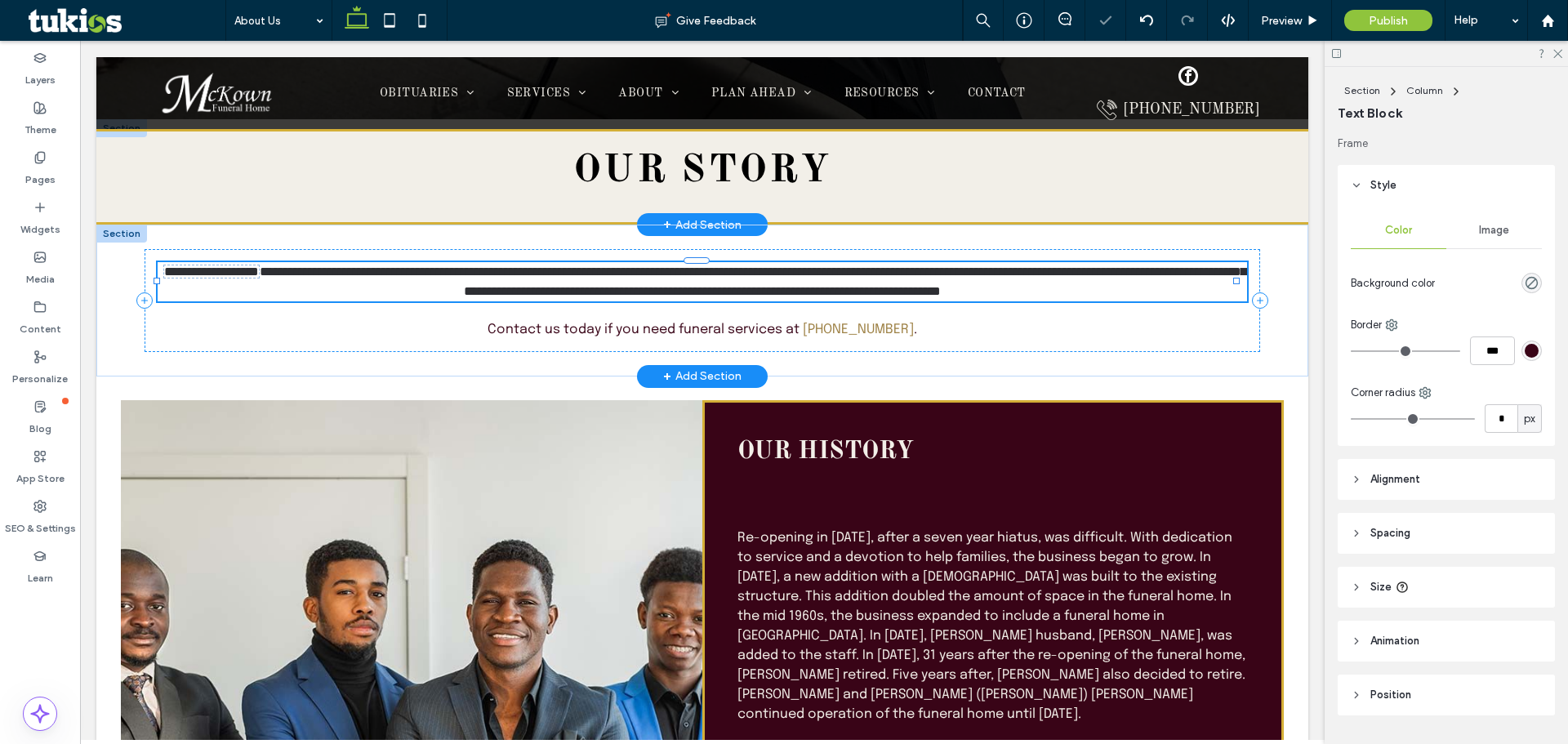
type input "********"
type input "**"
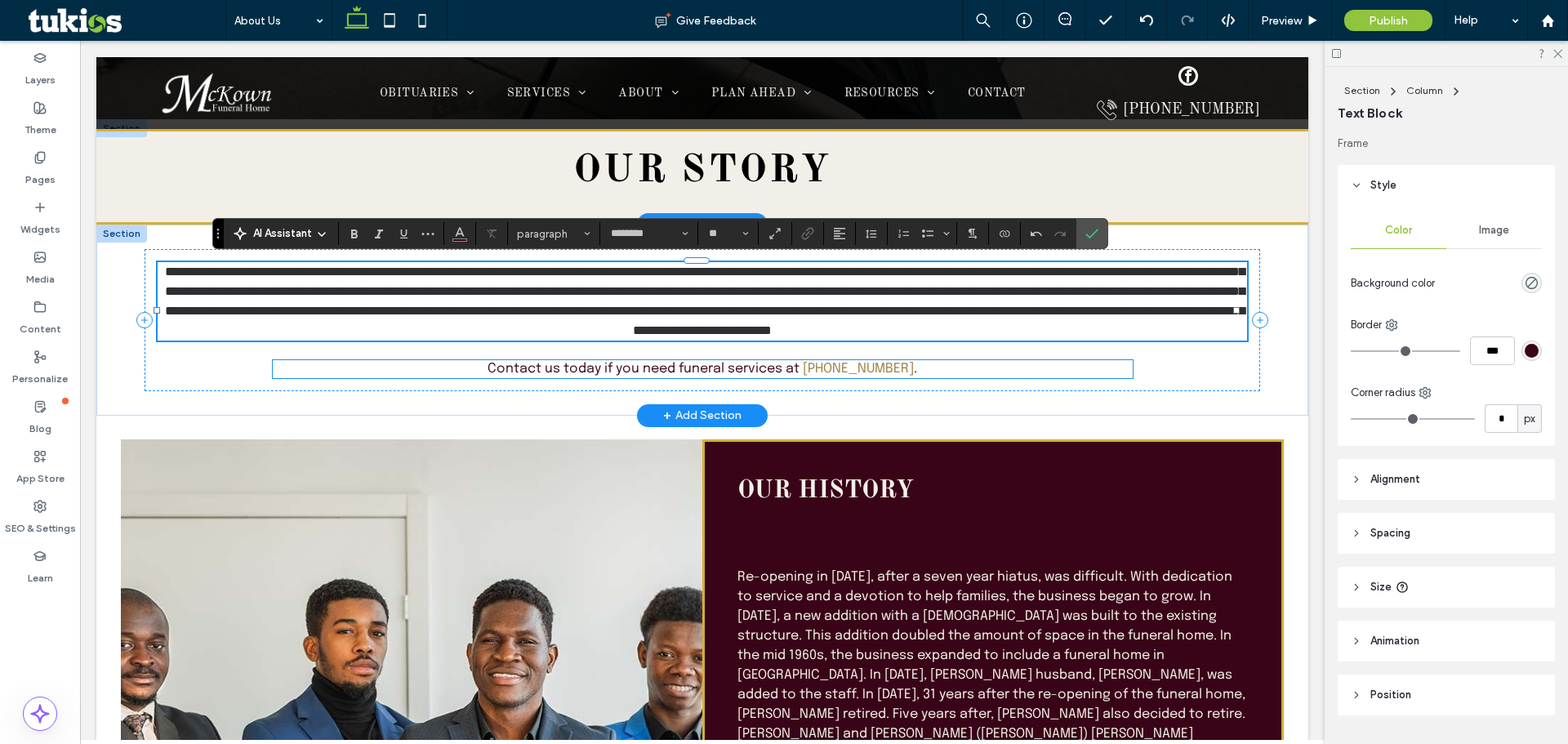
click at [524, 379] on p "Contact us [DATE] if you need funeral services at ﻿ [PHONE_NUMBER] ." at bounding box center [702, 369] width 430 height 18
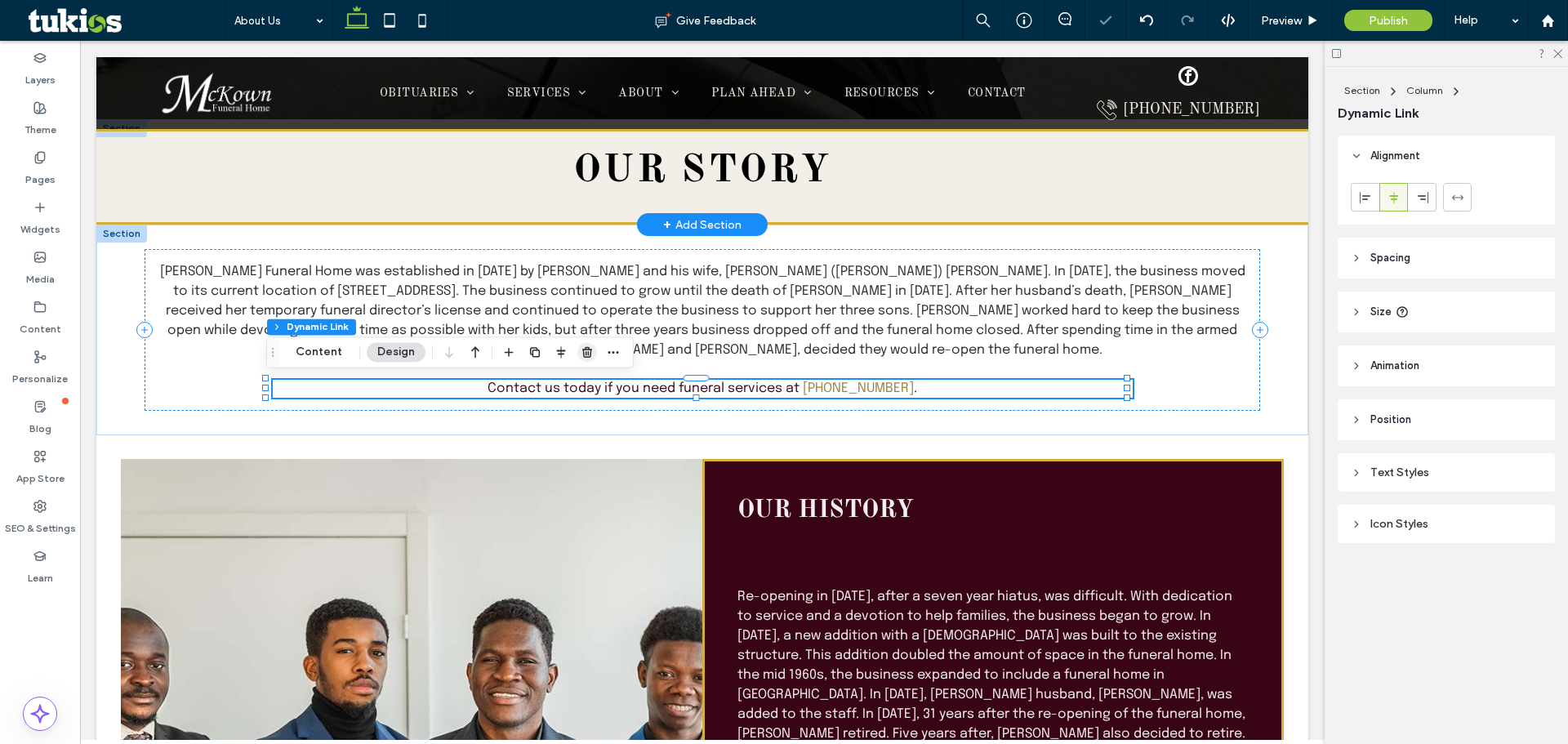
click at [583, 351] on icon "button" at bounding box center [587, 352] width 13 height 13
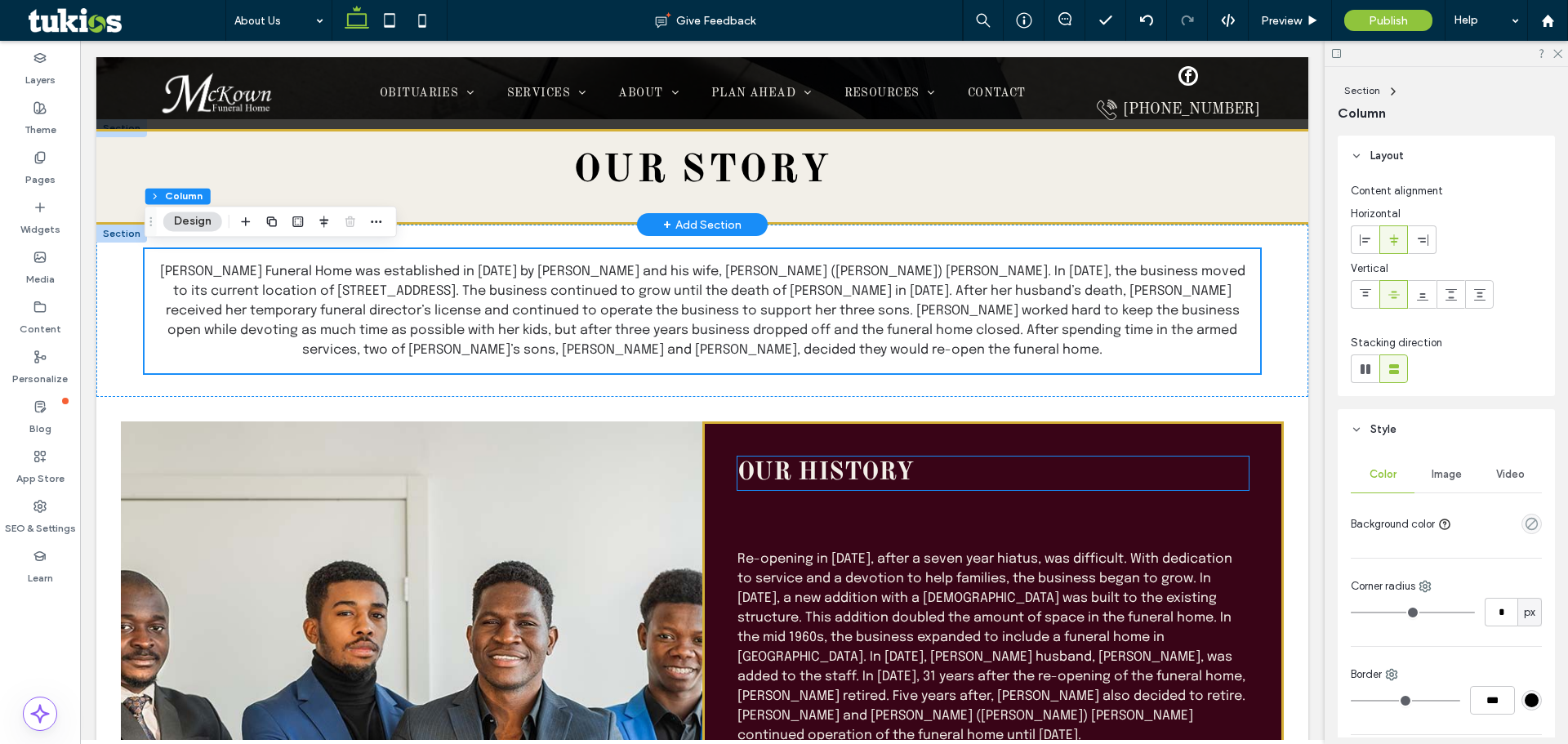
click at [715, 470] on span "Our history" at bounding box center [825, 474] width 176 height 25
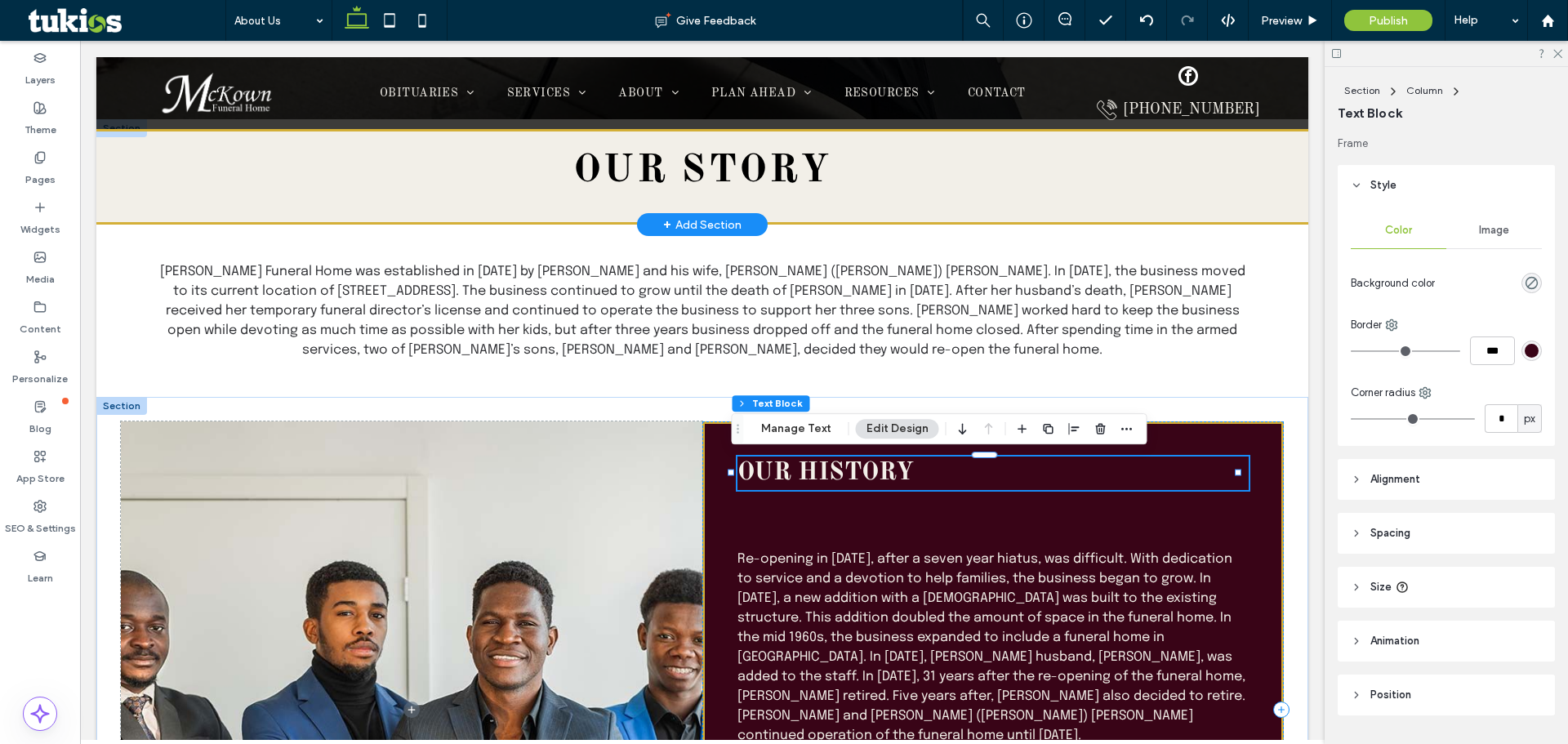
click at [715, 469] on span "Our history" at bounding box center [825, 474] width 176 height 25
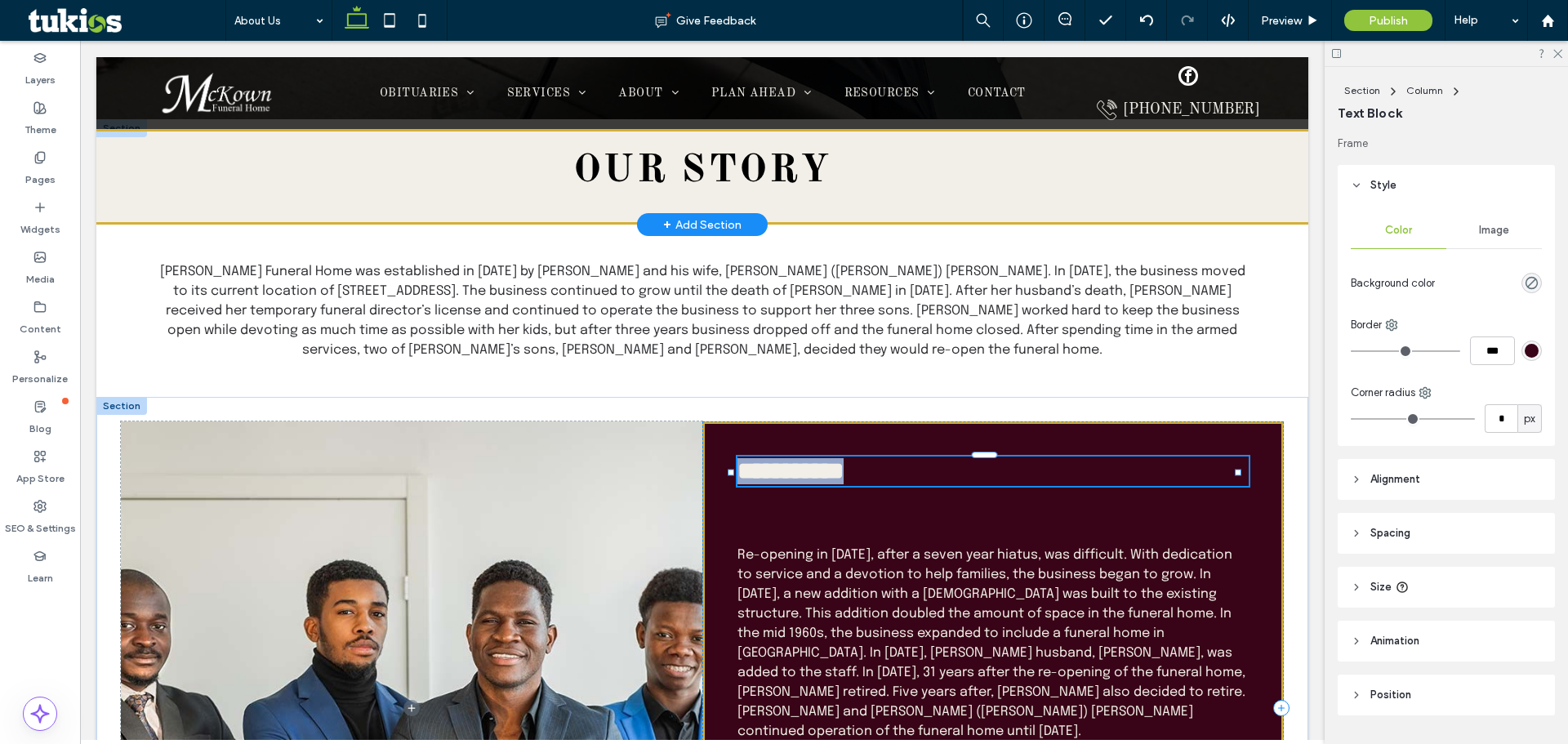
type input "**********"
type input "**"
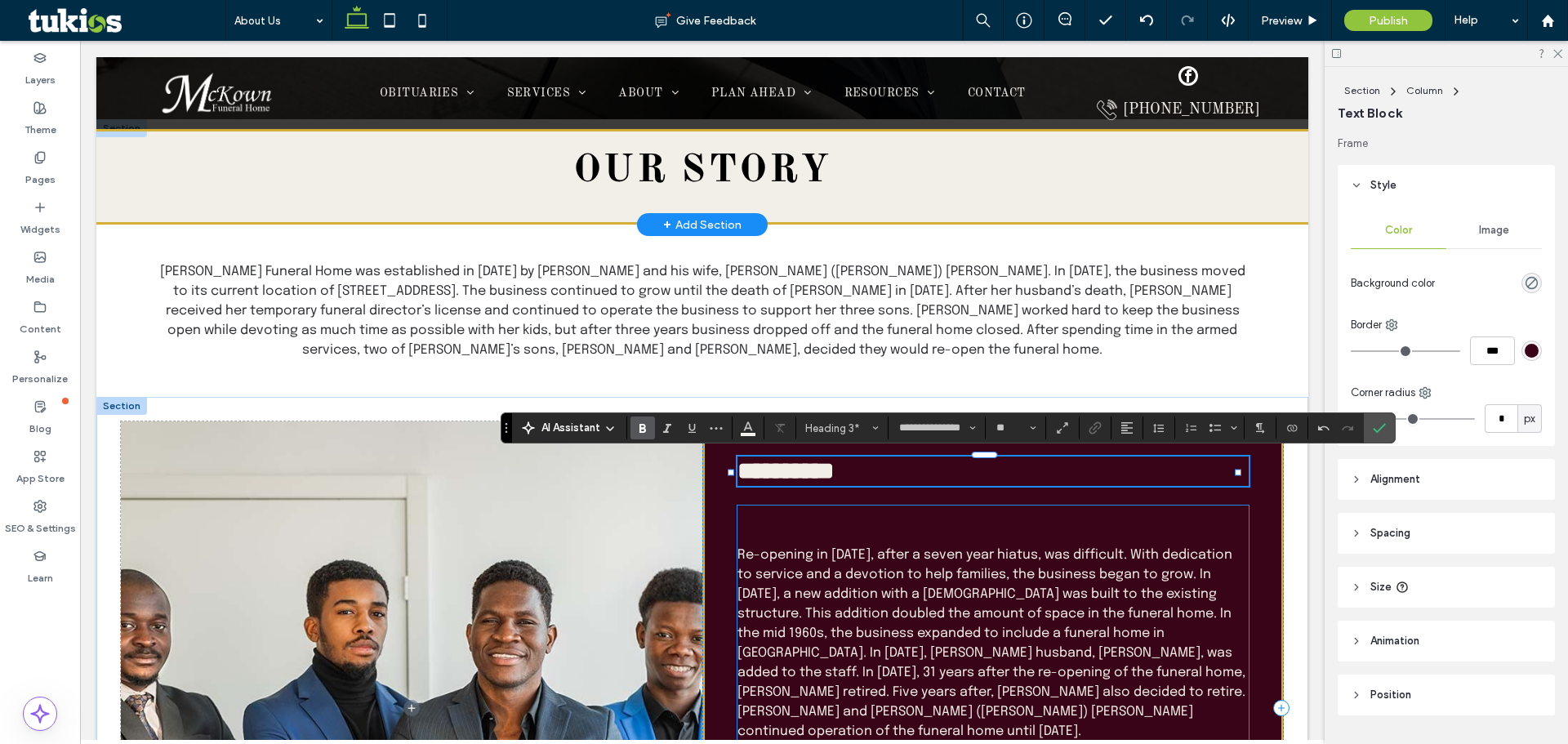
click at [715, 526] on p "﻿" at bounding box center [993, 516] width 511 height 20
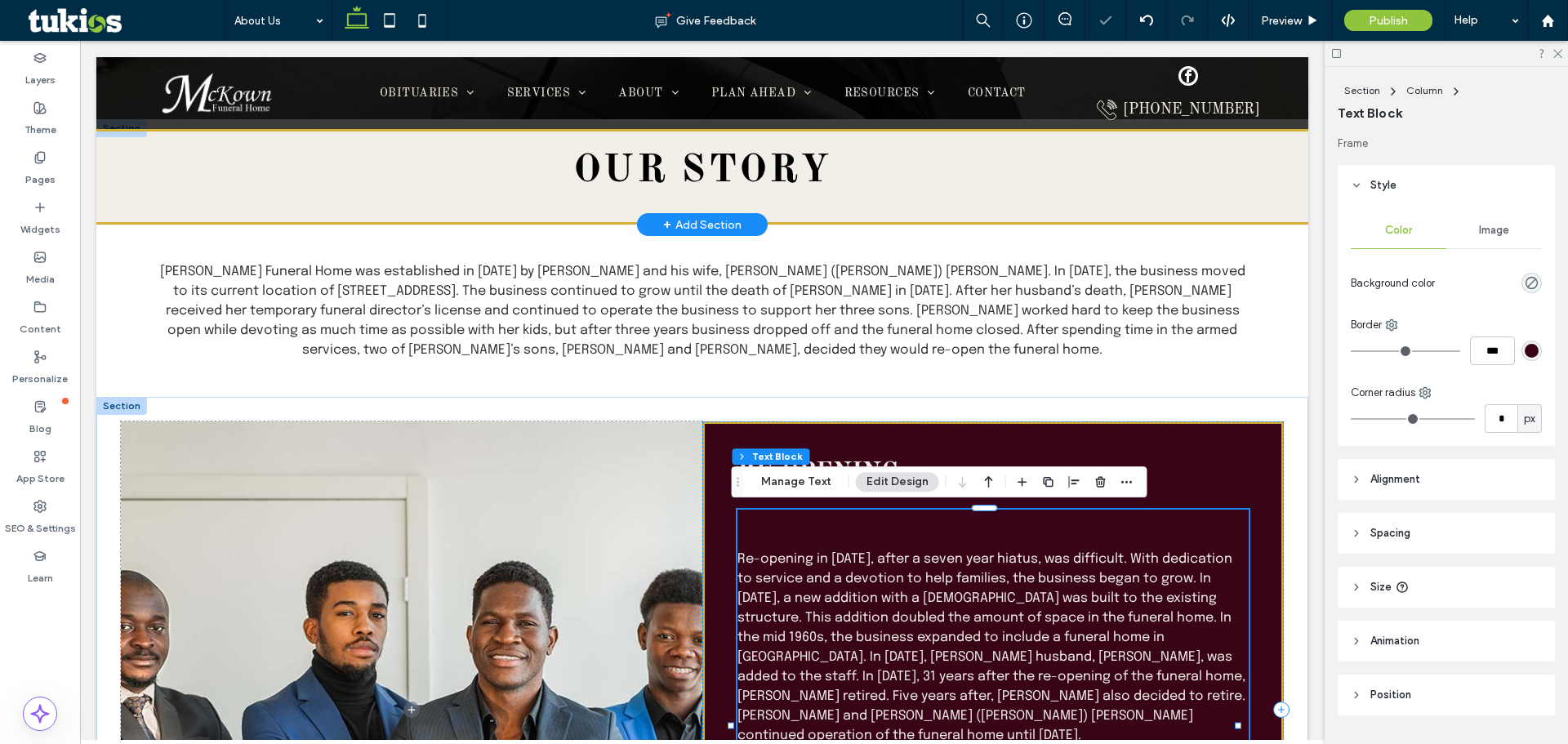
click at [715, 521] on p "﻿" at bounding box center [993, 521] width 511 height 20
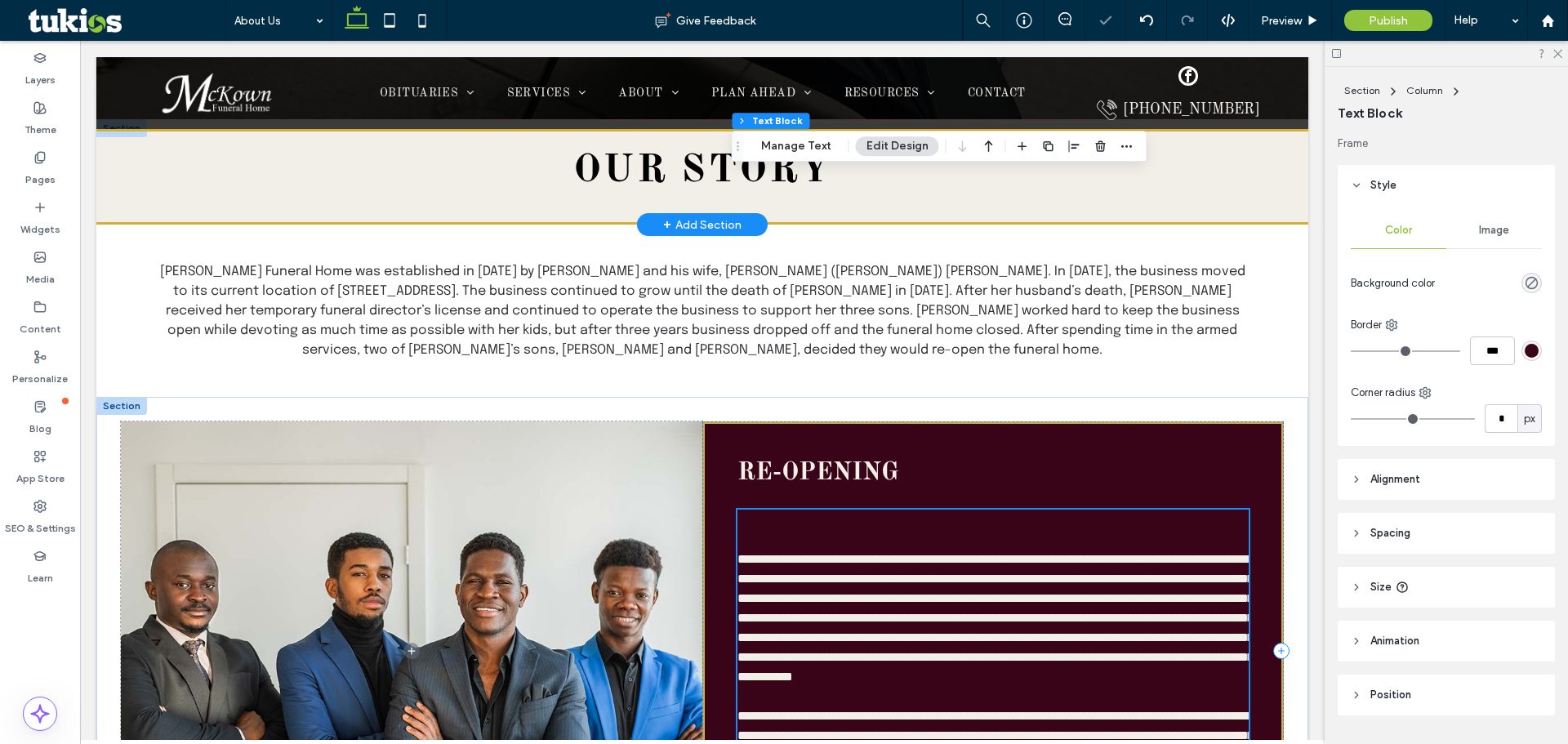
scroll to position [650, 0]
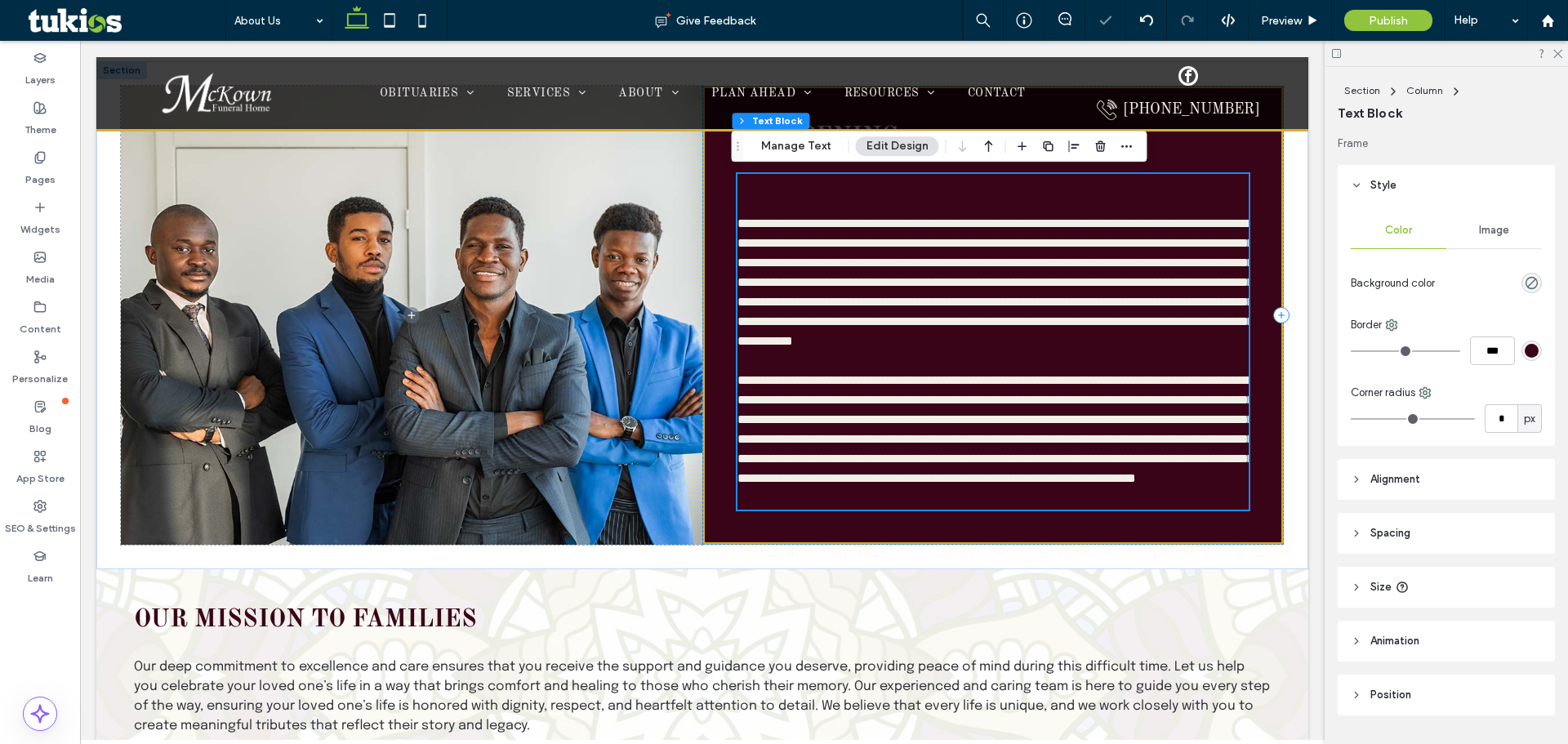
type input "********"
type input "**"
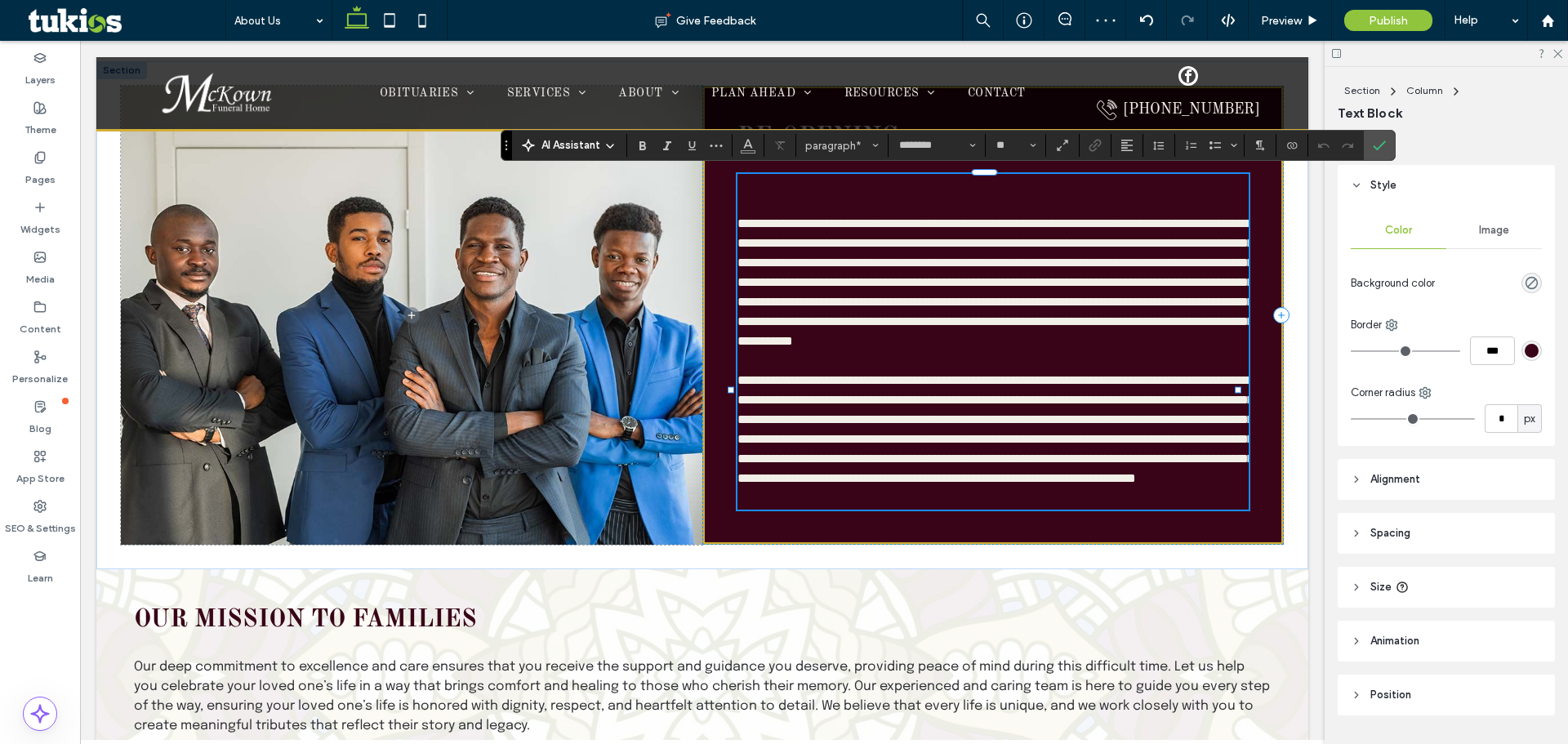
click at [715, 182] on p "﻿" at bounding box center [993, 184] width 511 height 20
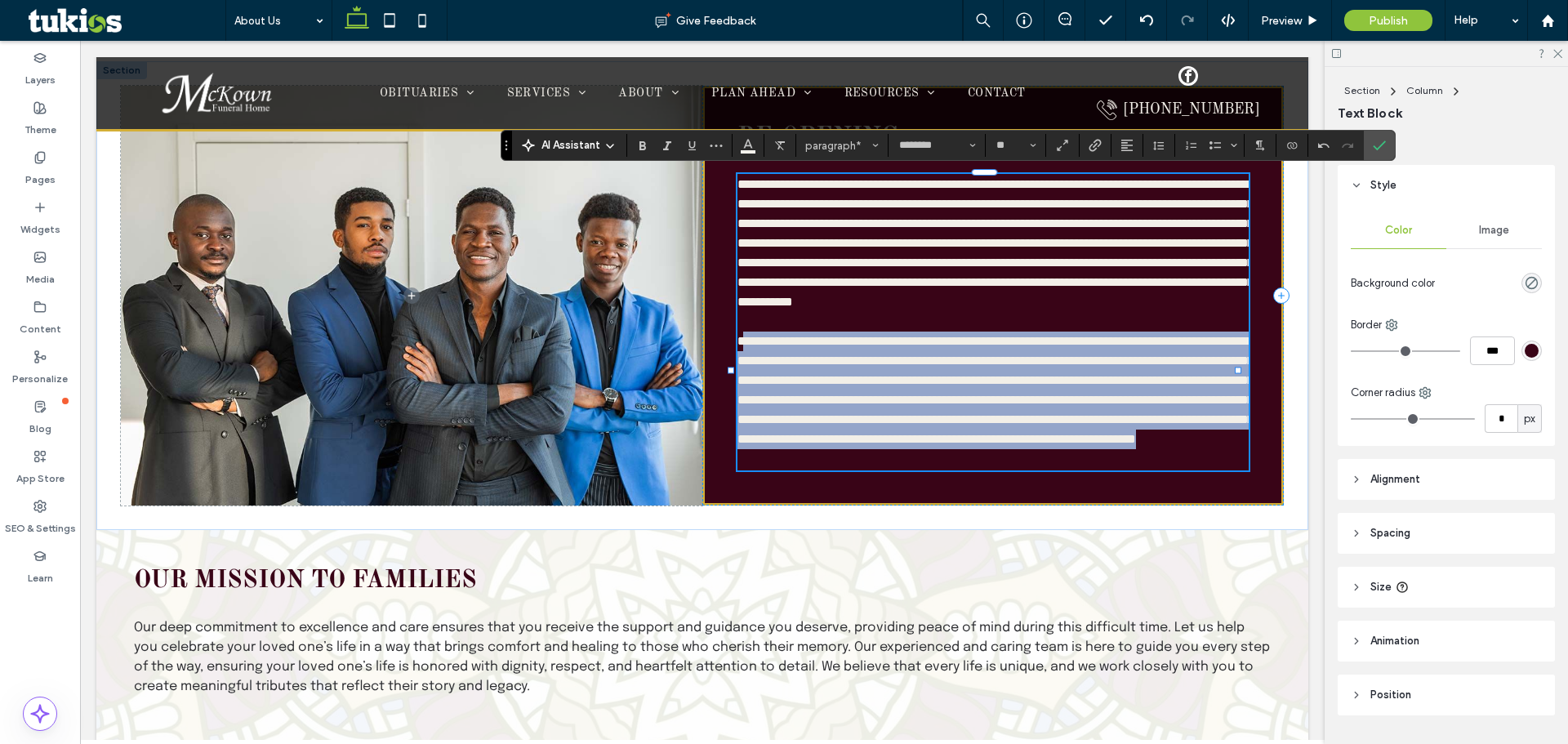
drag, startPoint x: 869, startPoint y: 534, endPoint x: 738, endPoint y: 381, distance: 201.4
click at [715, 381] on p "**********" at bounding box center [993, 390] width 511 height 118
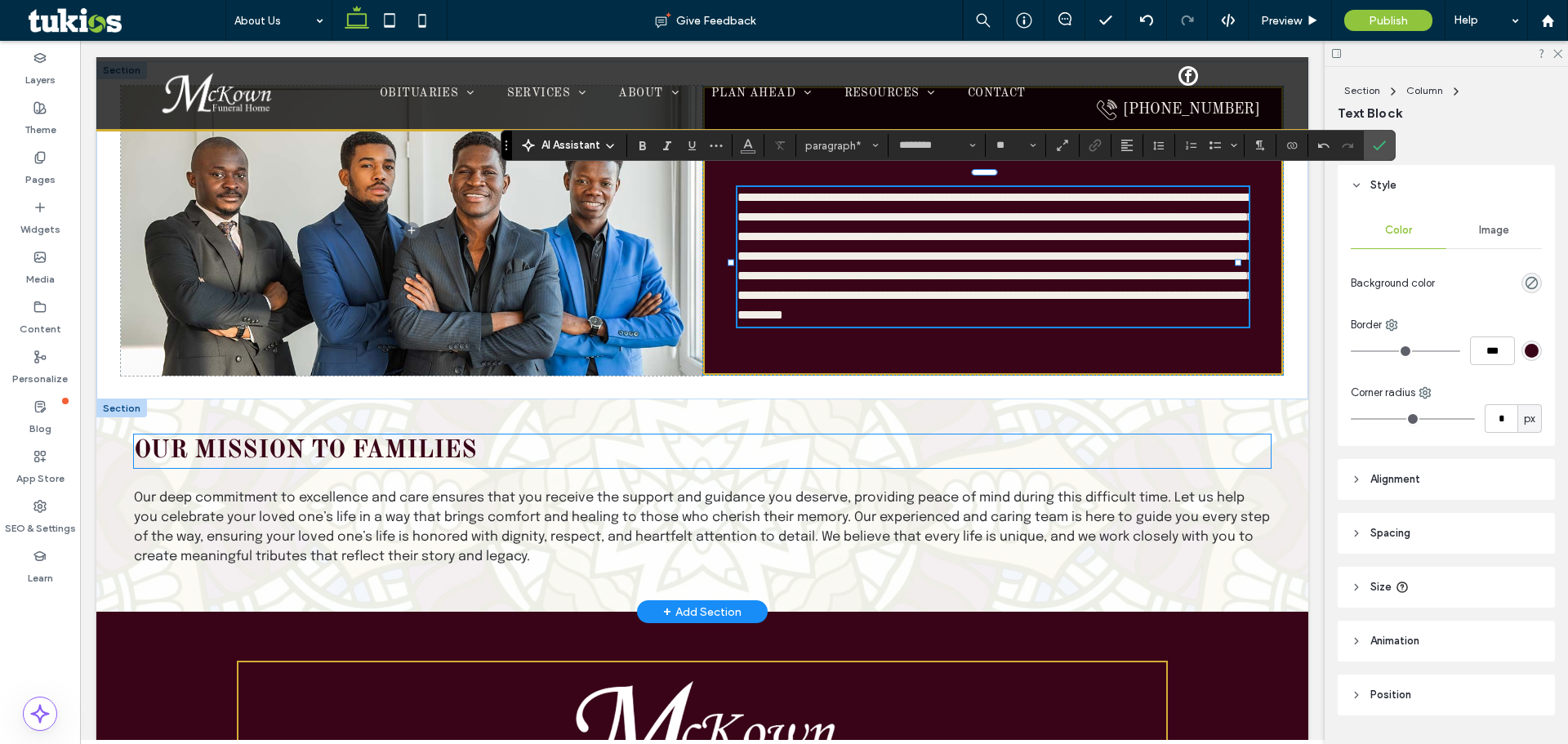
click at [328, 451] on span "OUR MISSION TO FAMILIES" at bounding box center [305, 451] width 343 height 25
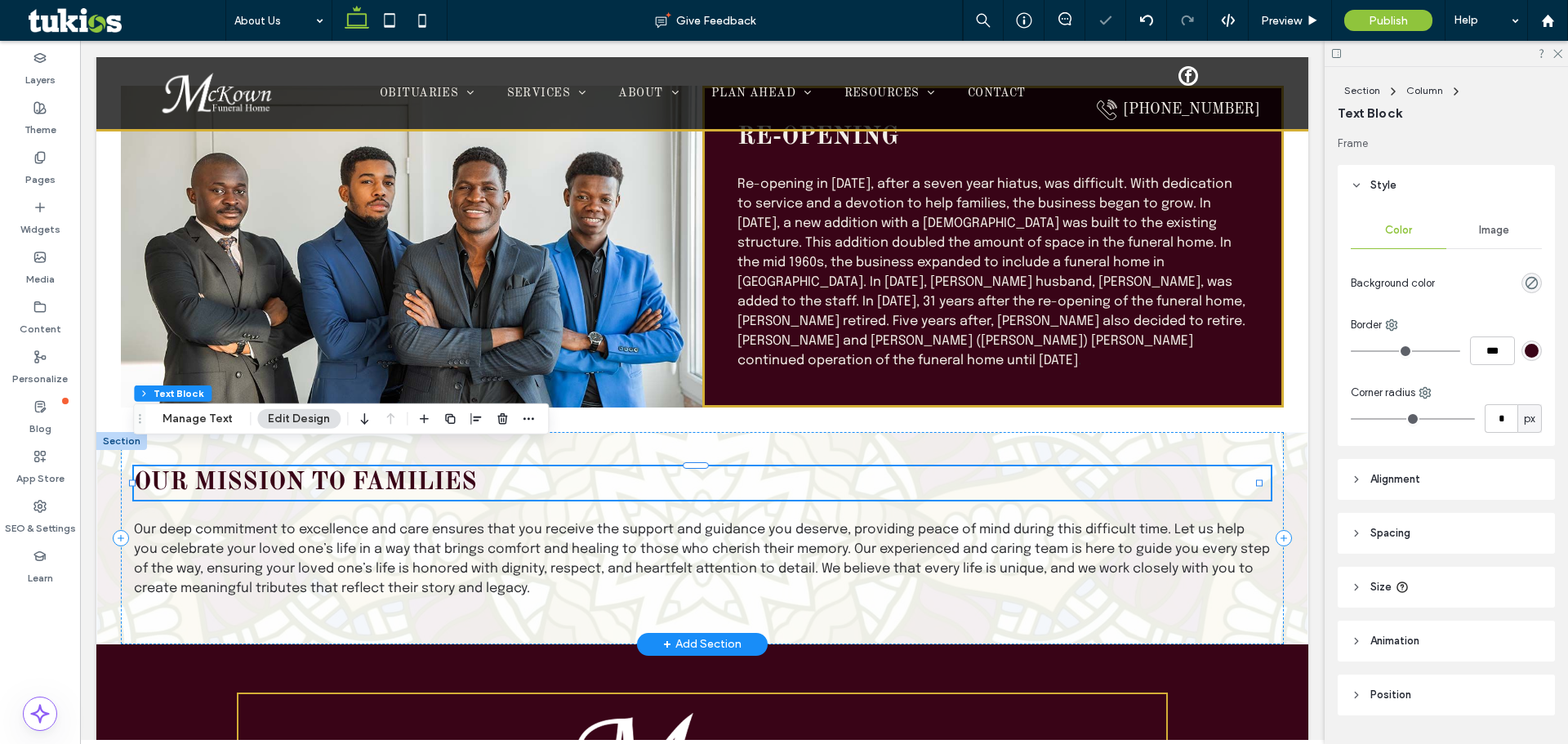
click at [322, 471] on span "OUR MISSION TO FAMILIES" at bounding box center [305, 483] width 343 height 25
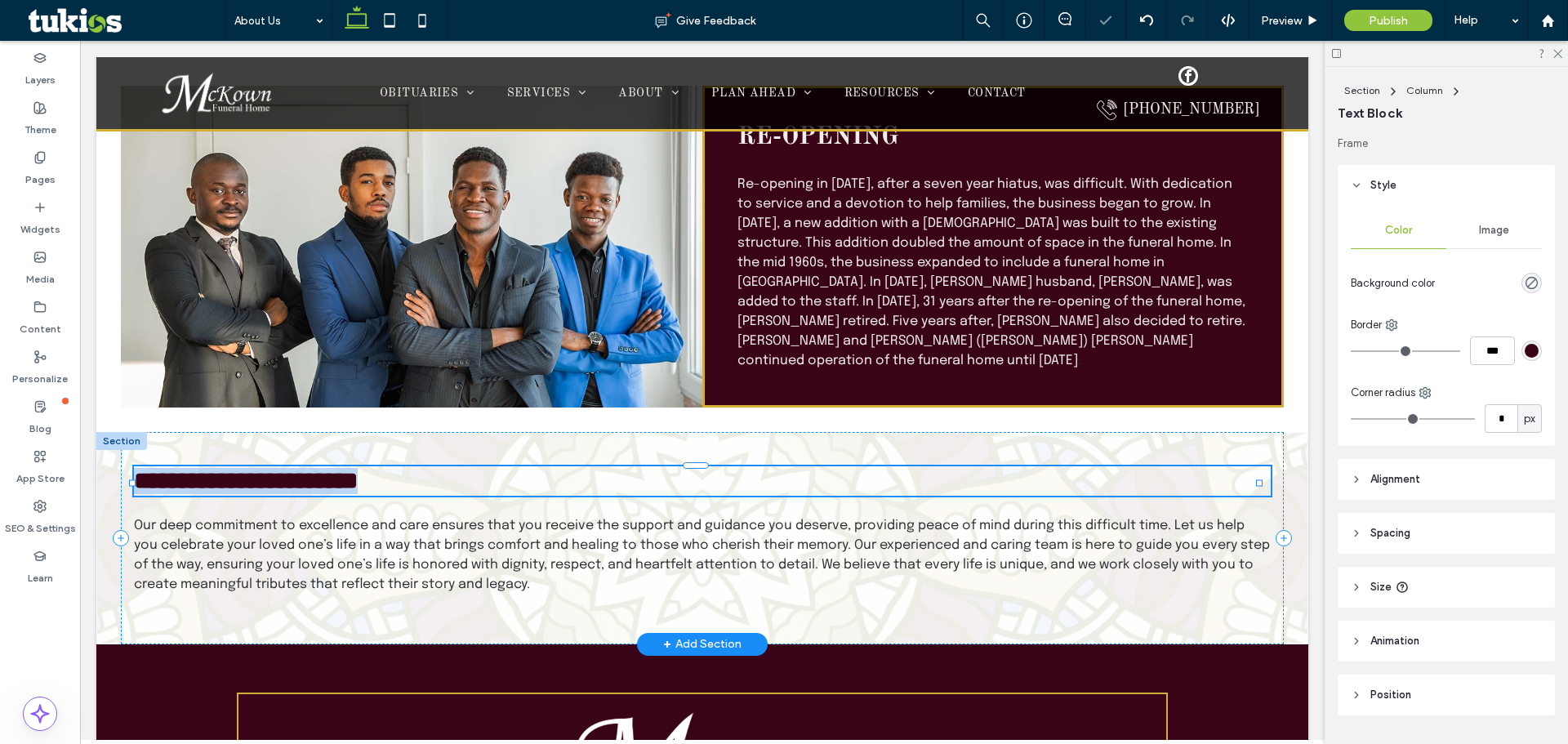
click at [322, 469] on span "**********" at bounding box center [246, 481] width 223 height 24
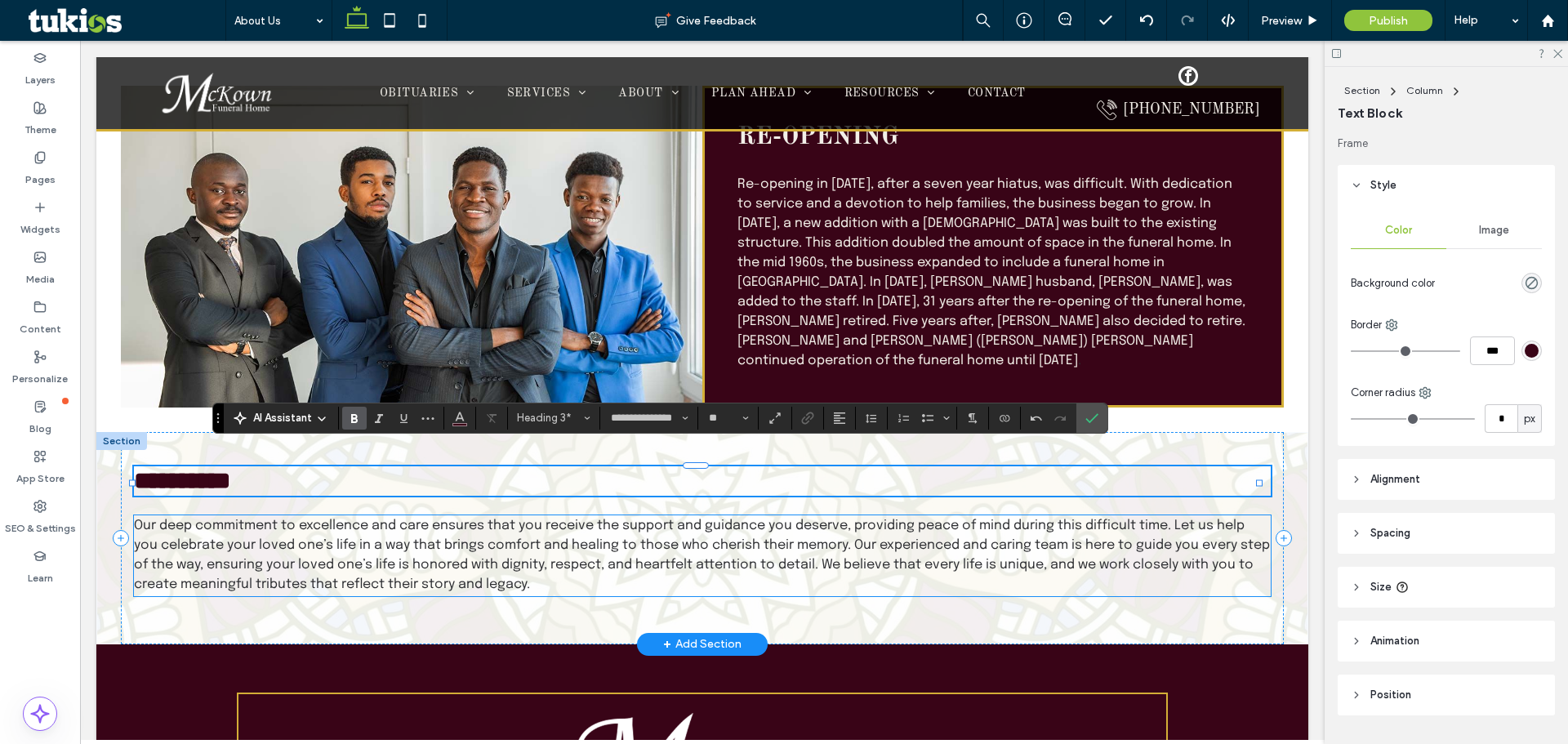
click at [258, 528] on span "Our deep commitment to excellence and care ensures that you receive the support…" at bounding box center [702, 555] width 1136 height 73
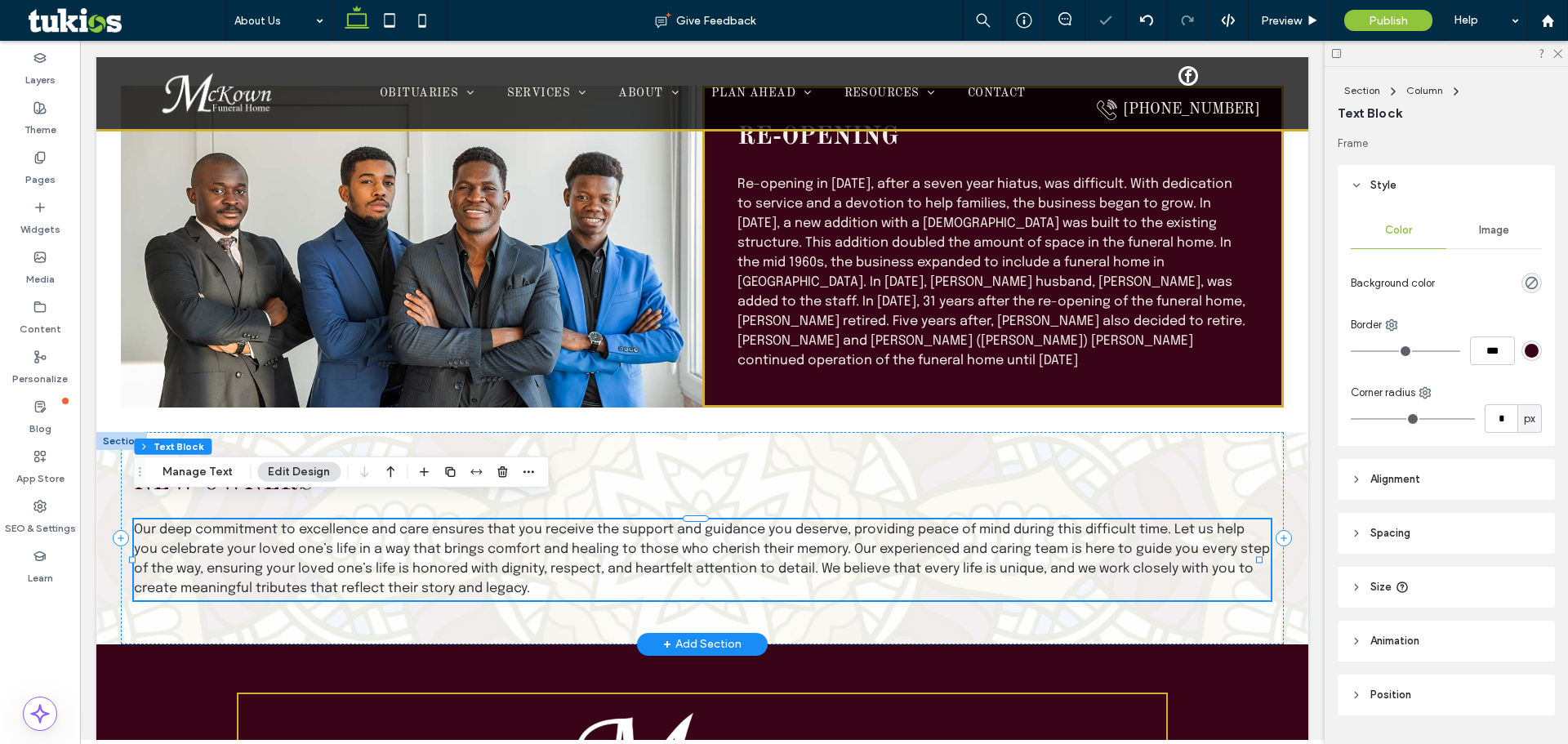
click at [258, 528] on span "Our deep commitment to excellence and care ensures that you receive the support…" at bounding box center [702, 560] width 1136 height 73
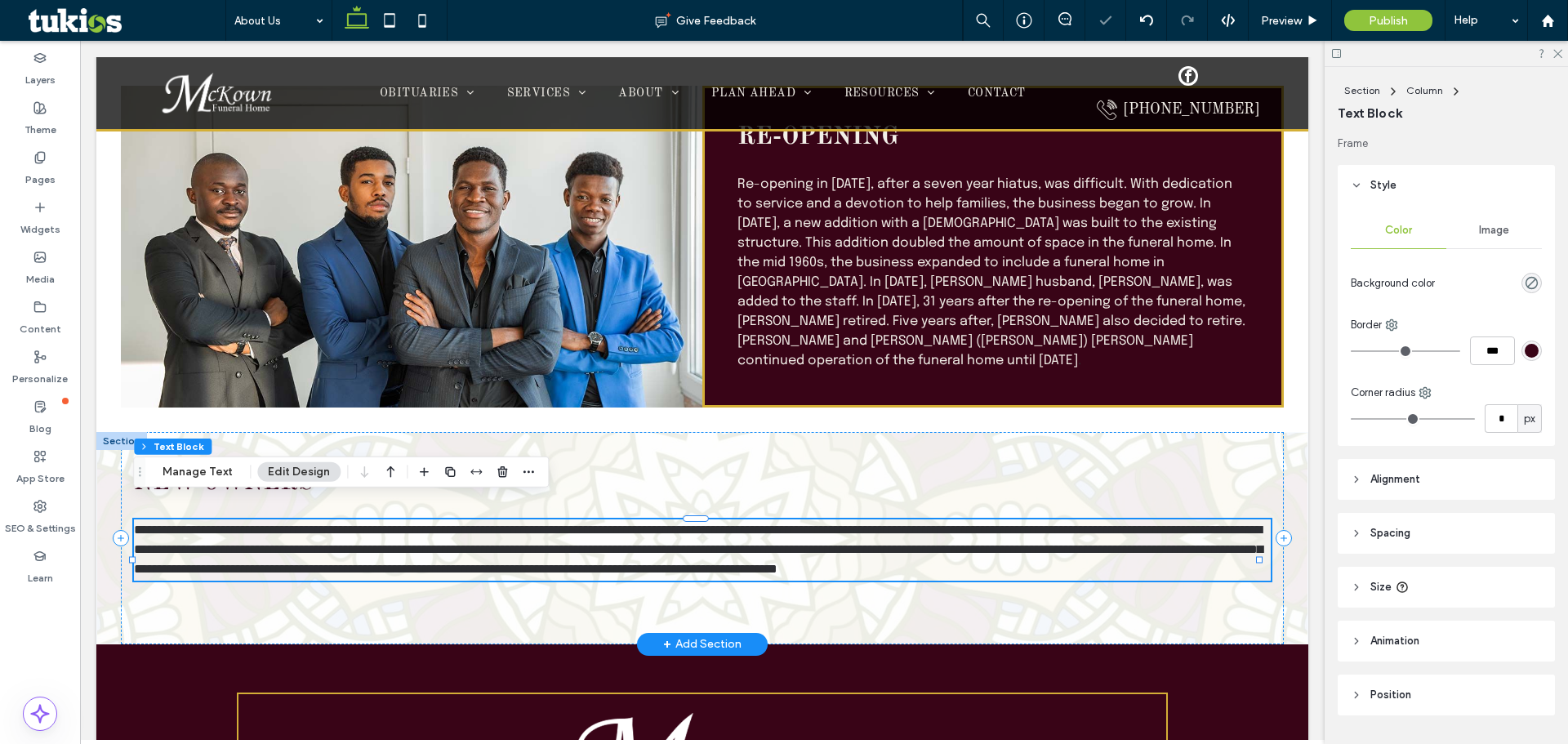
click at [258, 528] on span "**********" at bounding box center [698, 550] width 1128 height 51
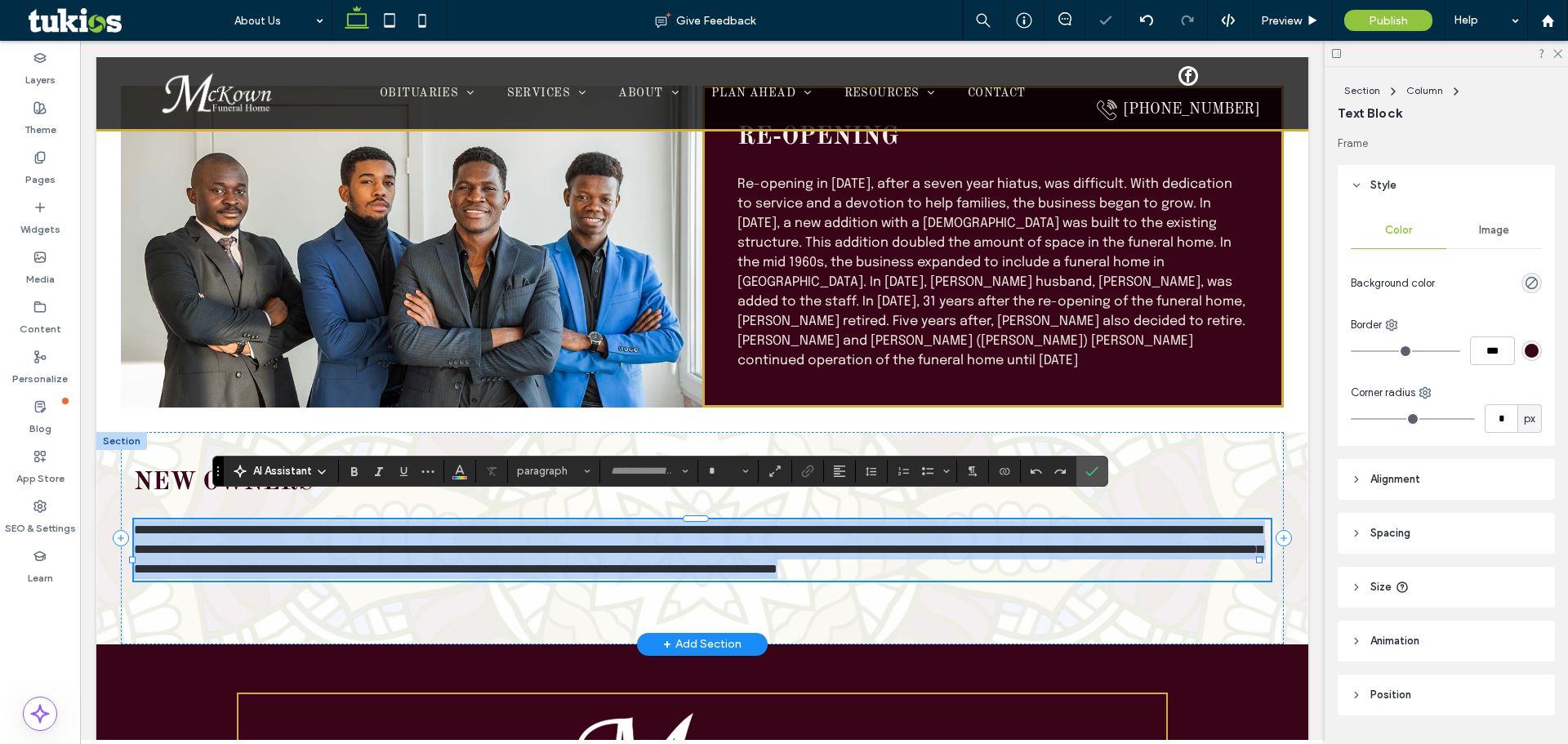
type input "********"
type input "**"
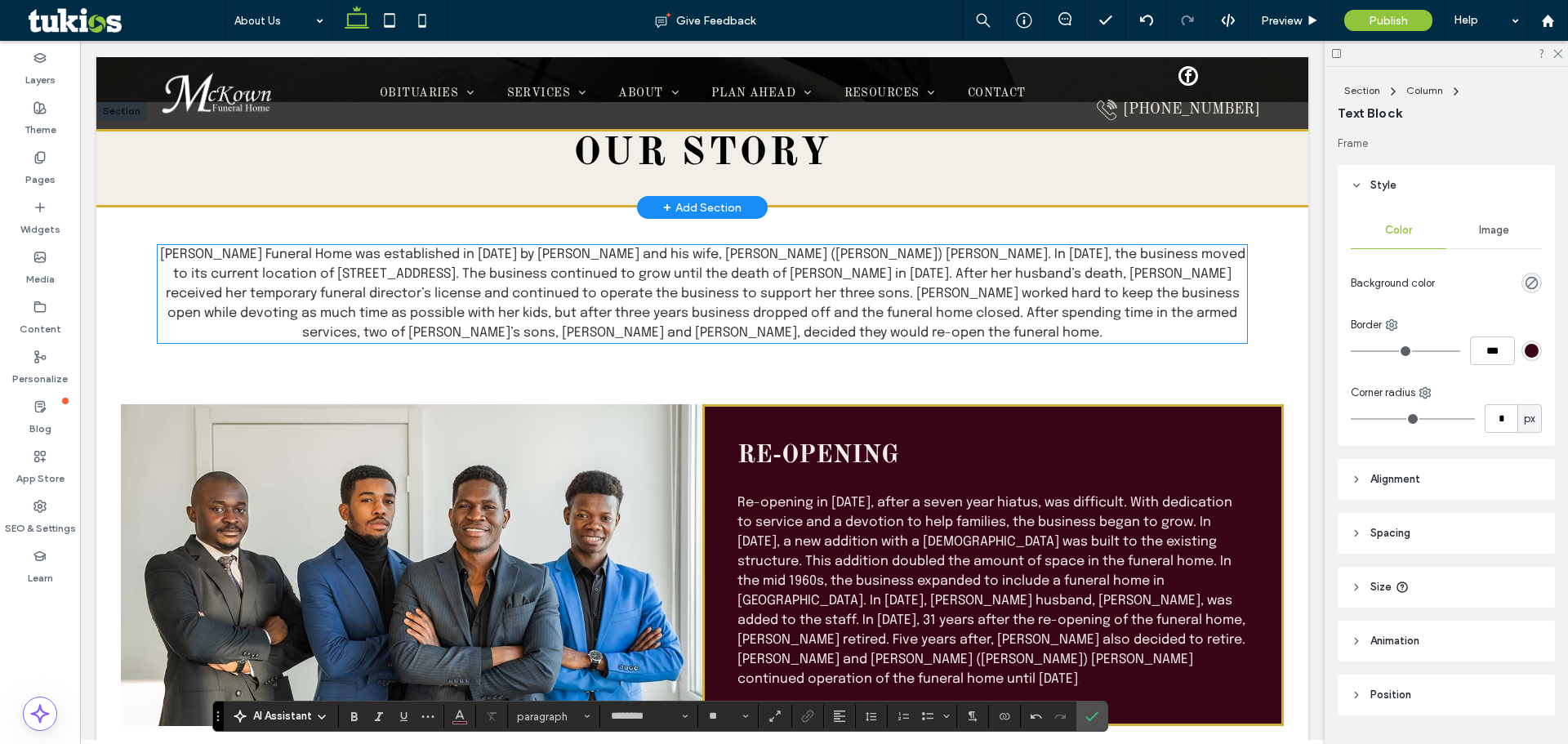
scroll to position [331, 0]
click at [568, 299] on span "[PERSON_NAME] Funeral Home was established in [DATE] by [PERSON_NAME] and his w…" at bounding box center [703, 294] width 1086 height 92
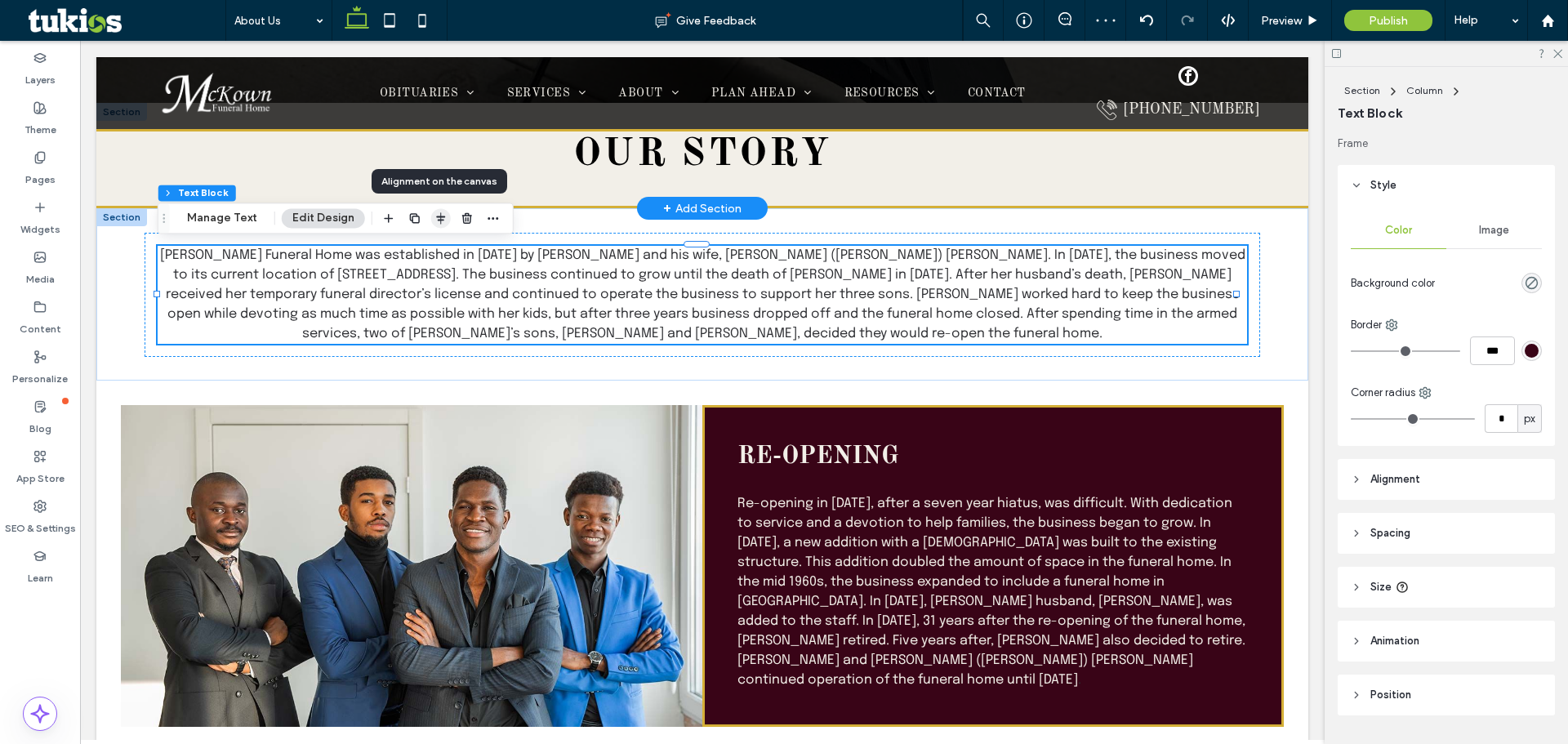
click at [439, 215] on icon "button" at bounding box center [441, 218] width 13 height 13
click at [391, 254] on icon "flex-start" at bounding box center [397, 250] width 13 height 13
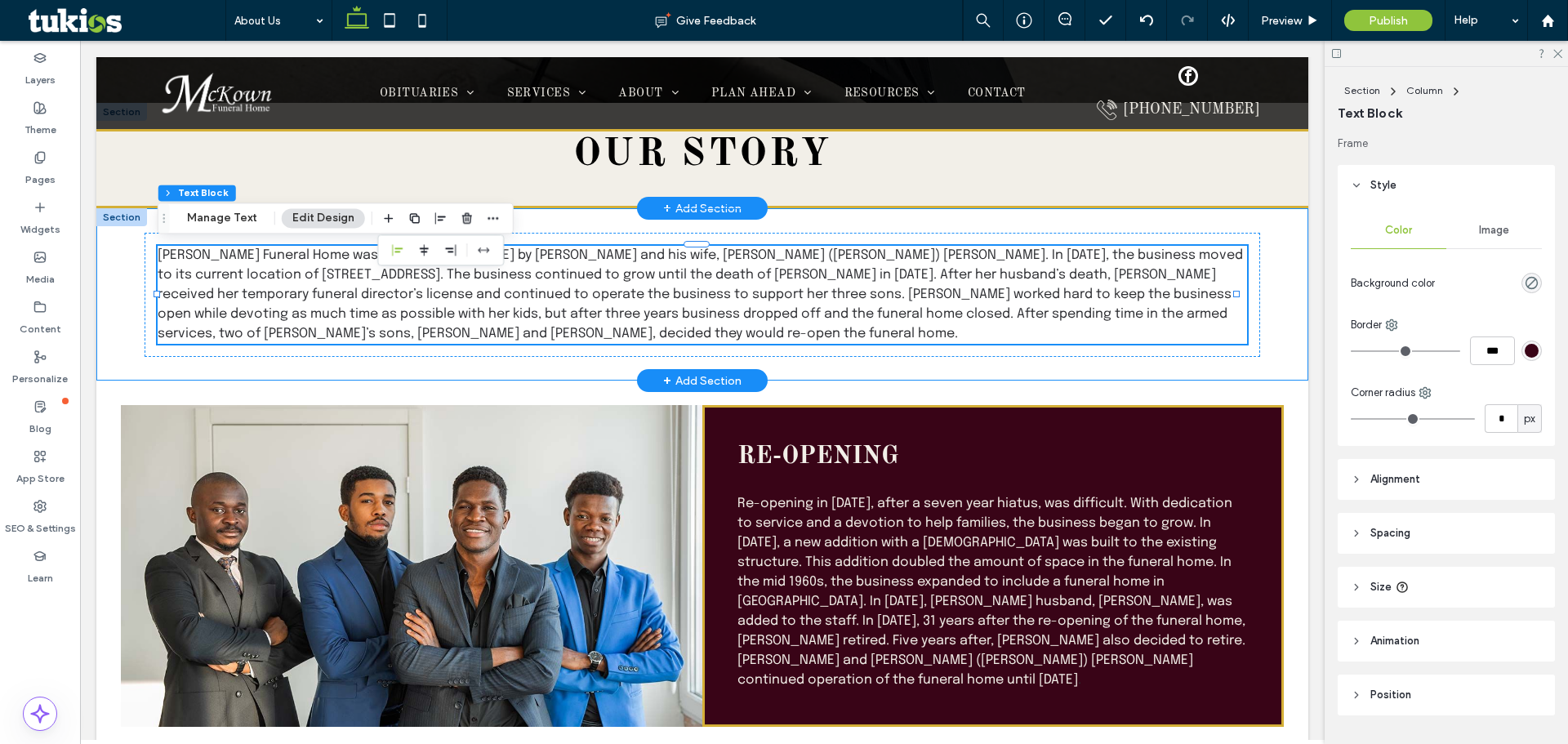
click at [430, 370] on div "[PERSON_NAME] Funeral Home was established in [DATE] by [PERSON_NAME] and his w…" at bounding box center [702, 294] width 1212 height 172
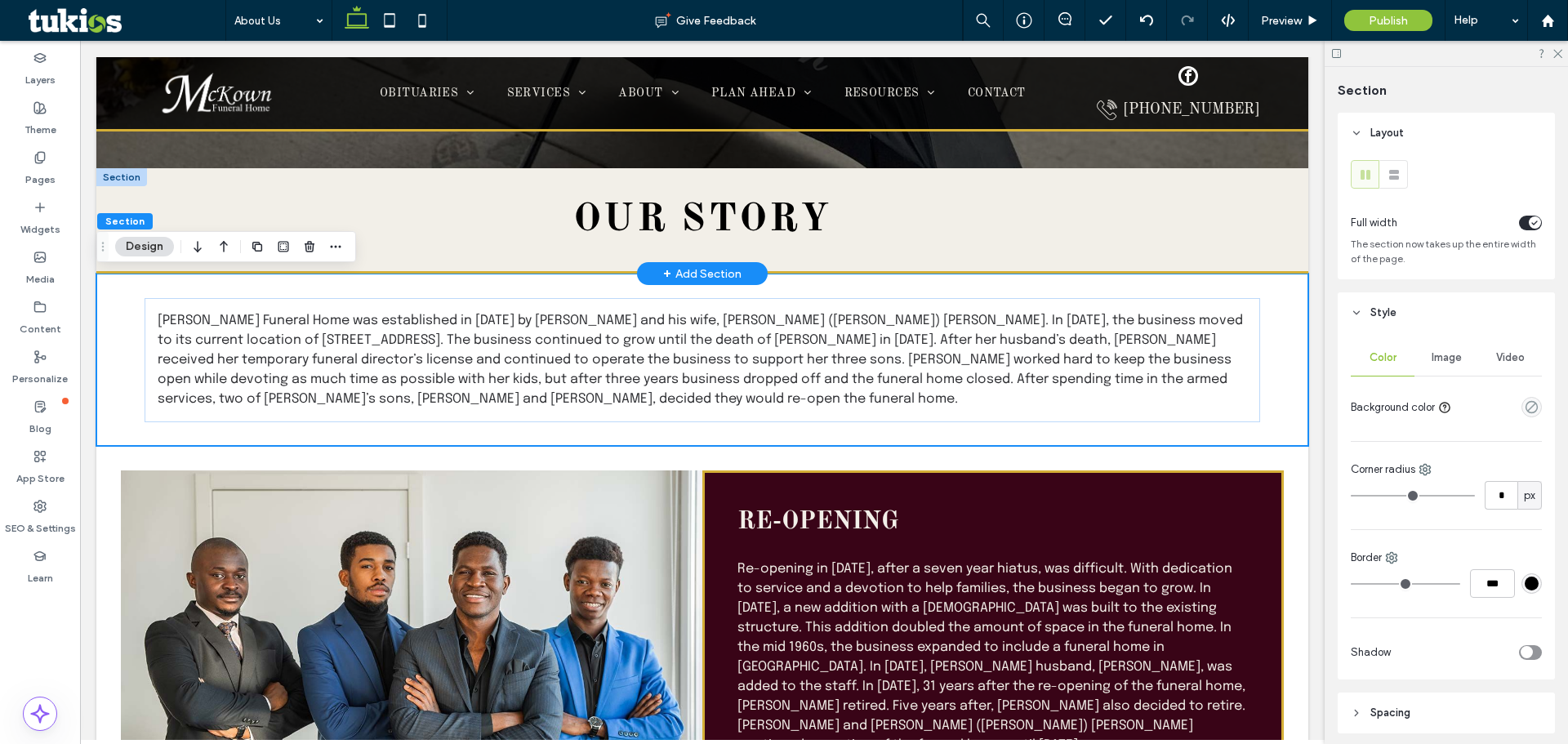
scroll to position [265, 0]
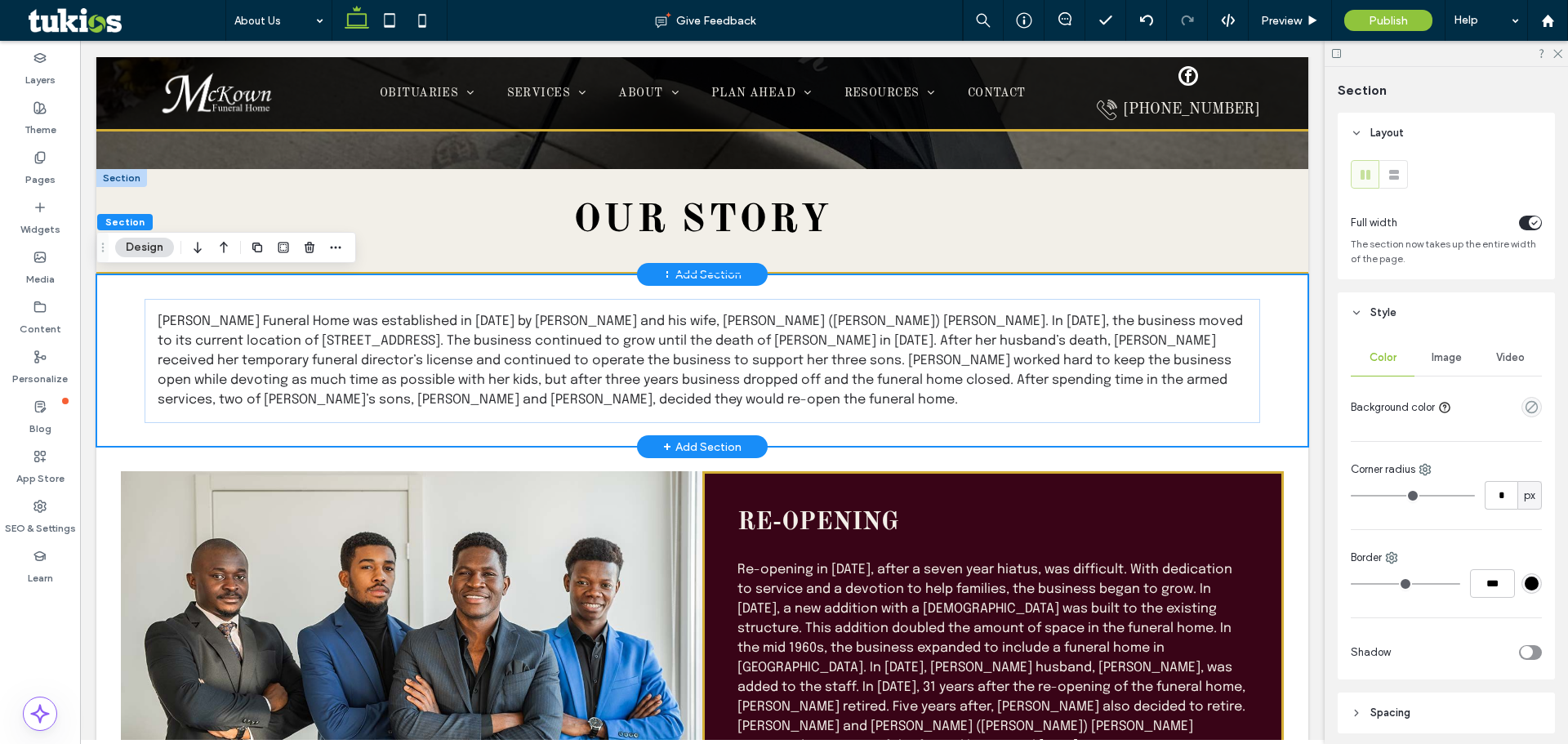
click at [111, 319] on div "[PERSON_NAME] Funeral Home was established in [DATE] by [PERSON_NAME] and his w…" at bounding box center [702, 361] width 1212 height 172
